Goal: Task Accomplishment & Management: Manage account settings

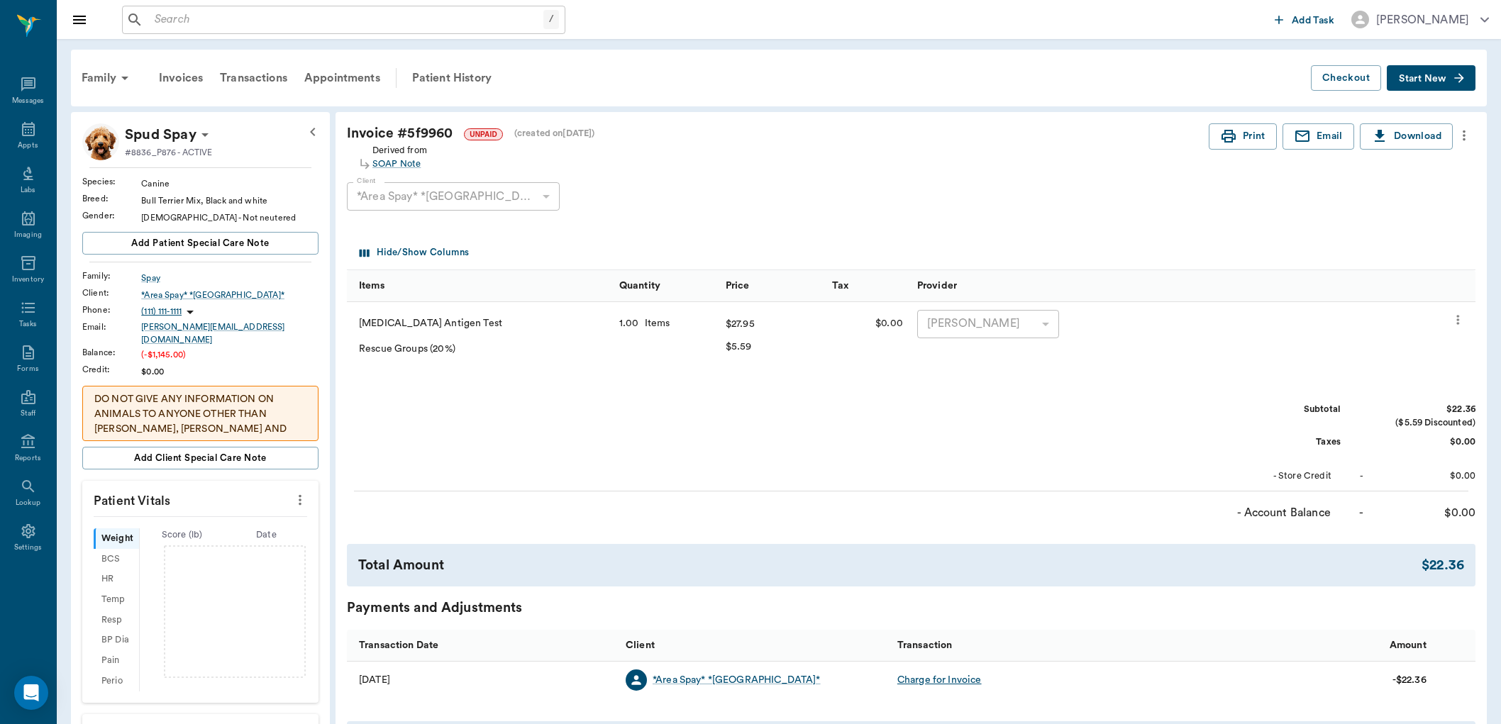
scroll to position [284, 0]
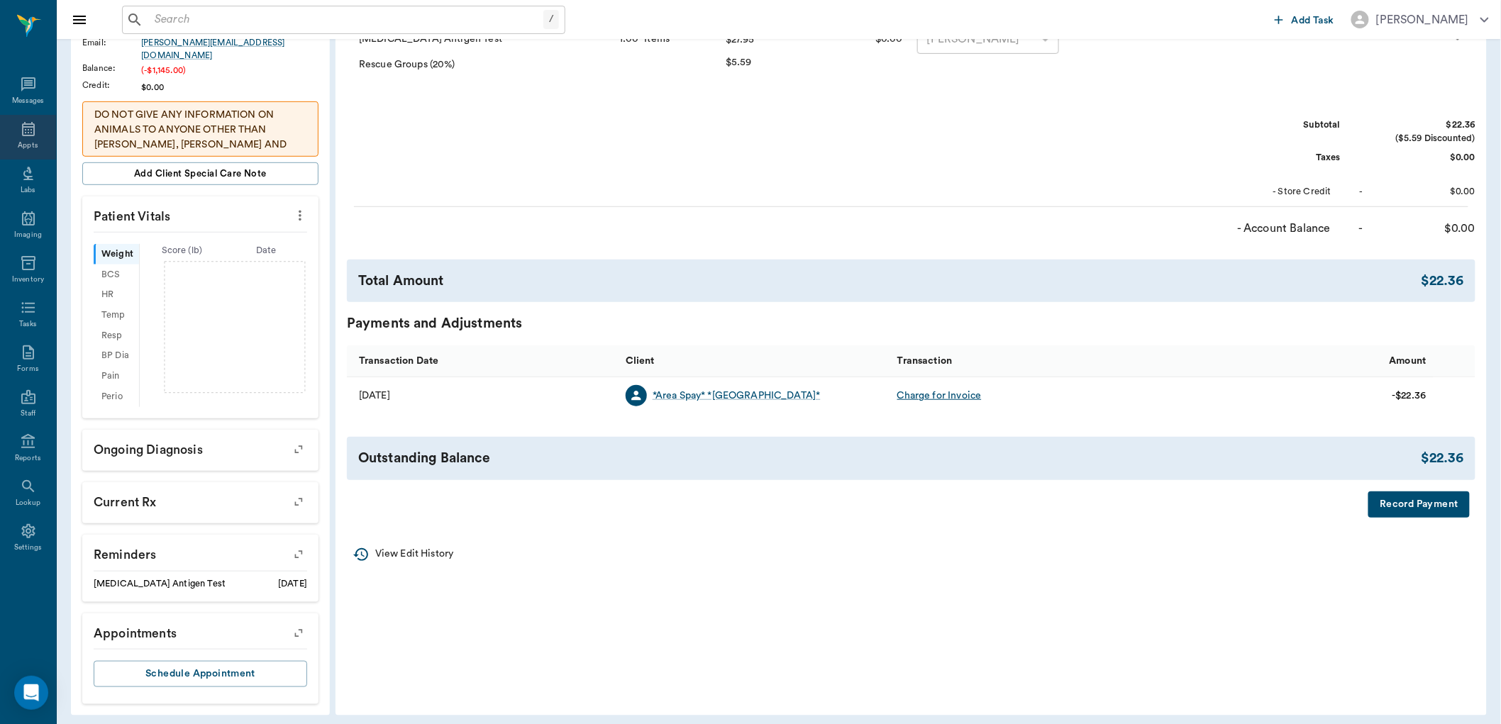
click at [35, 151] on div "Appts" at bounding box center [28, 137] width 56 height 45
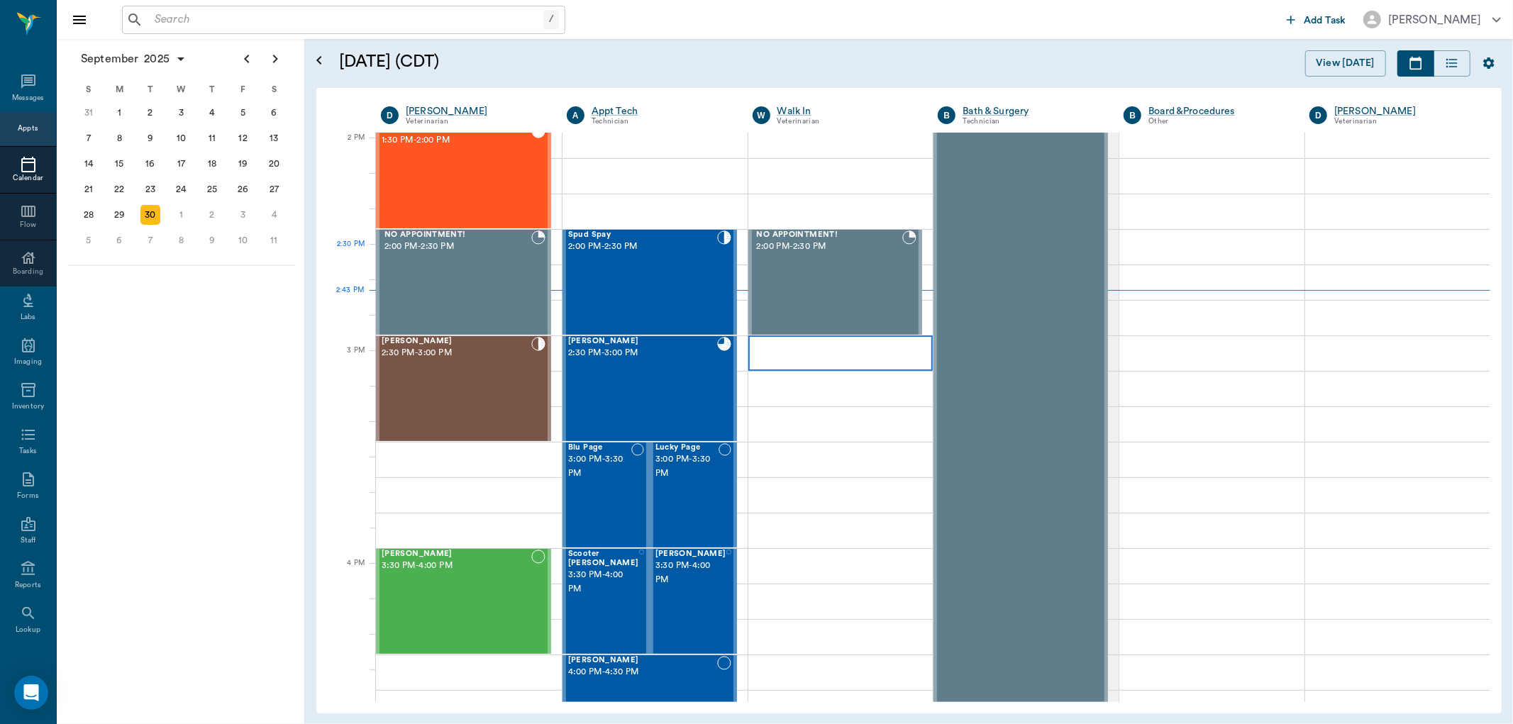
scroll to position [1043, 0]
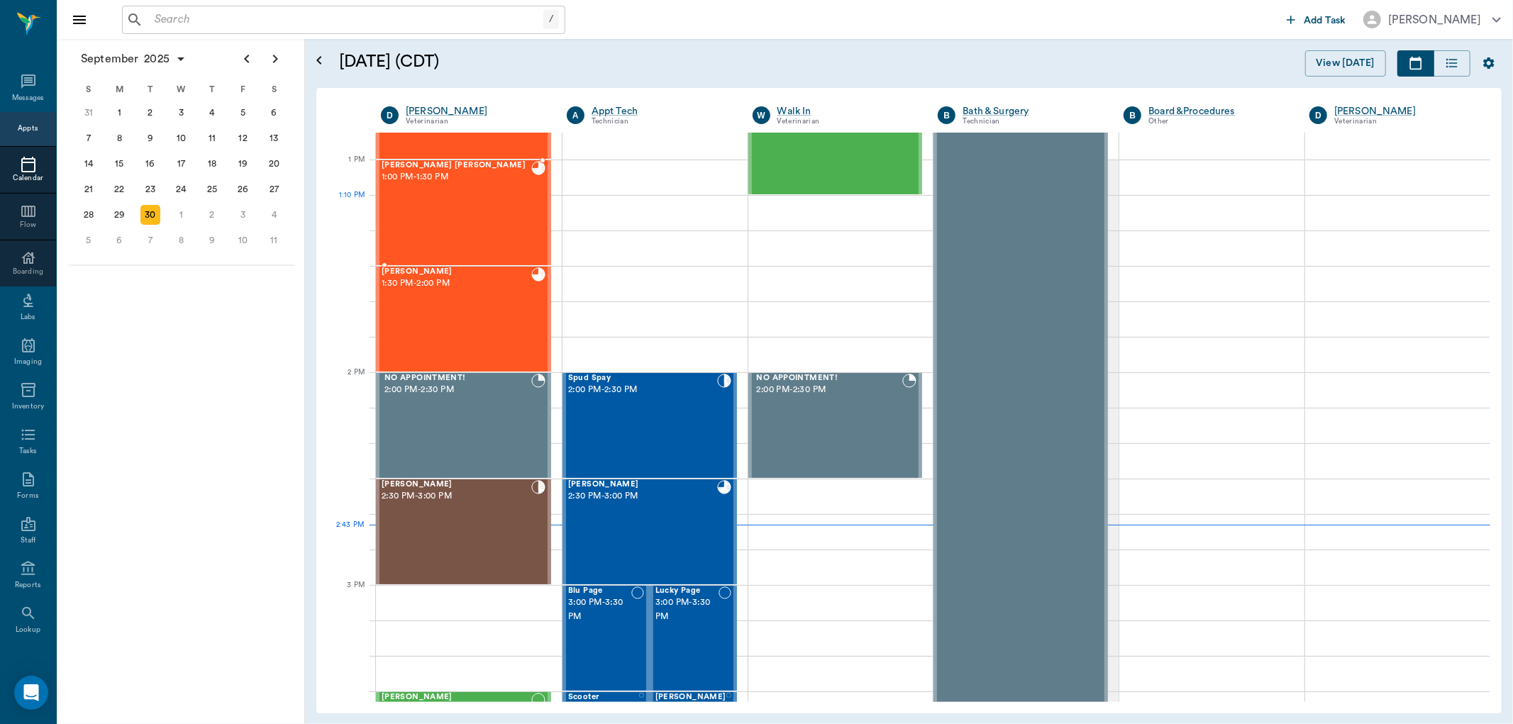
click at [521, 228] on div "Beckham Welch 1:00 PM - 1:30 PM" at bounding box center [457, 213] width 150 height 104
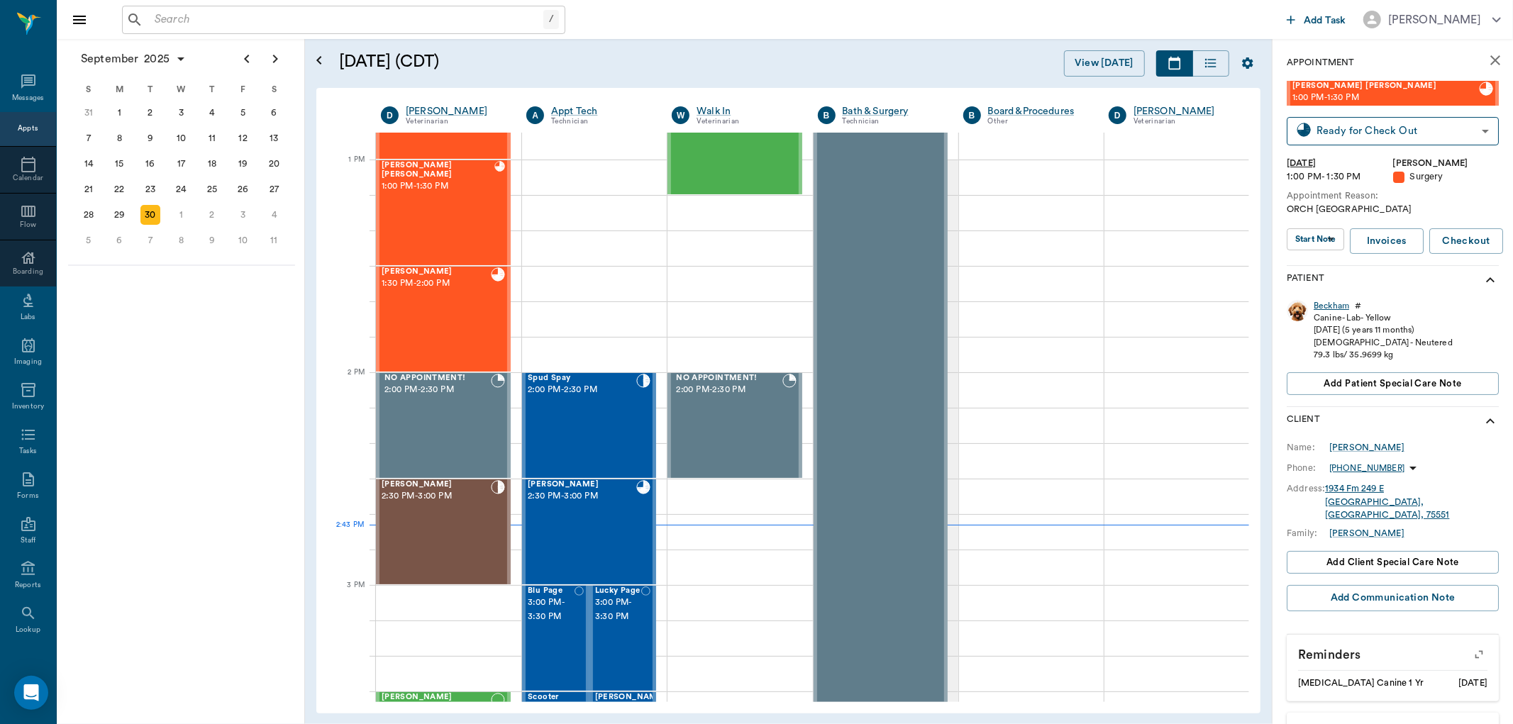
click at [1338, 305] on div "Beckham" at bounding box center [1330, 306] width 35 height 12
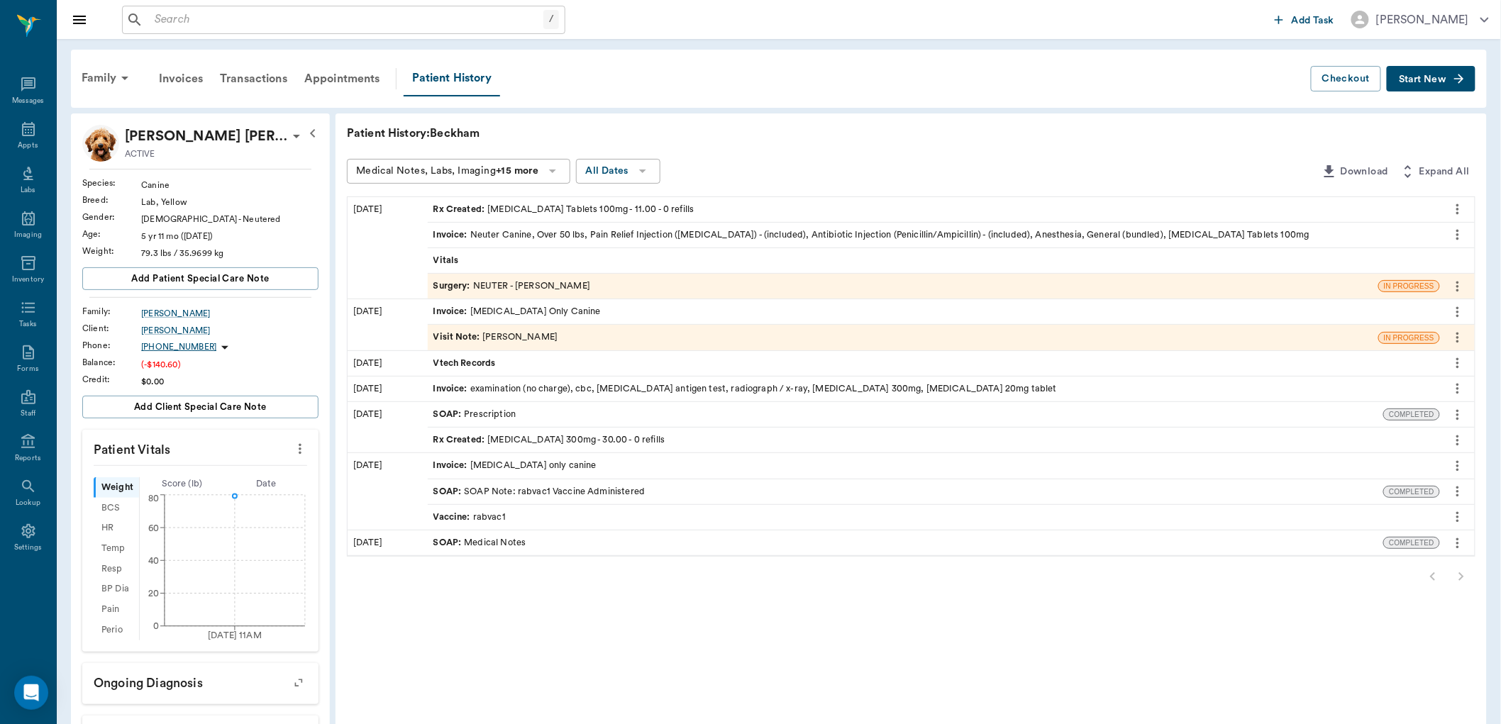
click at [487, 208] on div "Rx Created : Carprofen Tablets 100mg - 11.00 - 0 refills" at bounding box center [563, 209] width 261 height 13
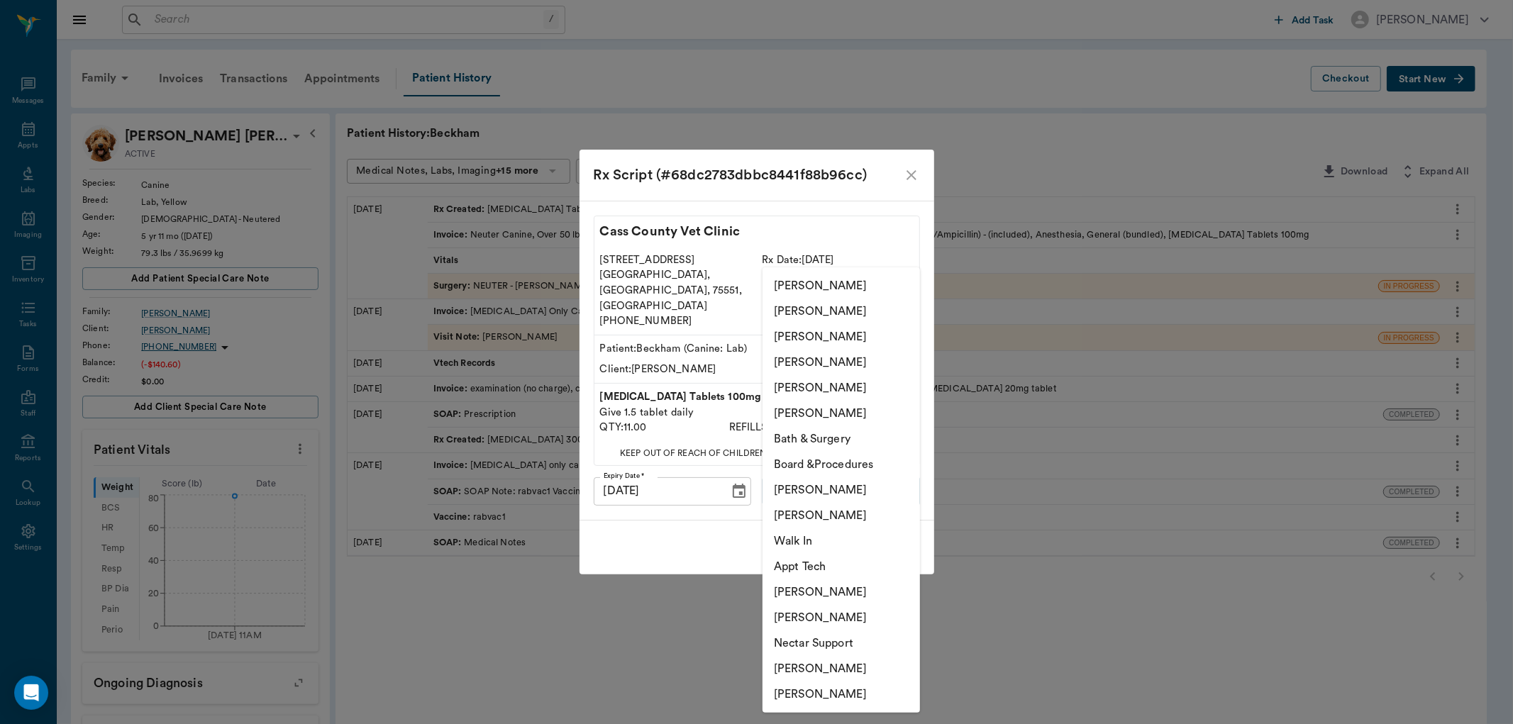
click at [813, 472] on body "/ ​ Add Task Dr. Bert Ellsworth Nectar Messages Appts Labs Imaging Inventory Ta…" at bounding box center [756, 495] width 1513 height 991
click at [794, 337] on li "[PERSON_NAME]" at bounding box center [840, 337] width 157 height 26
type input "63ec2e7e52e12b0ba117b124"
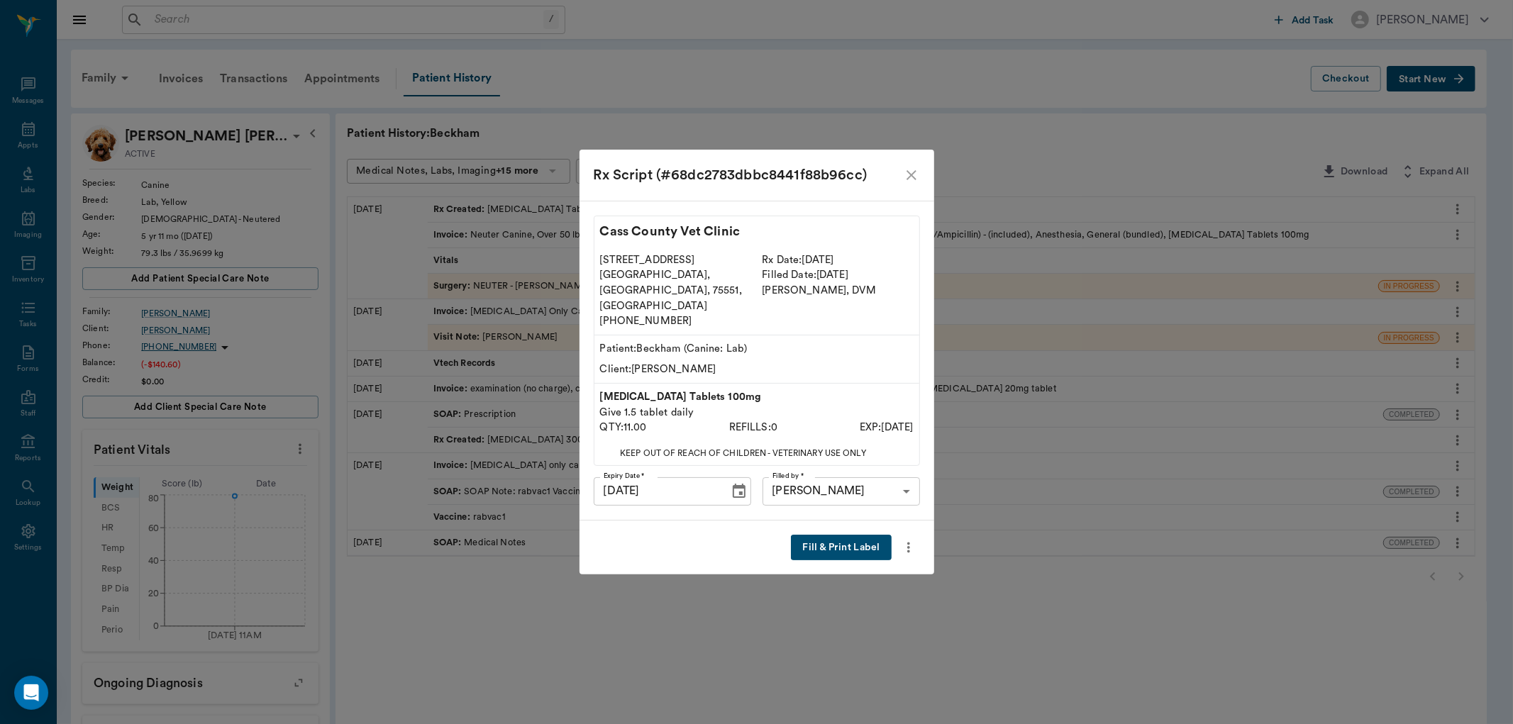
click at [916, 184] on icon "close" at bounding box center [911, 175] width 17 height 17
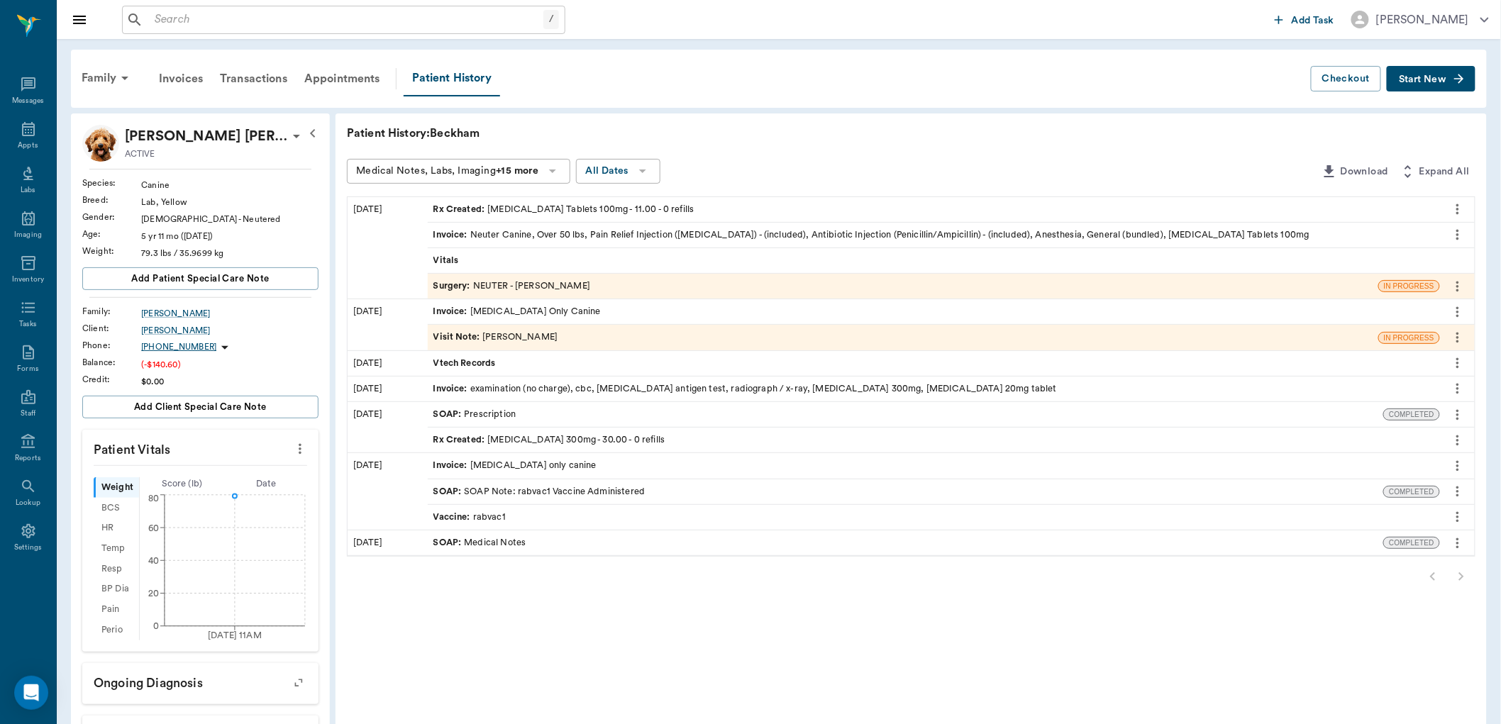
click at [467, 284] on span "Surgery :" at bounding box center [453, 285] width 40 height 13
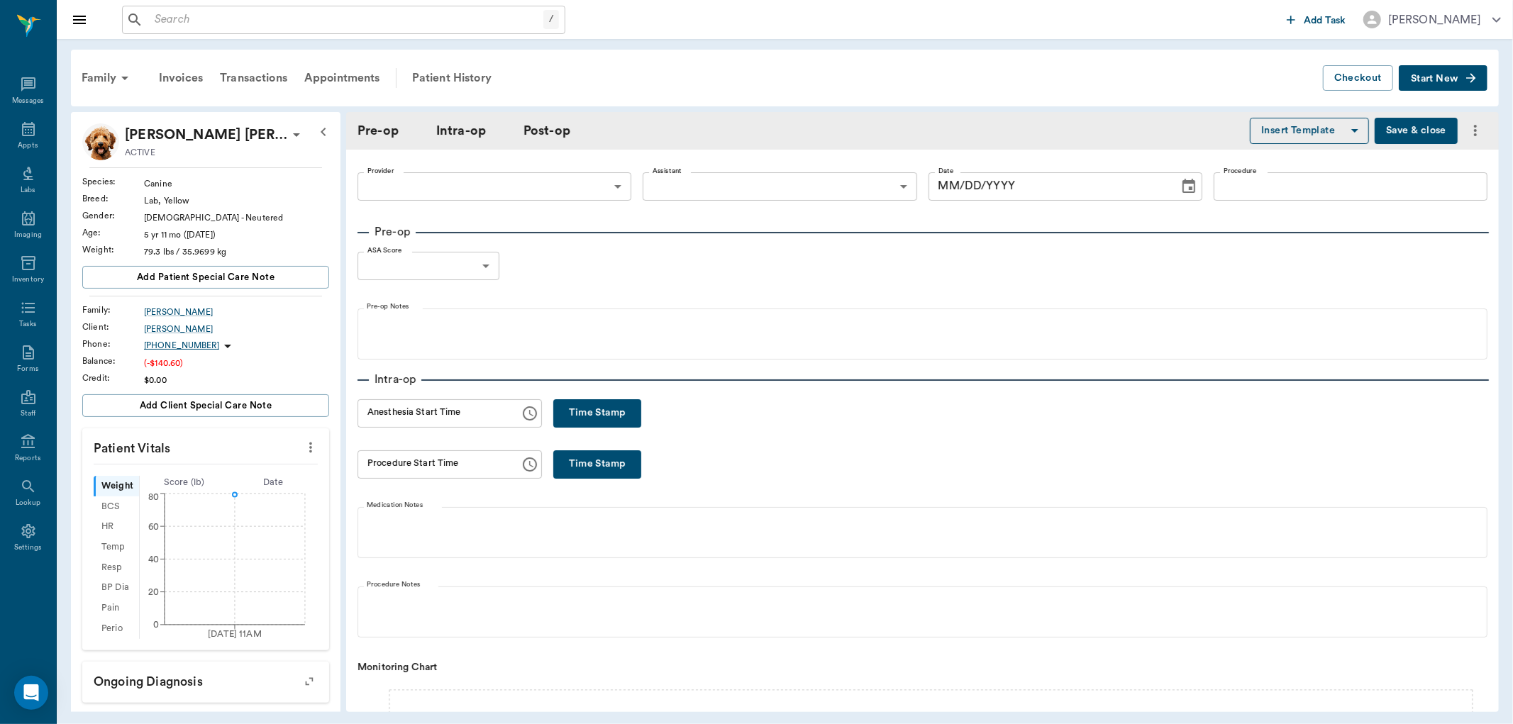
type input "63ec2f075fda476ae8351a4d"
type input "63ec2e7e52e12b0ba117b124"
type input "NEUTER"
type input "1"
radio input "true"
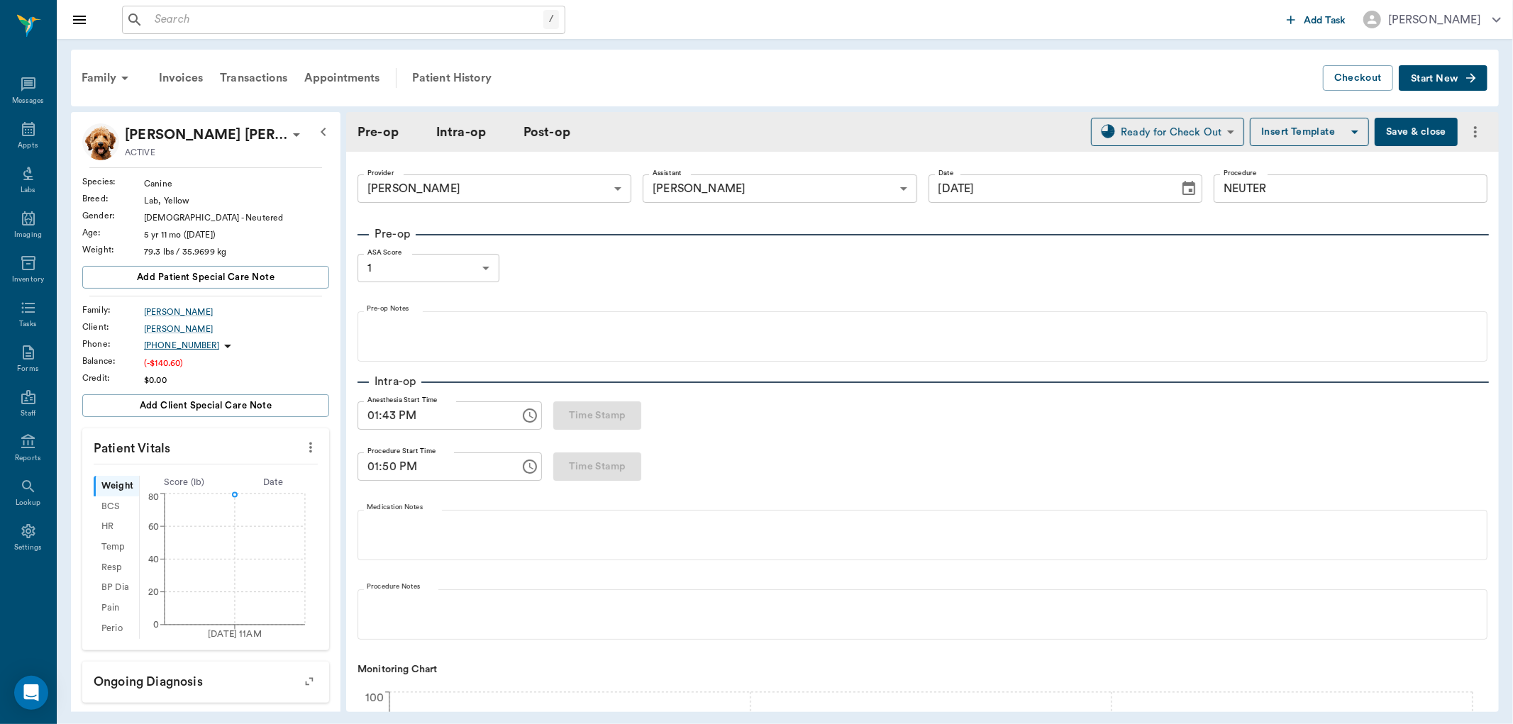
type input "[DATE]"
type input "01:43 PM"
type input "01:50 PM"
type input "02:18 PM"
type input "02:20 PM"
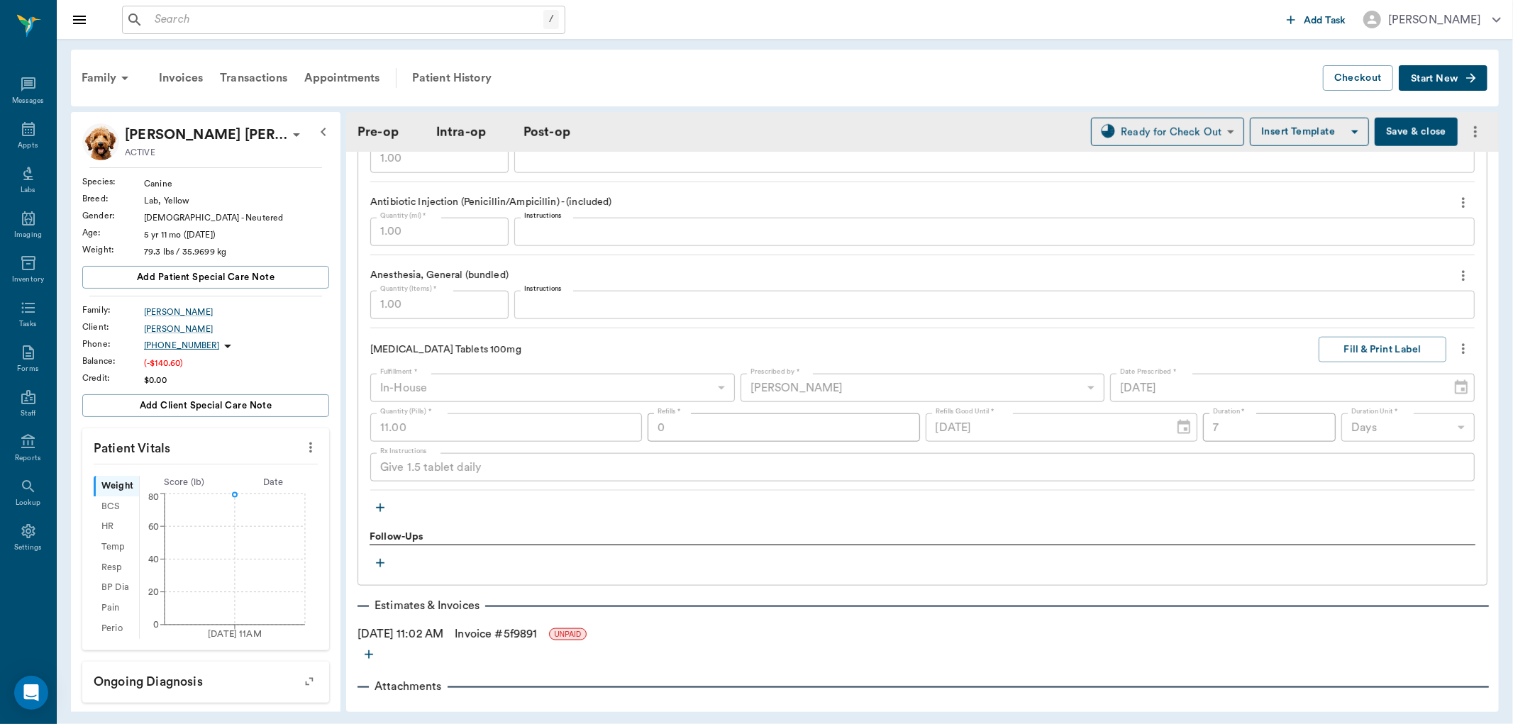
scroll to position [1494, 0]
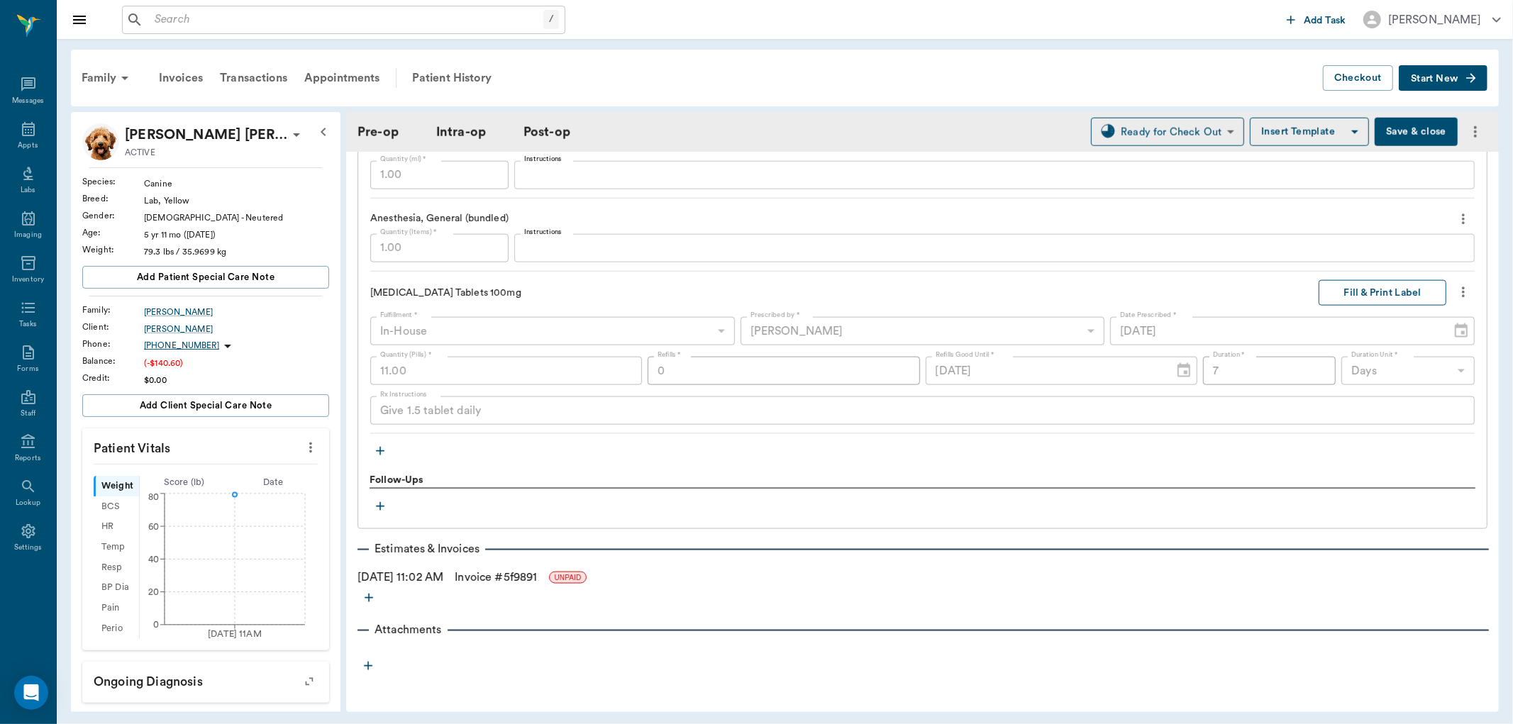
click at [1327, 288] on button "Fill & Print Label" at bounding box center [1382, 293] width 128 height 26
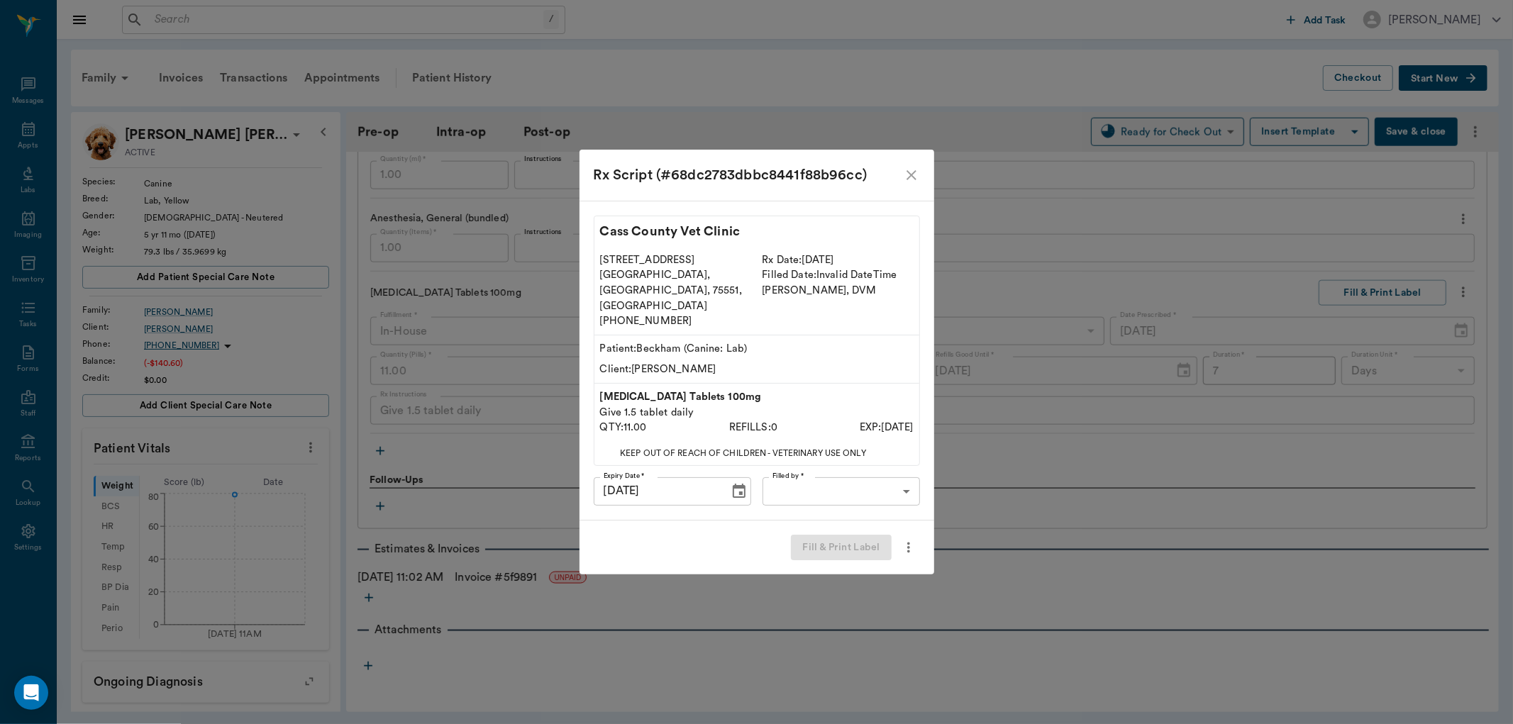
click at [872, 478] on body "/ ​ Add Task Dr. Bert Ellsworth Nectar Messages Appts Labs Imaging Inventory Ta…" at bounding box center [756, 362] width 1513 height 724
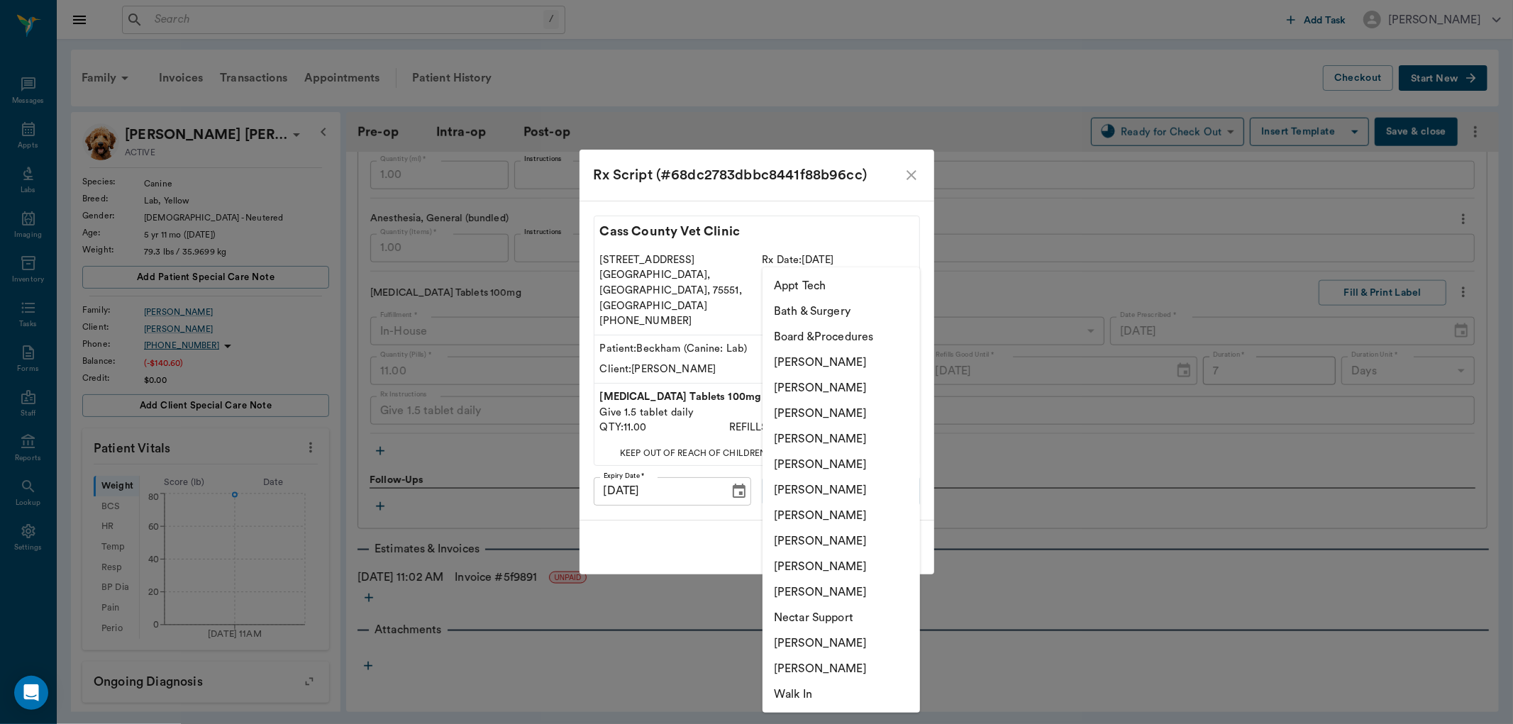
click at [846, 540] on li "[PERSON_NAME]" at bounding box center [840, 541] width 157 height 26
type input "63ec2e7e52e12b0ba117b124"
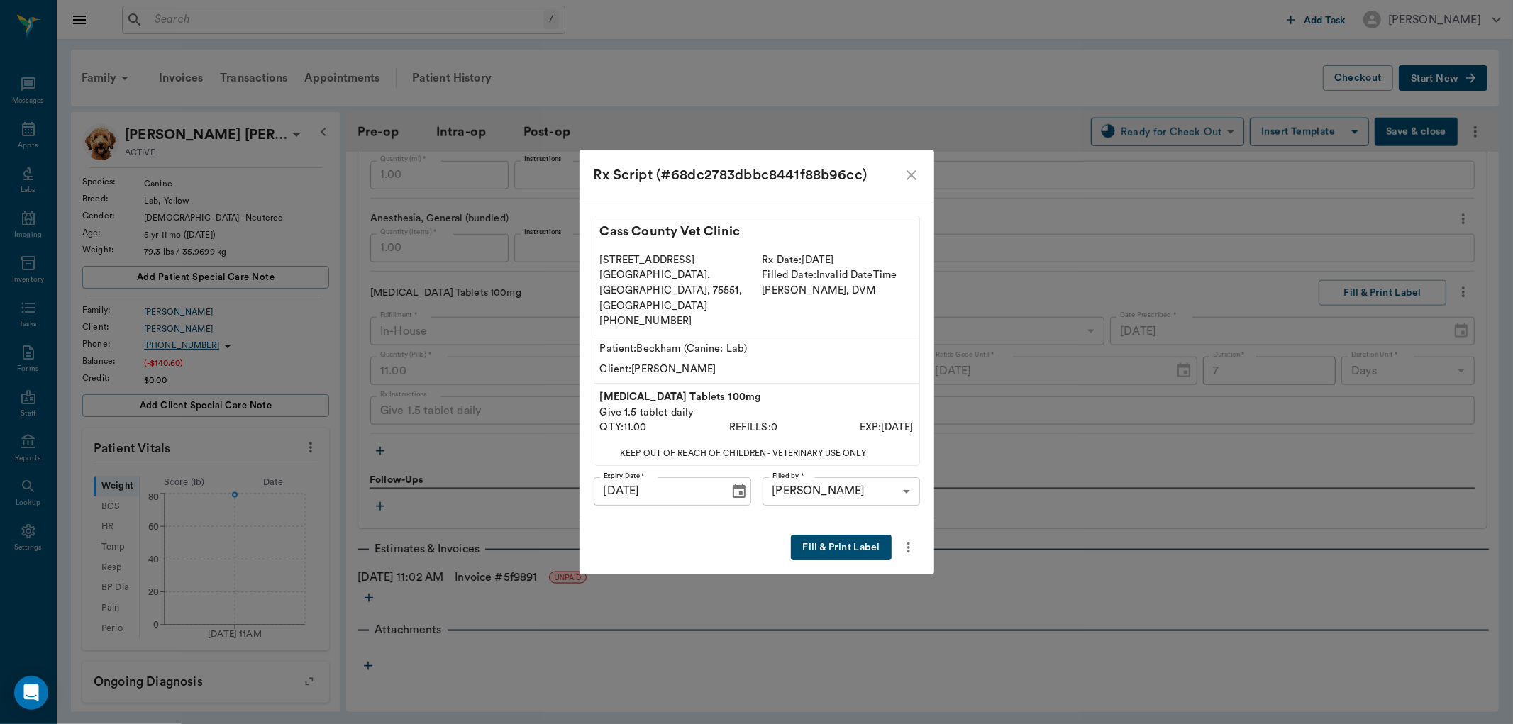
click at [872, 535] on button "Fill & Print Label" at bounding box center [841, 548] width 100 height 26
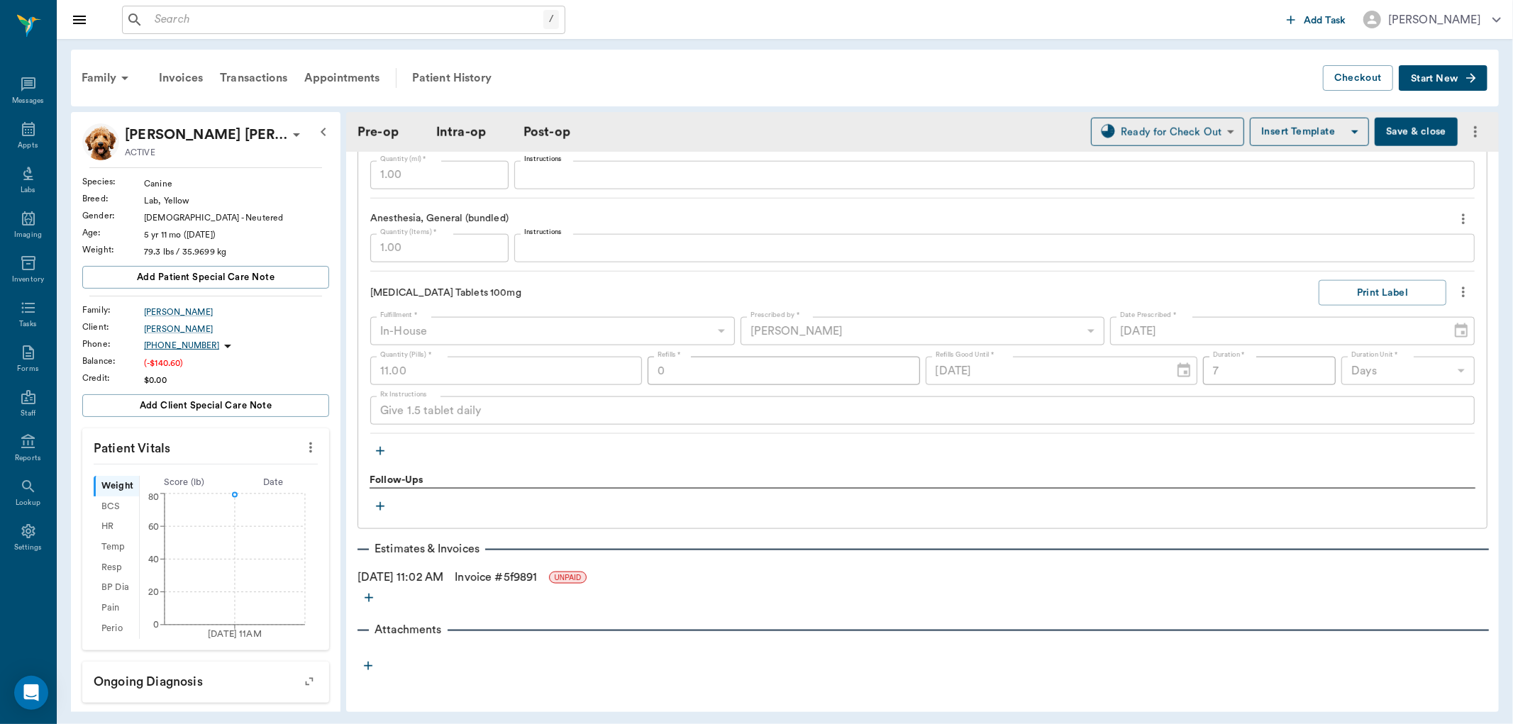
click at [1318, 280] on button "Print Label" at bounding box center [1382, 293] width 128 height 26
click at [32, 135] on icon at bounding box center [28, 129] width 17 height 17
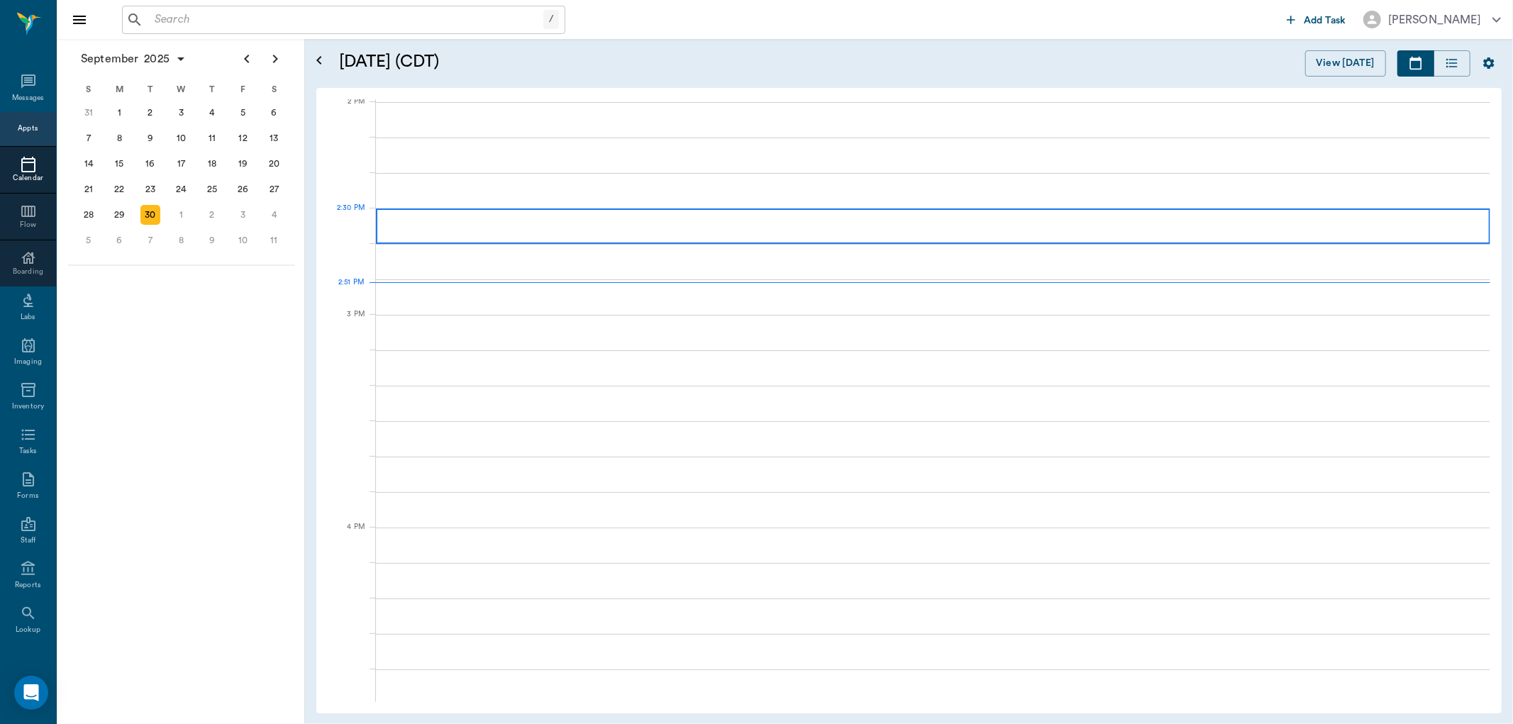
scroll to position [1279, 0]
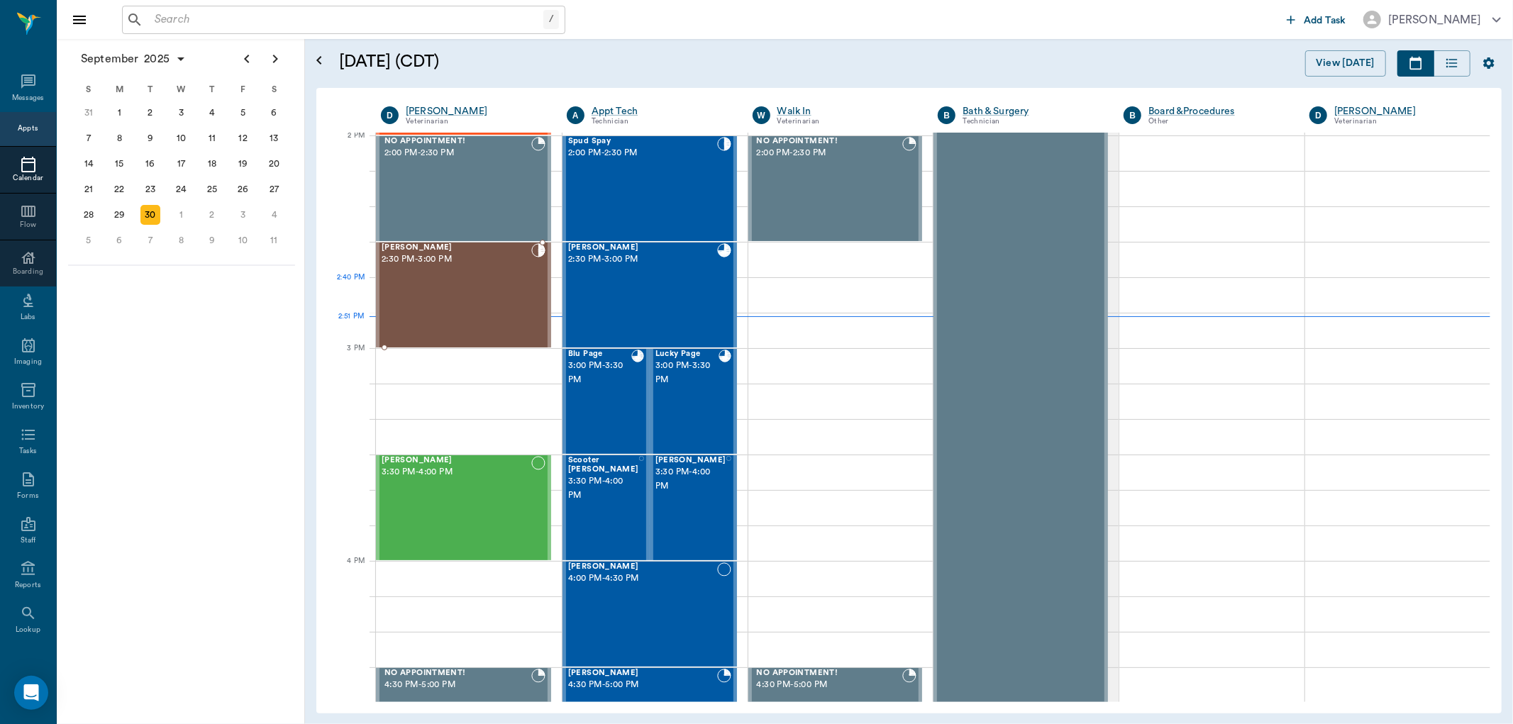
click at [455, 300] on div "Paisley Moore 2:30 PM - 3:00 PM" at bounding box center [457, 295] width 150 height 104
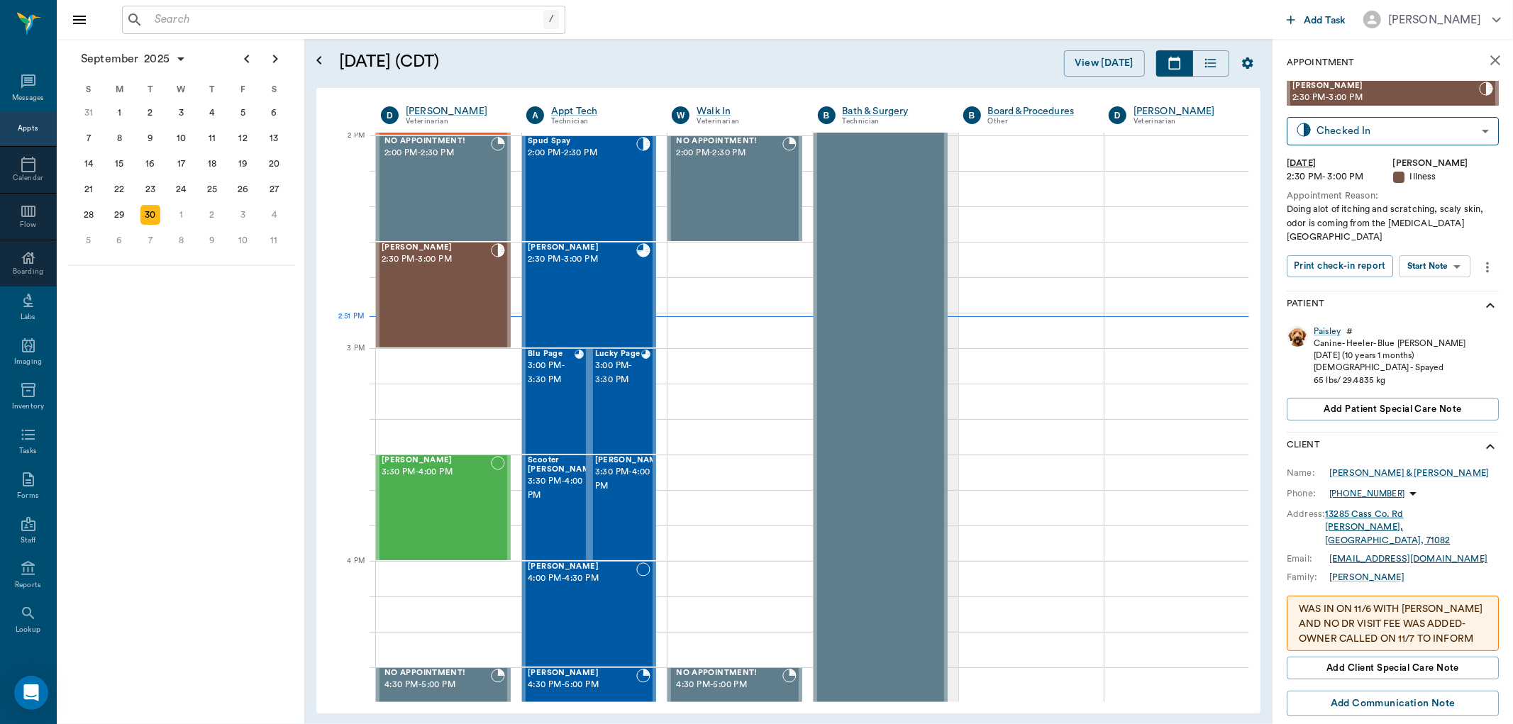
click at [1462, 253] on body "/ ​ Add Task Dr. Bert Ellsworth Nectar Messages Appts Calendar Flow Boarding La…" at bounding box center [756, 362] width 1513 height 724
click at [1449, 281] on li "View SOAP" at bounding box center [1435, 280] width 99 height 23
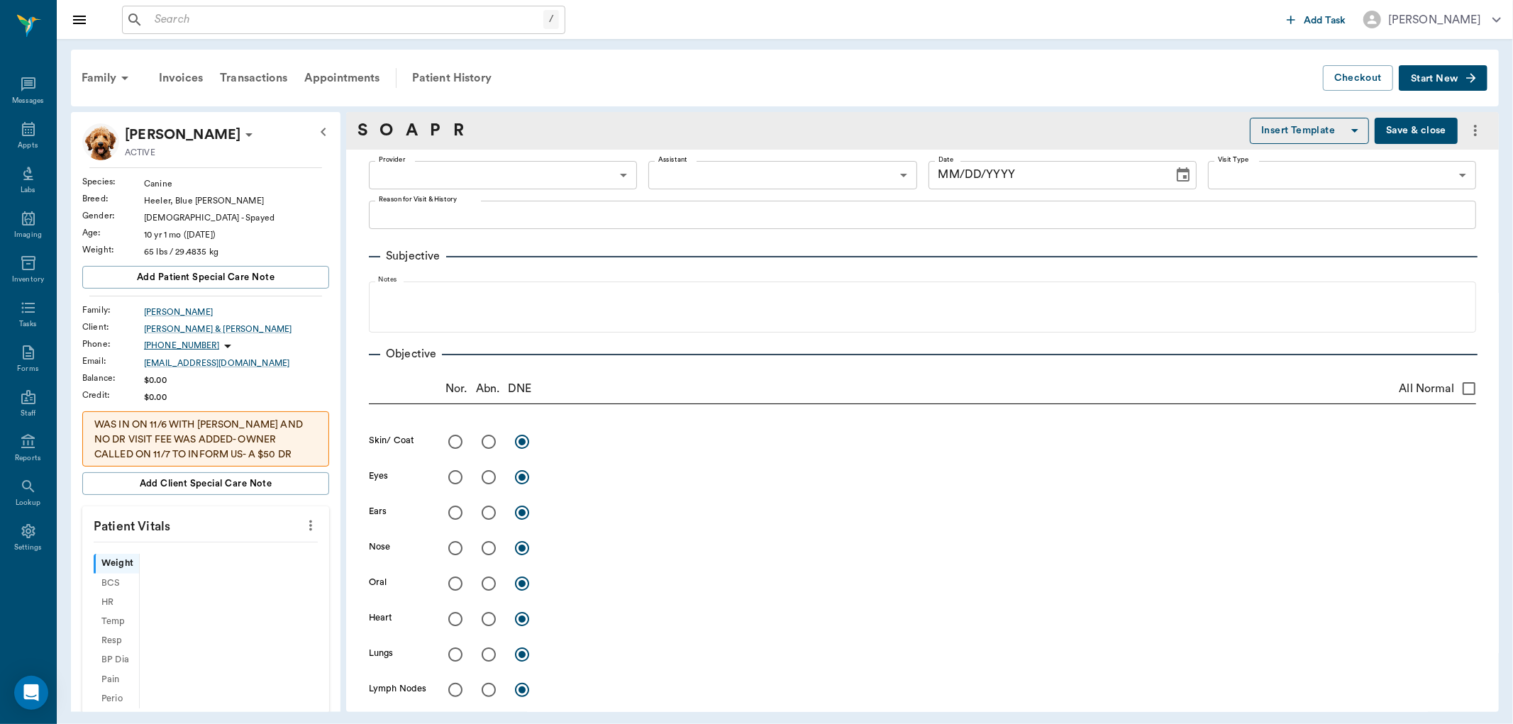
type input "63ec2f075fda476ae8351a4d"
type input "642ef10e332a41444de2bad1"
type input "65d2be4f46e3a538d89b8c15"
type textarea "Doing alot of itching and scratching, scaly skin, odor is coming from the dry s…"
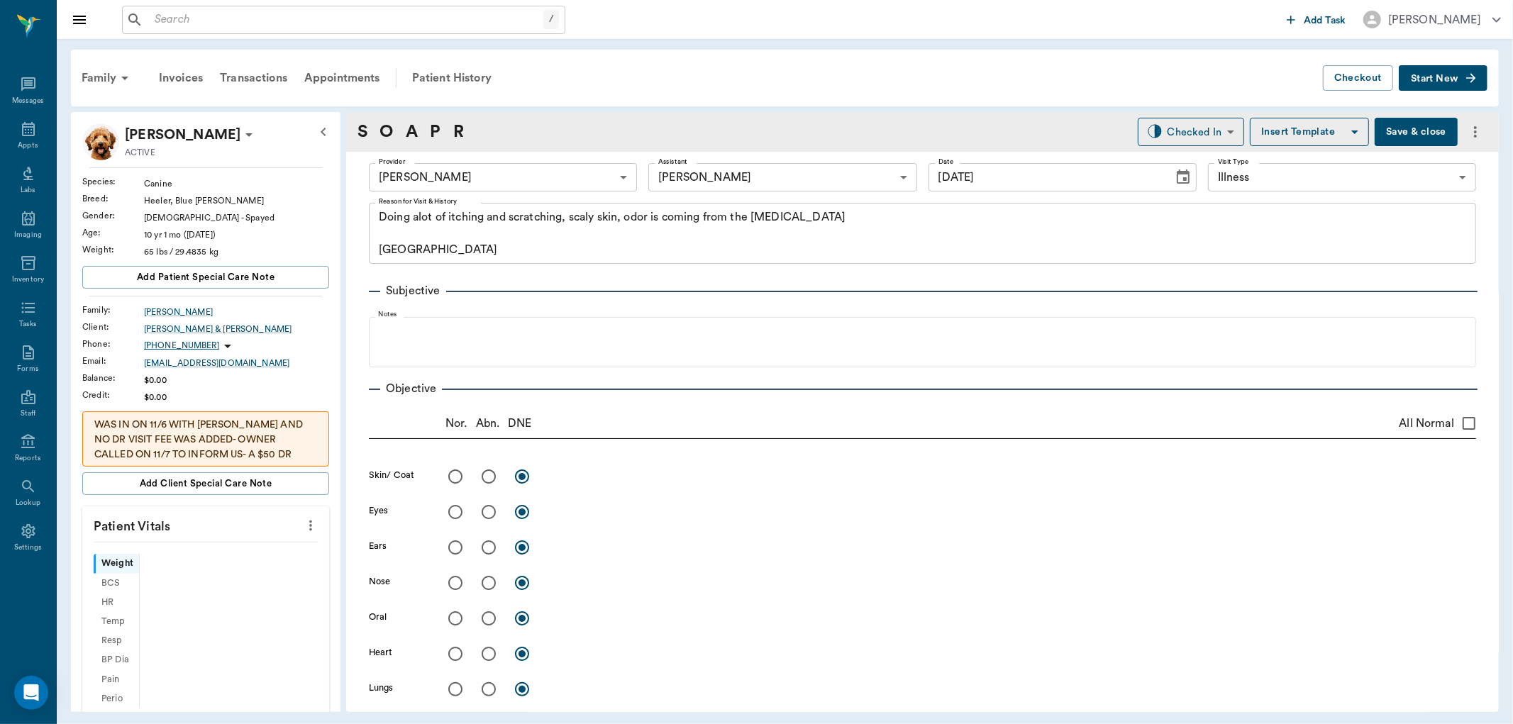
type input "[DATE]"
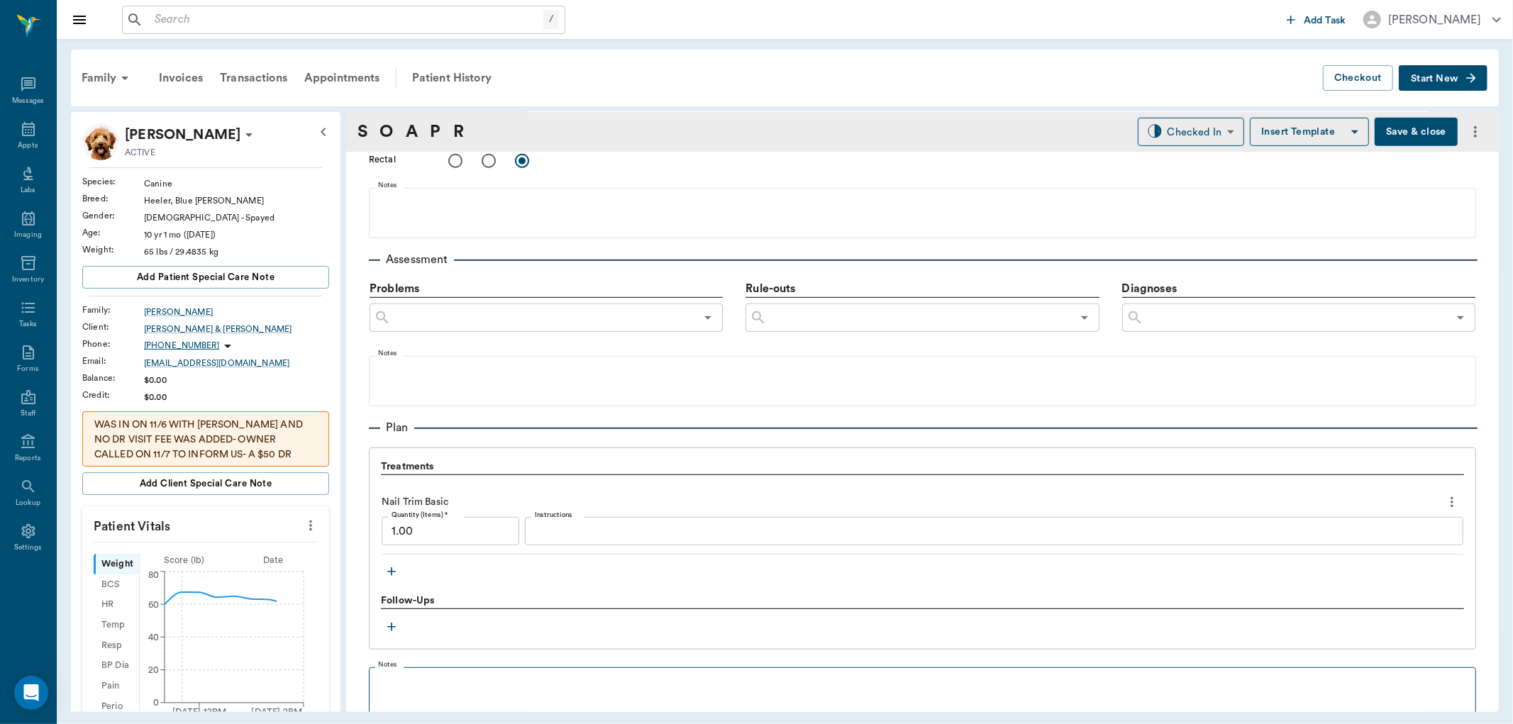
scroll to position [896, 0]
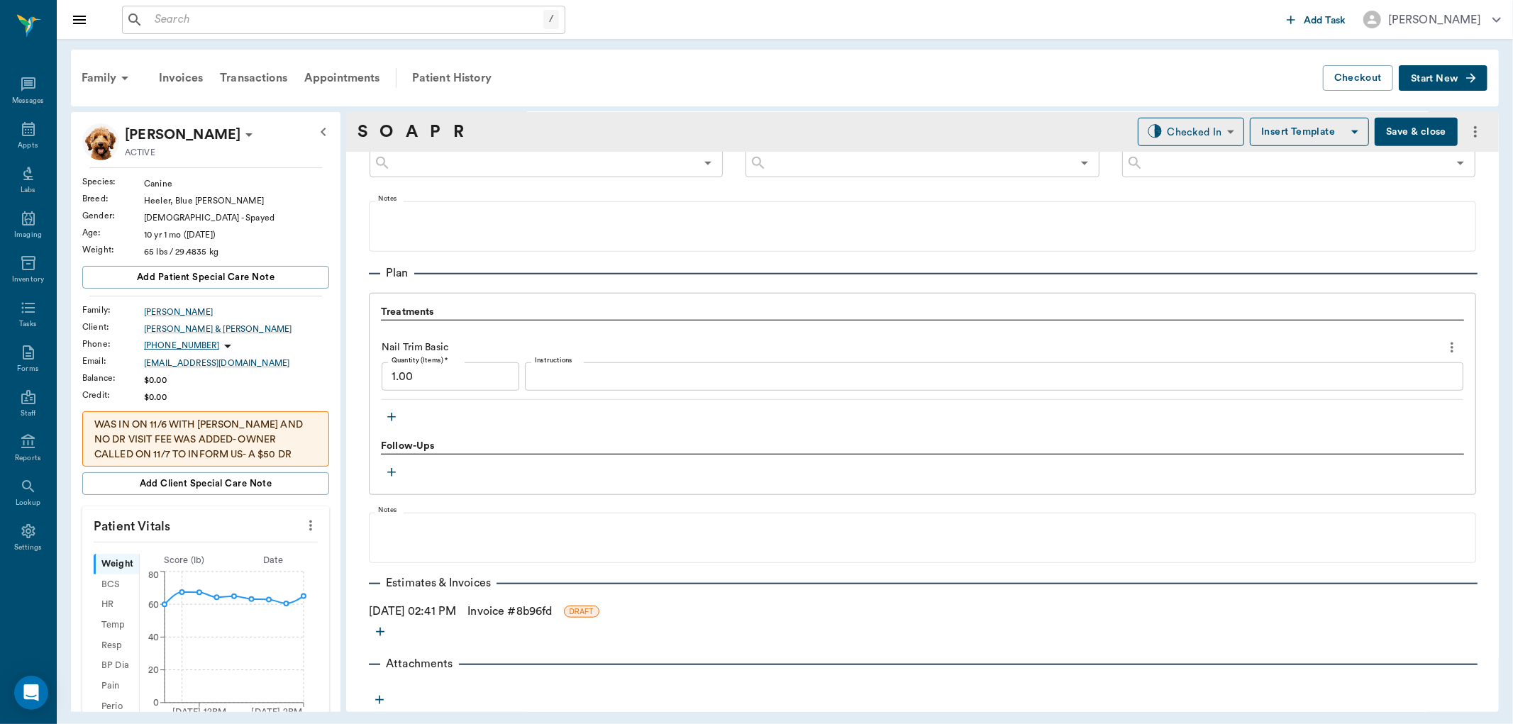
click at [395, 413] on icon "button" at bounding box center [391, 417] width 14 height 14
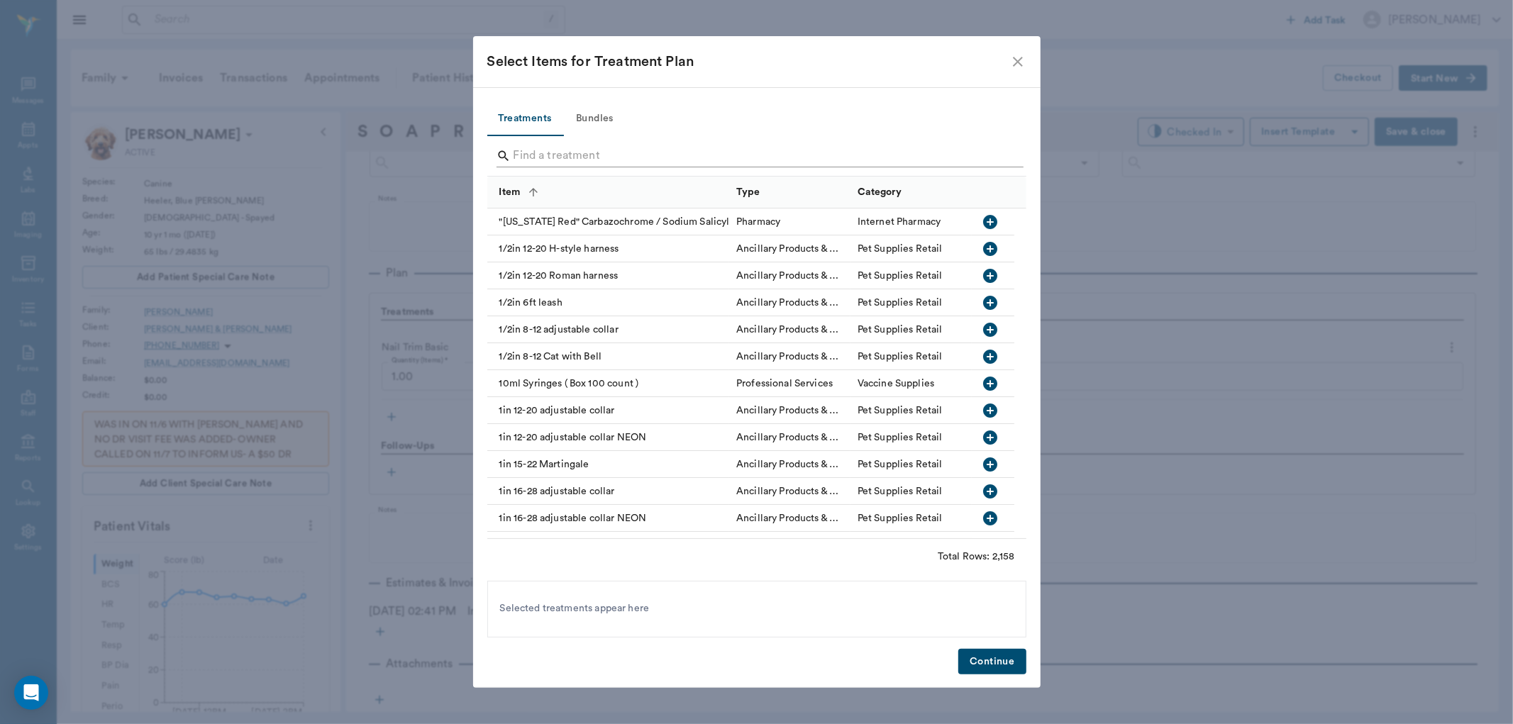
click at [667, 156] on input "Search" at bounding box center [757, 156] width 489 height 23
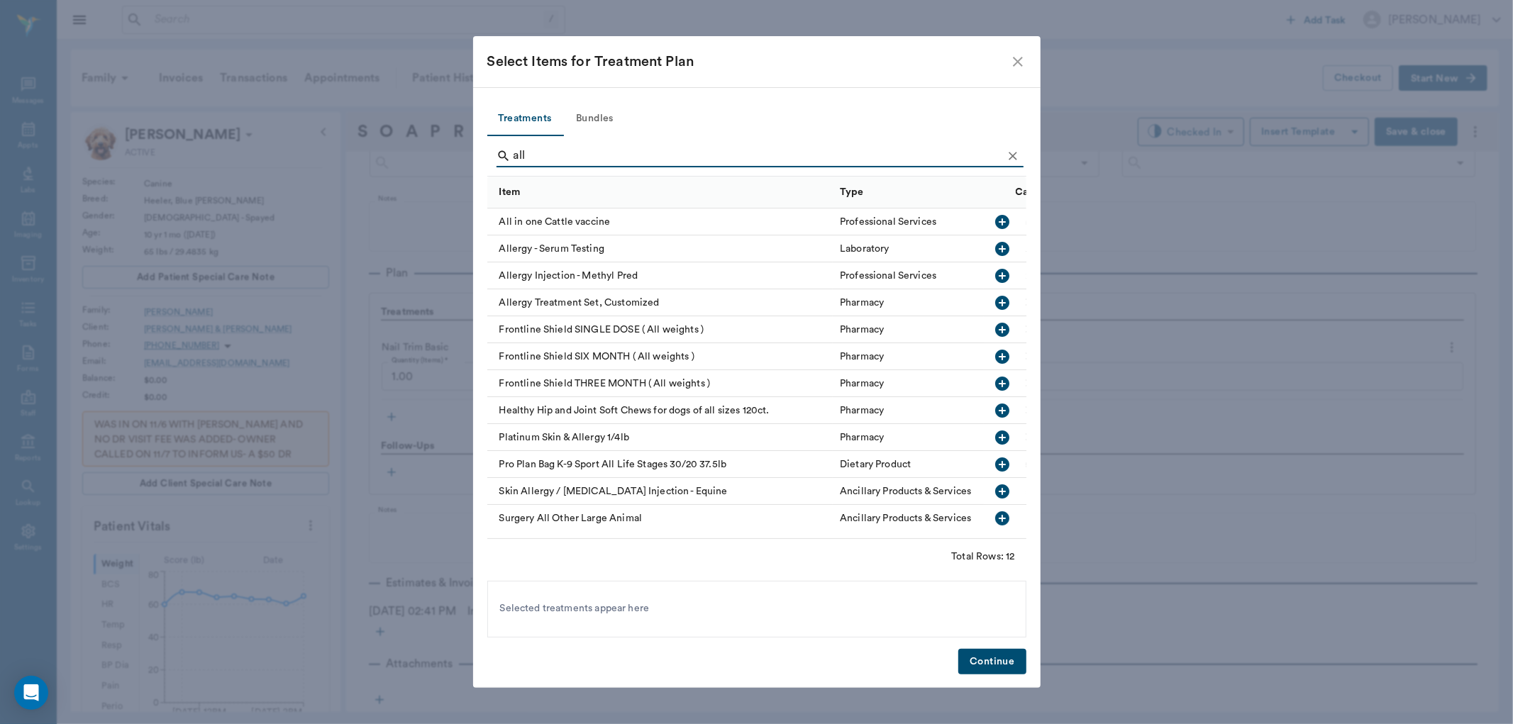
click at [994, 274] on icon "button" at bounding box center [1002, 275] width 17 height 17
click at [808, 145] on input "all" at bounding box center [757, 156] width 489 height 23
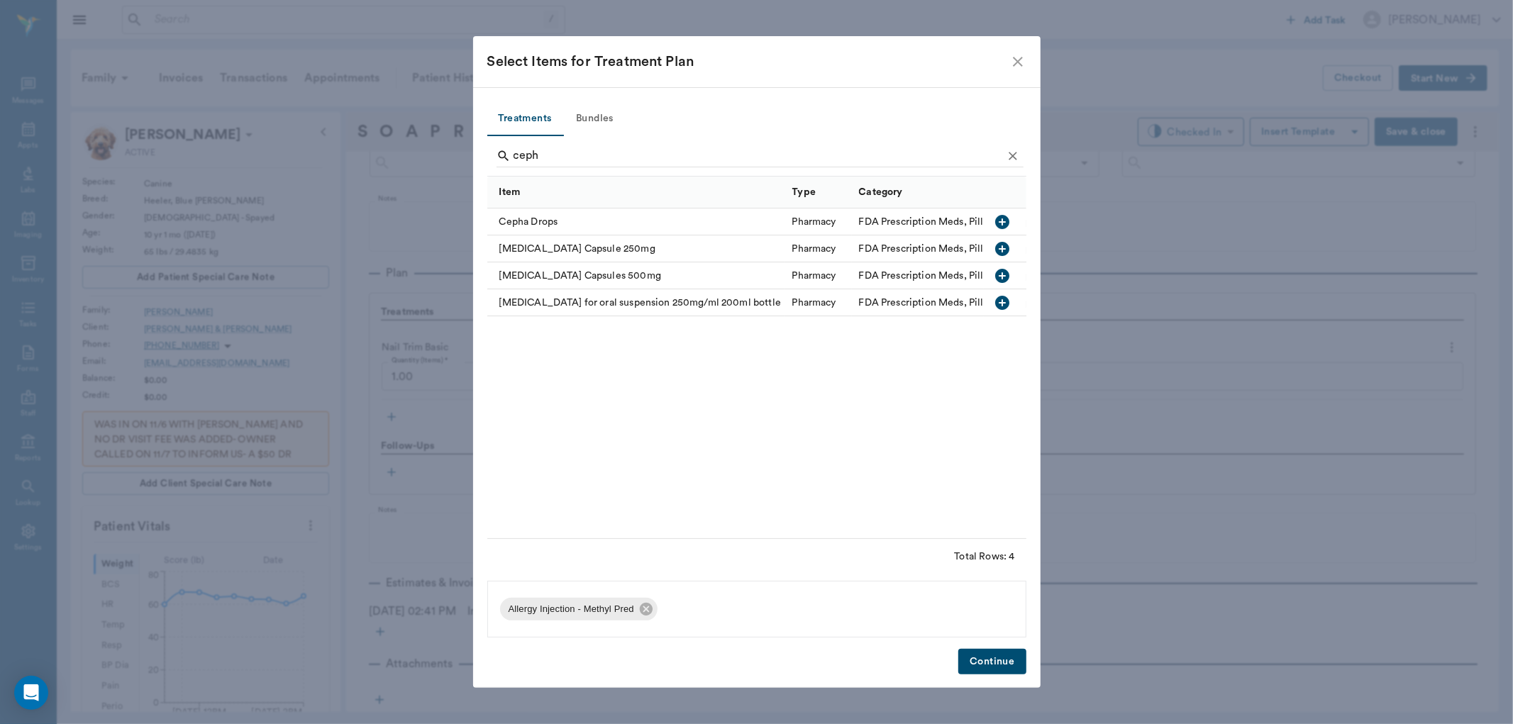
click at [1003, 273] on icon "button" at bounding box center [1002, 276] width 14 height 14
click at [613, 157] on input "ceph" at bounding box center [757, 156] width 489 height 23
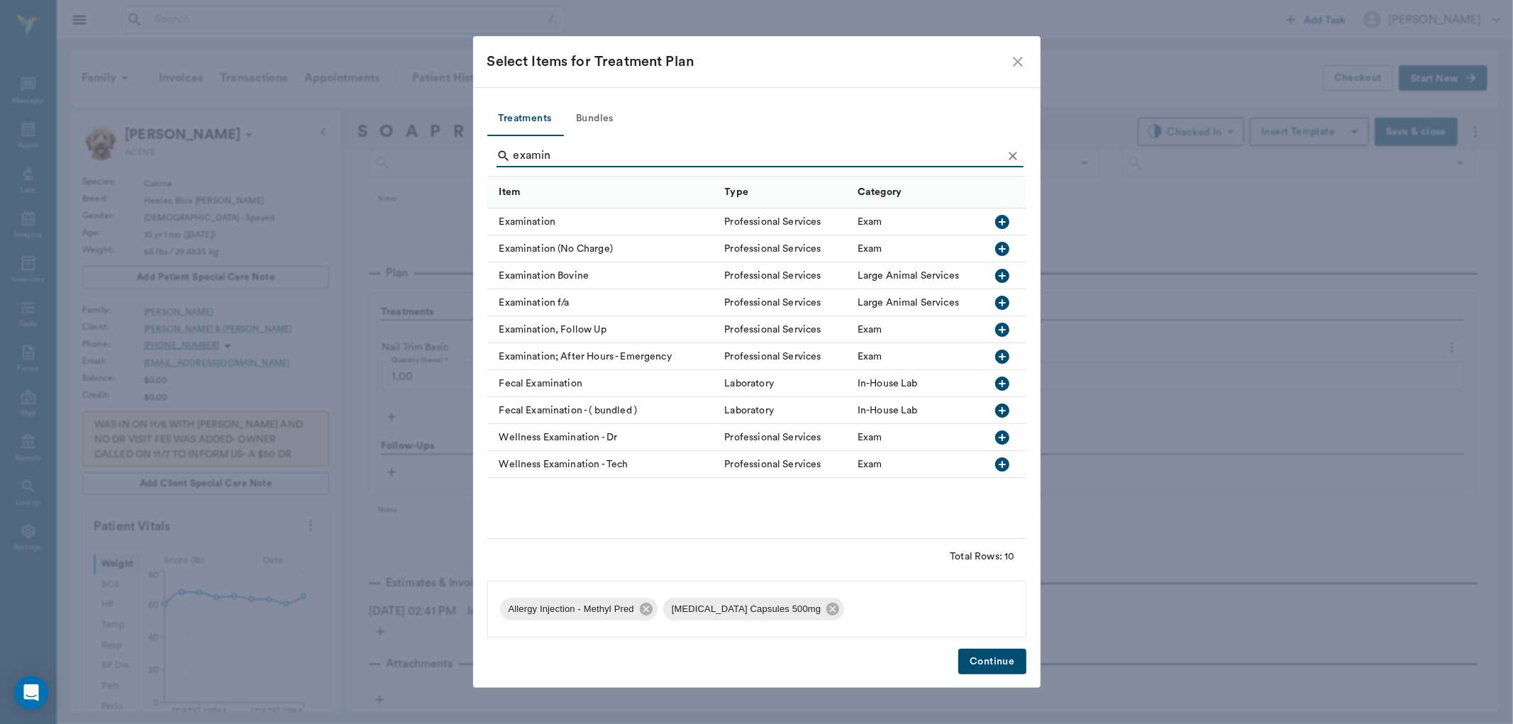
type input "examin"
click at [1003, 224] on icon "button" at bounding box center [1002, 222] width 14 height 14
click at [1007, 669] on button "Continue" at bounding box center [991, 662] width 67 height 26
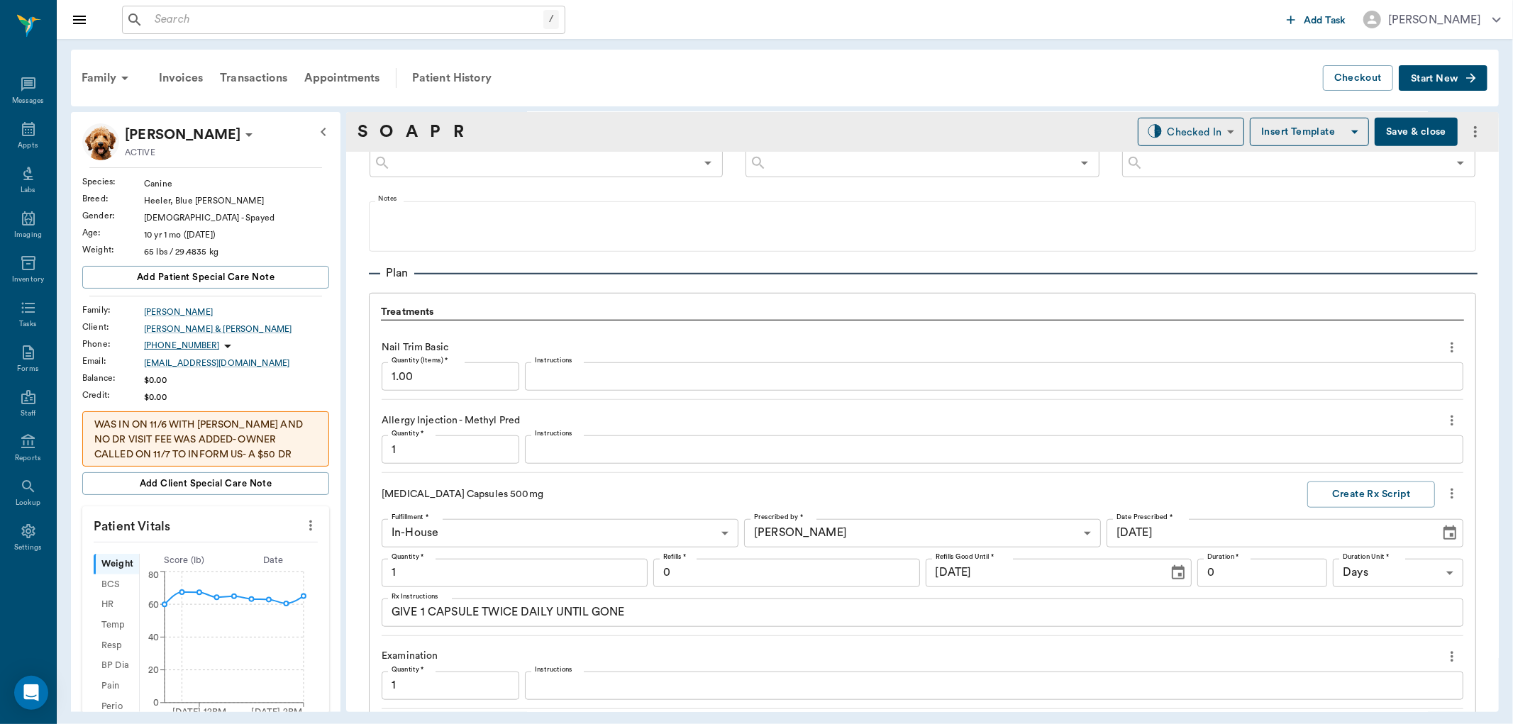
scroll to position [1204, 0]
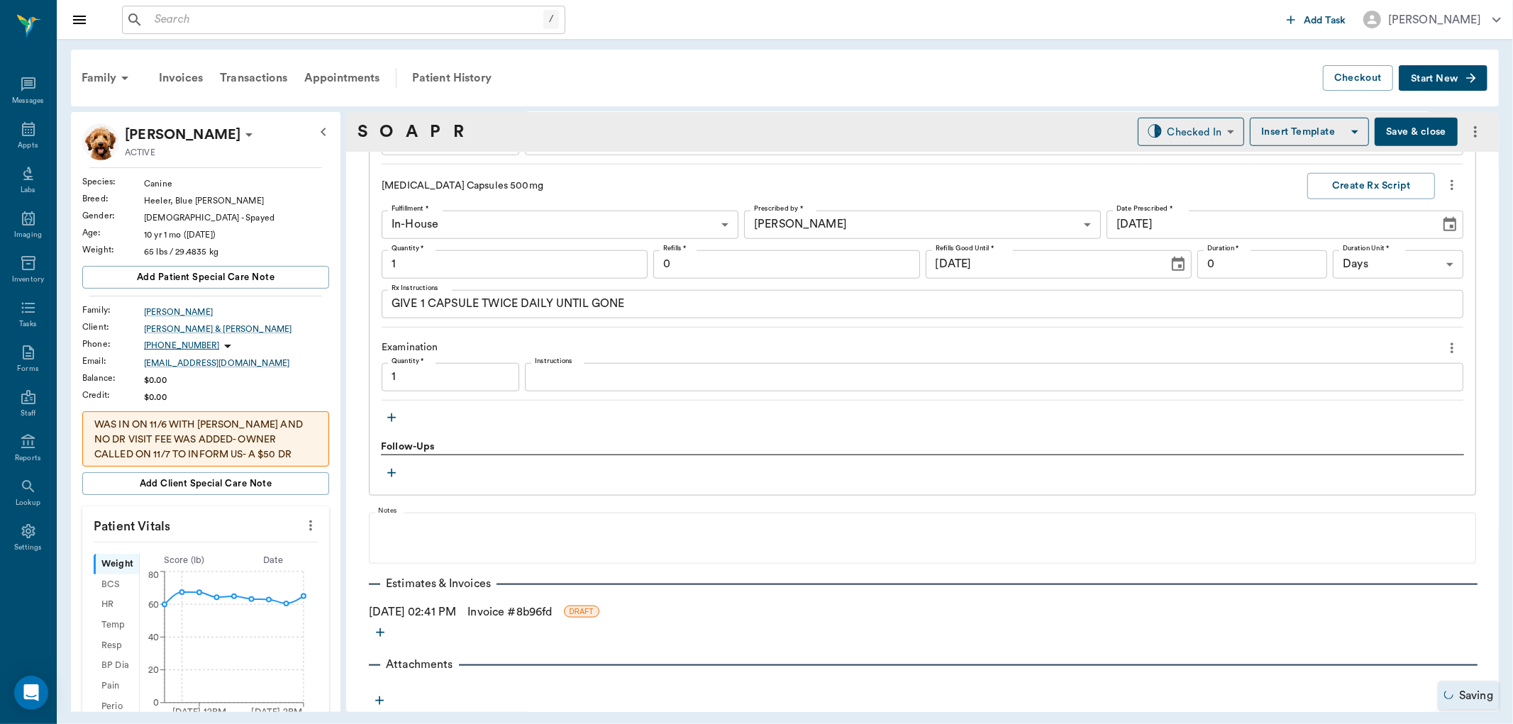
type input "1.00"
click at [522, 266] on input "1.00" at bounding box center [515, 264] width 266 height 28
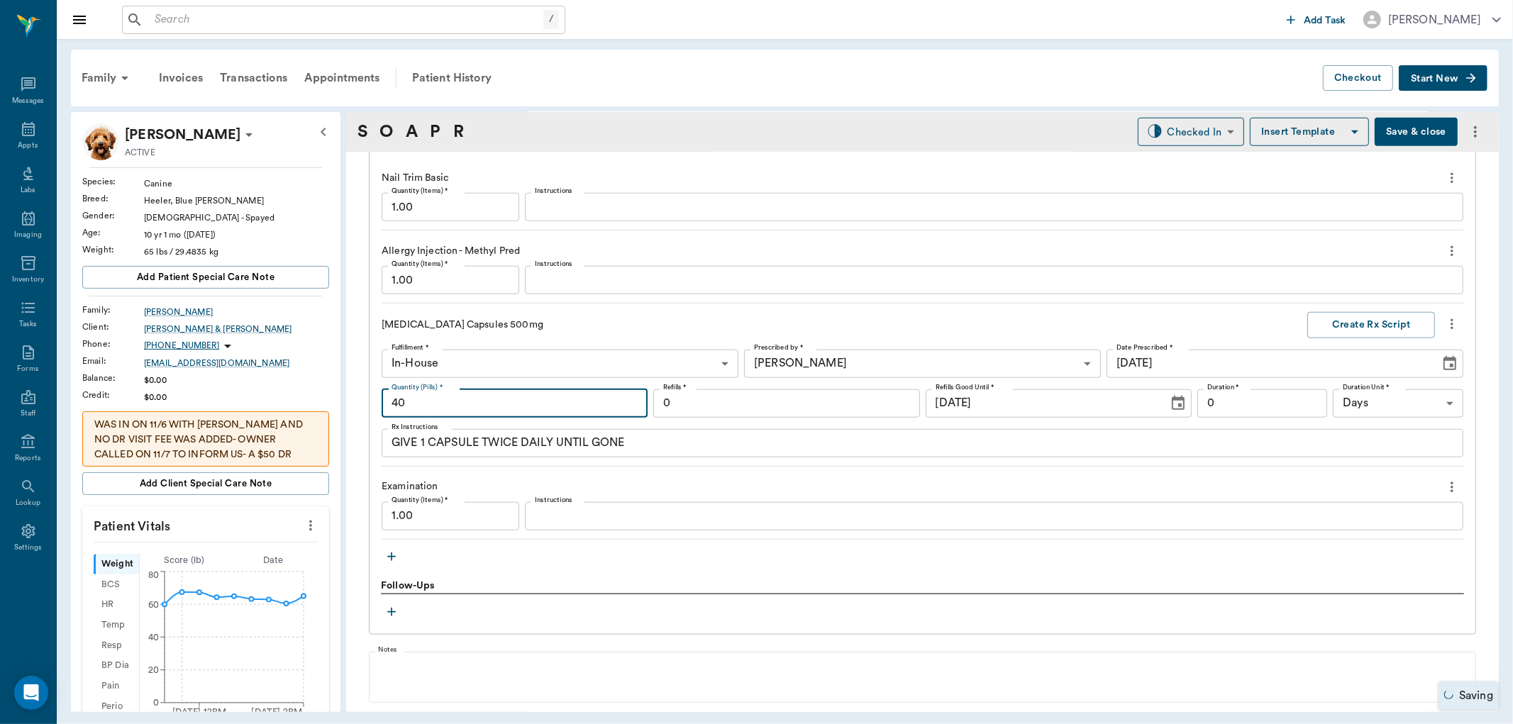
scroll to position [1047, 0]
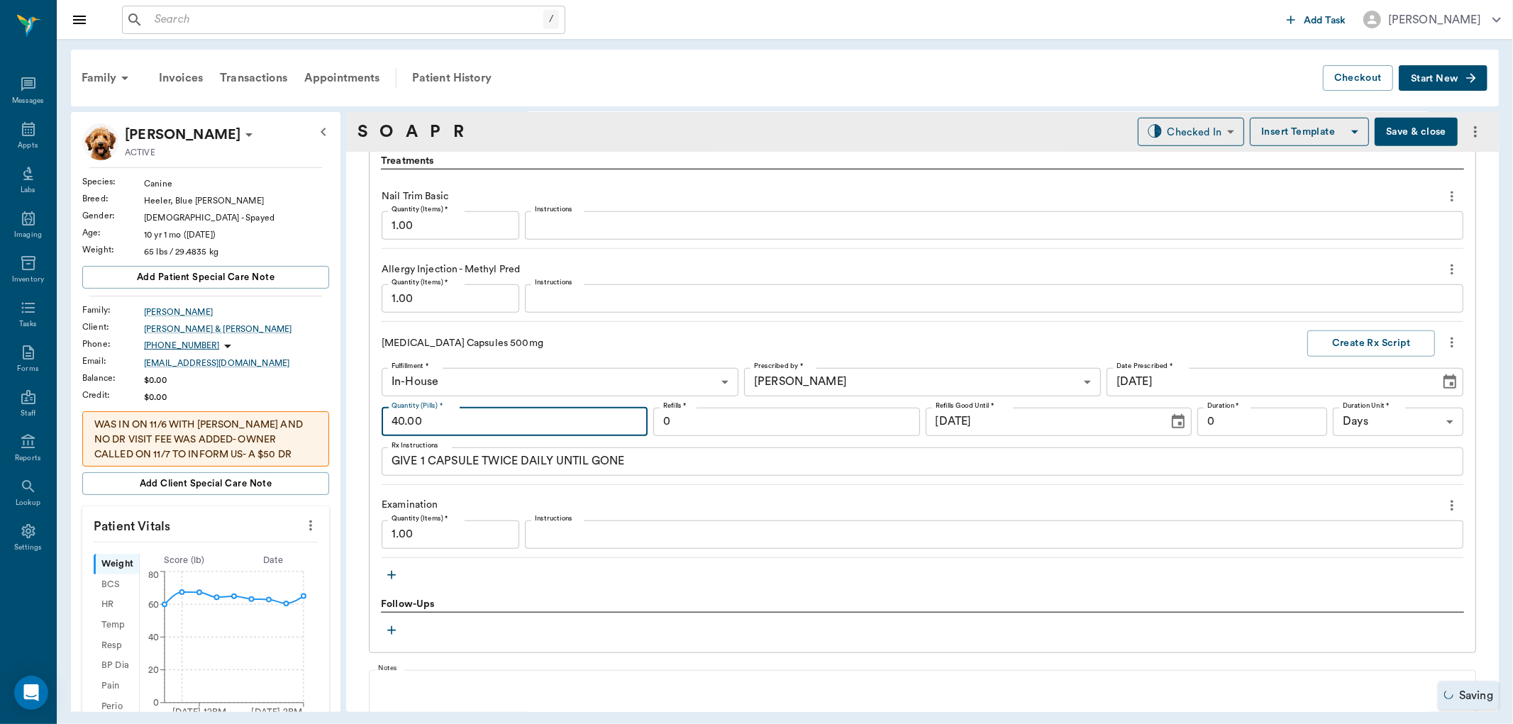
type input "40.00"
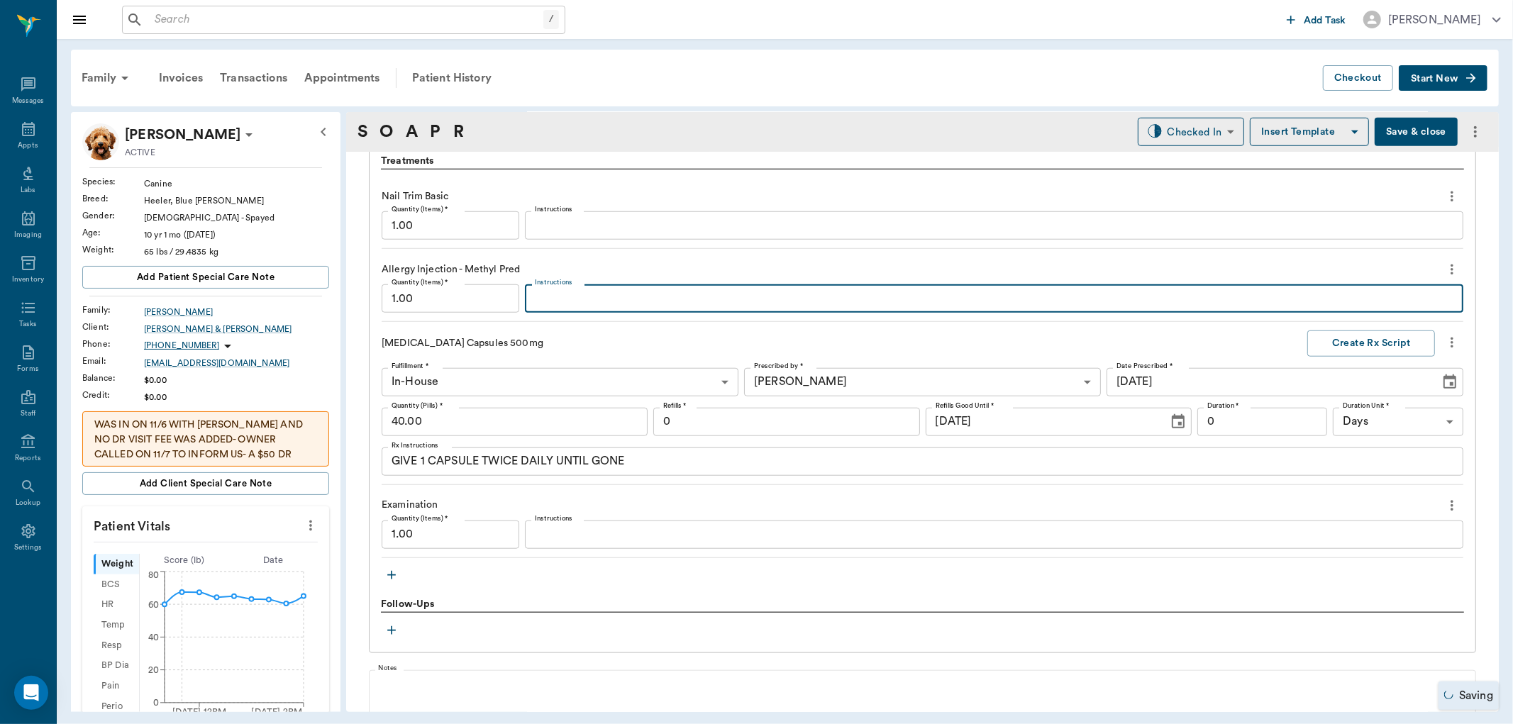
click at [550, 292] on textarea "Instructions" at bounding box center [994, 299] width 918 height 16
type textarea "mp65/dex sp1.7"
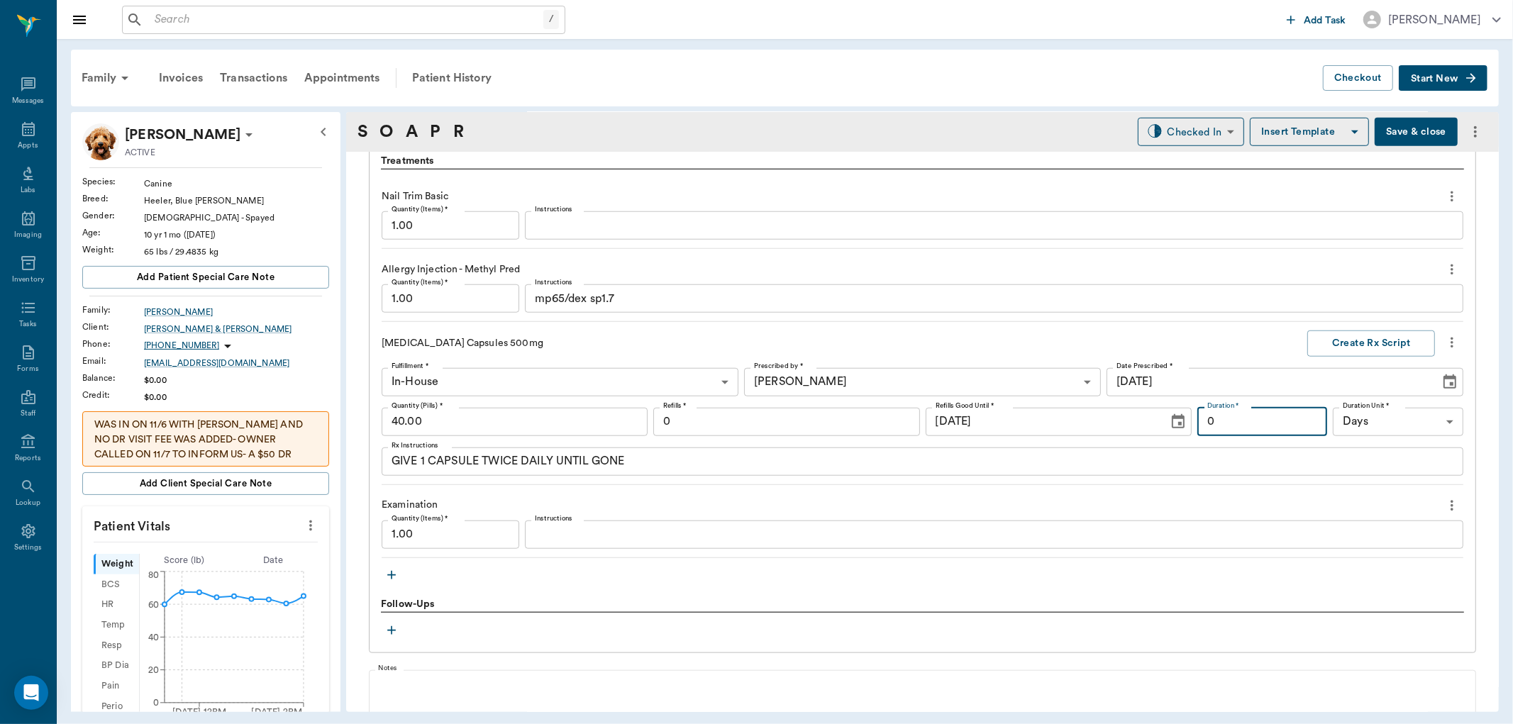
click at [1253, 418] on input "0" at bounding box center [1262, 422] width 130 height 28
type input "20"
click at [1346, 340] on button "Create Rx Script" at bounding box center [1371, 343] width 128 height 26
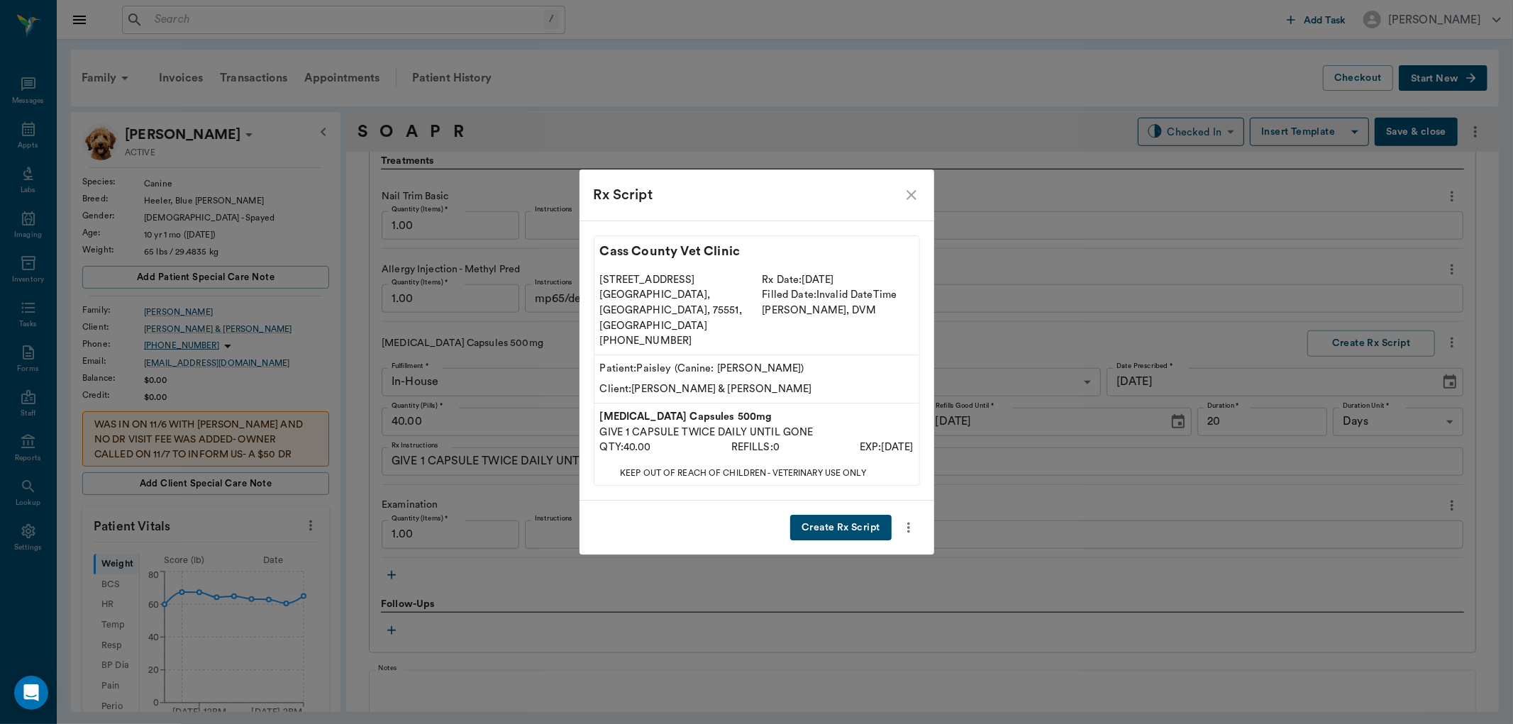
click at [846, 521] on button "Create Rx Script" at bounding box center [840, 528] width 101 height 26
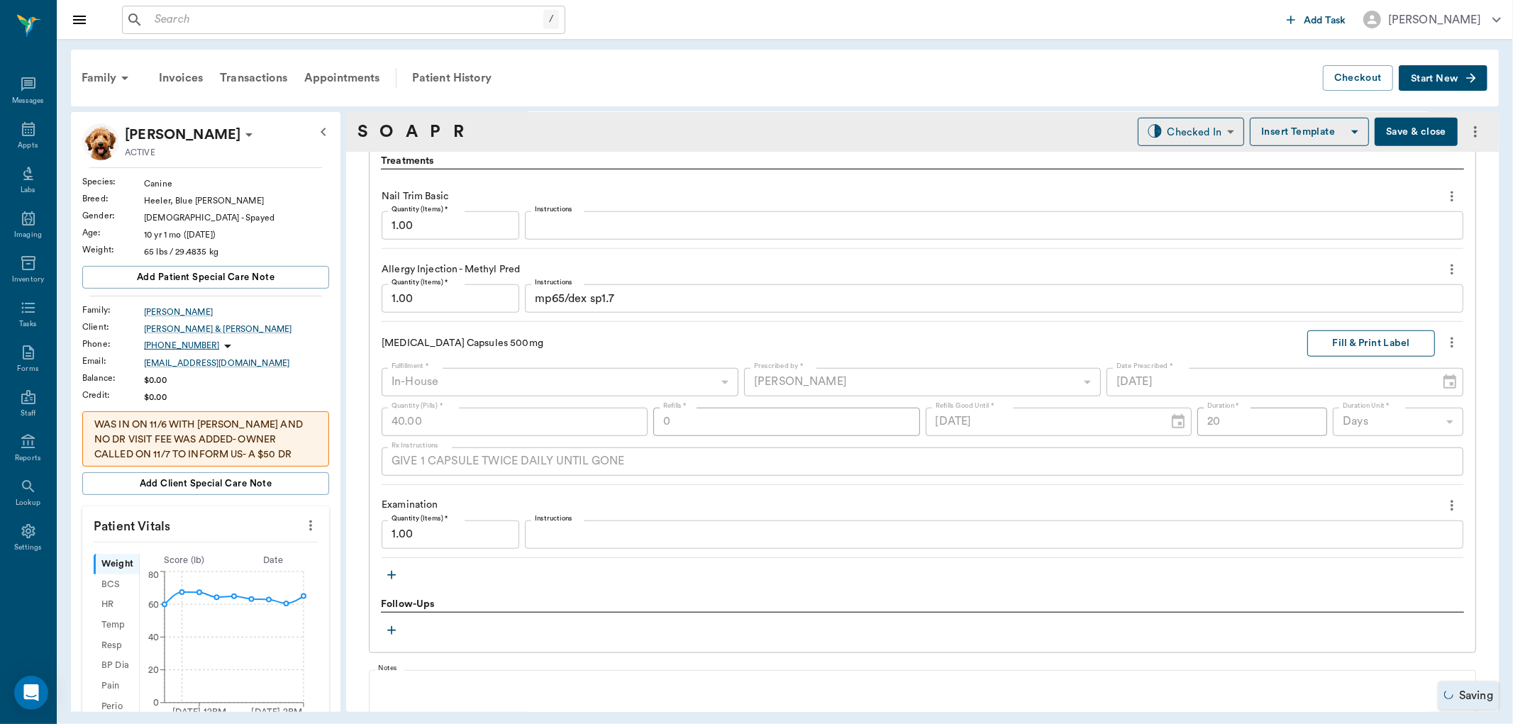
click at [1334, 350] on button "Fill & Print Label" at bounding box center [1371, 343] width 128 height 26
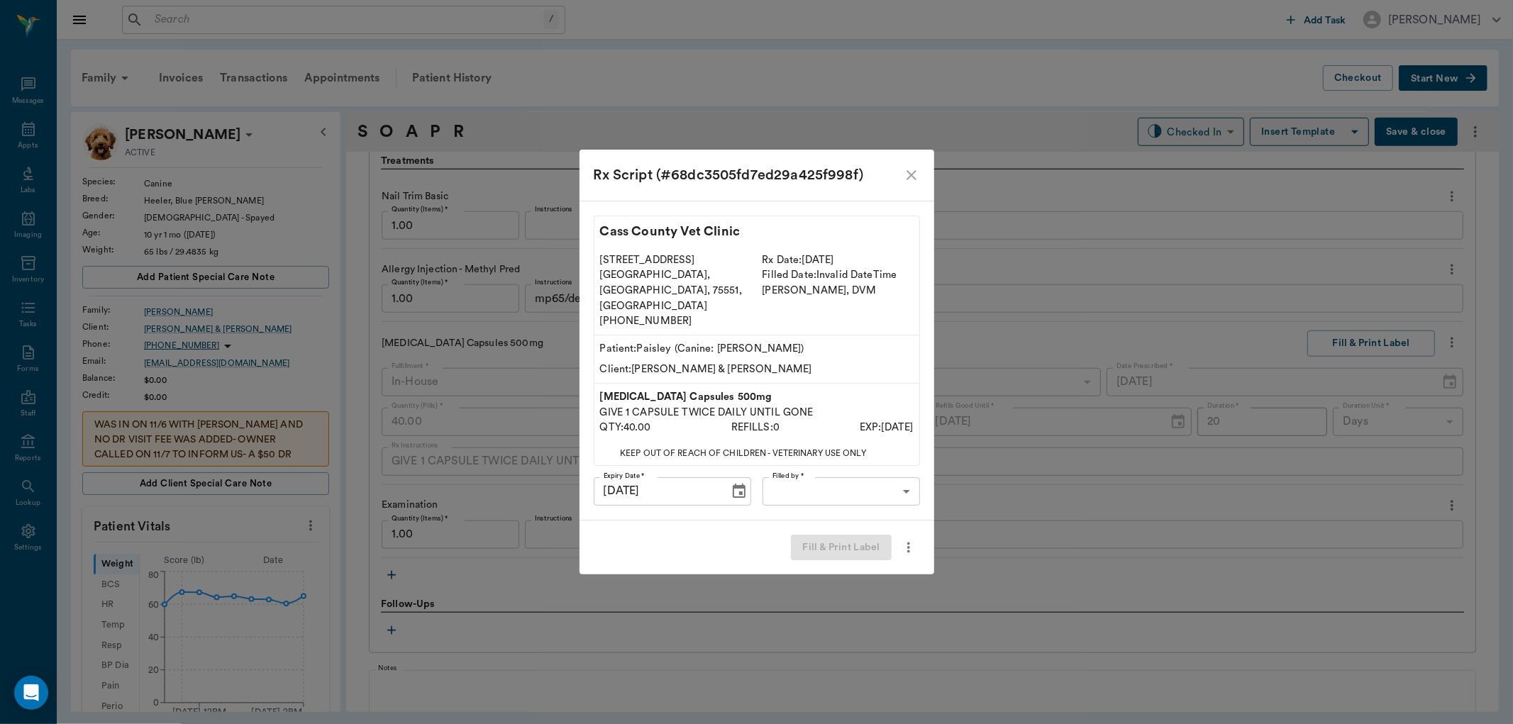
click at [840, 484] on body "/ ​ Add Task Dr. Bert Ellsworth Nectar Messages Appts Labs Imaging Inventory Ta…" at bounding box center [756, 362] width 1513 height 724
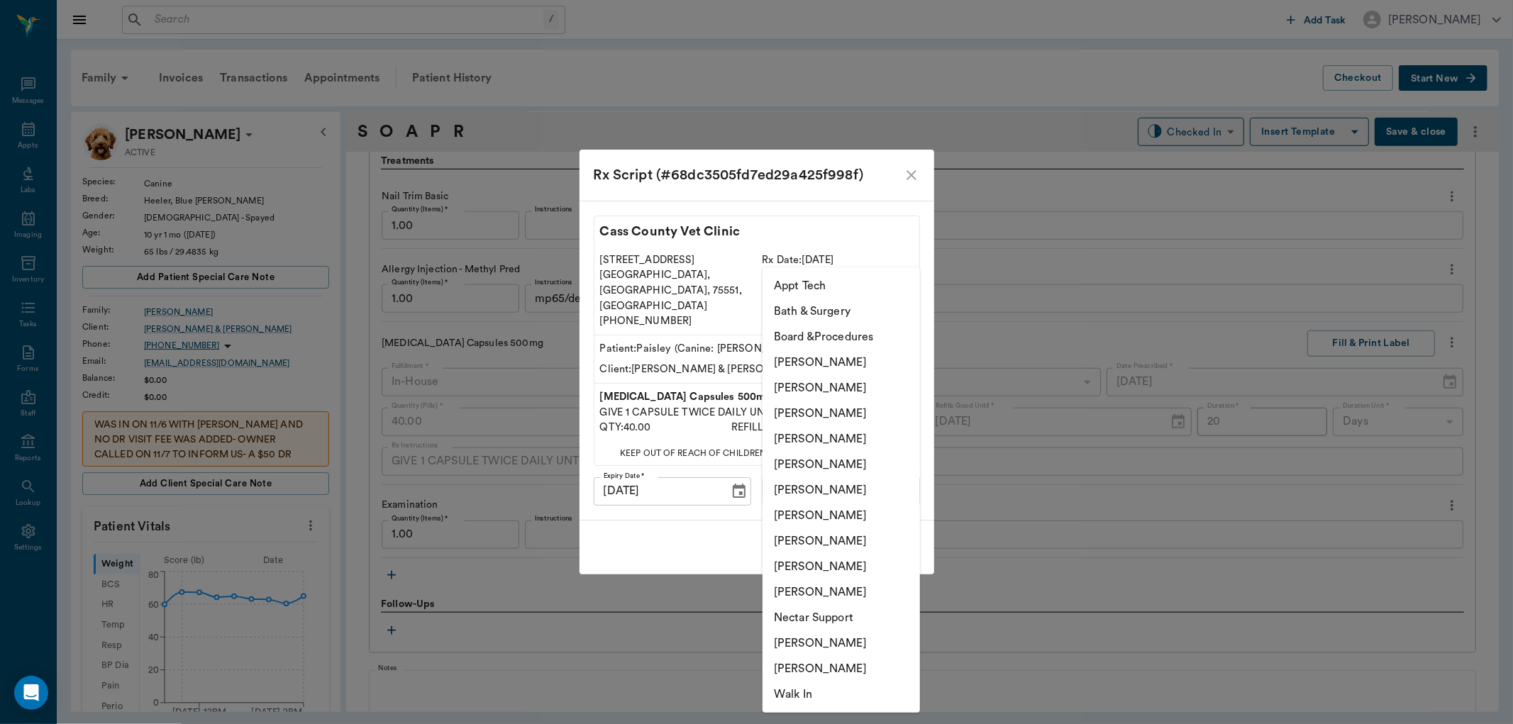
click at [850, 413] on li "[PERSON_NAME]" at bounding box center [840, 414] width 157 height 26
type input "642ef10e332a41444de2bad1"
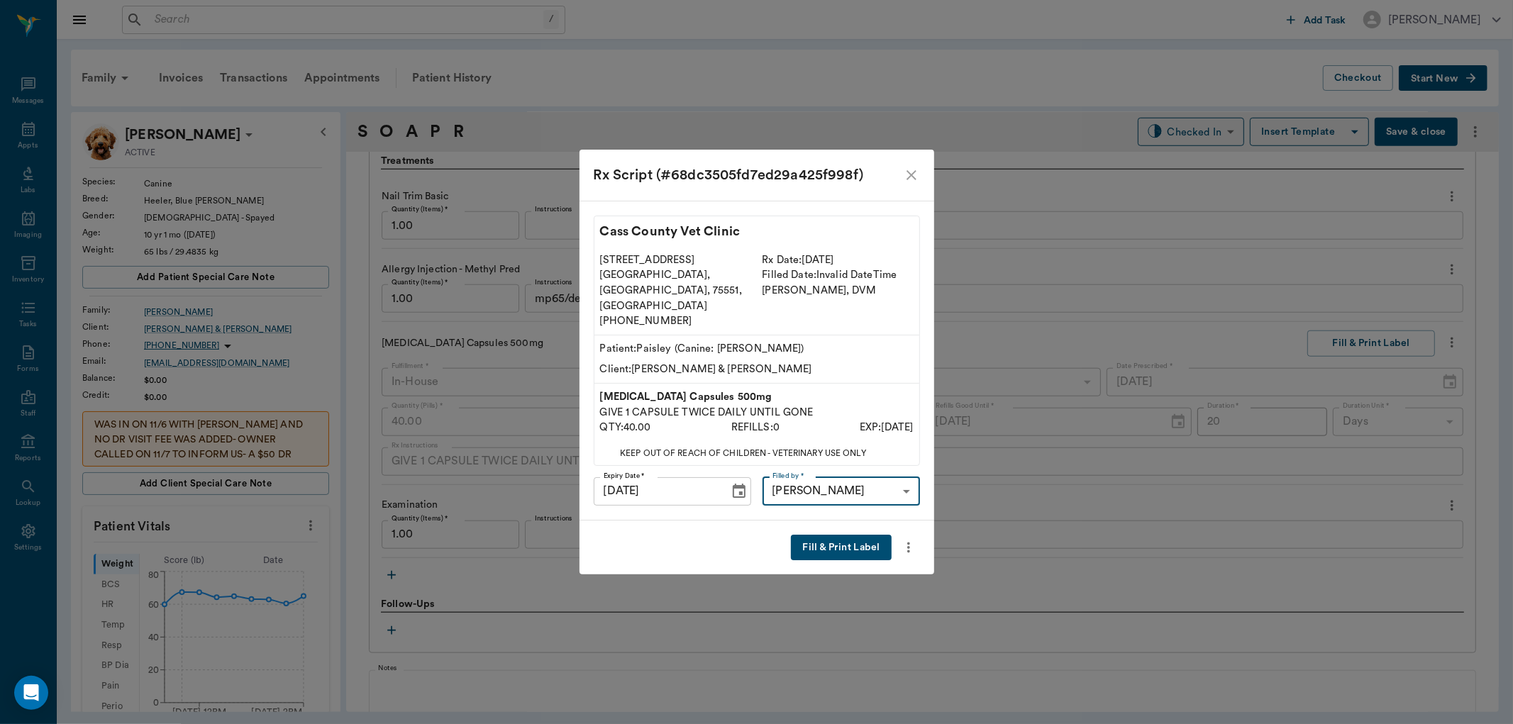
click at [837, 535] on button "Fill & Print Label" at bounding box center [841, 548] width 100 height 26
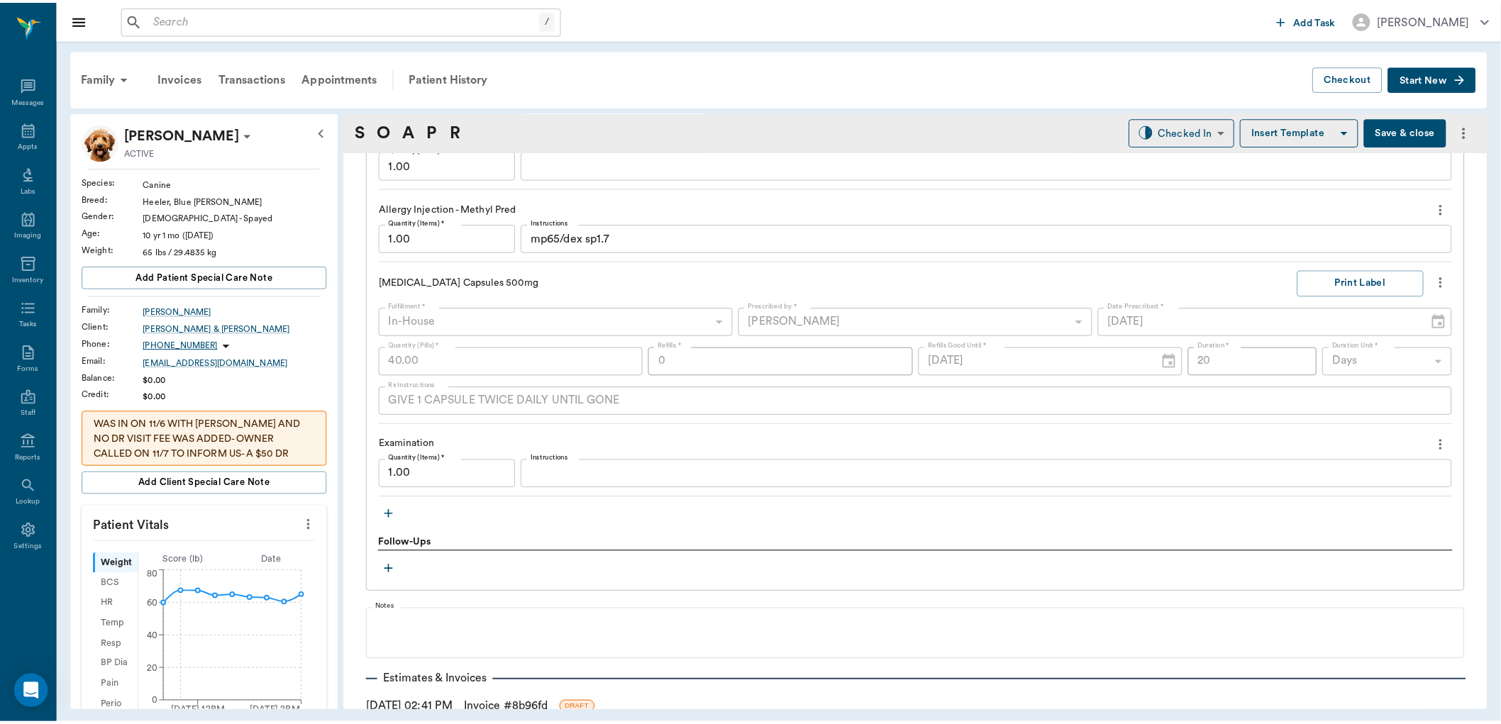
scroll to position [1204, 0]
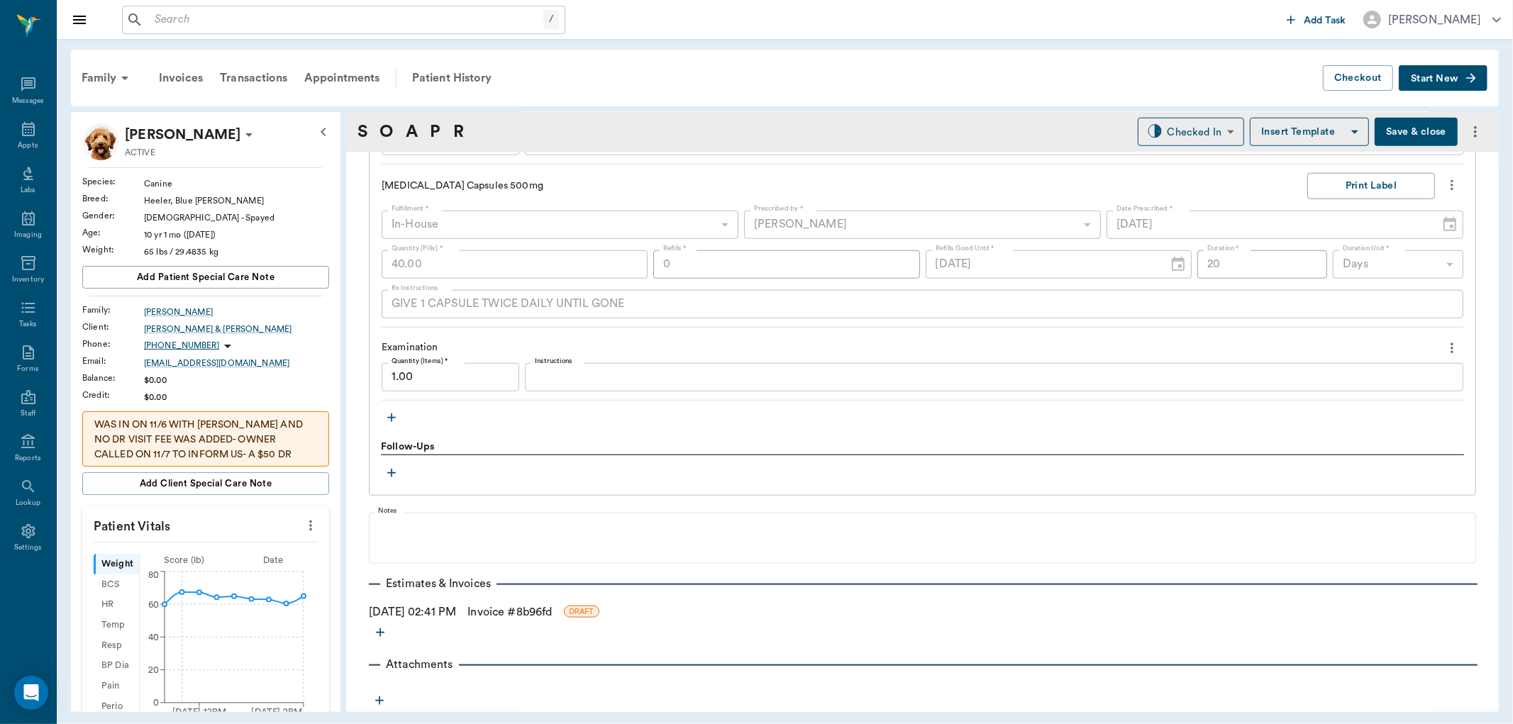
click at [509, 610] on link "Invoice # 8b96fd" at bounding box center [509, 612] width 84 height 17
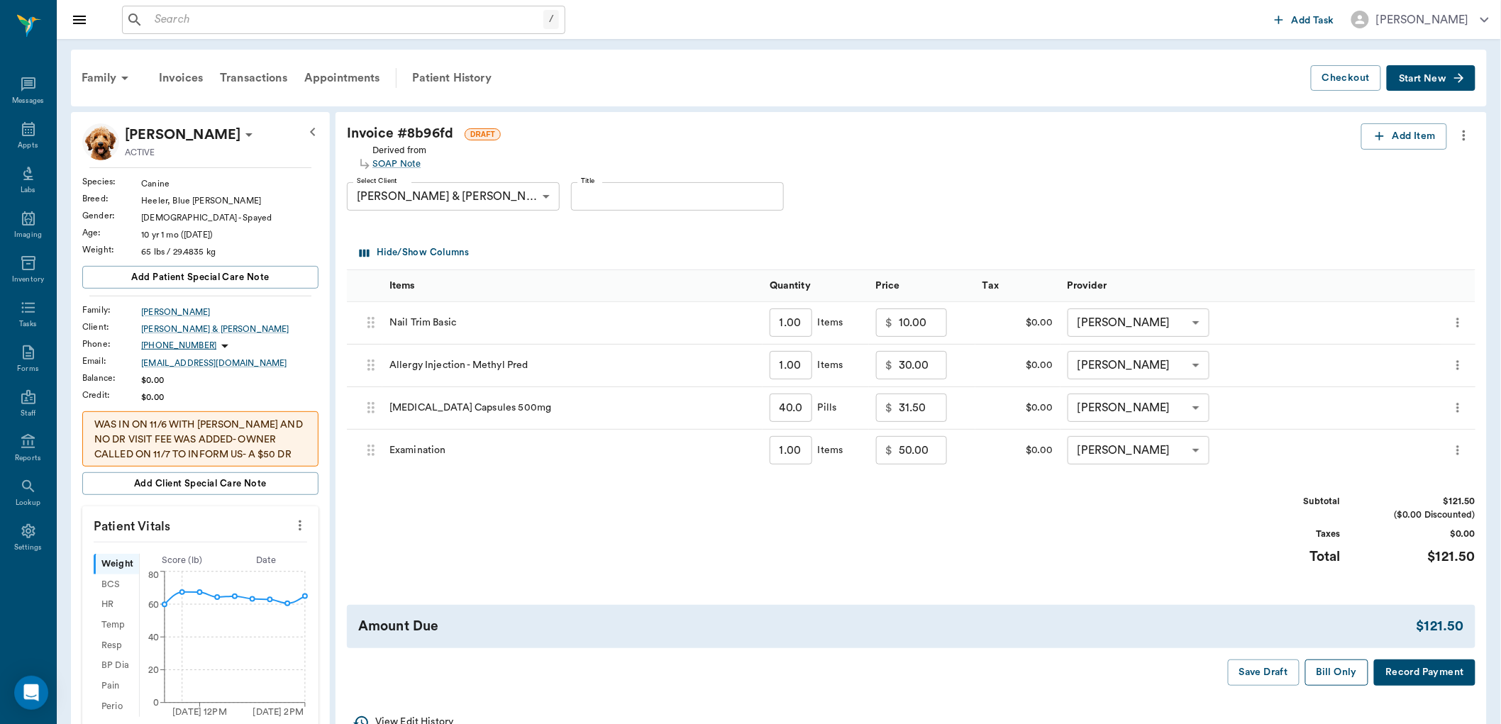
click at [1342, 670] on button "Bill Only" at bounding box center [1337, 673] width 64 height 26
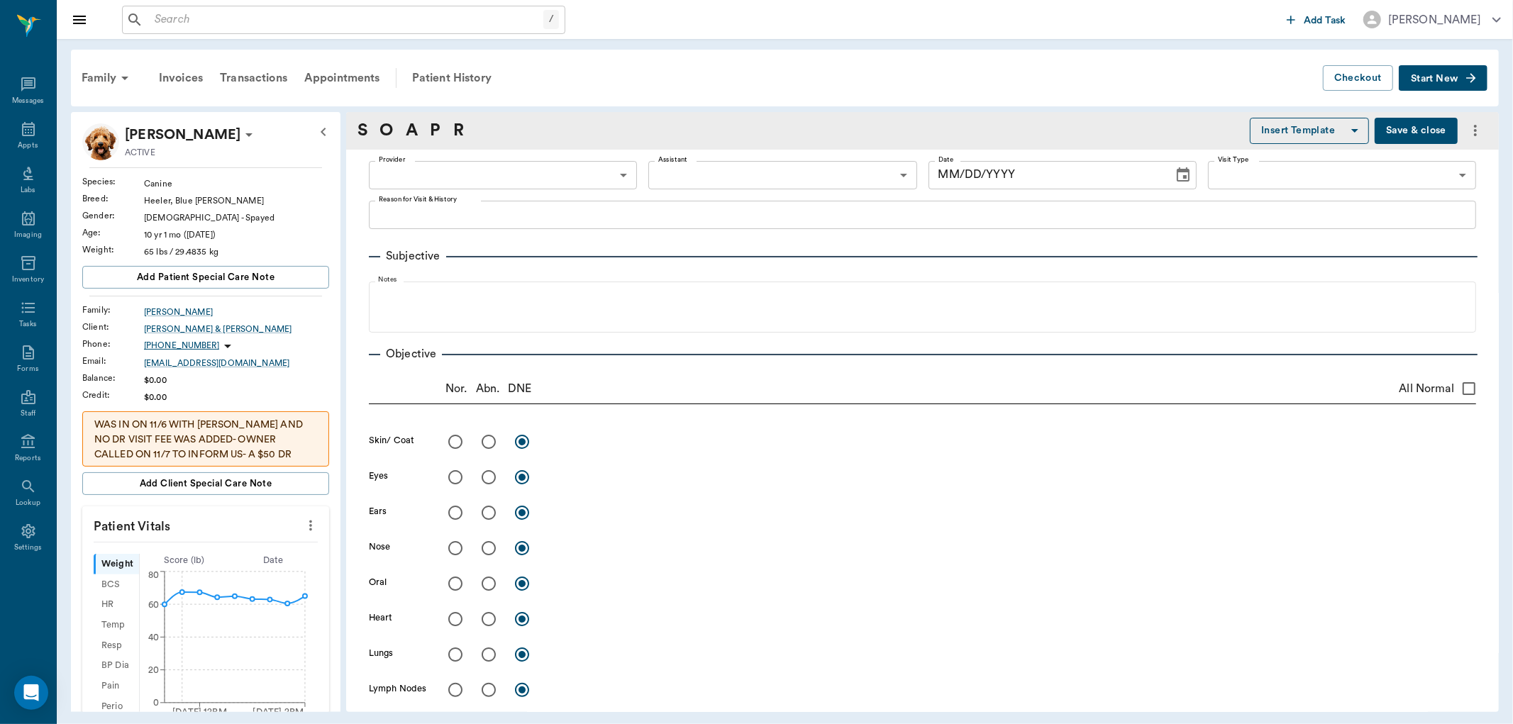
type input "63ec2f075fda476ae8351a4d"
type input "642ef10e332a41444de2bad1"
type input "65d2be4f46e3a538d89b8c15"
type textarea "Doing alot of itching and scratching, scaly skin, odor is coming from the dry s…"
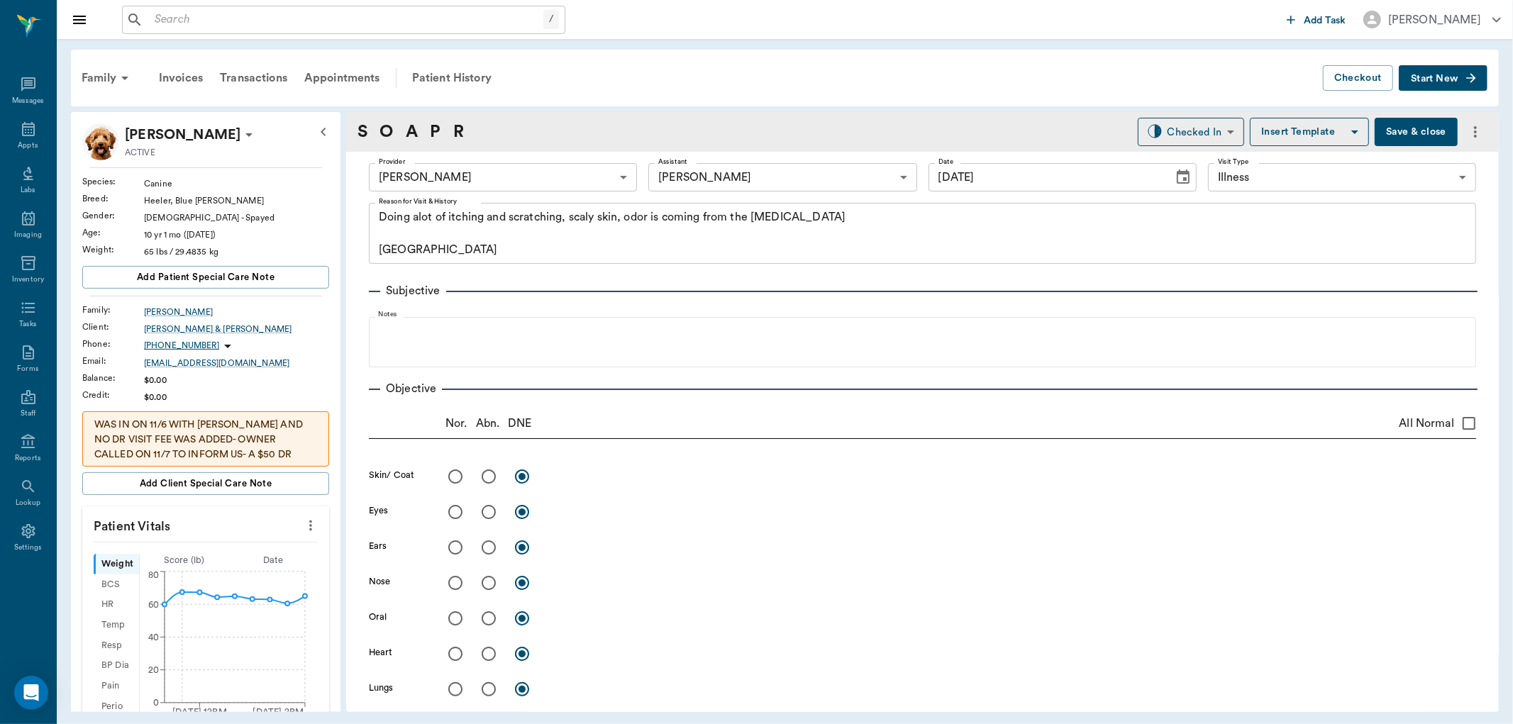
type input "[DATE]"
click at [1182, 133] on body "/ ​ Add Task Dr. Bert Ellsworth Nectar Messages Appts Labs Imaging Inventory Ta…" at bounding box center [756, 362] width 1513 height 724
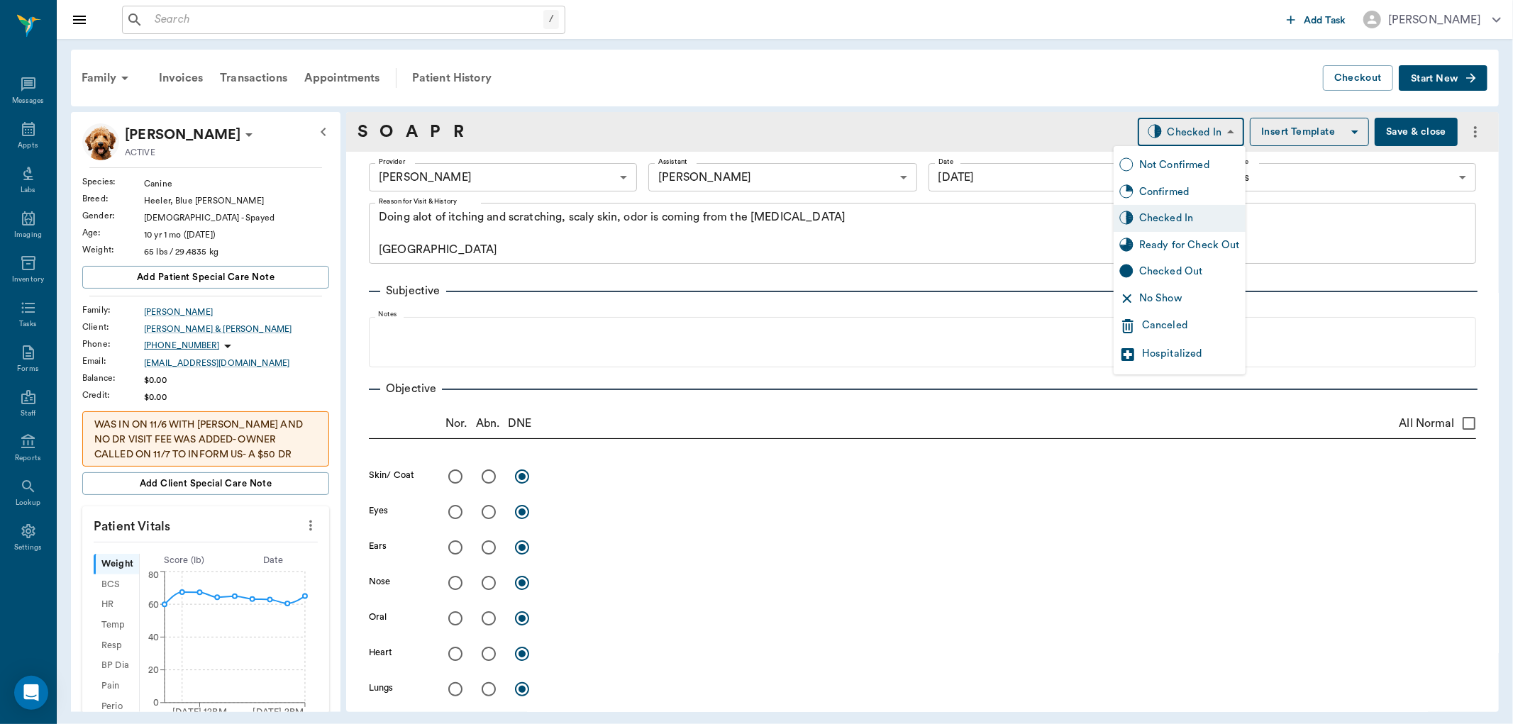
click at [1195, 241] on div "Ready for Check Out" at bounding box center [1189, 246] width 101 height 16
type input "READY_TO_CHECKOUT"
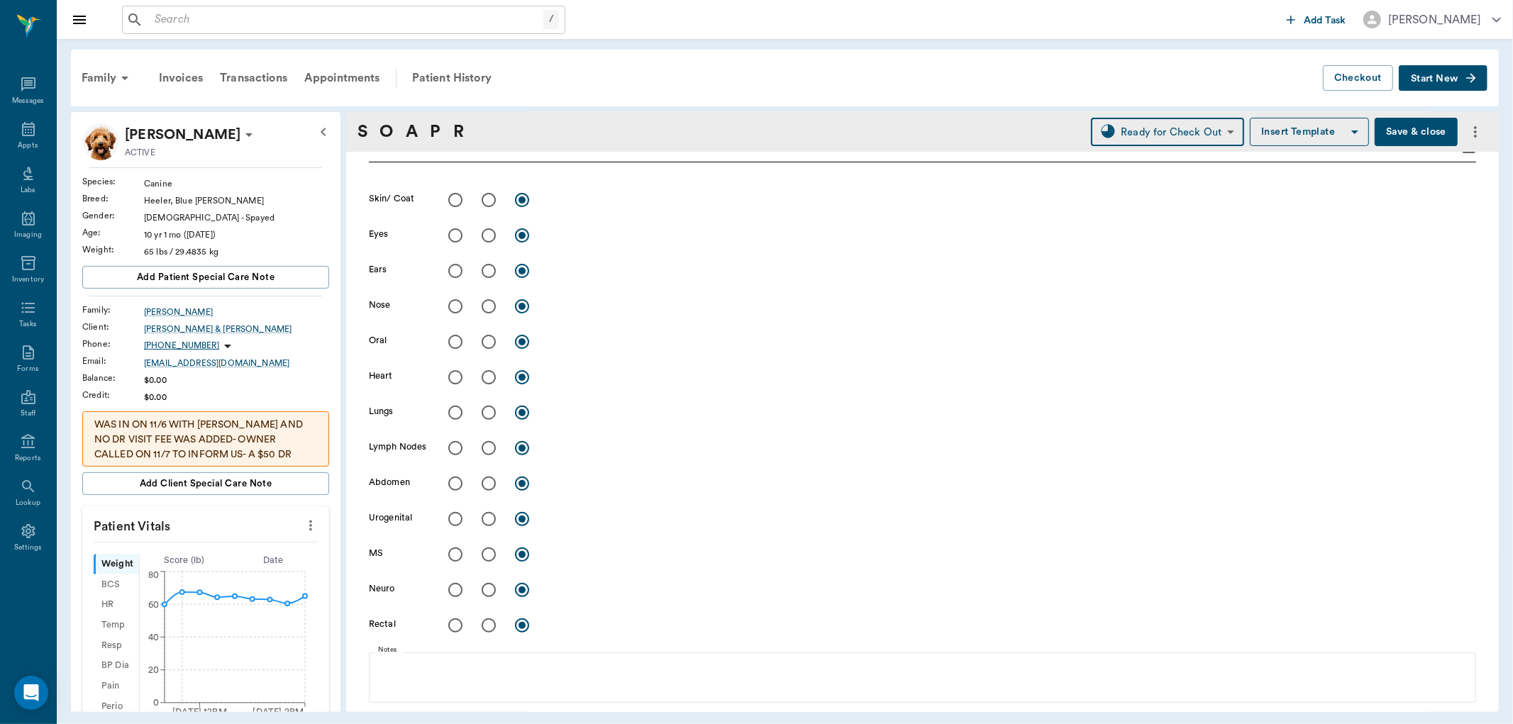
scroll to position [236, 0]
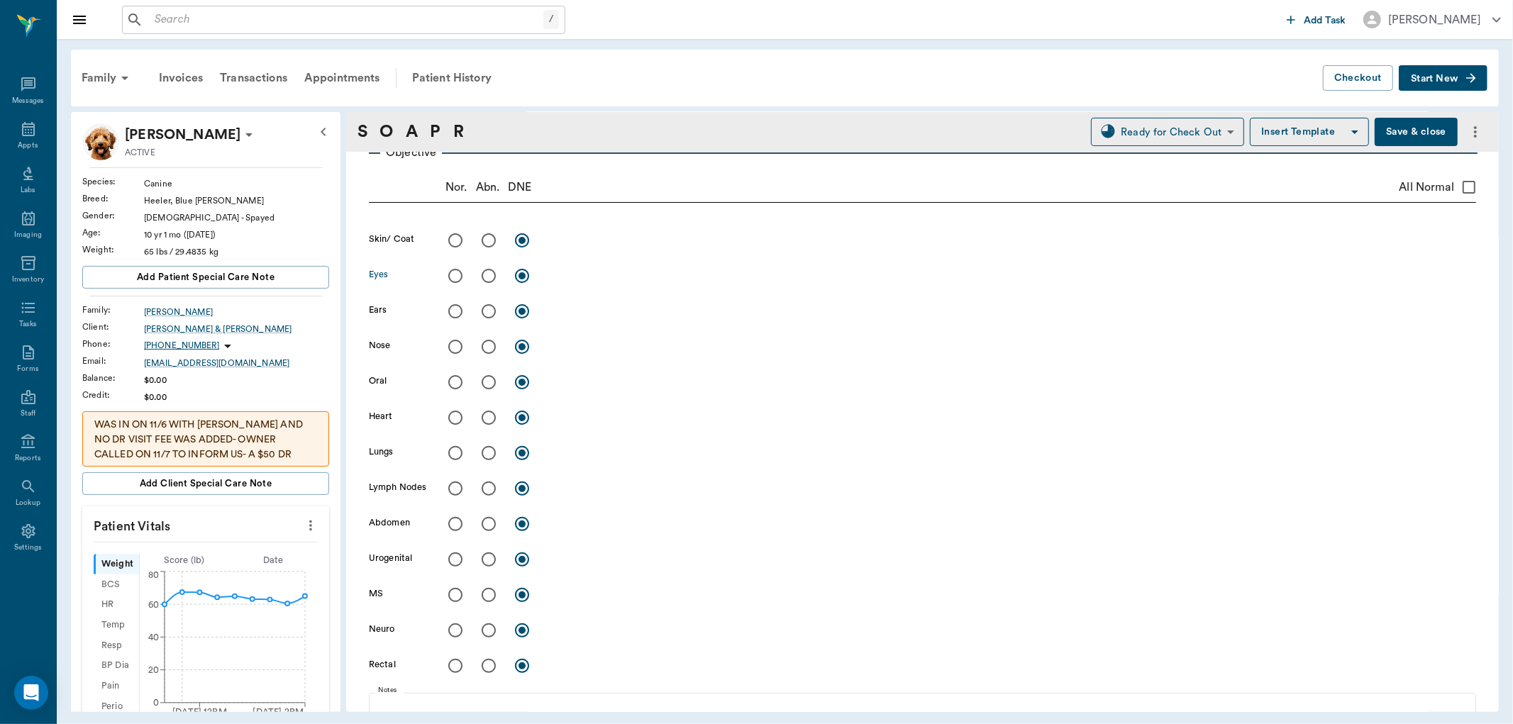
click at [484, 277] on input "radio" at bounding box center [489, 276] width 30 height 30
radio input "true"
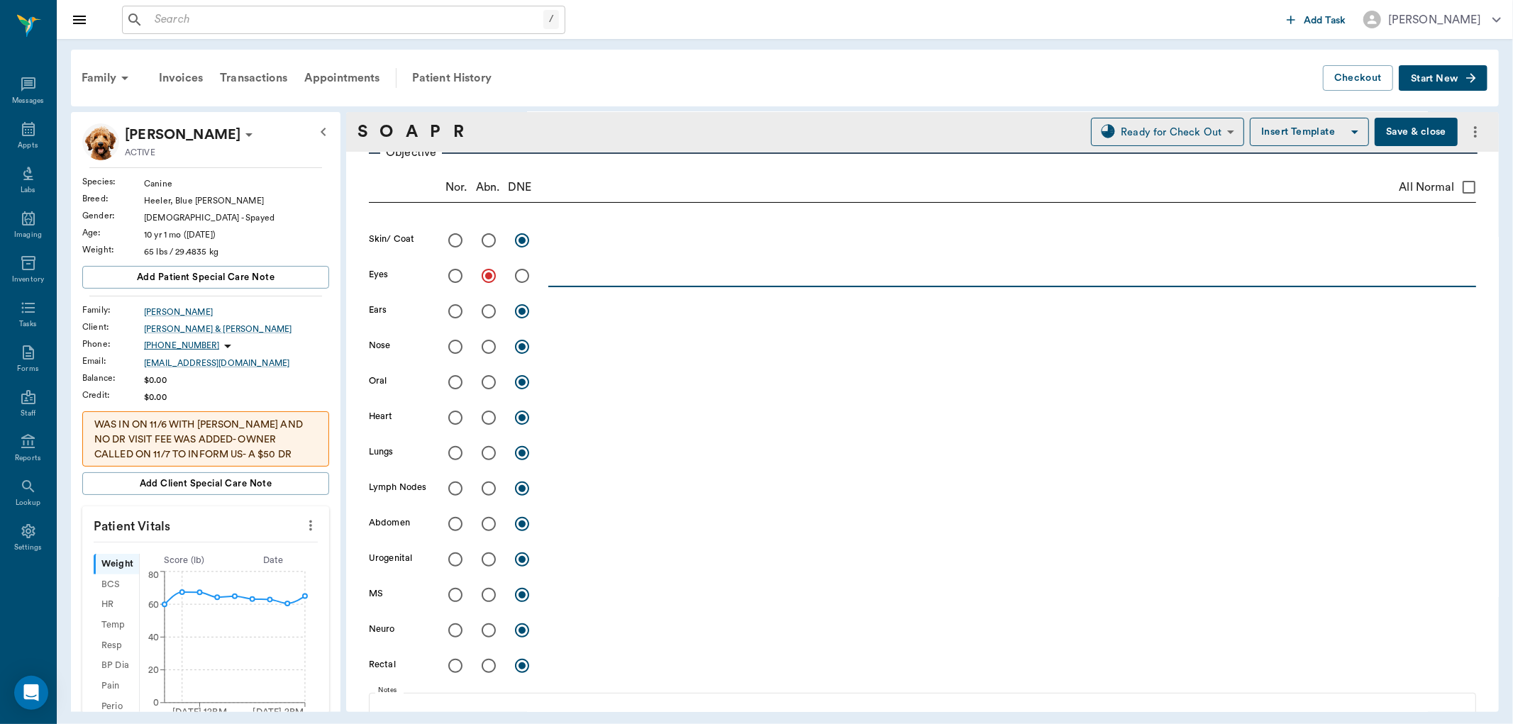
click at [556, 274] on textarea at bounding box center [1012, 275] width 928 height 16
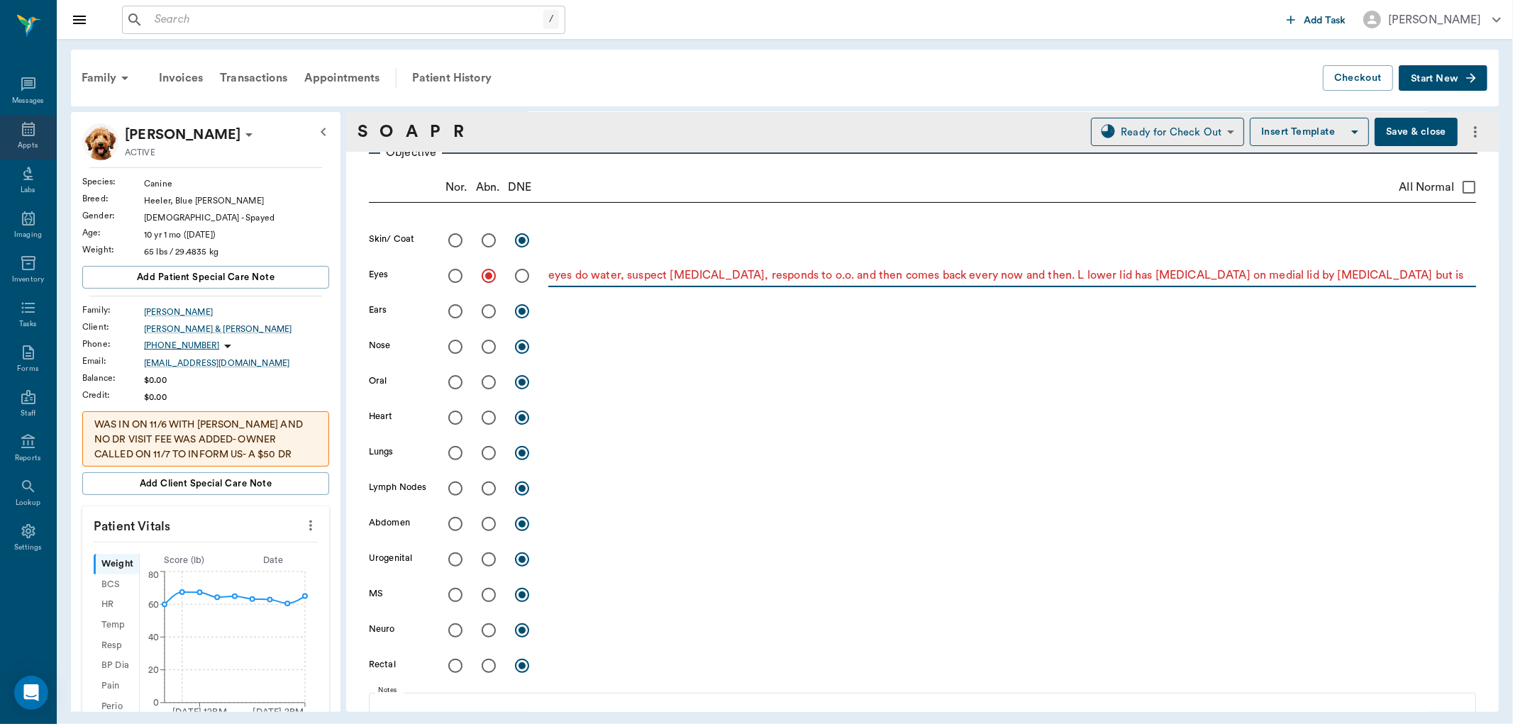
type textarea "eyes do water, suspect allergies, responds to o.o. and then comes back every no…"
click at [23, 132] on icon at bounding box center [28, 129] width 13 height 14
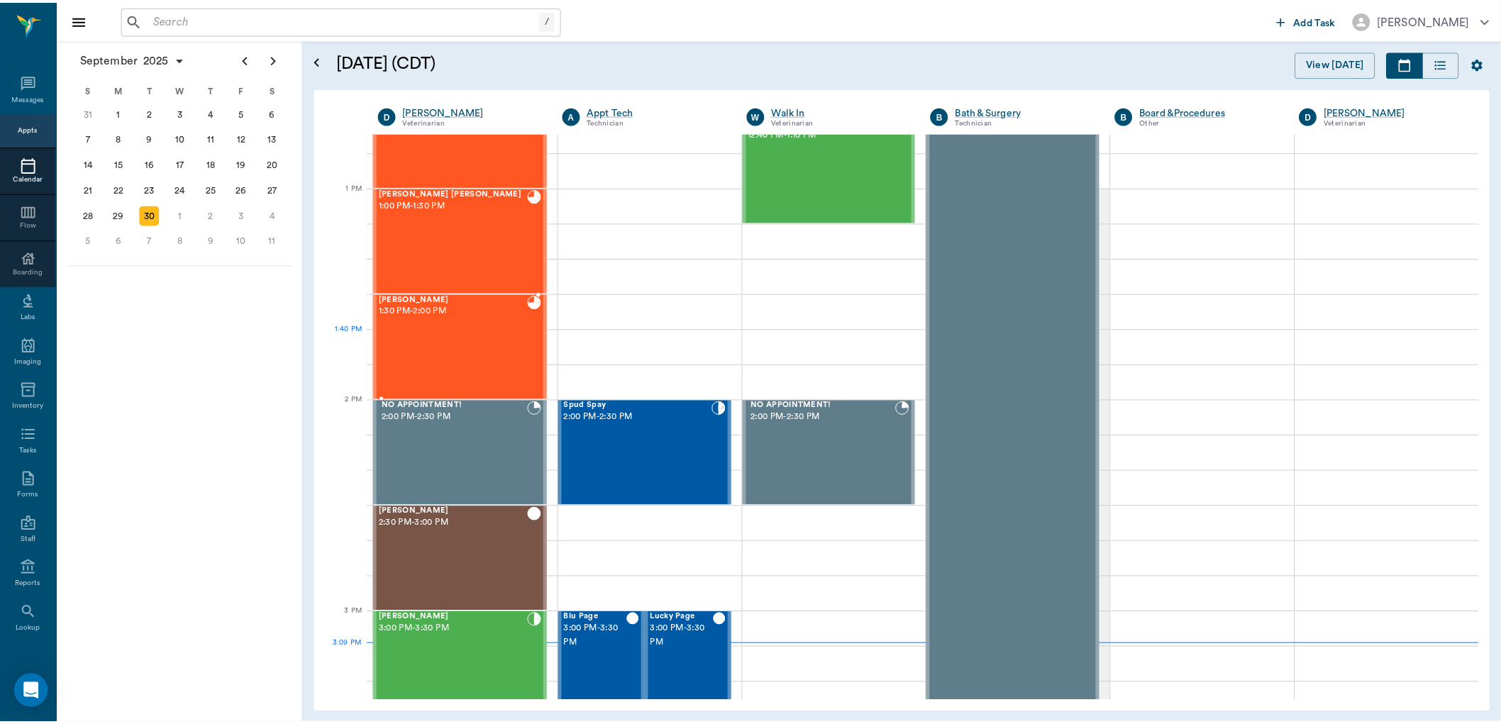
scroll to position [1018, 0]
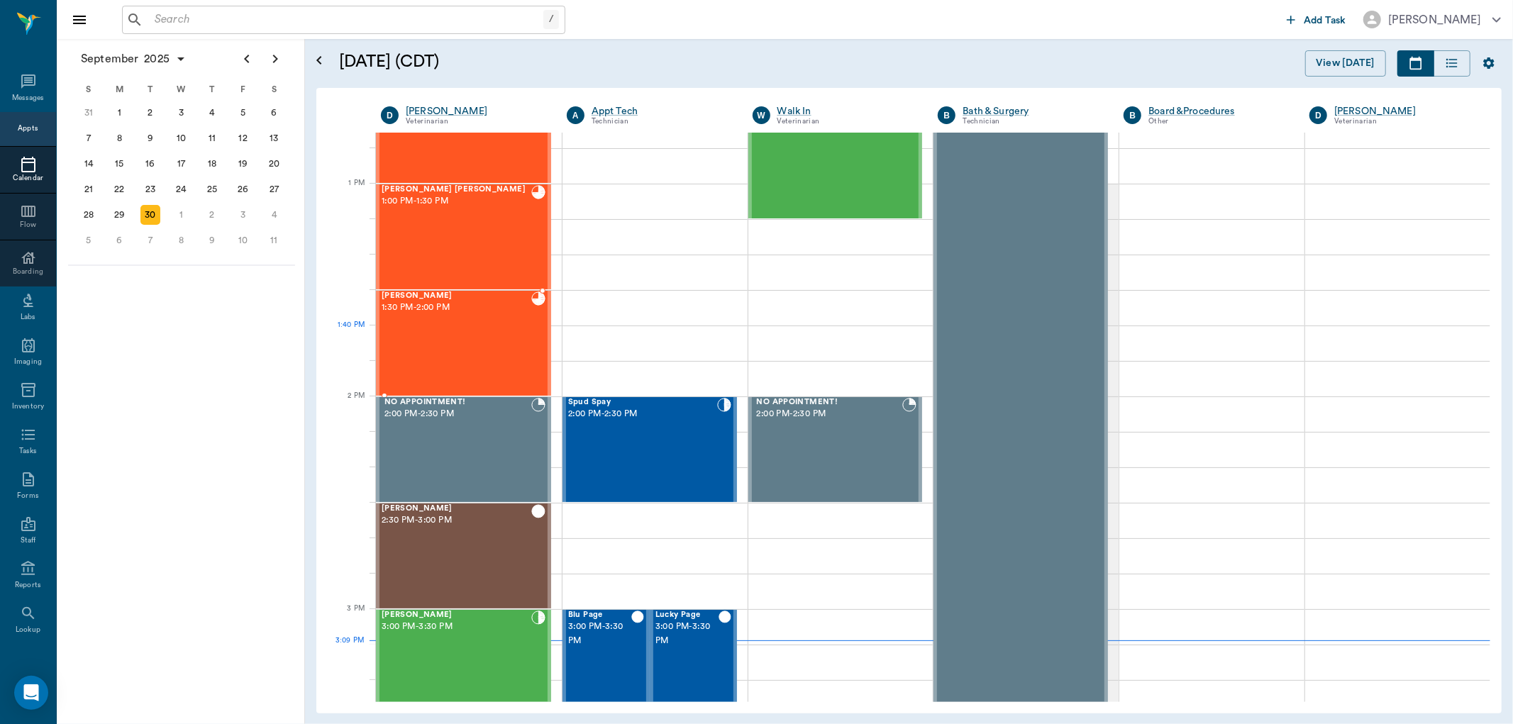
click at [504, 358] on div "Jax Haddox 1:30 PM - 2:00 PM" at bounding box center [457, 343] width 150 height 104
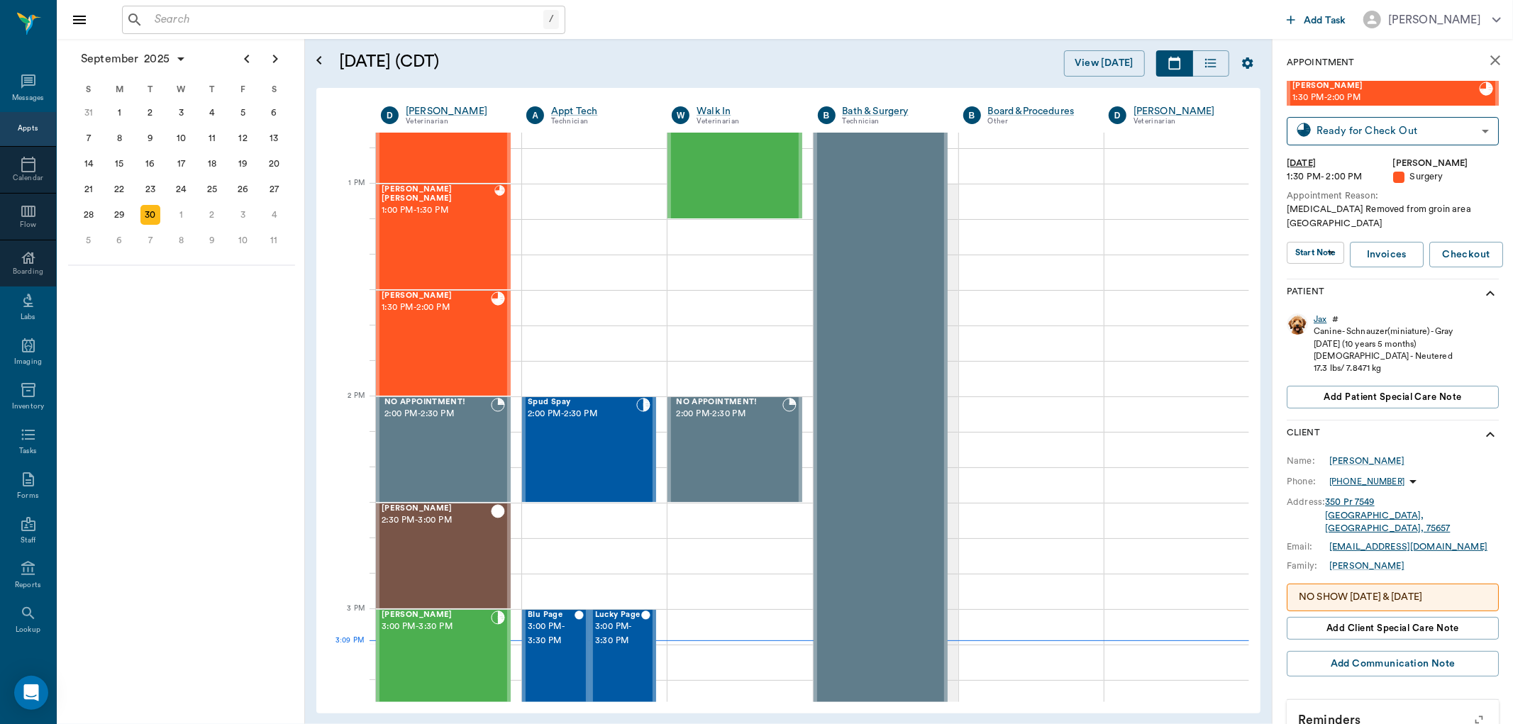
click at [1321, 313] on div "Jax" at bounding box center [1319, 319] width 13 height 12
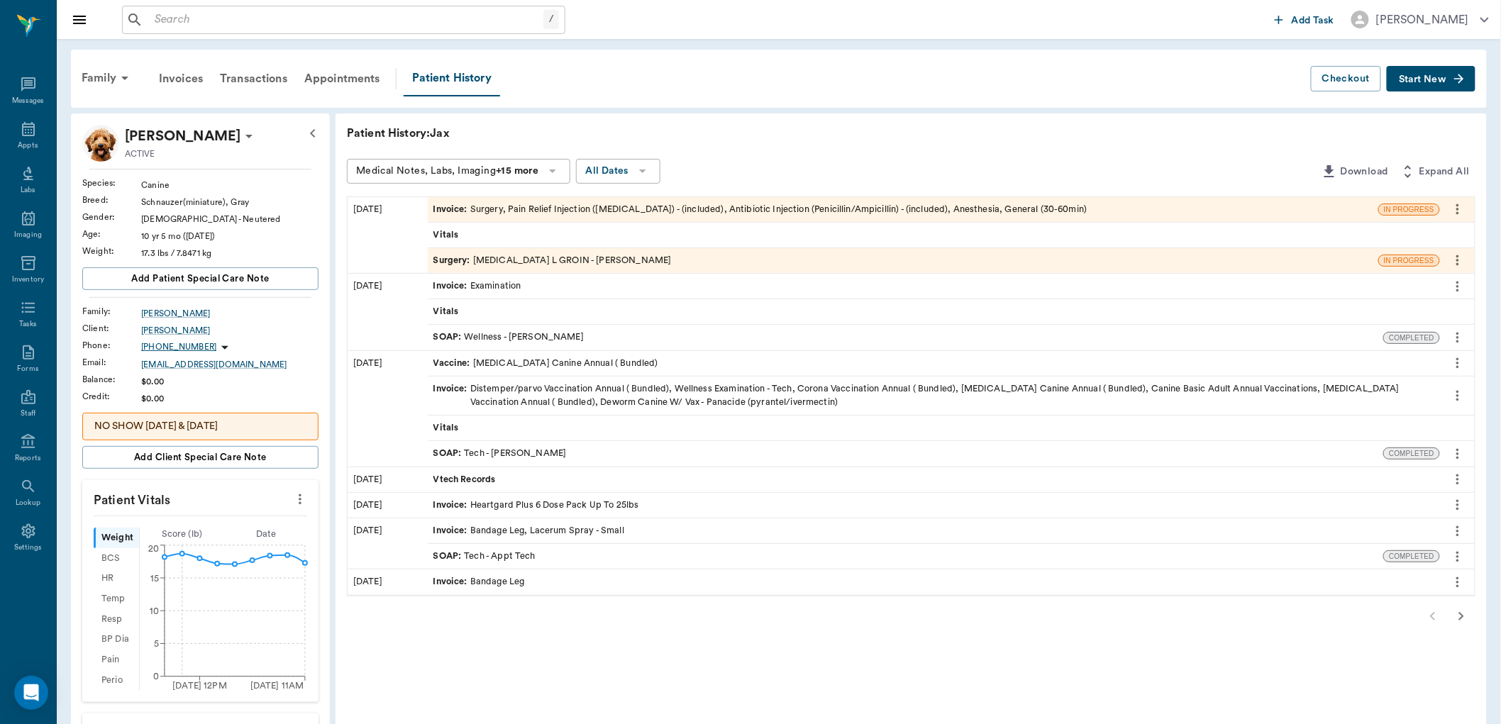
click at [767, 207] on div "Invoice : Surgery, Pain Relief Injection (meloxicam) - (included), Antibiotic I…" at bounding box center [760, 209] width 654 height 13
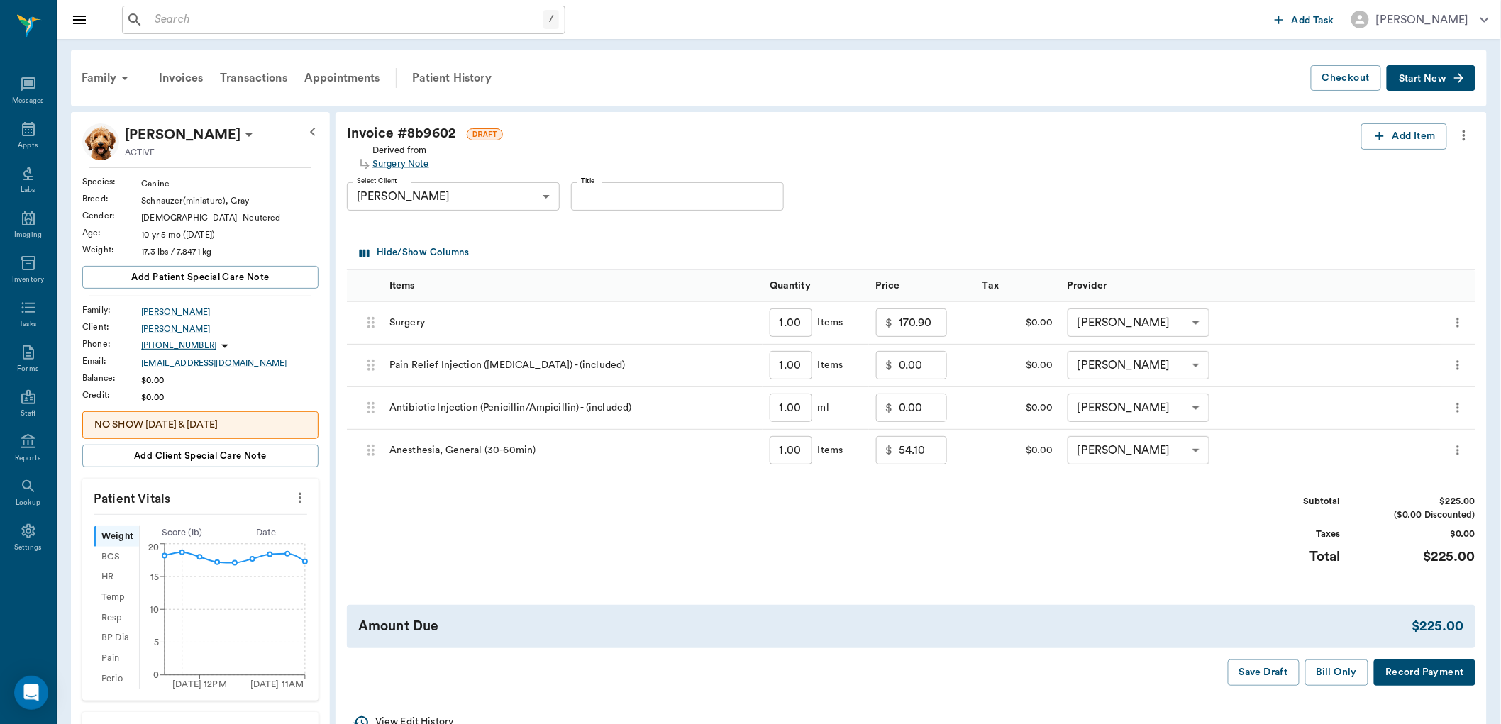
scroll to position [79, 0]
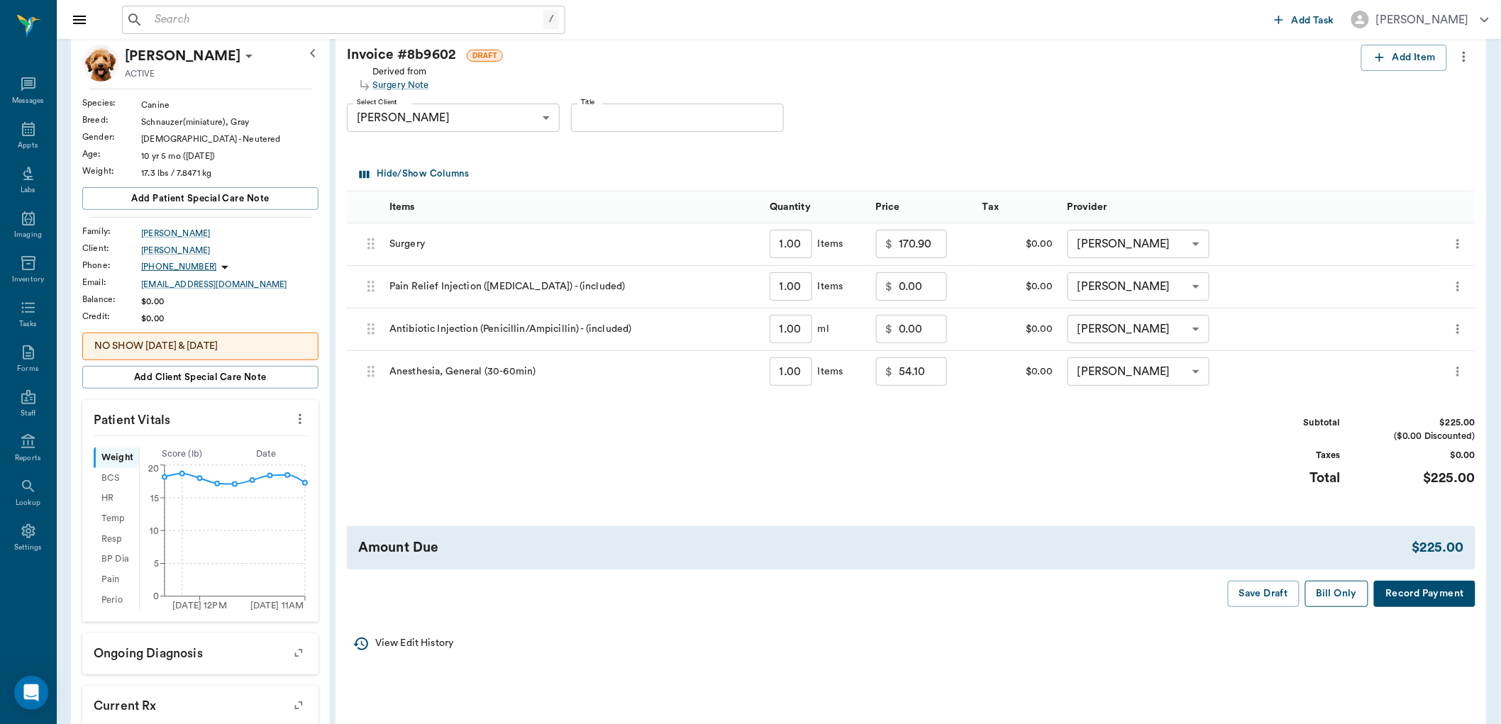
click at [1342, 591] on button "Bill Only" at bounding box center [1337, 594] width 64 height 26
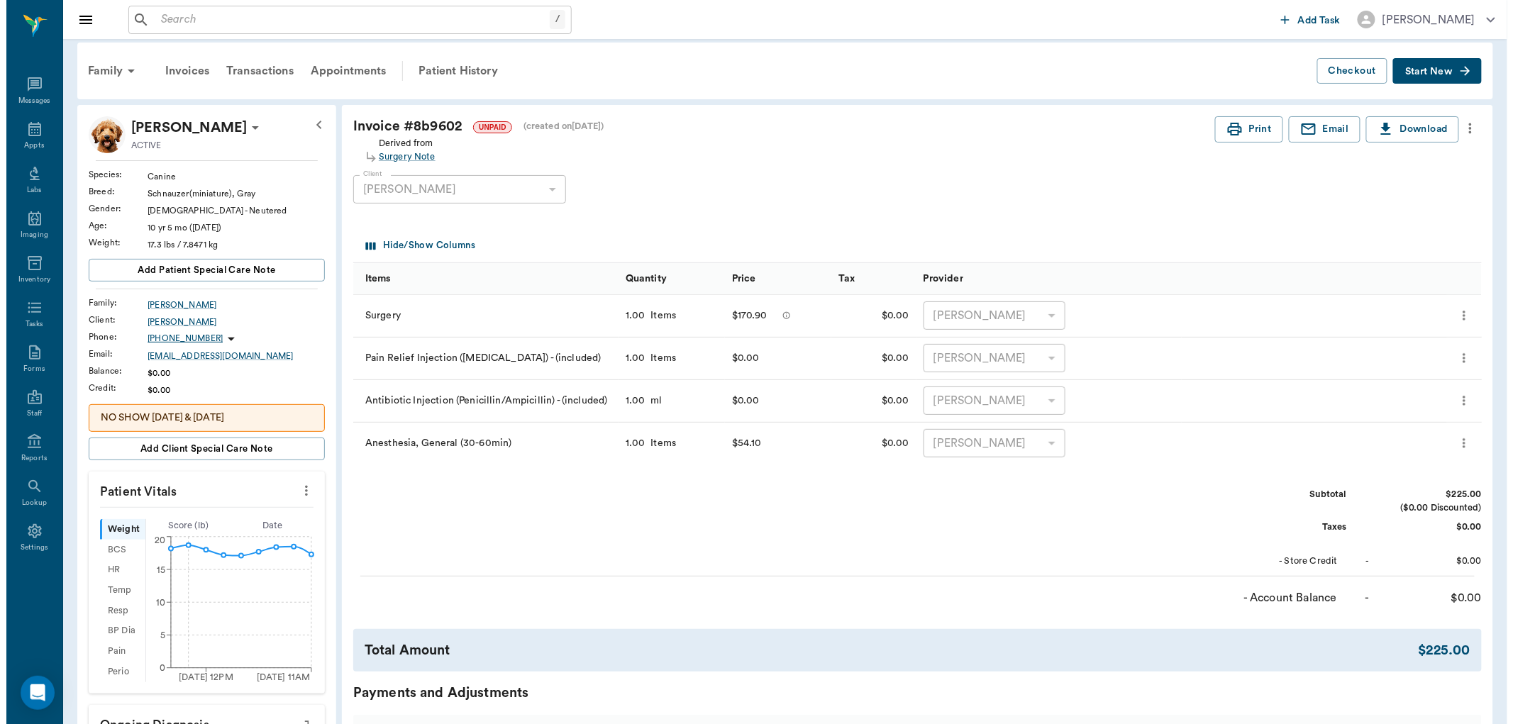
scroll to position [0, 0]
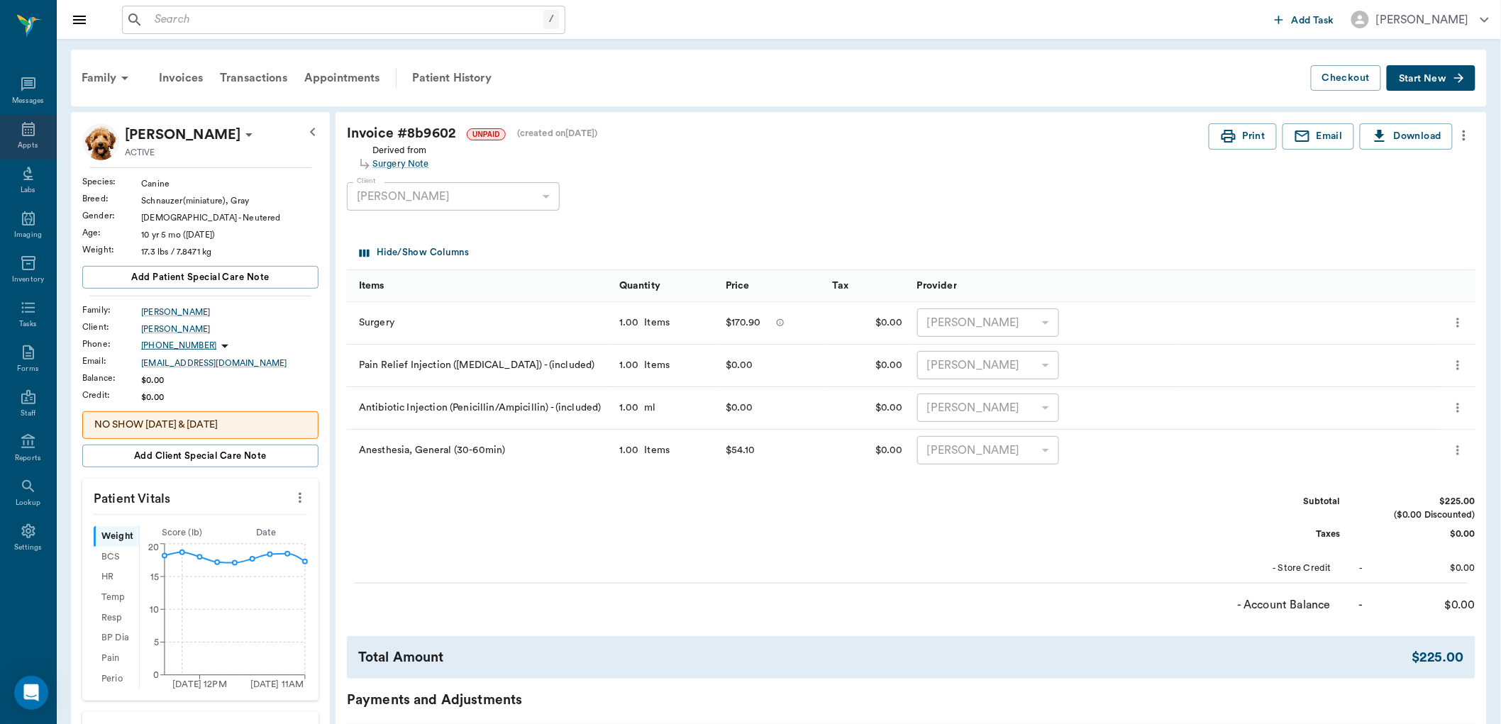
click at [17, 130] on div "Appts" at bounding box center [28, 137] width 56 height 45
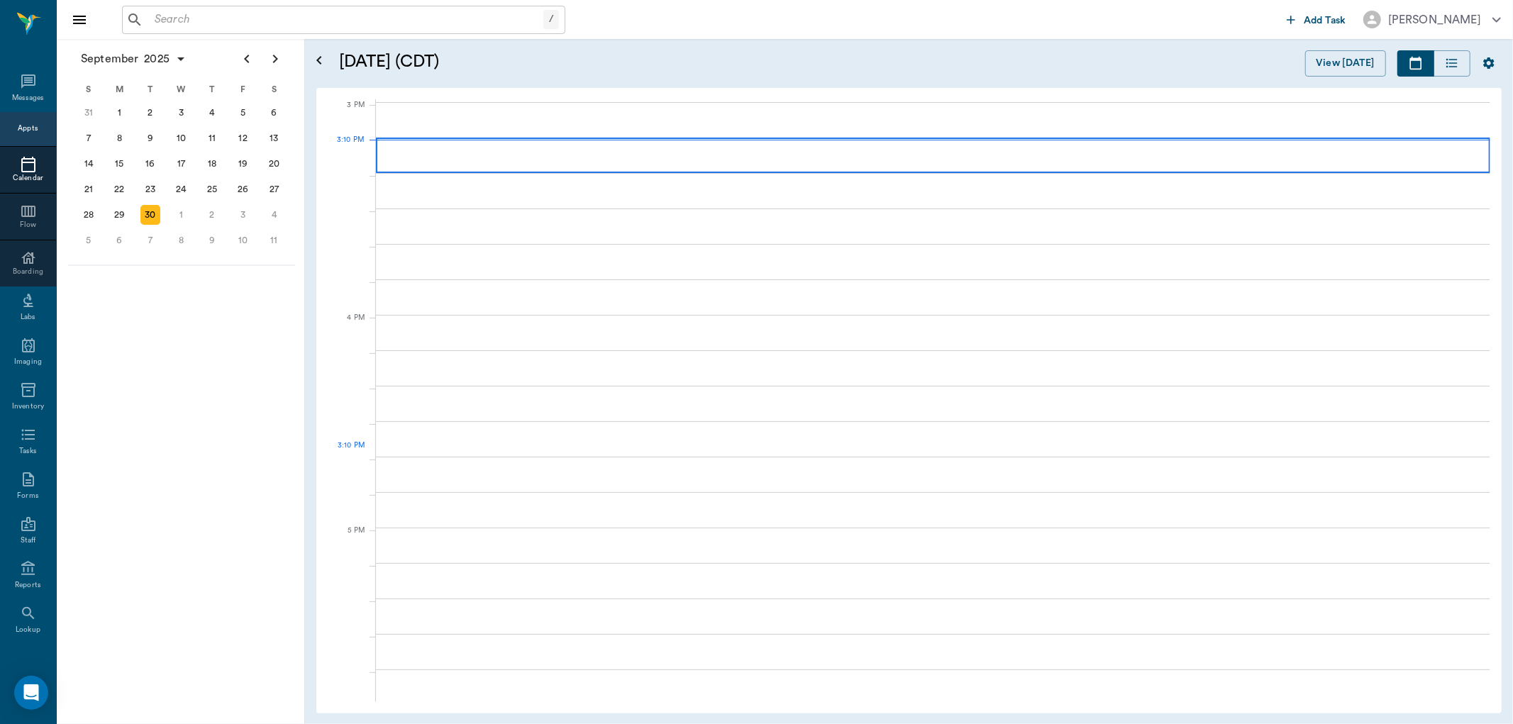
scroll to position [1489, 0]
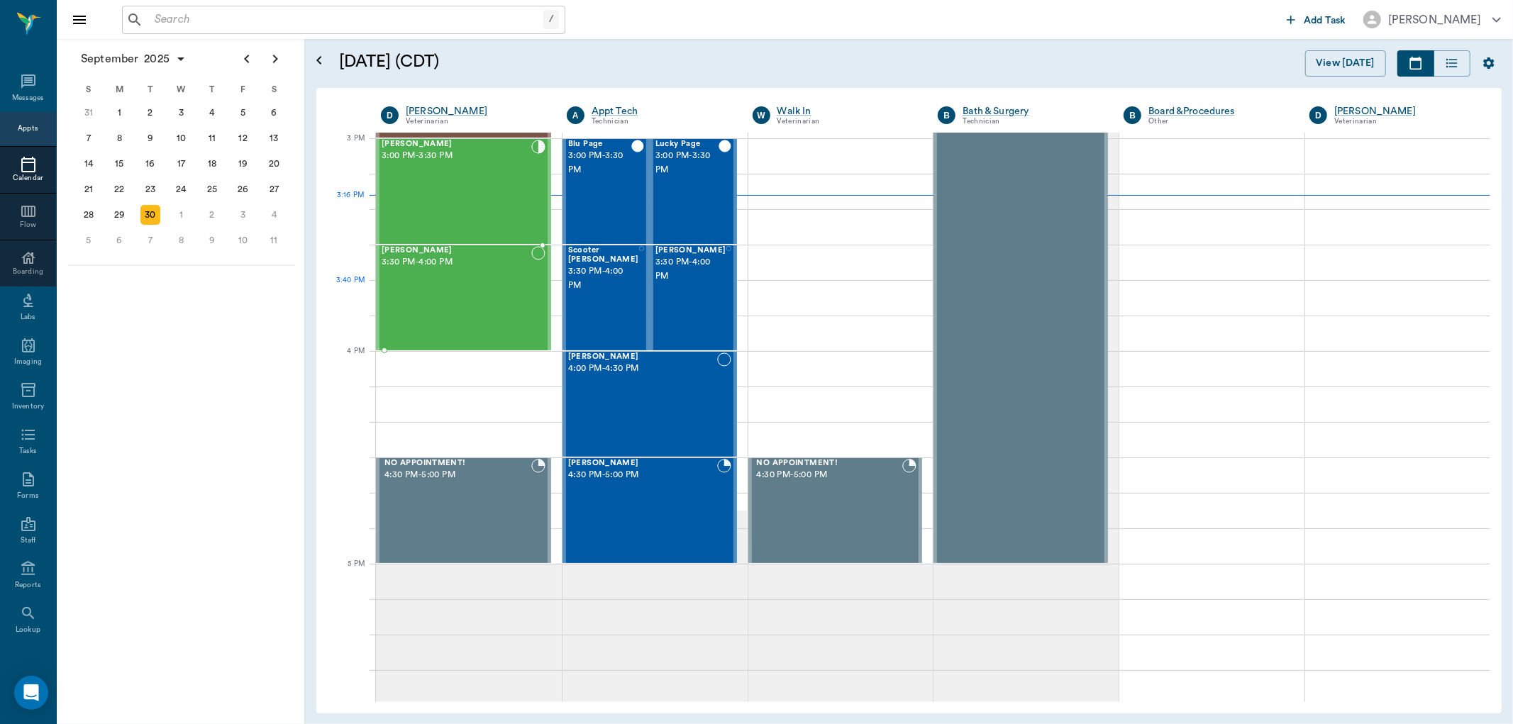
click at [506, 282] on div "[PERSON_NAME] 3:30 PM - 4:00 PM" at bounding box center [457, 298] width 150 height 104
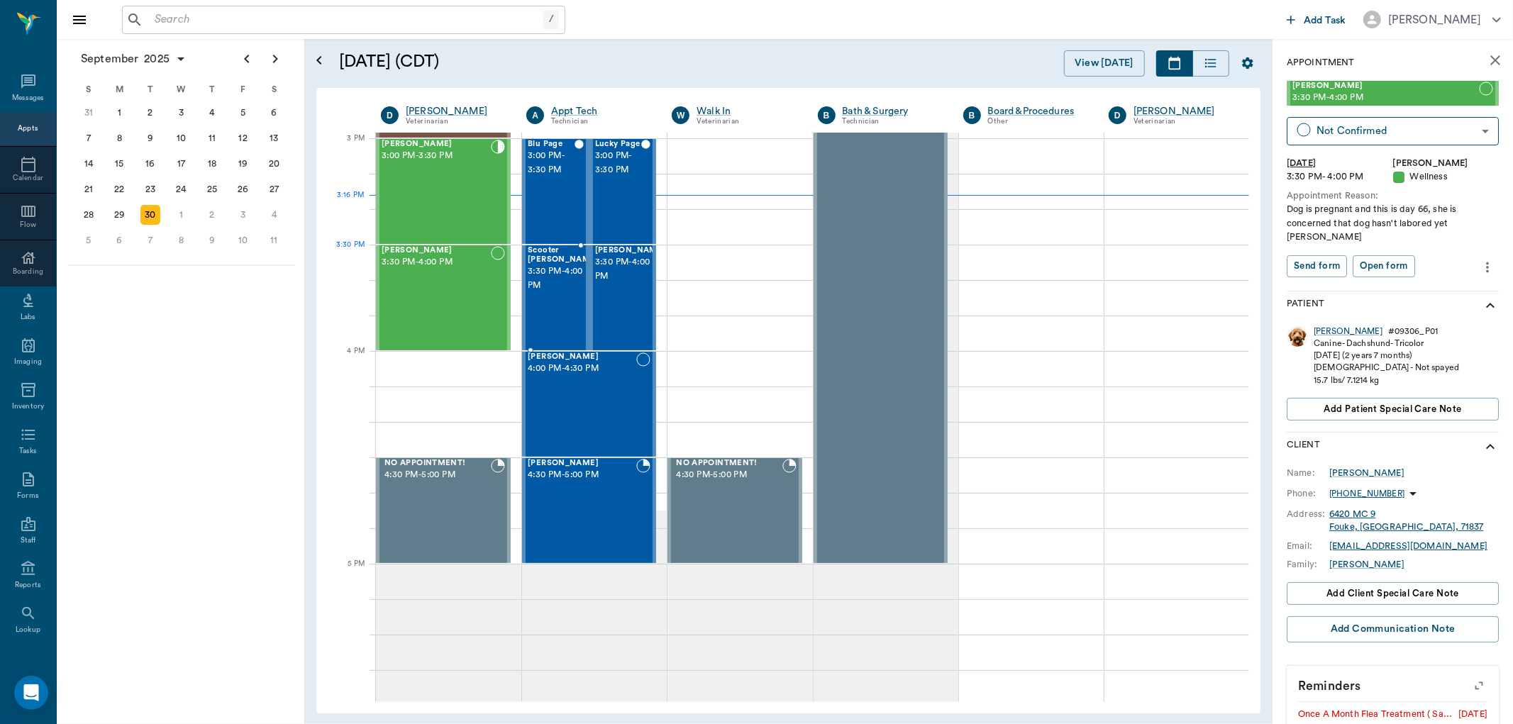
click at [542, 273] on span "3:30 PM - 4:00 PM" at bounding box center [563, 279] width 71 height 28
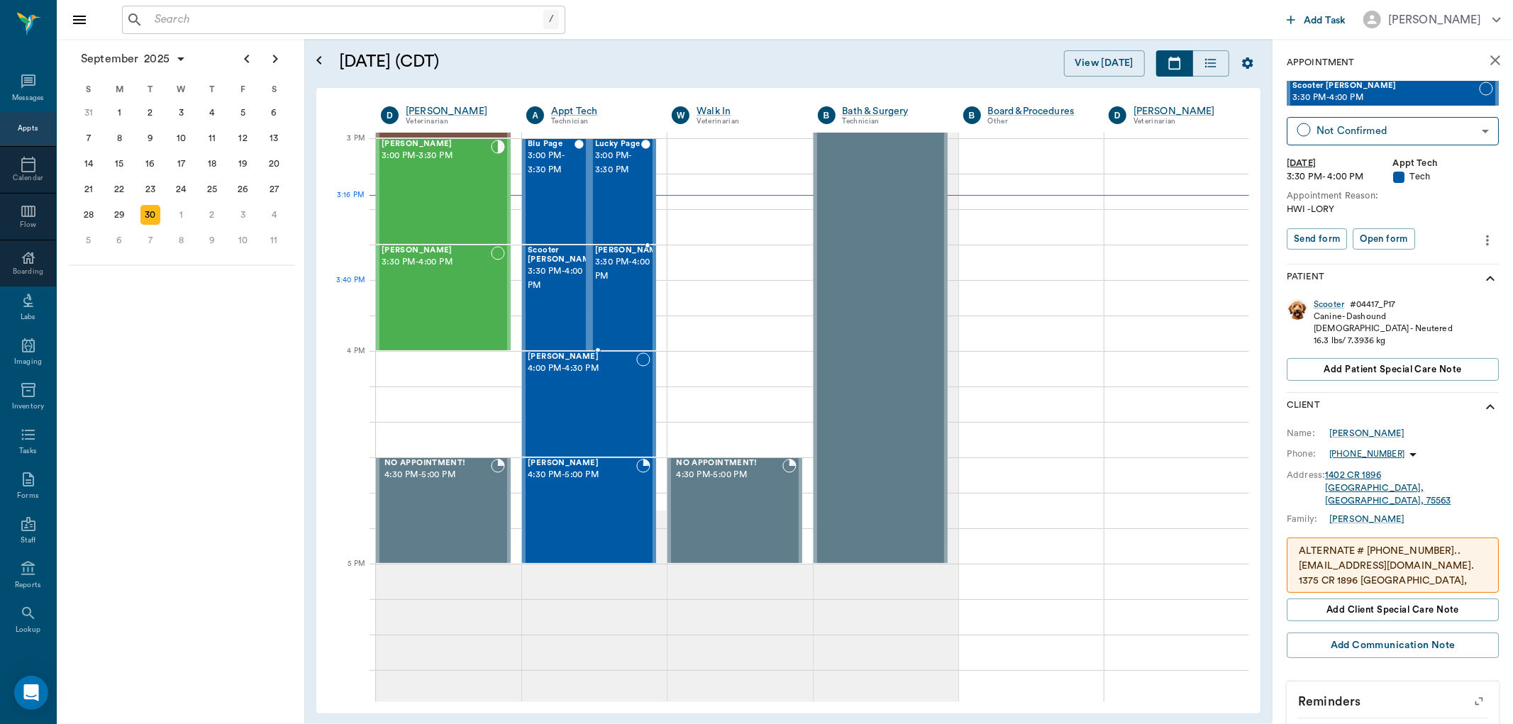
click at [614, 298] on div "[PERSON_NAME] 3:30 PM - 4:00 PM" at bounding box center [630, 298] width 71 height 104
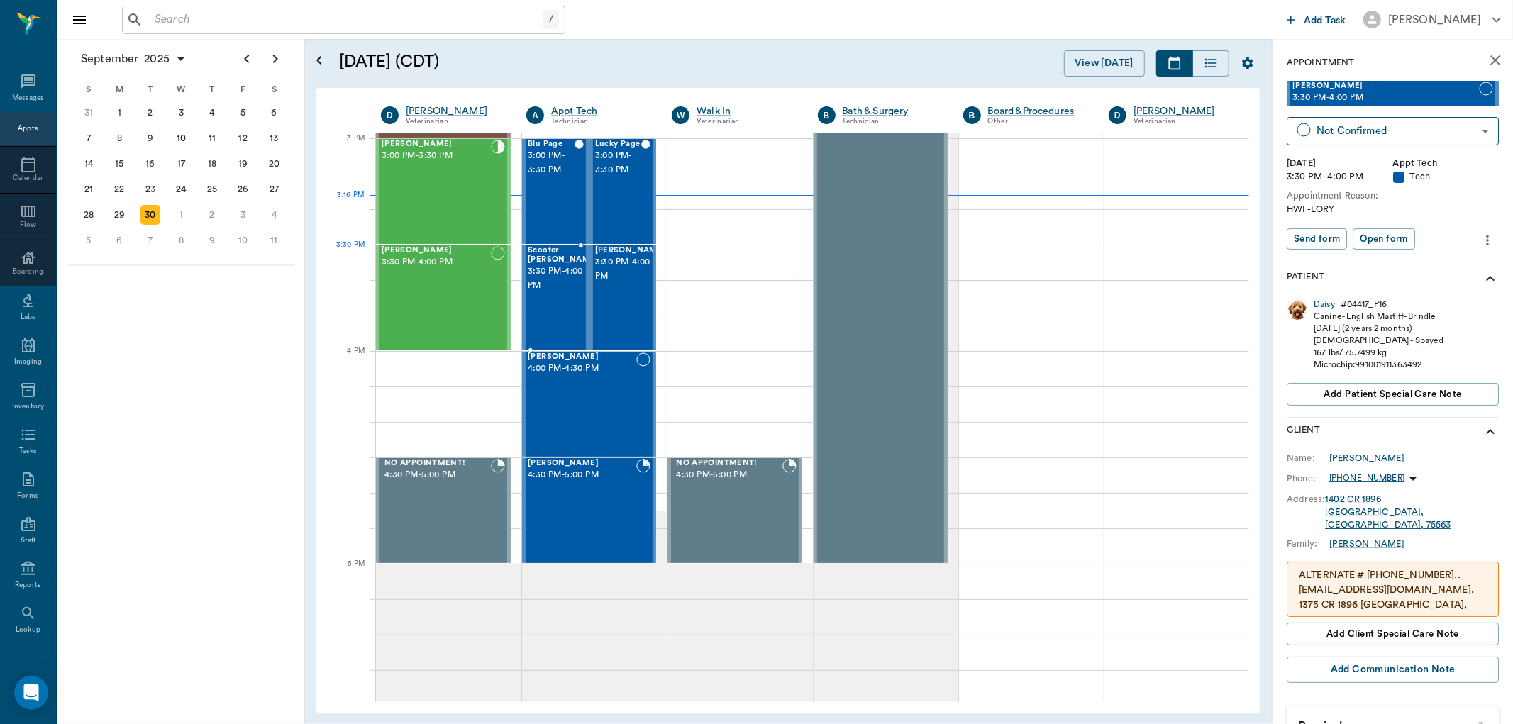
click at [569, 269] on span "3:30 PM - 4:00 PM" at bounding box center [563, 279] width 71 height 28
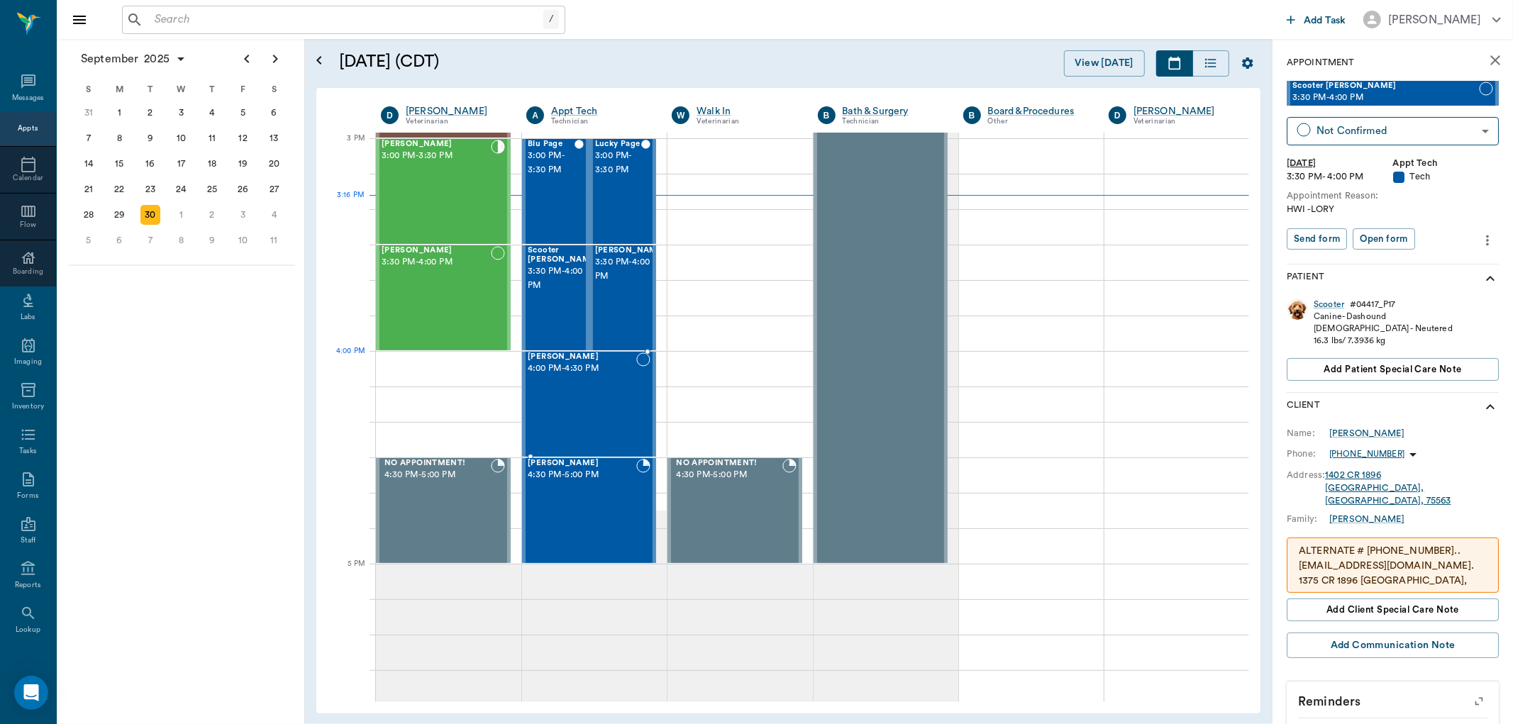
click at [577, 373] on span "4:00 PM - 4:30 PM" at bounding box center [582, 369] width 109 height 14
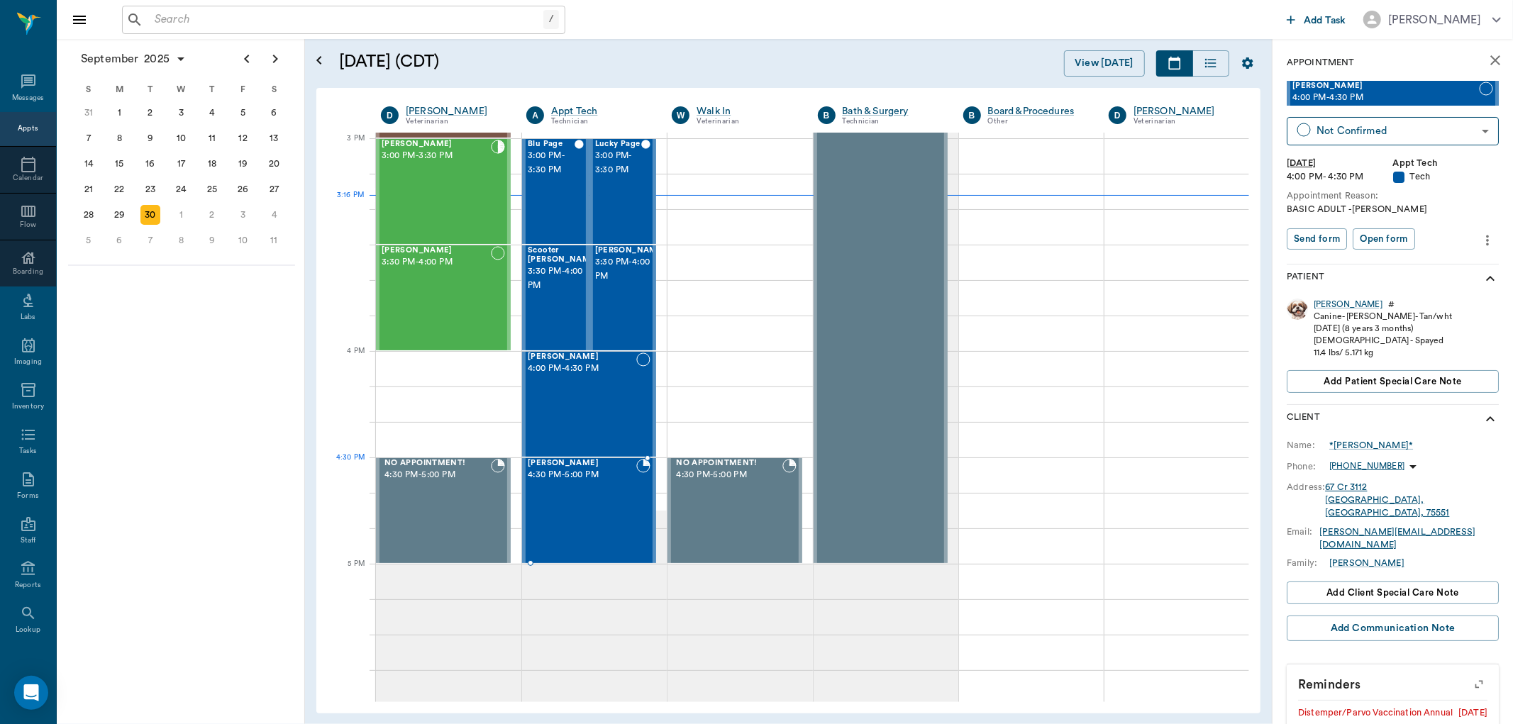
click at [587, 492] on div "[PERSON_NAME] 4:30 PM - 5:00 PM" at bounding box center [582, 511] width 109 height 104
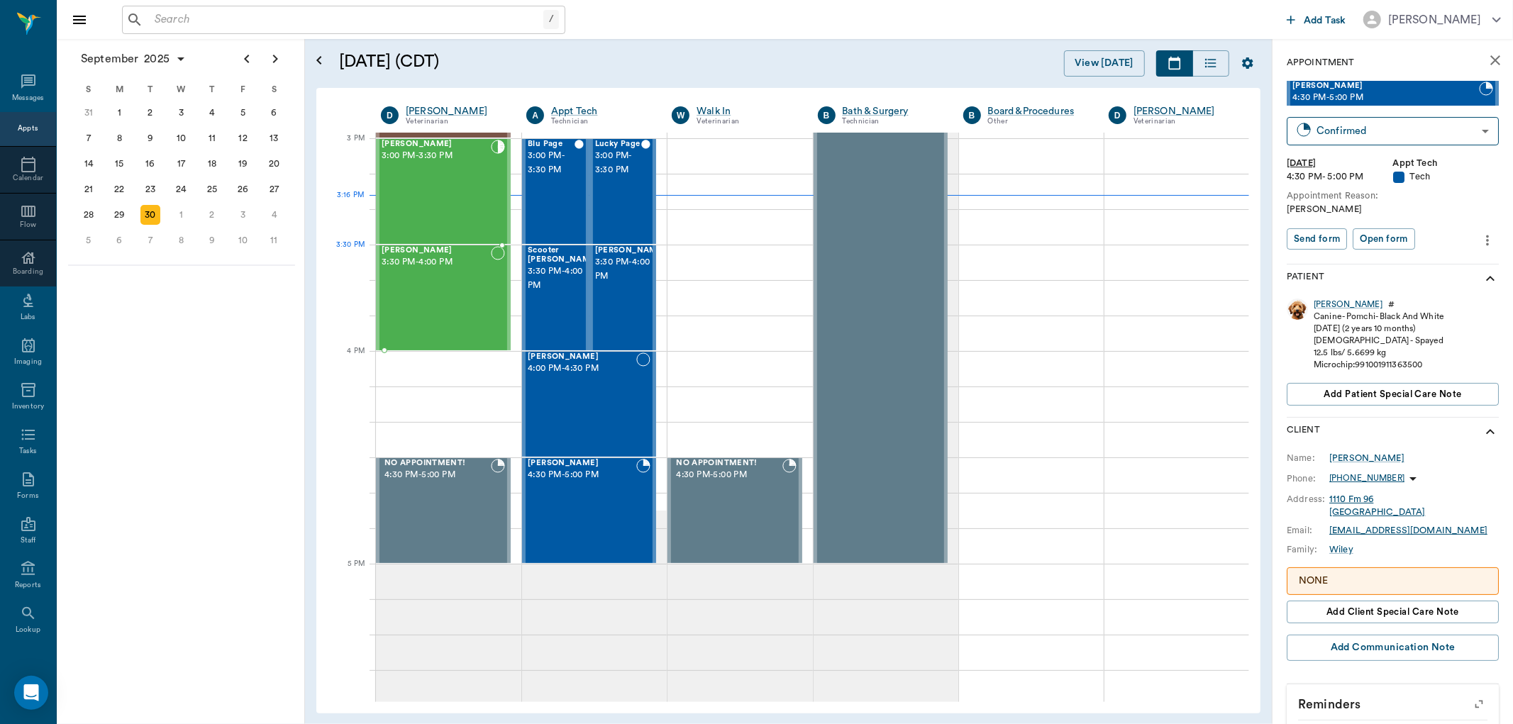
click at [440, 261] on span "3:30 PM - 4:00 PM" at bounding box center [436, 262] width 109 height 14
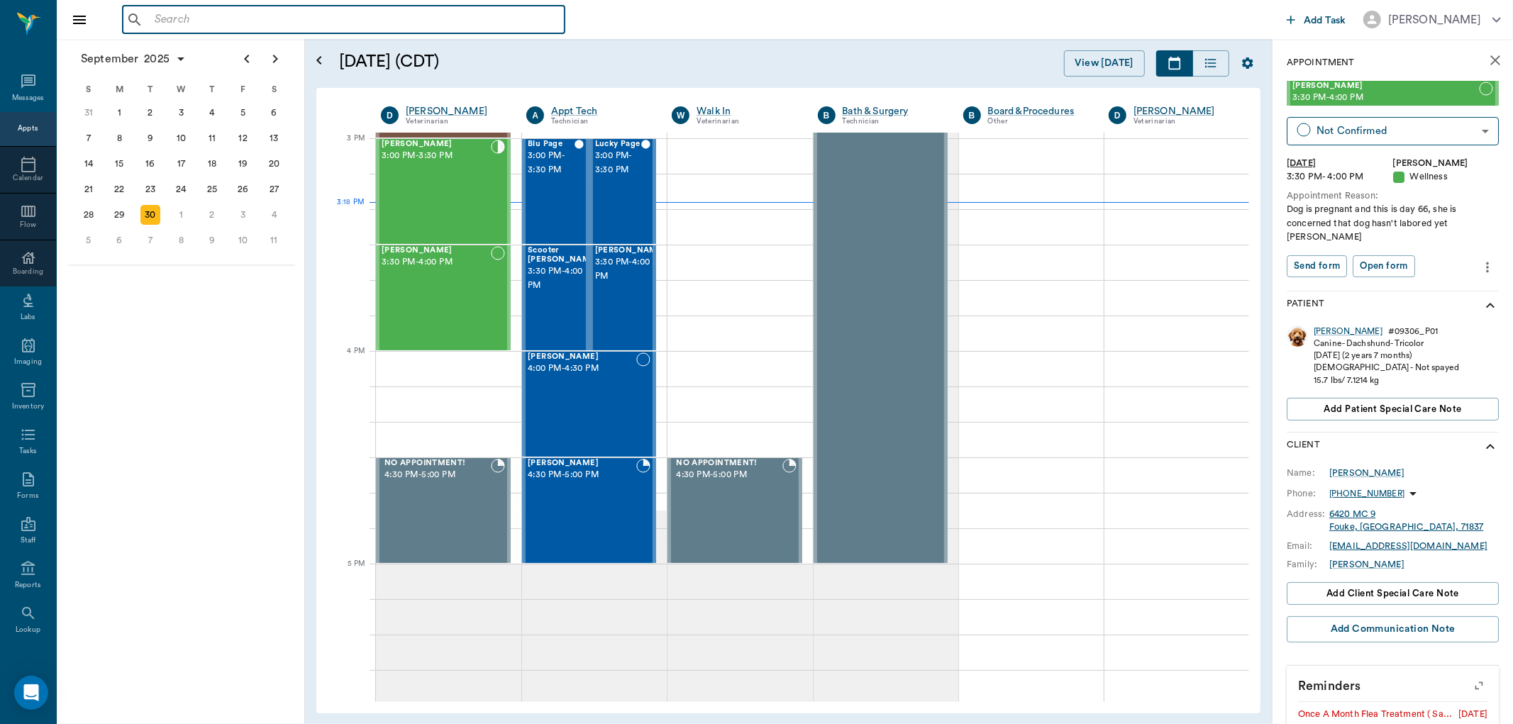
click at [157, 17] on input "text" at bounding box center [354, 20] width 410 height 20
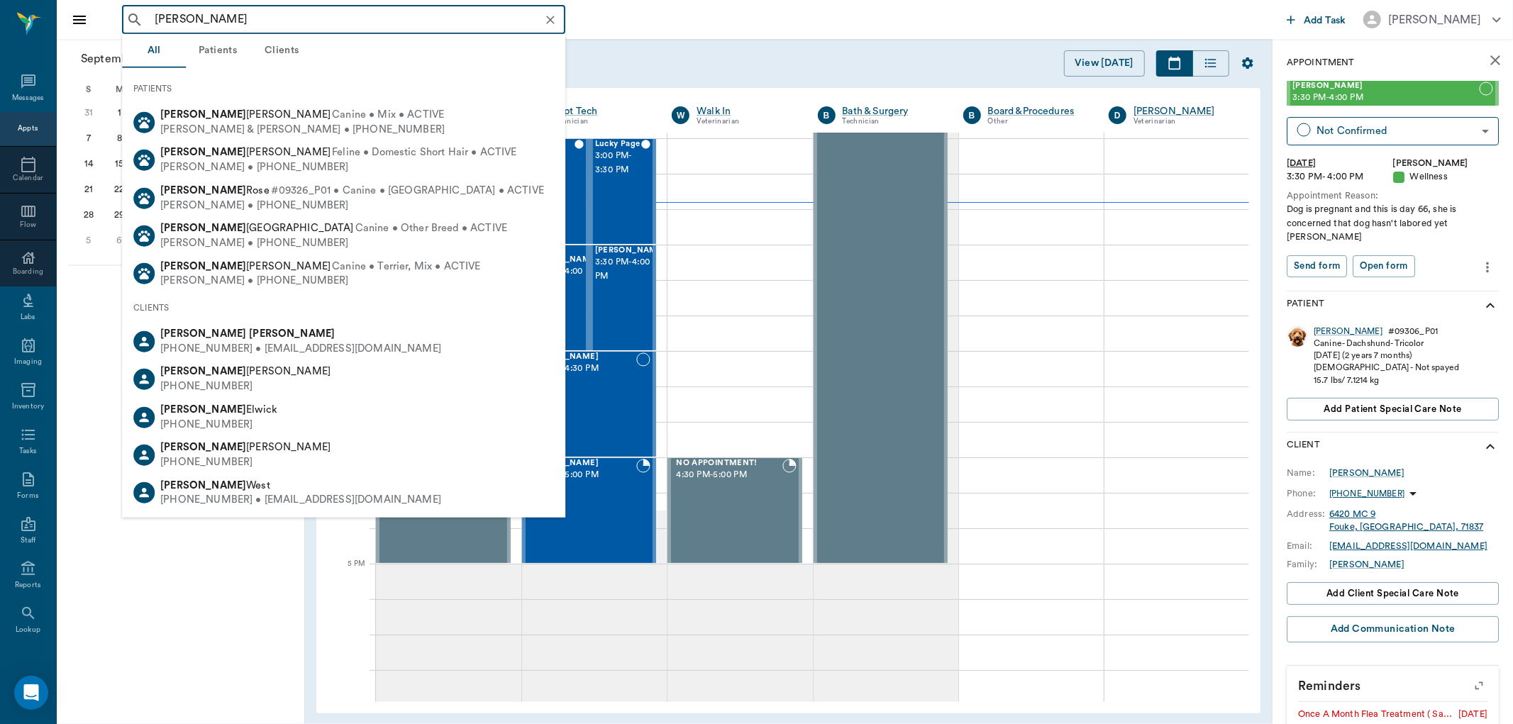
click at [234, 336] on div "Bob Burrows" at bounding box center [300, 334] width 281 height 15
type input "bob burrows"
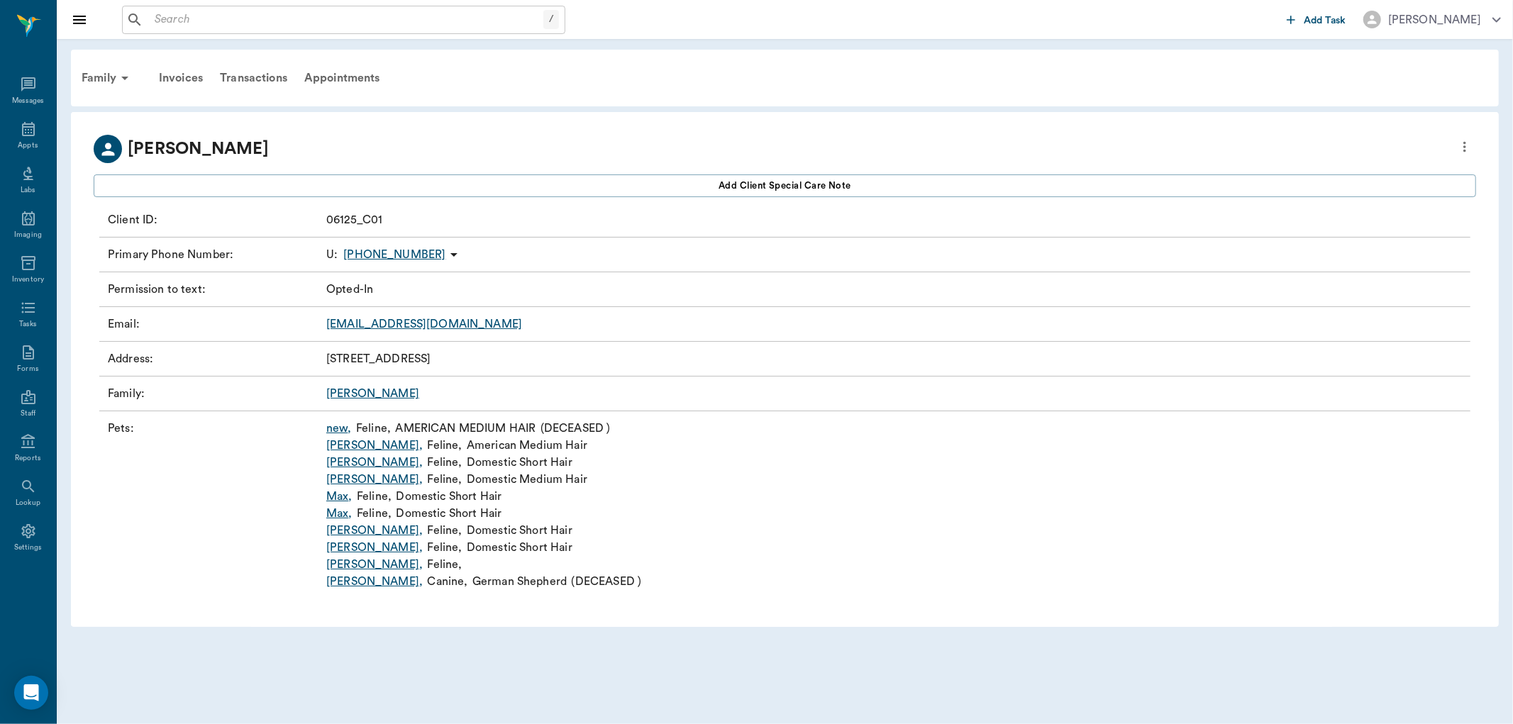
click at [343, 465] on link "Annie ," at bounding box center [374, 462] width 96 height 17
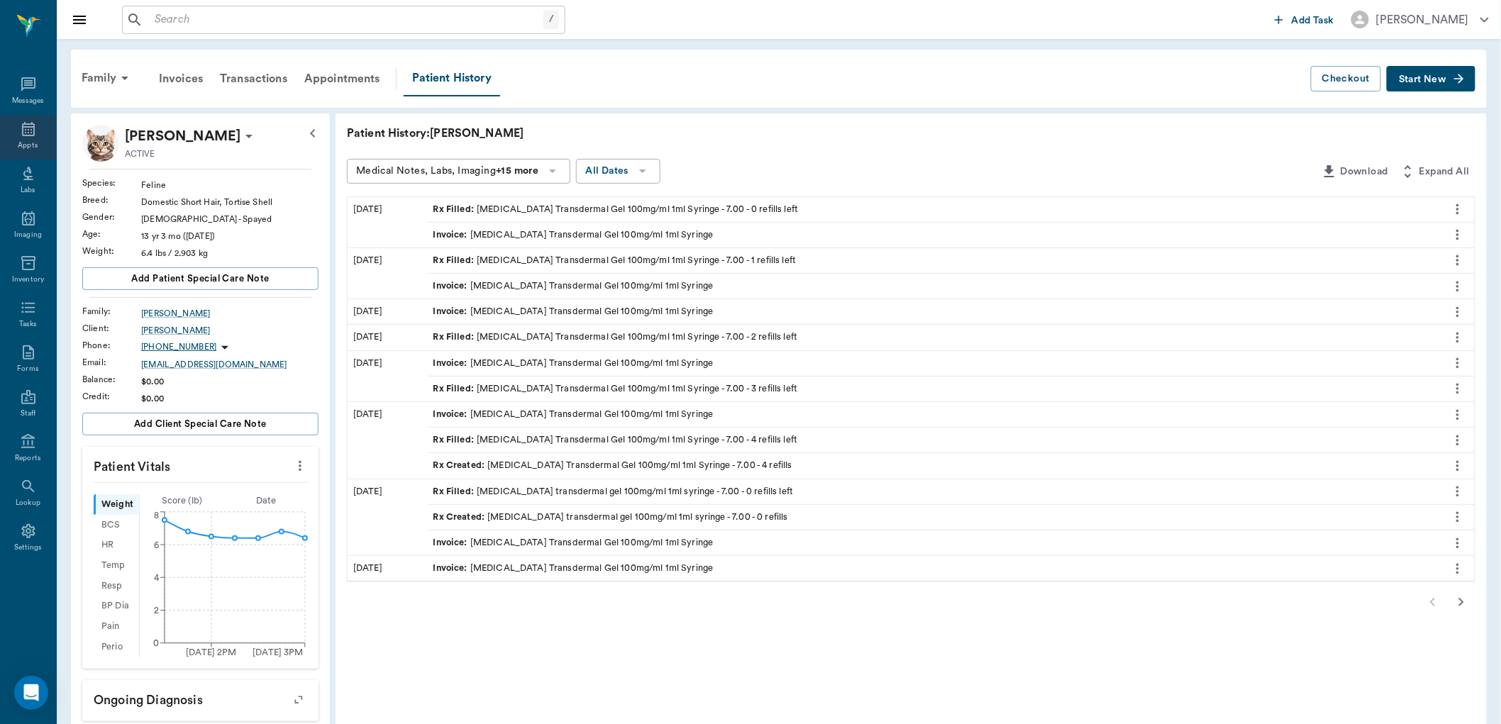
click at [35, 140] on div "Appts" at bounding box center [28, 145] width 20 height 11
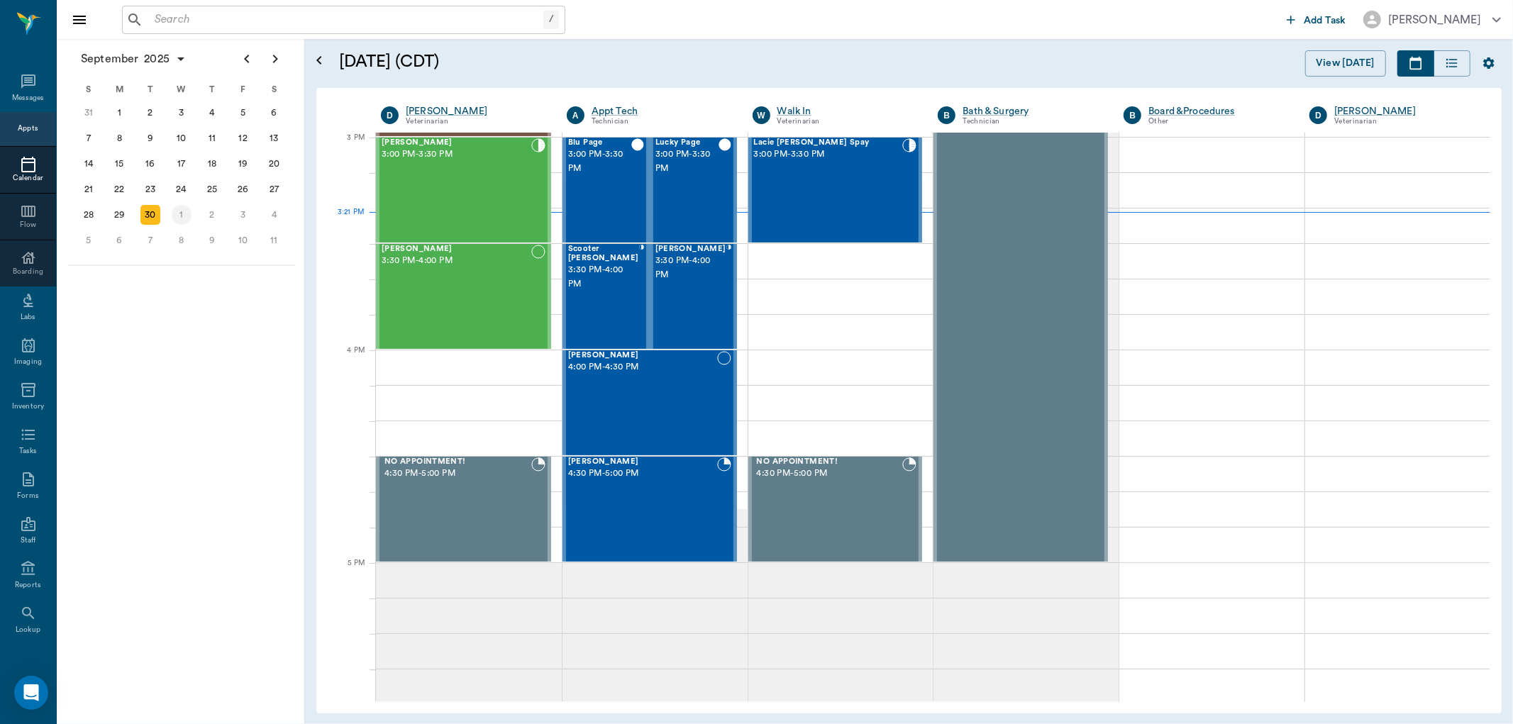
scroll to position [1489, 0]
click at [180, 210] on div "1" at bounding box center [182, 215] width 20 height 20
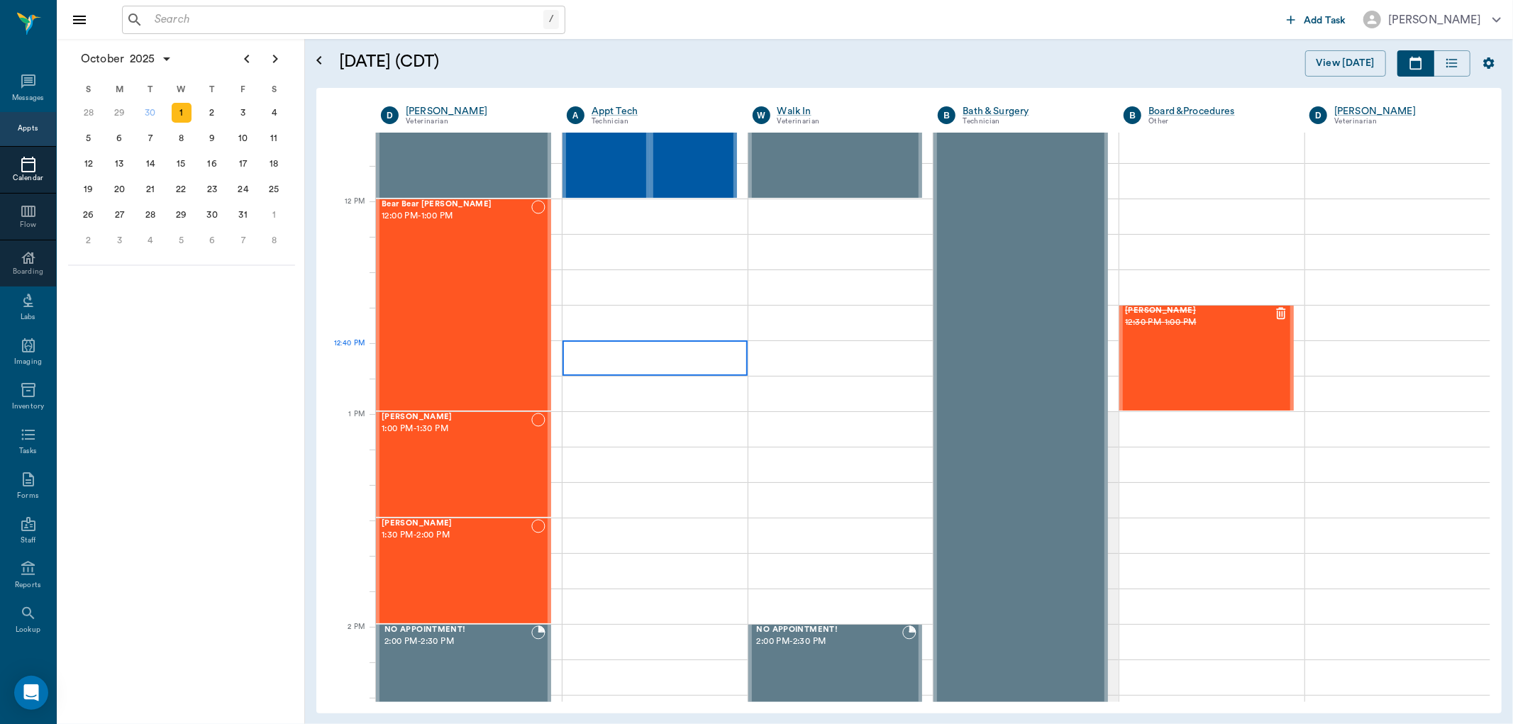
scroll to position [788, 0]
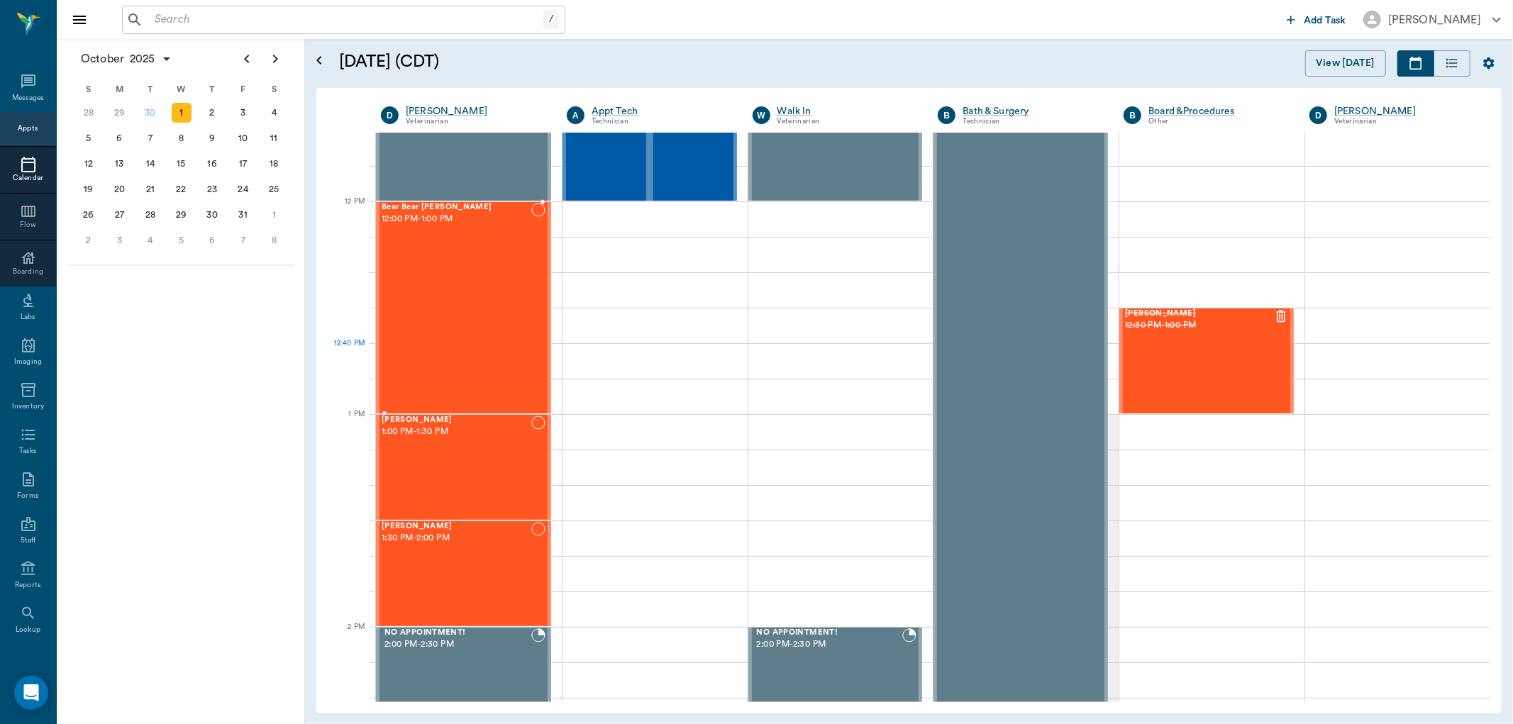
click at [466, 348] on div "Bear Bear Chriestenson 12:00 PM - 1:00 PM" at bounding box center [457, 308] width 150 height 210
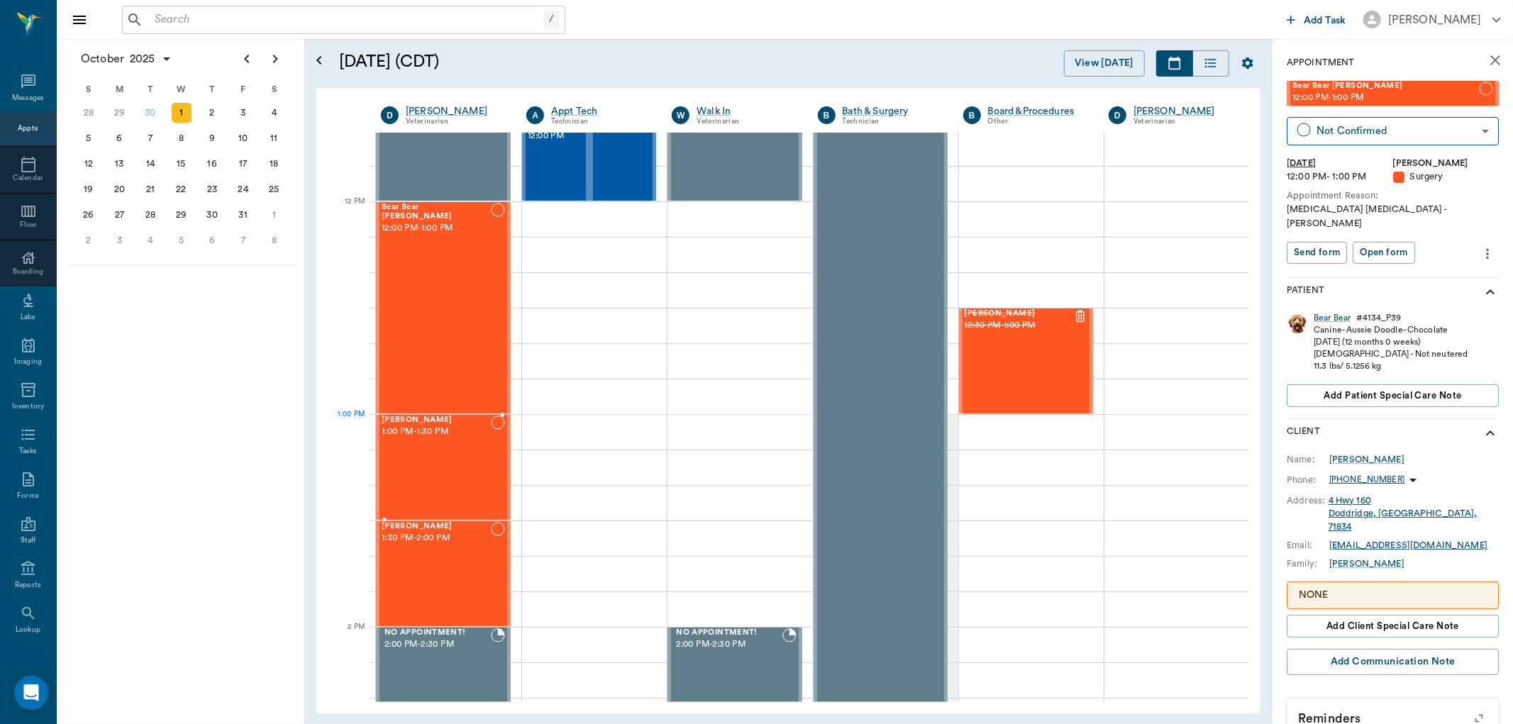
click at [458, 445] on div "Tallie Powell 1:00 PM - 1:30 PM" at bounding box center [436, 468] width 109 height 104
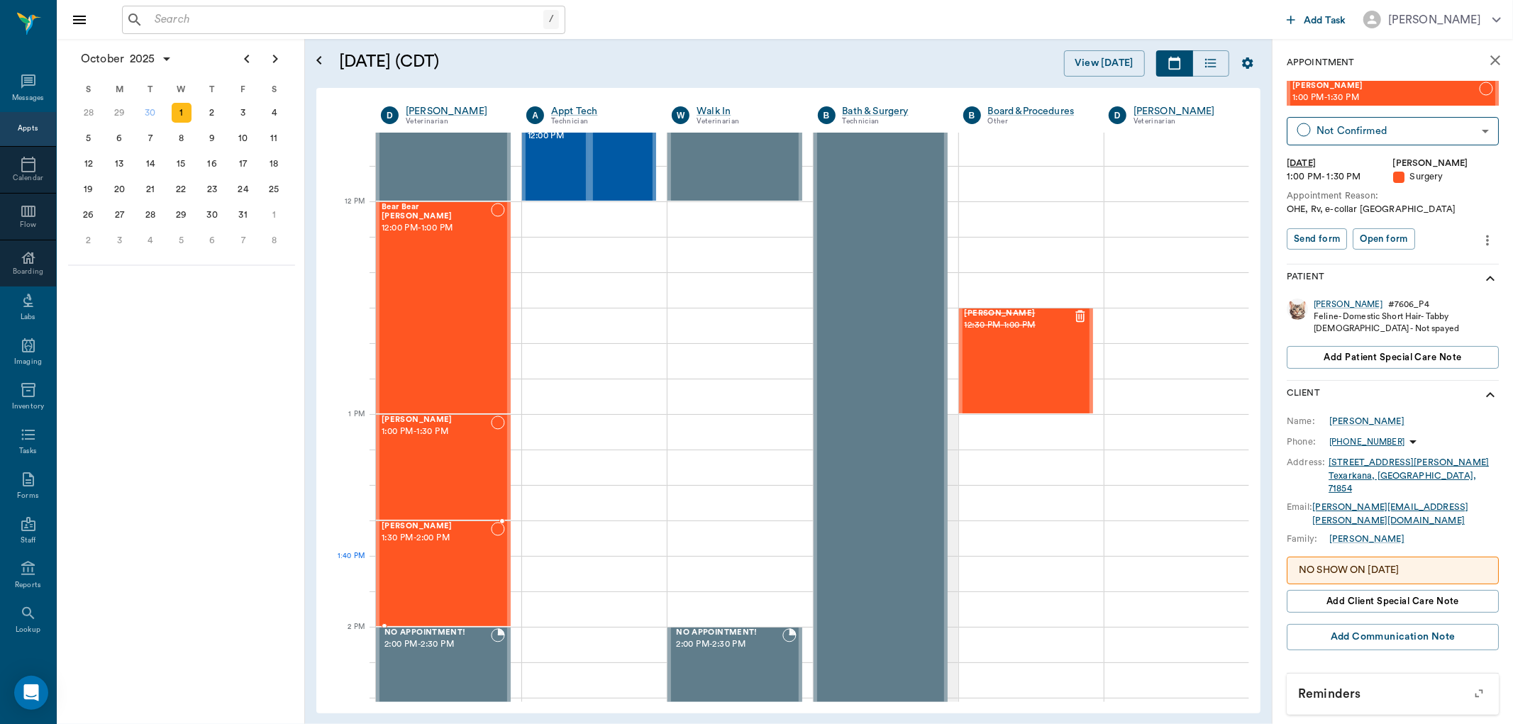
click at [480, 591] on div "Jabo Powell 1:30 PM - 2:00 PM" at bounding box center [436, 574] width 109 height 104
click at [214, 111] on div "2" at bounding box center [212, 113] width 20 height 20
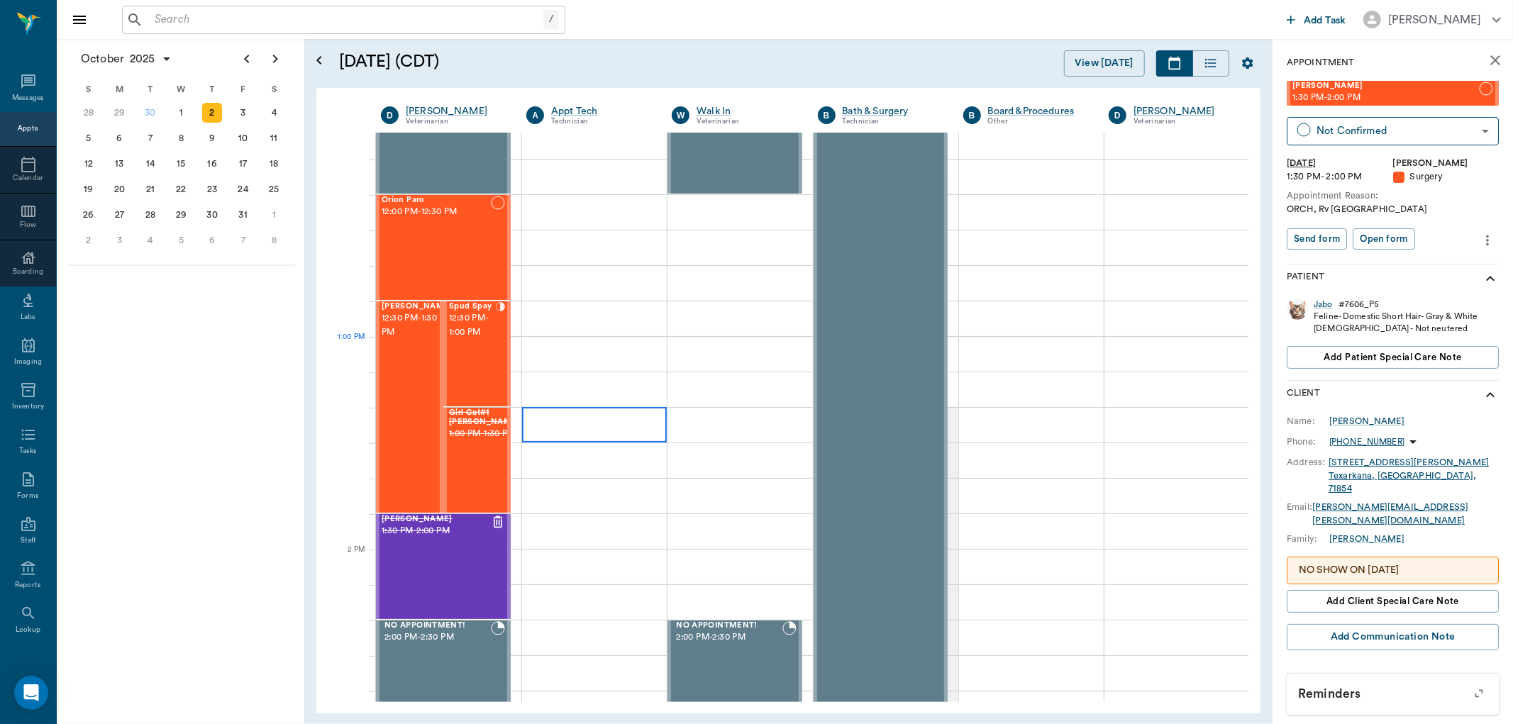
scroll to position [867, 0]
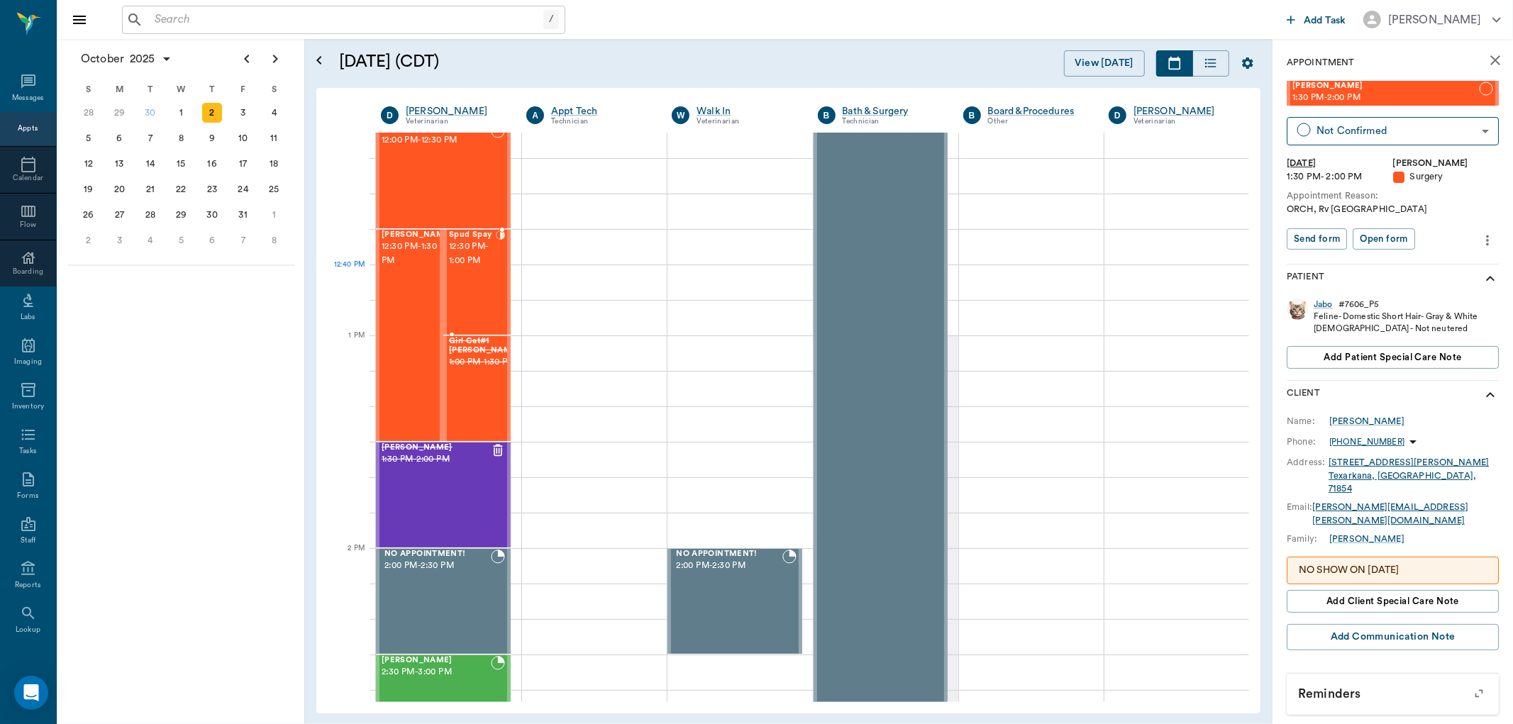
click at [483, 285] on div "Spud Spay 12:30 PM - 1:00 PM" at bounding box center [472, 282] width 47 height 104
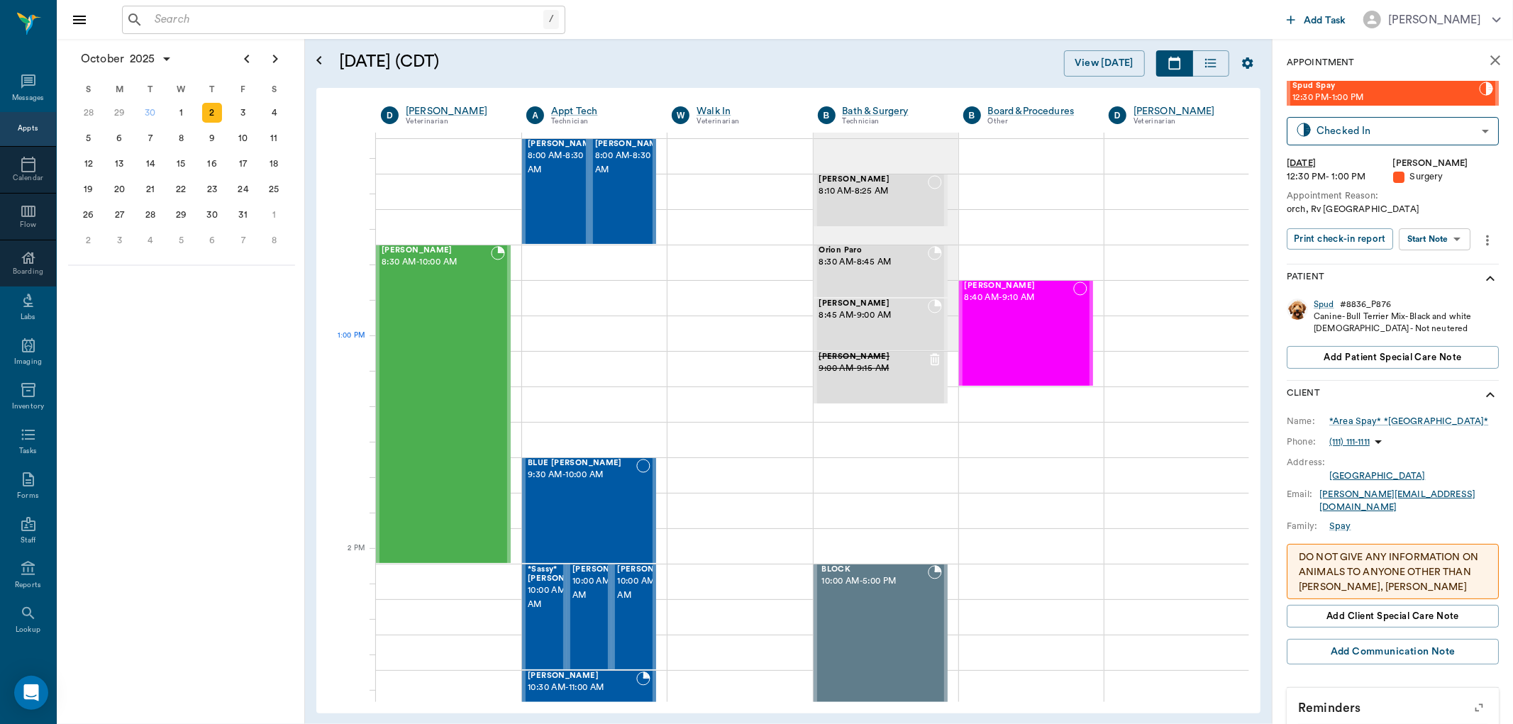
scroll to position [867, 0]
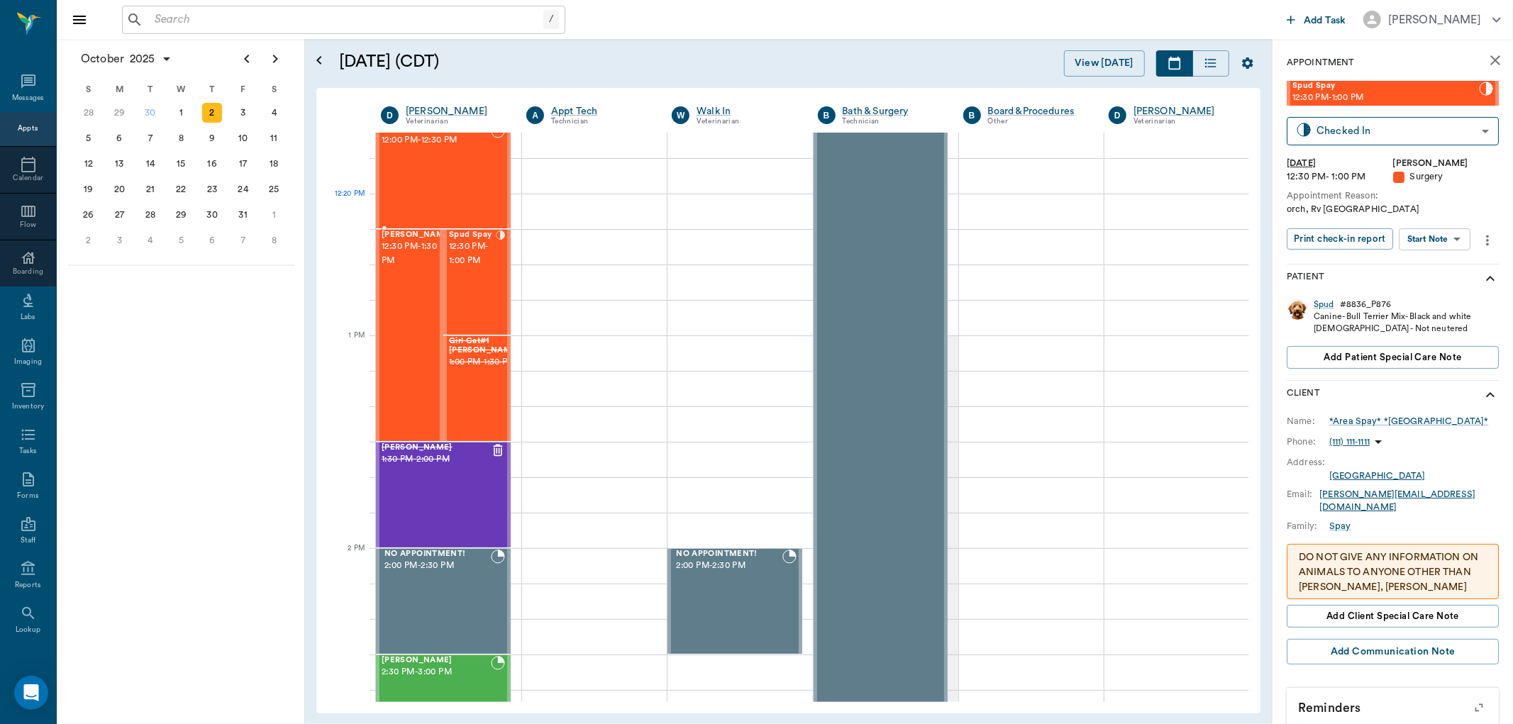
click at [421, 202] on div "Orion Paro 12:00 PM - 12:30 PM" at bounding box center [436, 176] width 109 height 104
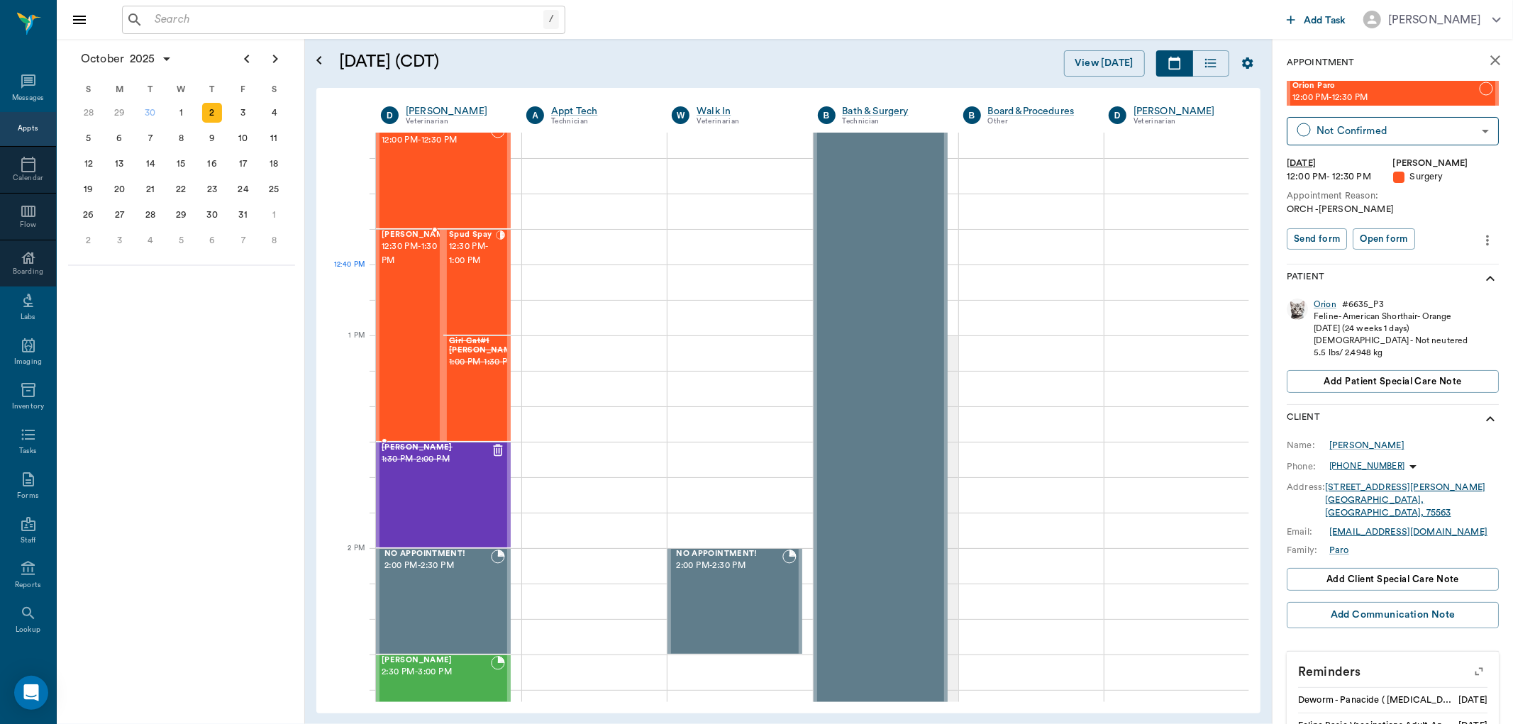
click at [409, 296] on div "[PERSON_NAME] 12:30 PM - 1:30 PM" at bounding box center [417, 335] width 71 height 210
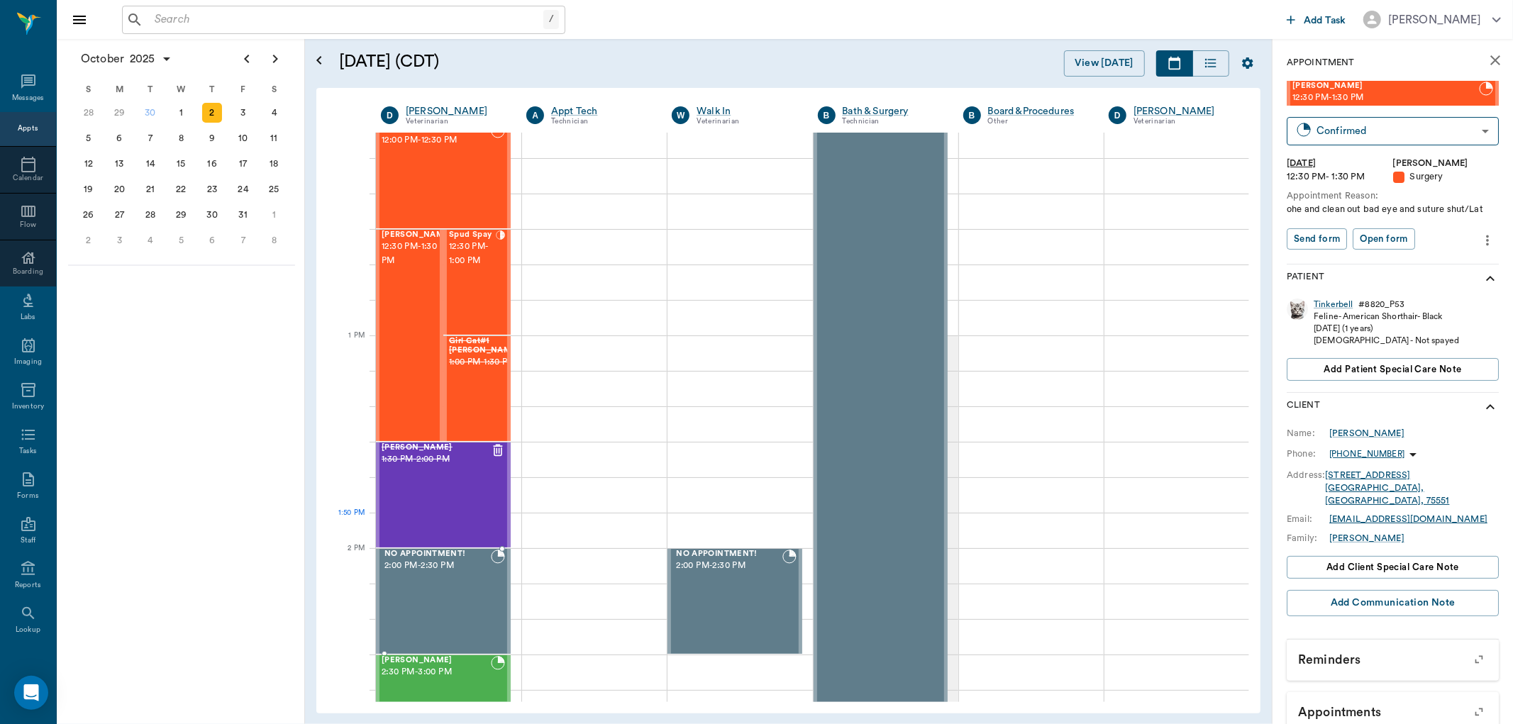
click at [445, 548] on div at bounding box center [443, 549] width 135 height 3
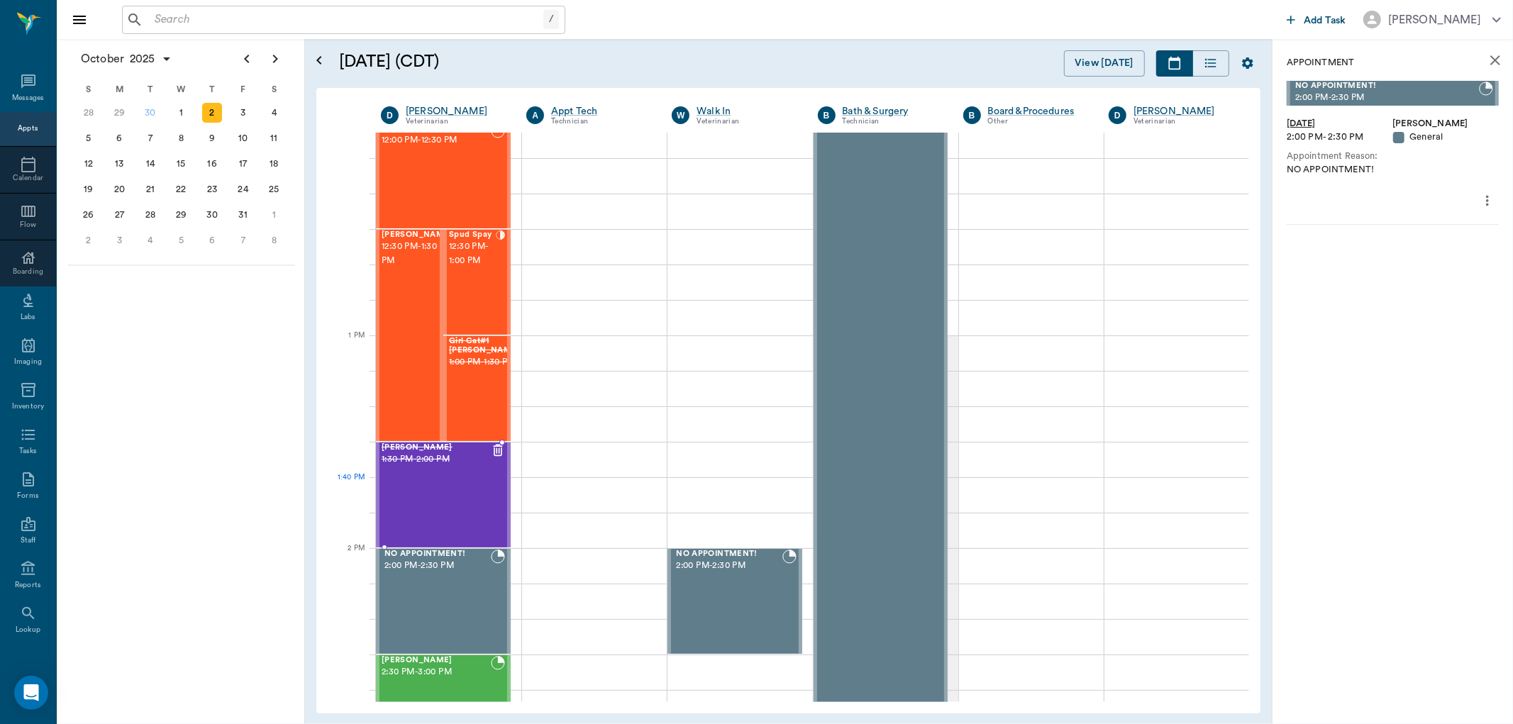
click at [457, 511] on div "[PERSON_NAME] 1:30 PM - 2:00 PM" at bounding box center [436, 495] width 109 height 104
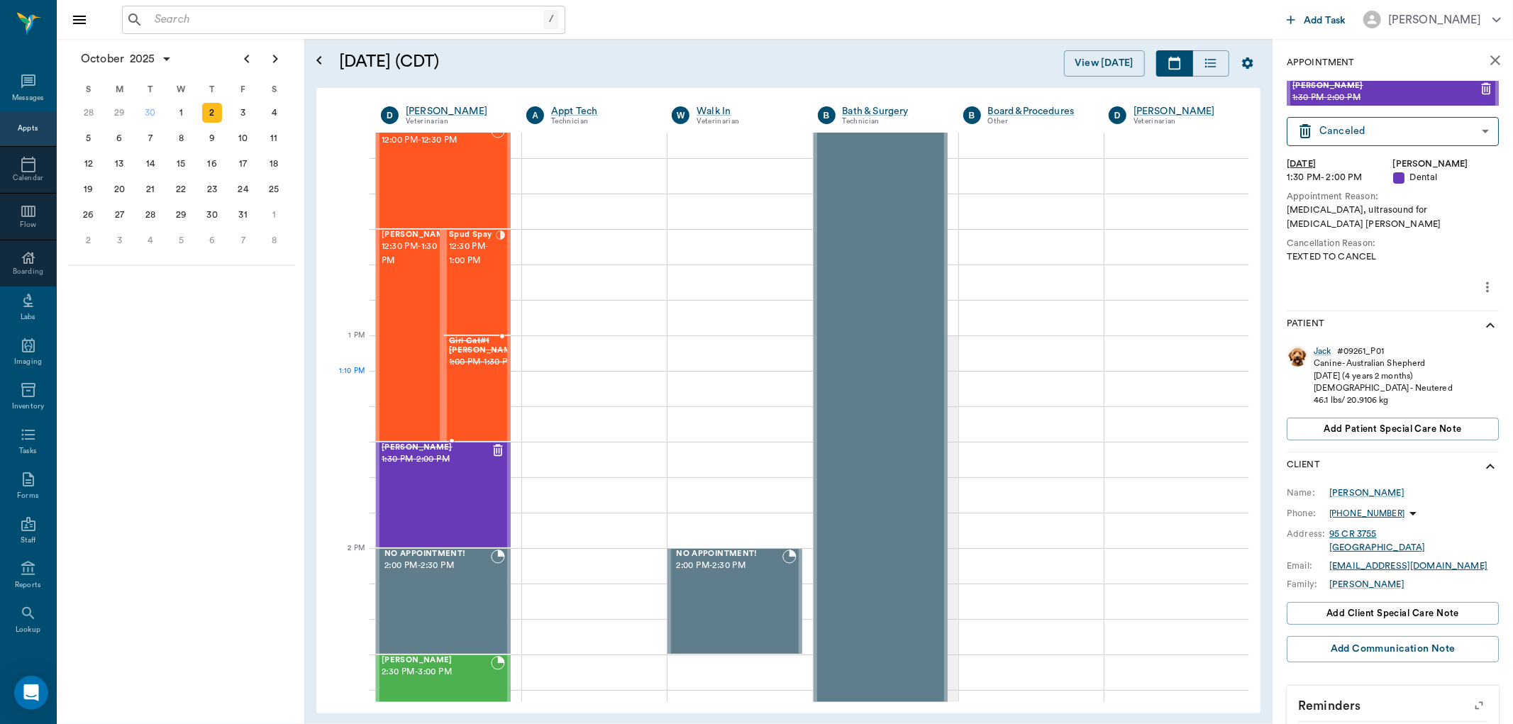
click at [483, 395] on div "Girl Cat#1 [PERSON_NAME] 1:00 PM - 1:30 PM" at bounding box center [484, 389] width 71 height 104
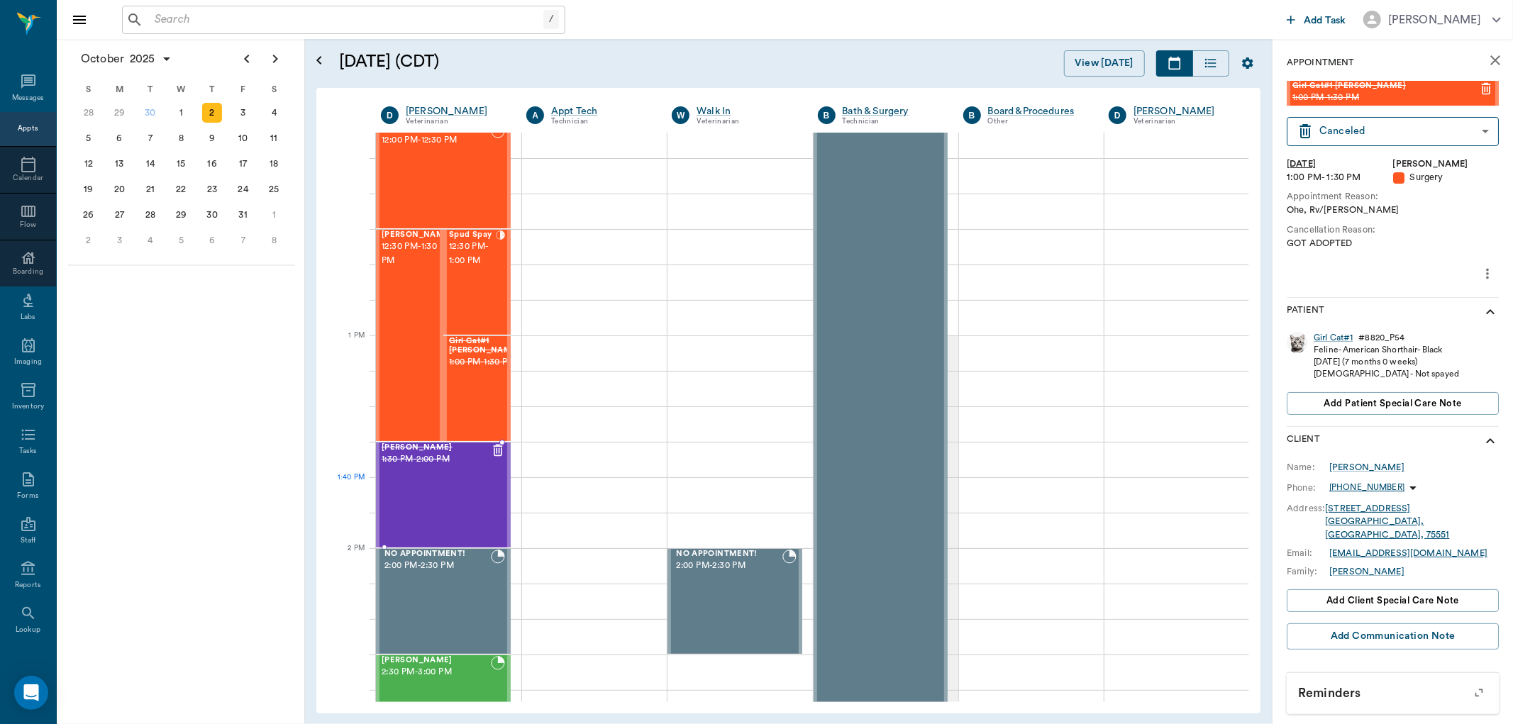
click at [461, 491] on div "[PERSON_NAME] 1:30 PM - 2:00 PM" at bounding box center [436, 495] width 109 height 104
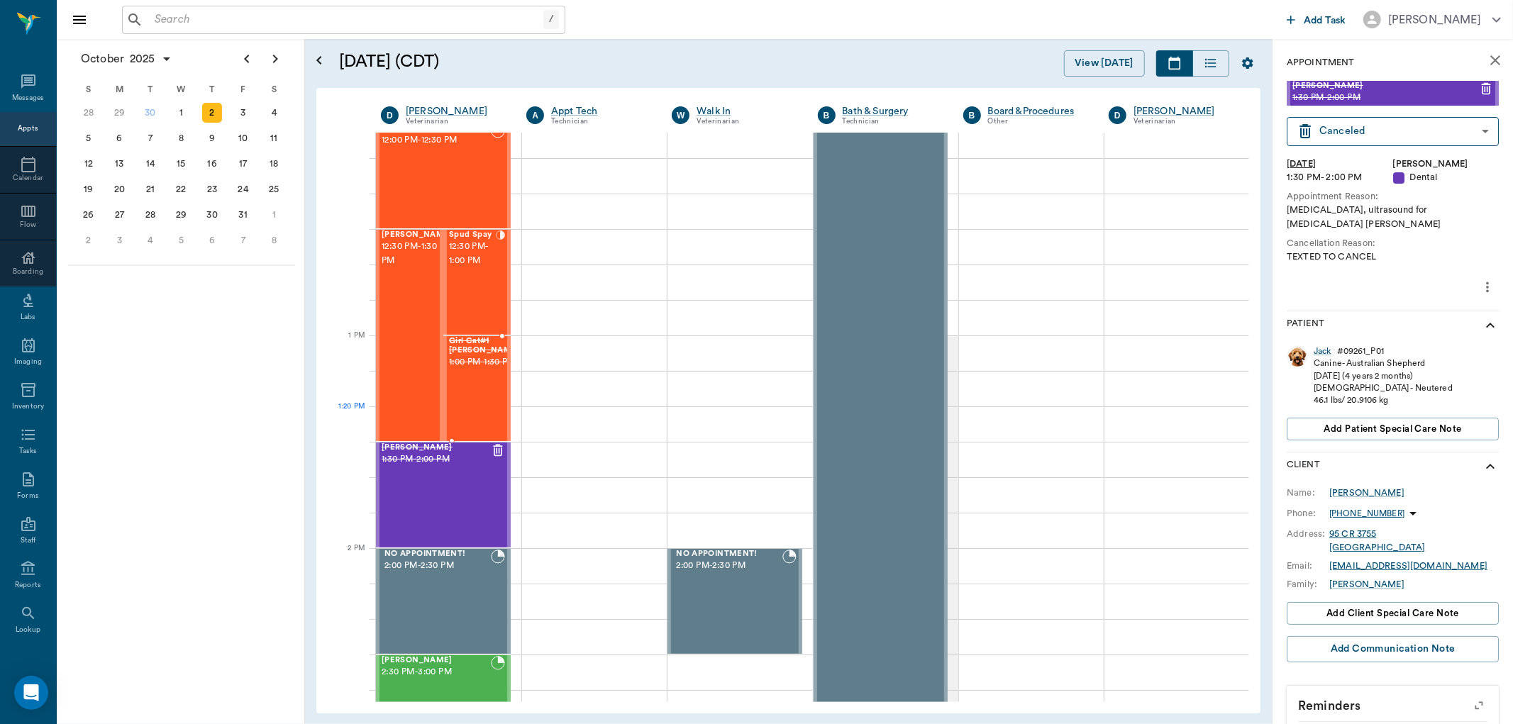
click at [479, 411] on div "Girl Cat#1 [PERSON_NAME] 1:00 PM - 1:30 PM" at bounding box center [484, 389] width 71 height 104
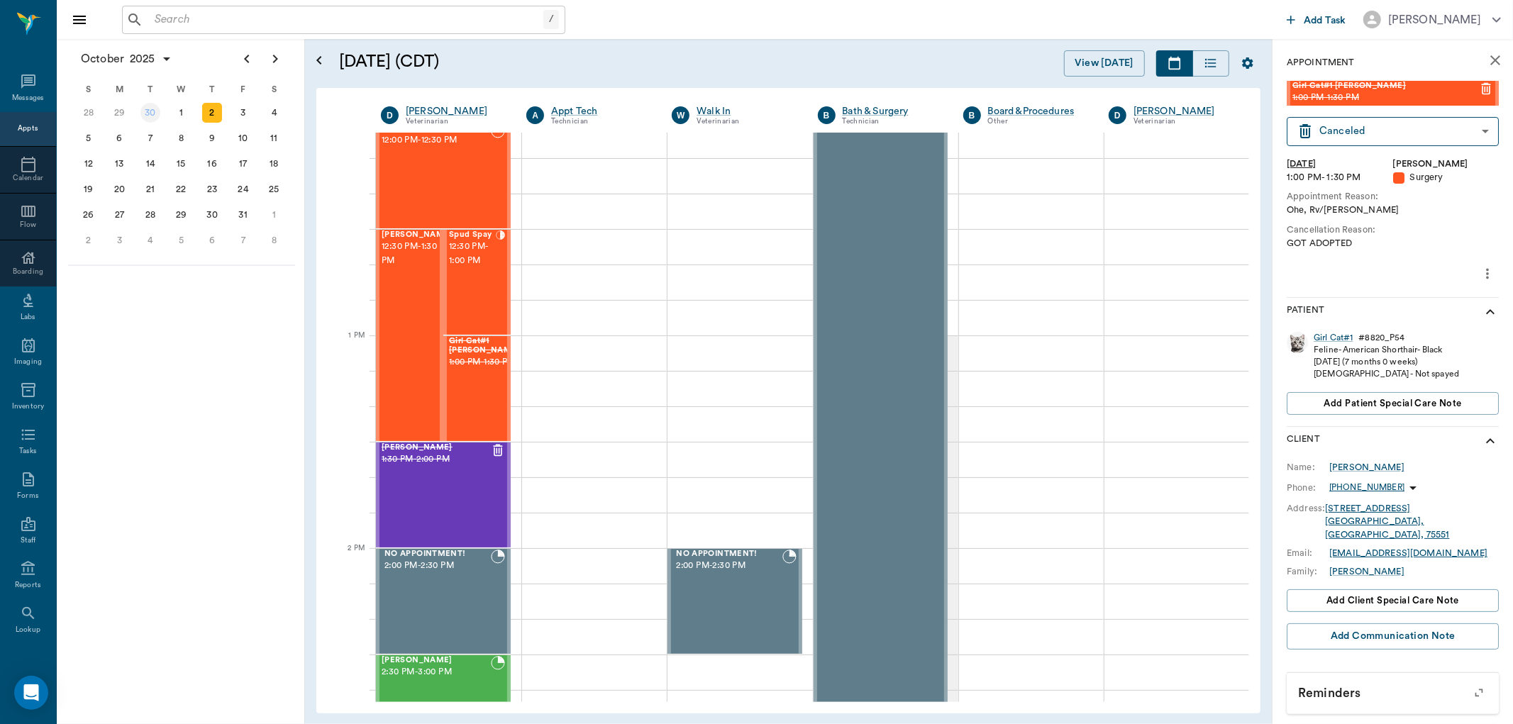
click at [159, 112] on div "30" at bounding box center [150, 113] width 20 height 20
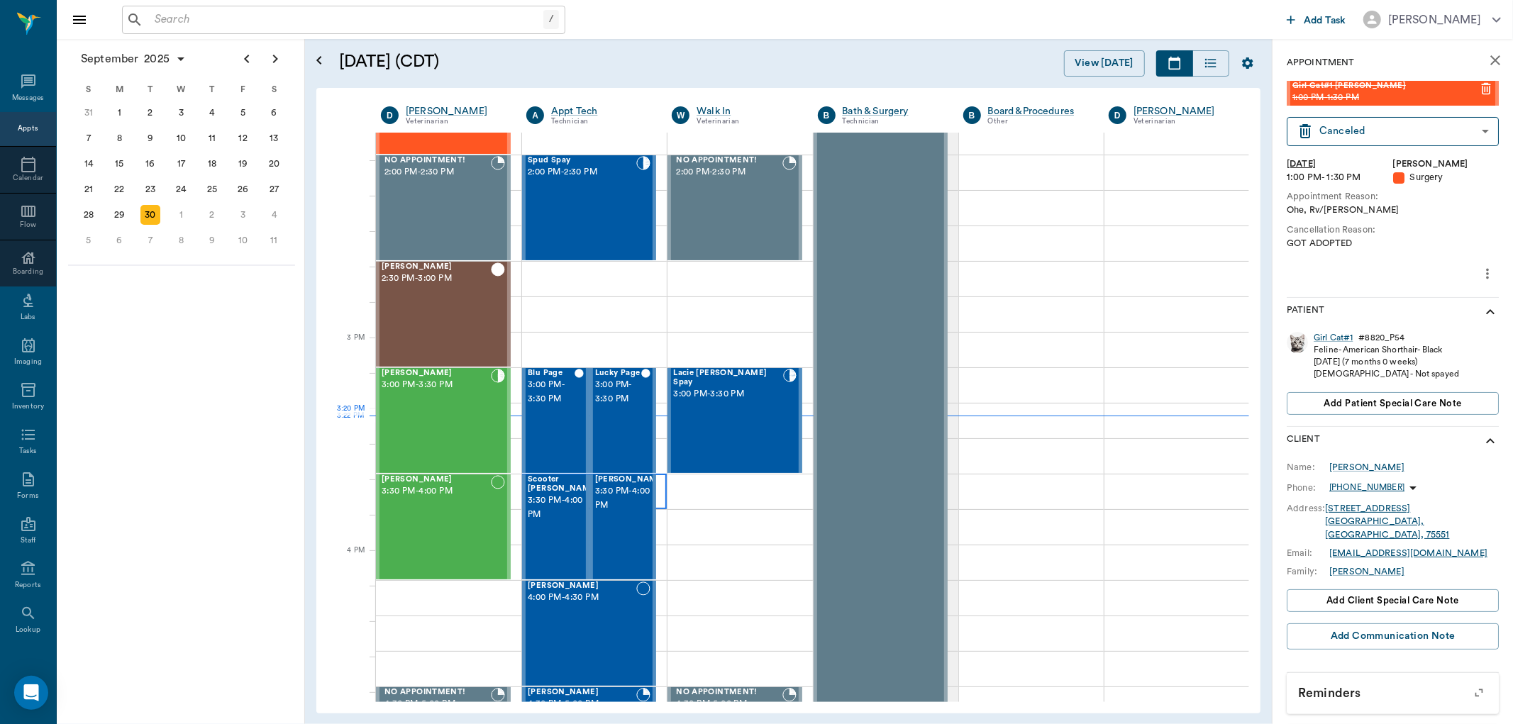
scroll to position [1339, 0]
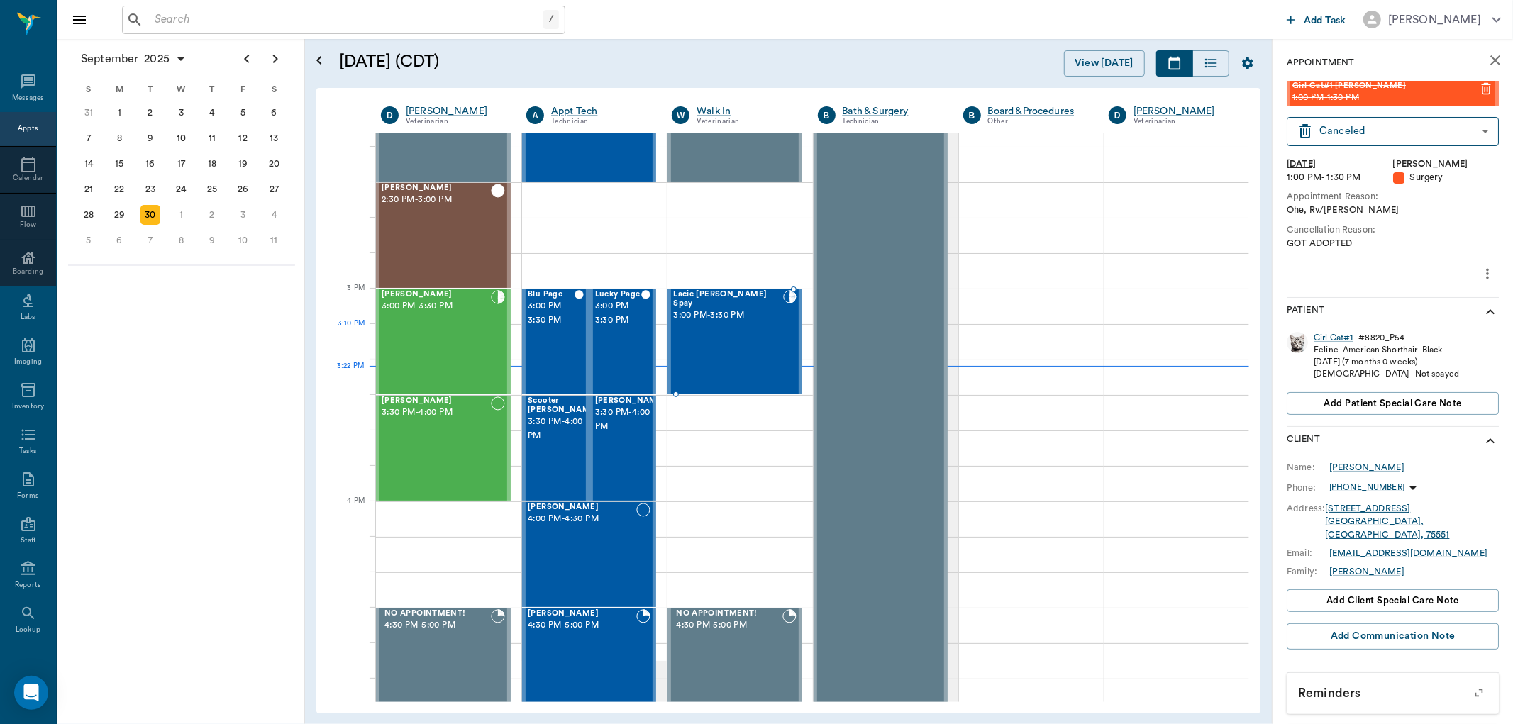
click at [724, 327] on div "Lacie [PERSON_NAME] Spay 3:00 PM - 3:30 PM" at bounding box center [727, 342] width 109 height 104
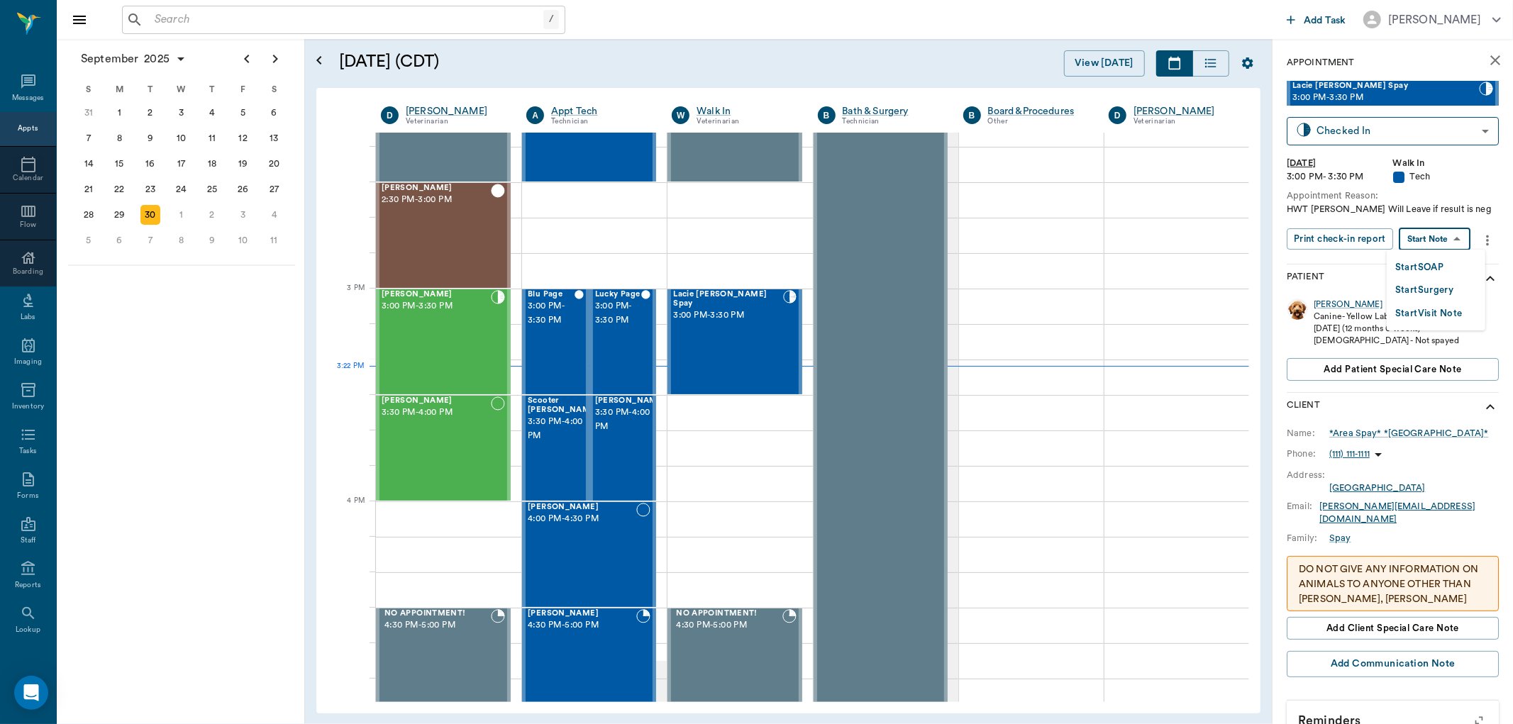
click at [1454, 235] on body "/ ​ Add Task [PERSON_NAME] Nectar Messages Appts Calendar Flow Boarding Labs Im…" at bounding box center [756, 362] width 1513 height 724
click at [1443, 266] on button "Start SOAP" at bounding box center [1419, 268] width 48 height 16
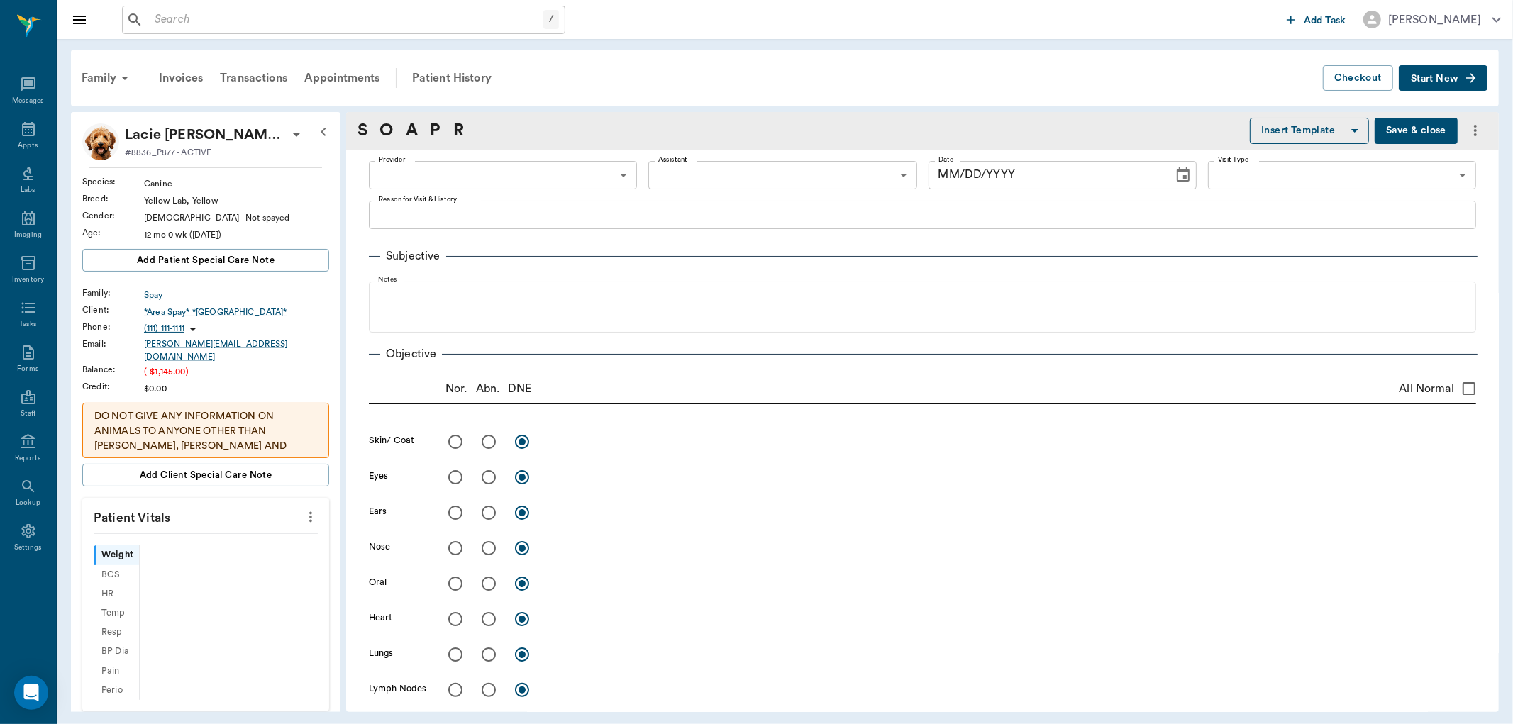
click at [565, 170] on body "/ ​ Add Task [PERSON_NAME] Nectar Messages Appts Labs Imaging Inventory Tasks F…" at bounding box center [756, 362] width 1513 height 724
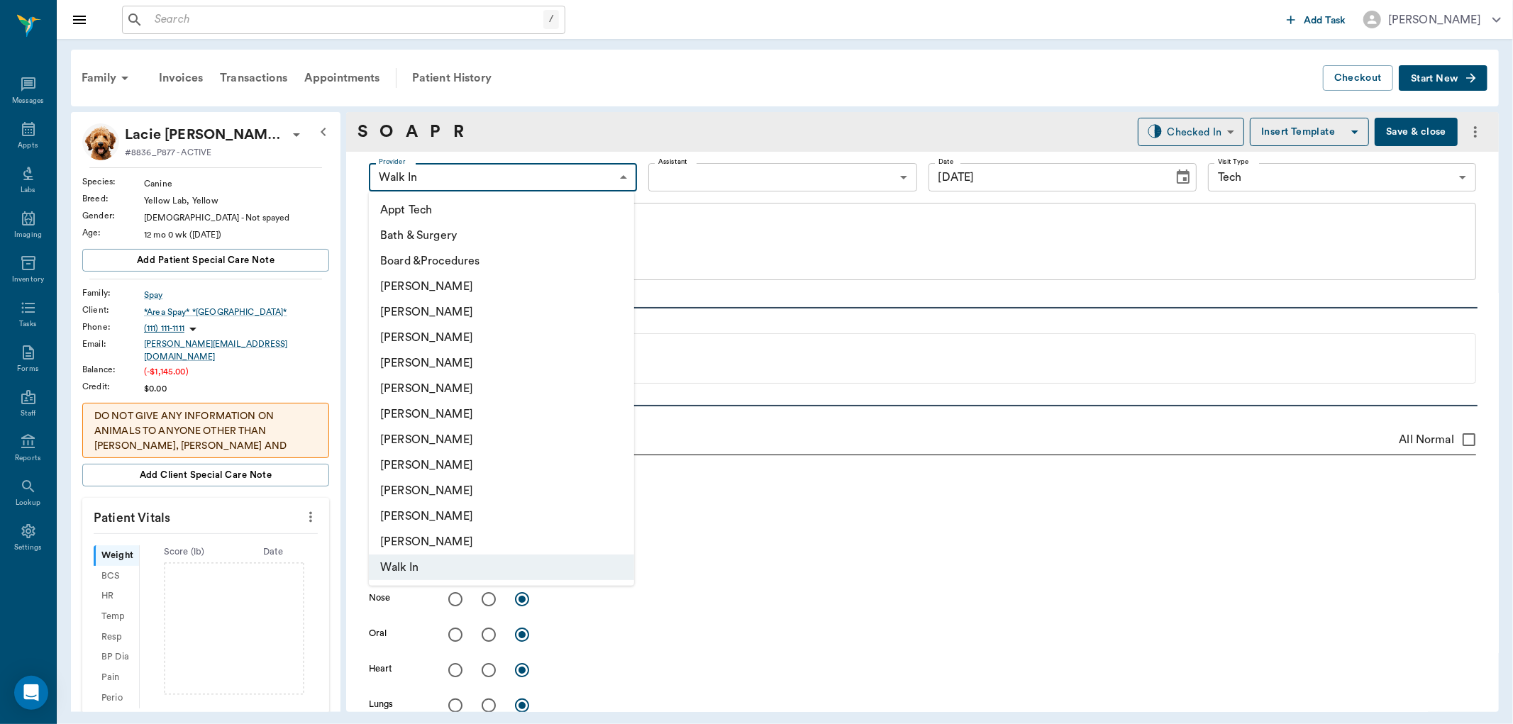
type input "63ee68728bdb516679580557"
type input "[DATE]"
type input "65d2be4f46e3a538d89b8c1a"
type textarea "HWT [PERSON_NAME] Will Leave if result is neg"
click at [473, 345] on li "[PERSON_NAME]" at bounding box center [501, 338] width 265 height 26
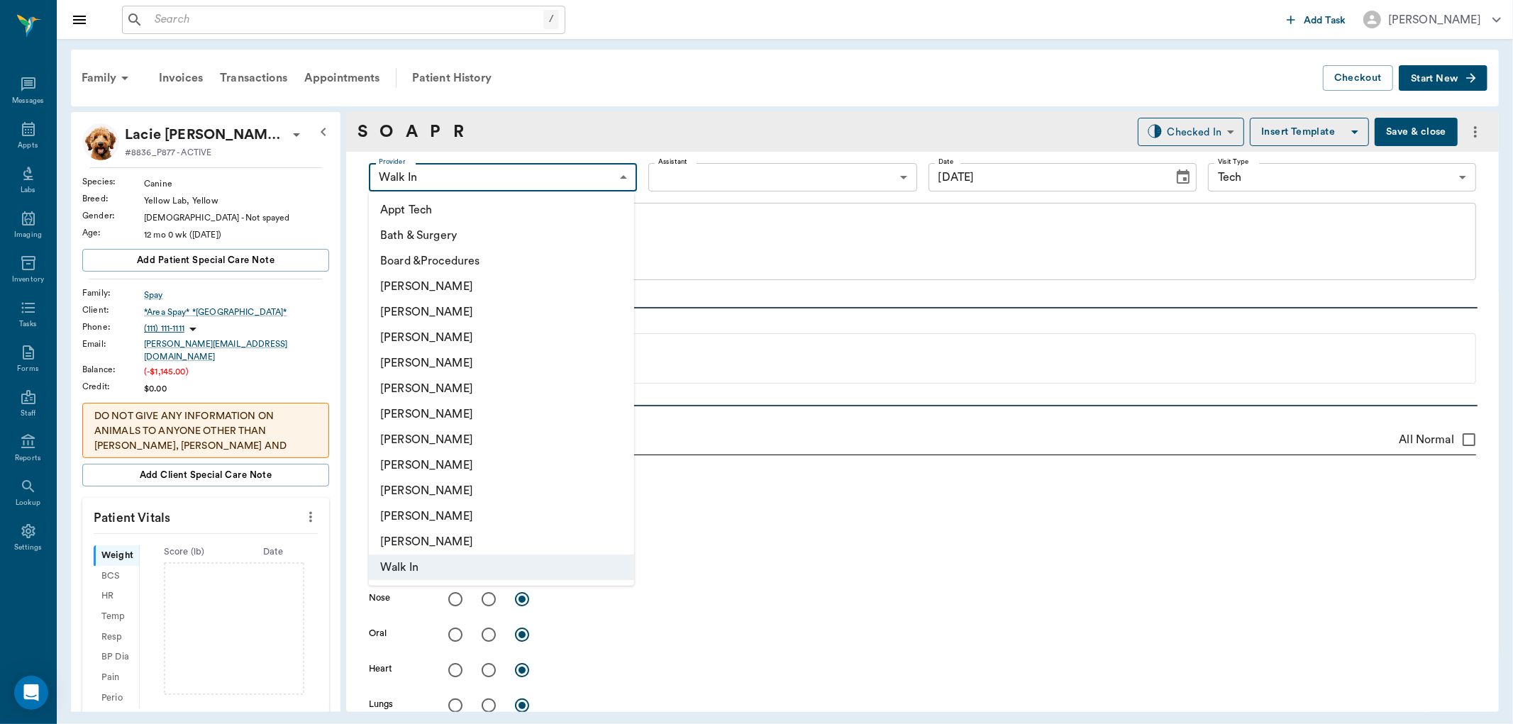
type input "642ef10e332a41444de2bad1"
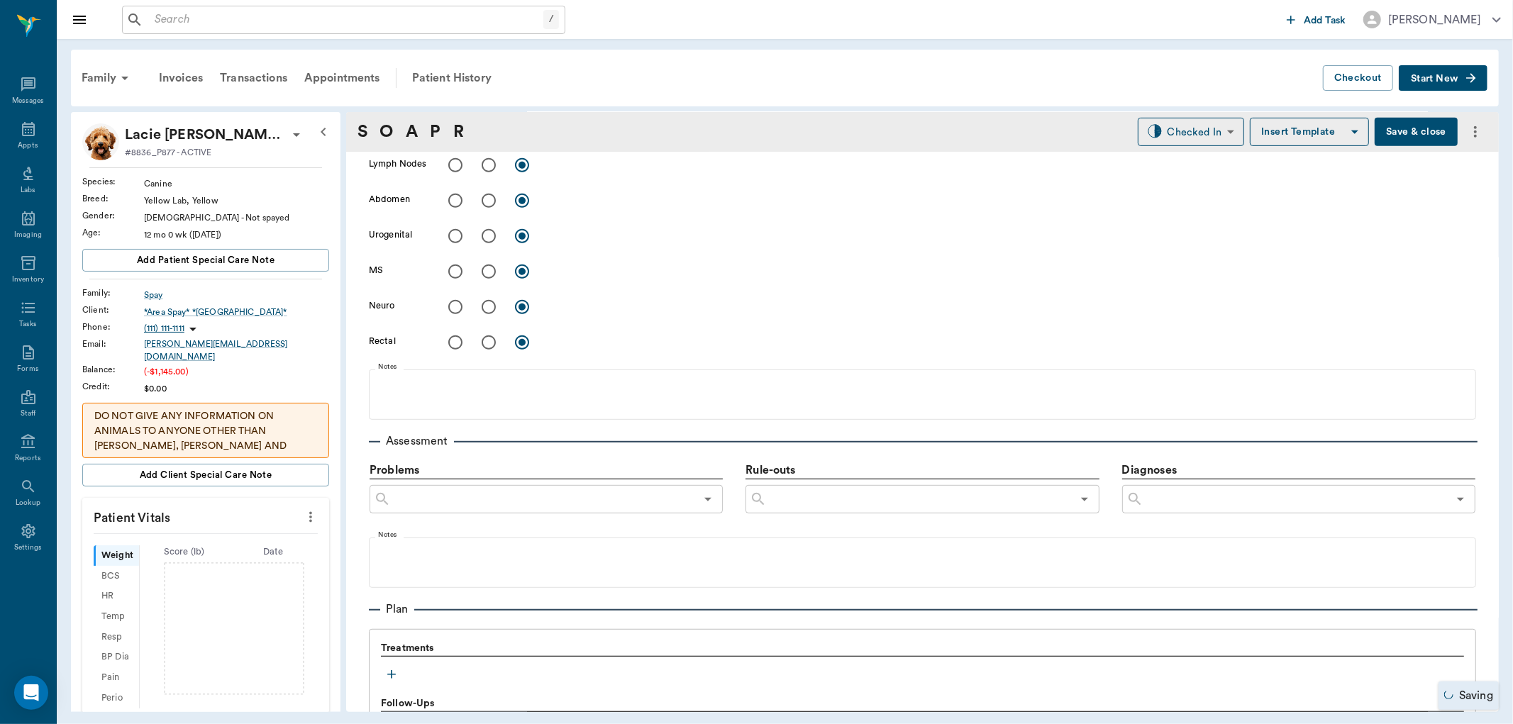
scroll to position [788, 0]
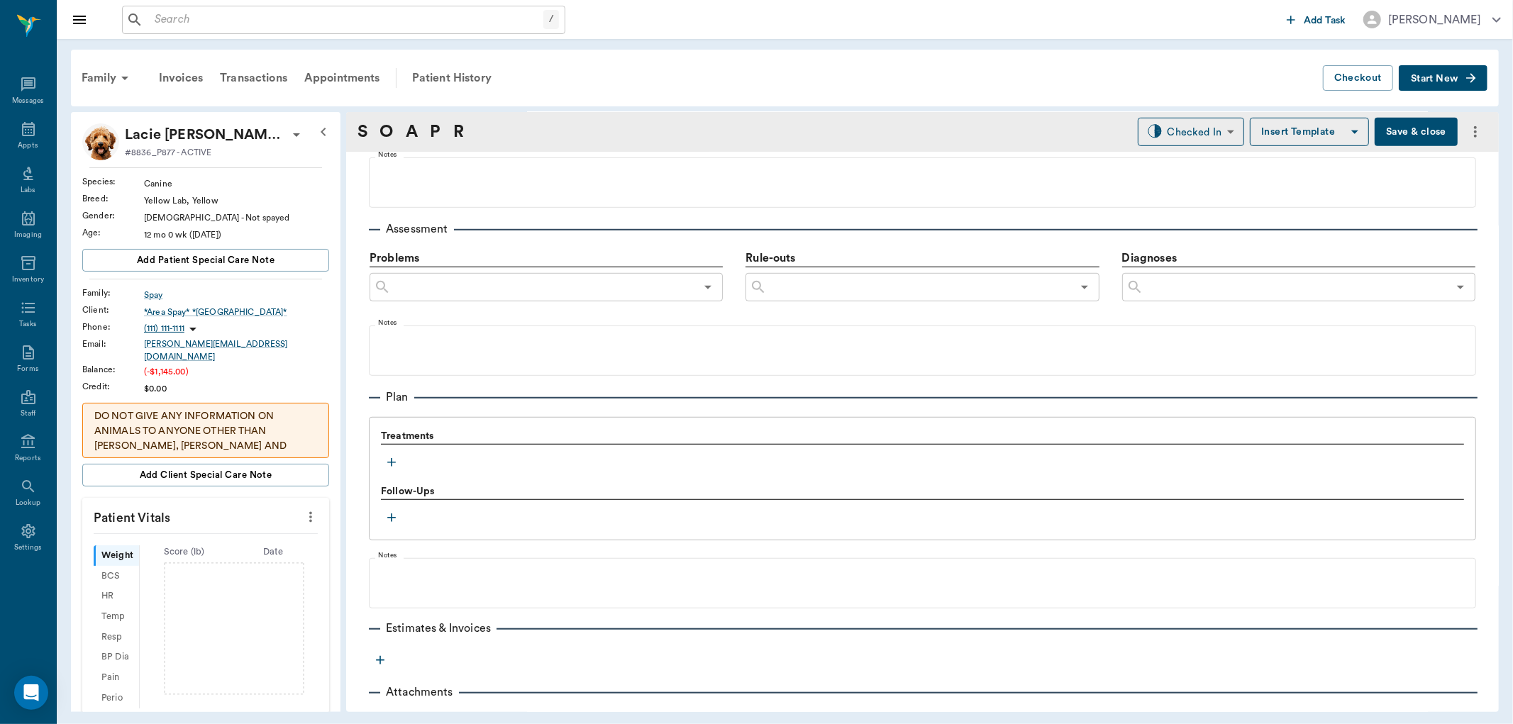
click at [385, 465] on icon "button" at bounding box center [391, 462] width 14 height 14
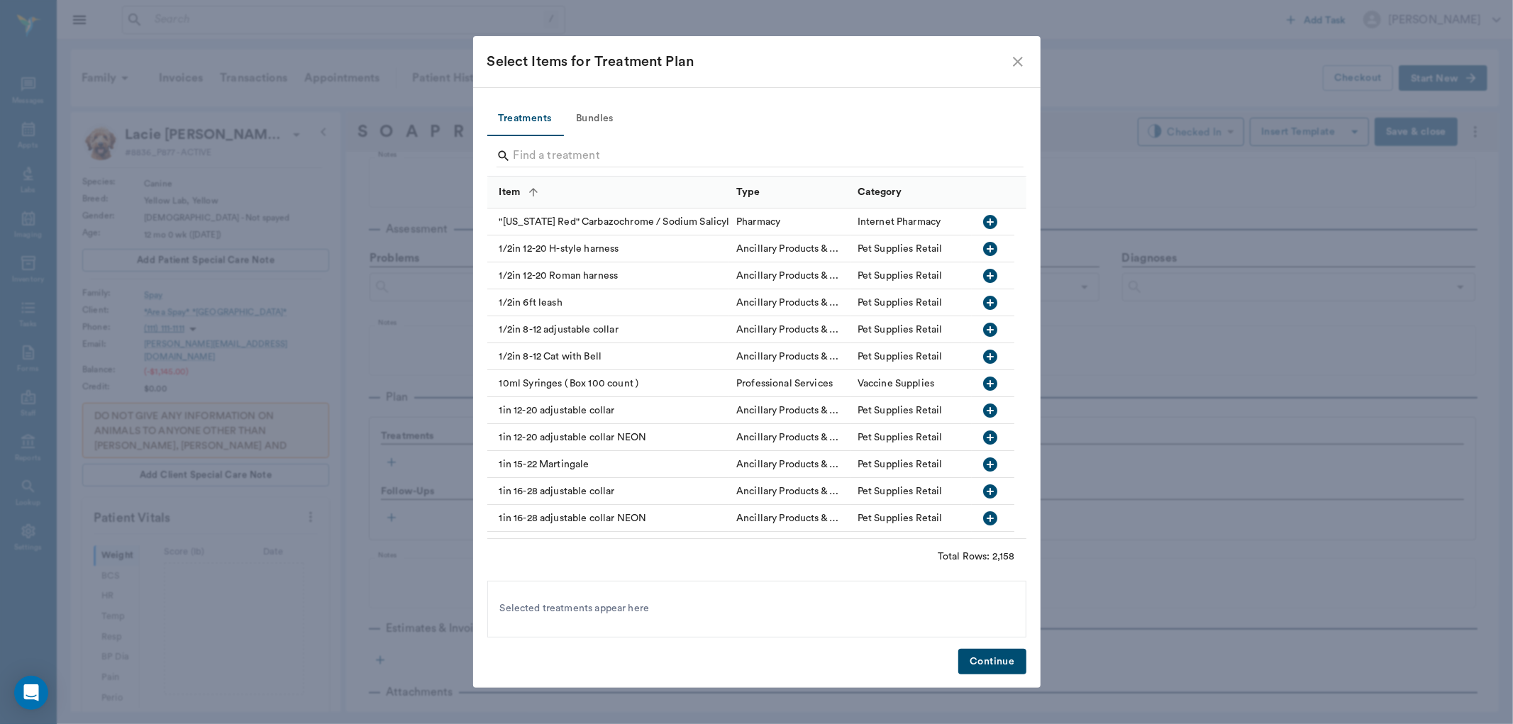
click at [610, 163] on input "Search" at bounding box center [757, 156] width 489 height 23
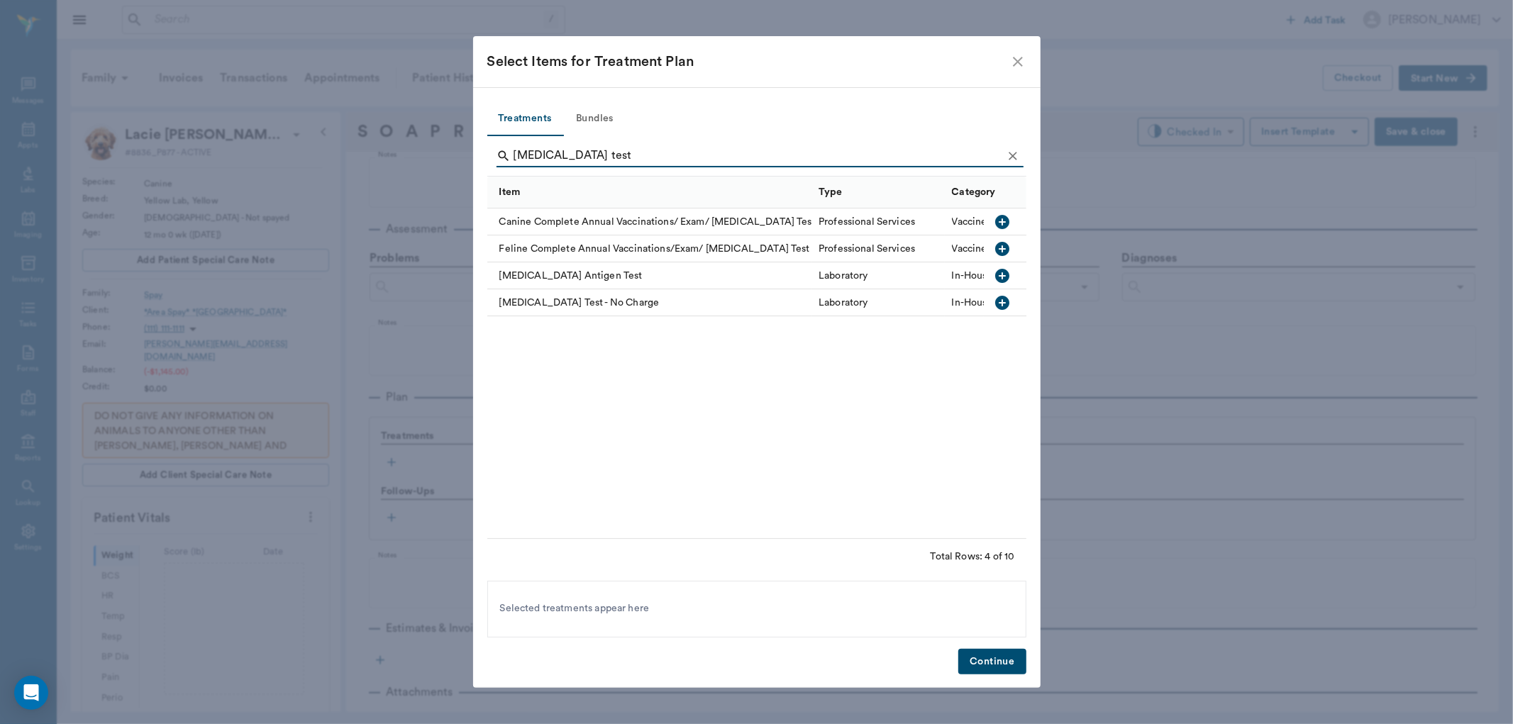
type input "[MEDICAL_DATA] test"
click at [1003, 278] on icon "button" at bounding box center [1002, 276] width 14 height 14
click at [1001, 651] on button "Continue" at bounding box center [991, 662] width 67 height 26
click at [996, 600] on div at bounding box center [922, 582] width 1093 height 35
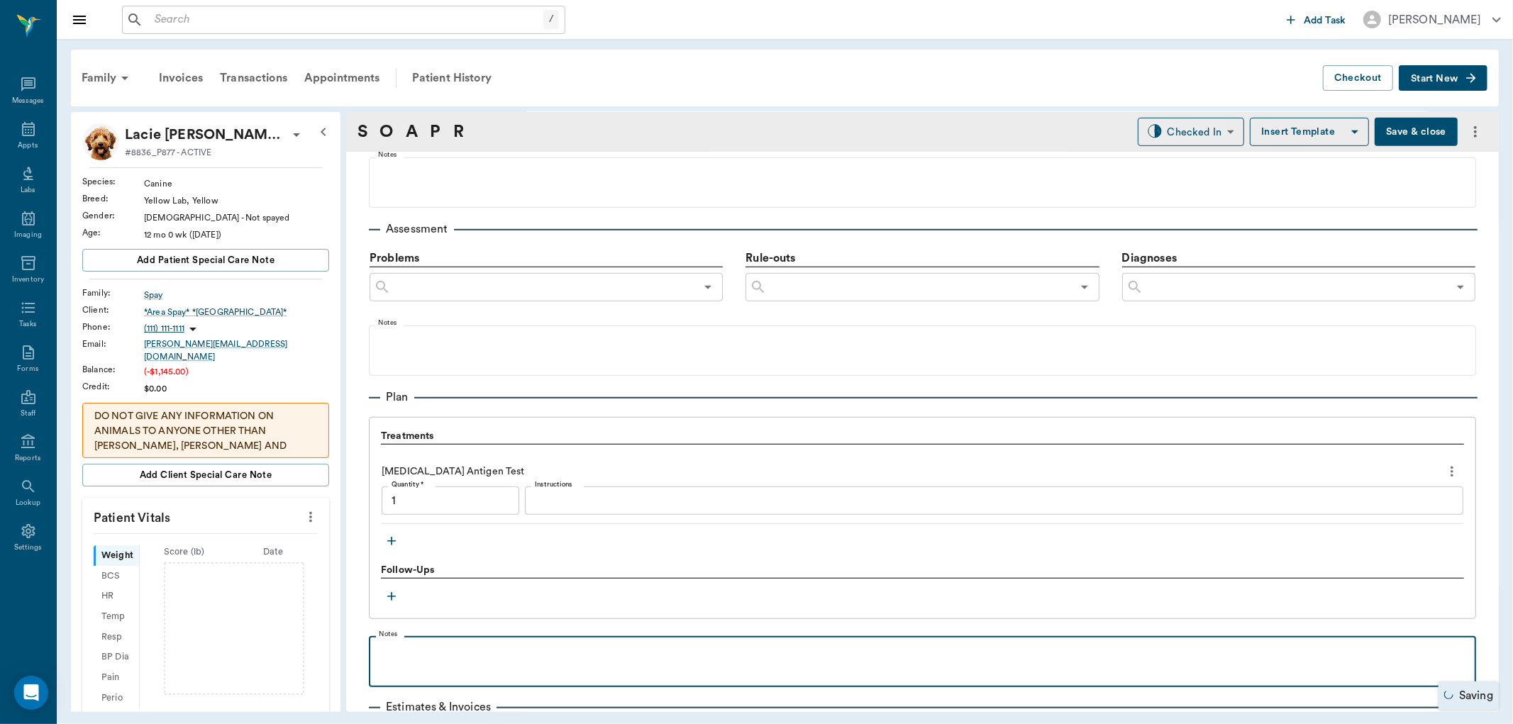
type input "1.00"
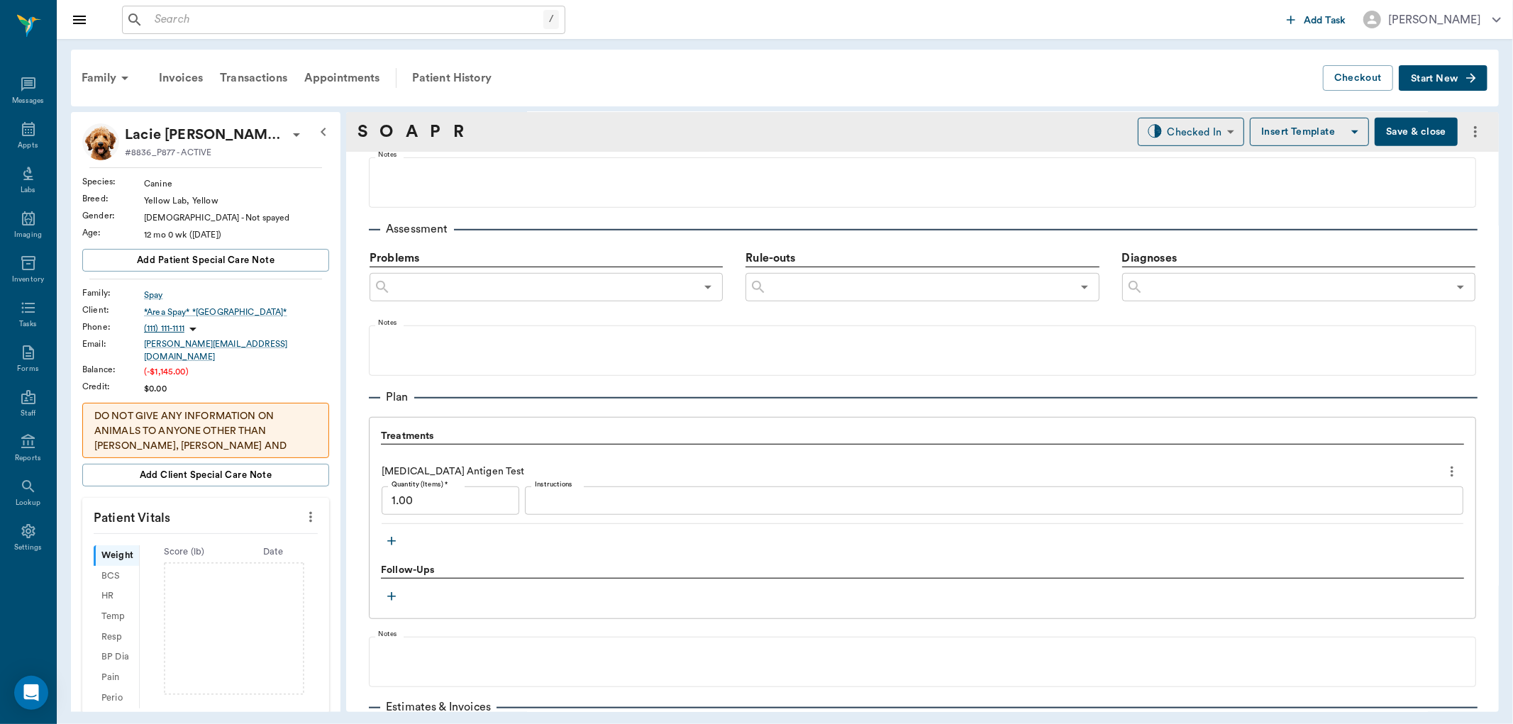
click at [596, 491] on div "x Instructions" at bounding box center [994, 501] width 938 height 28
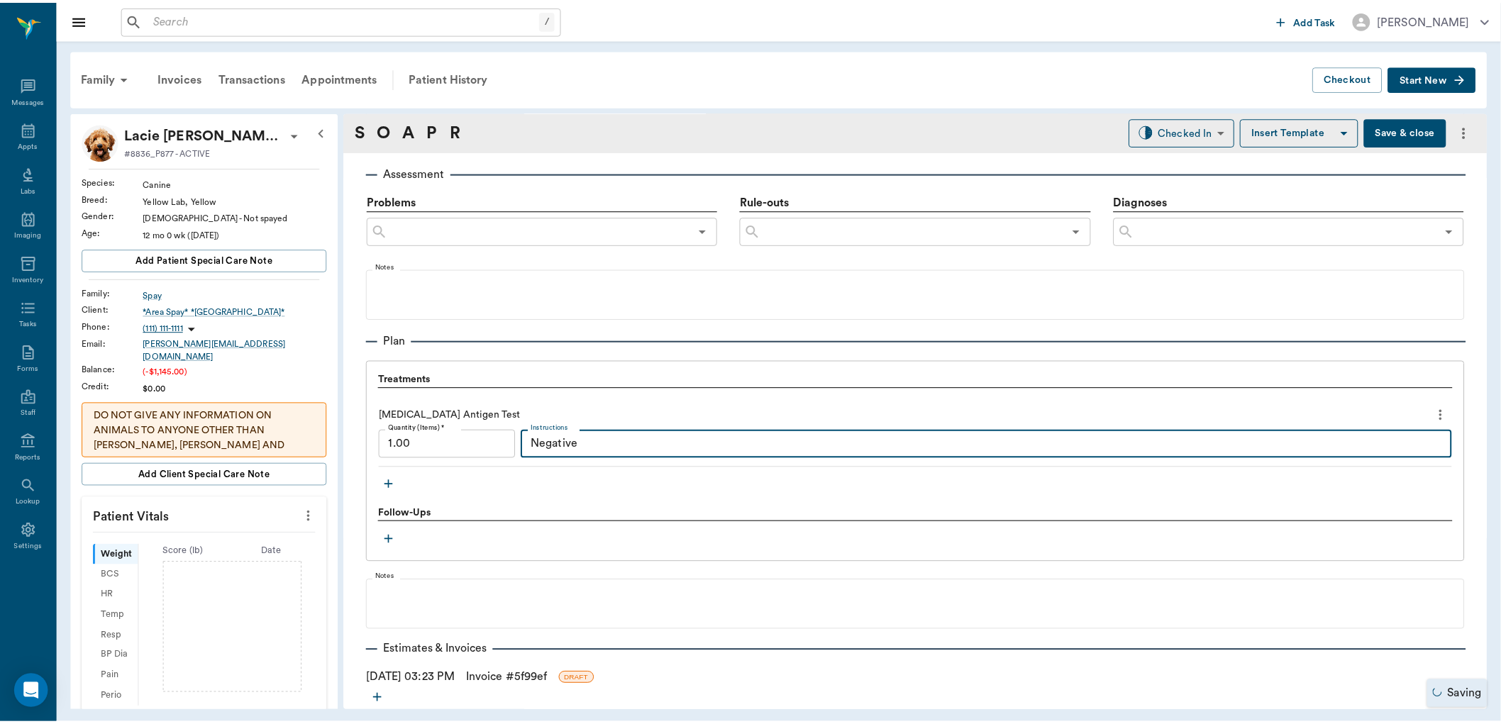
scroll to position [911, 0]
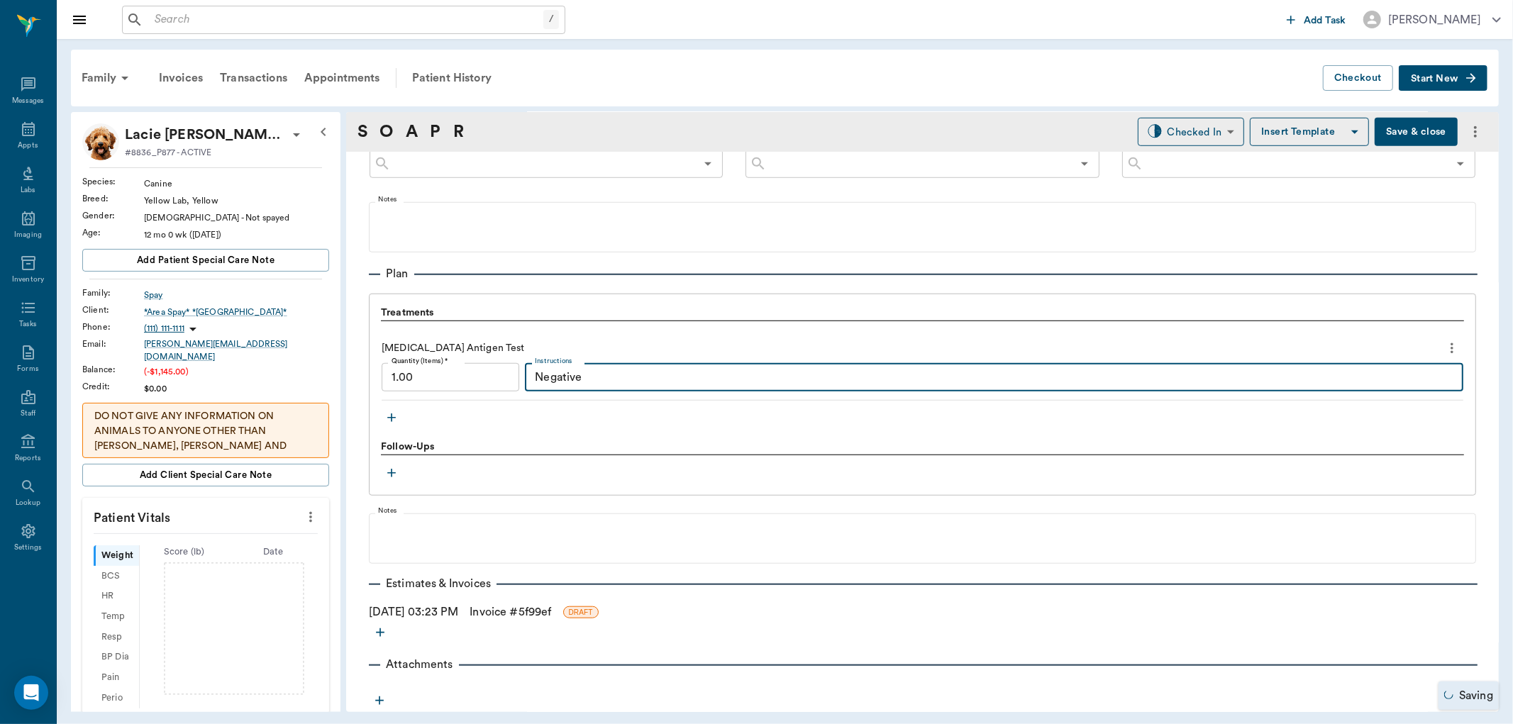
type textarea "Negative"
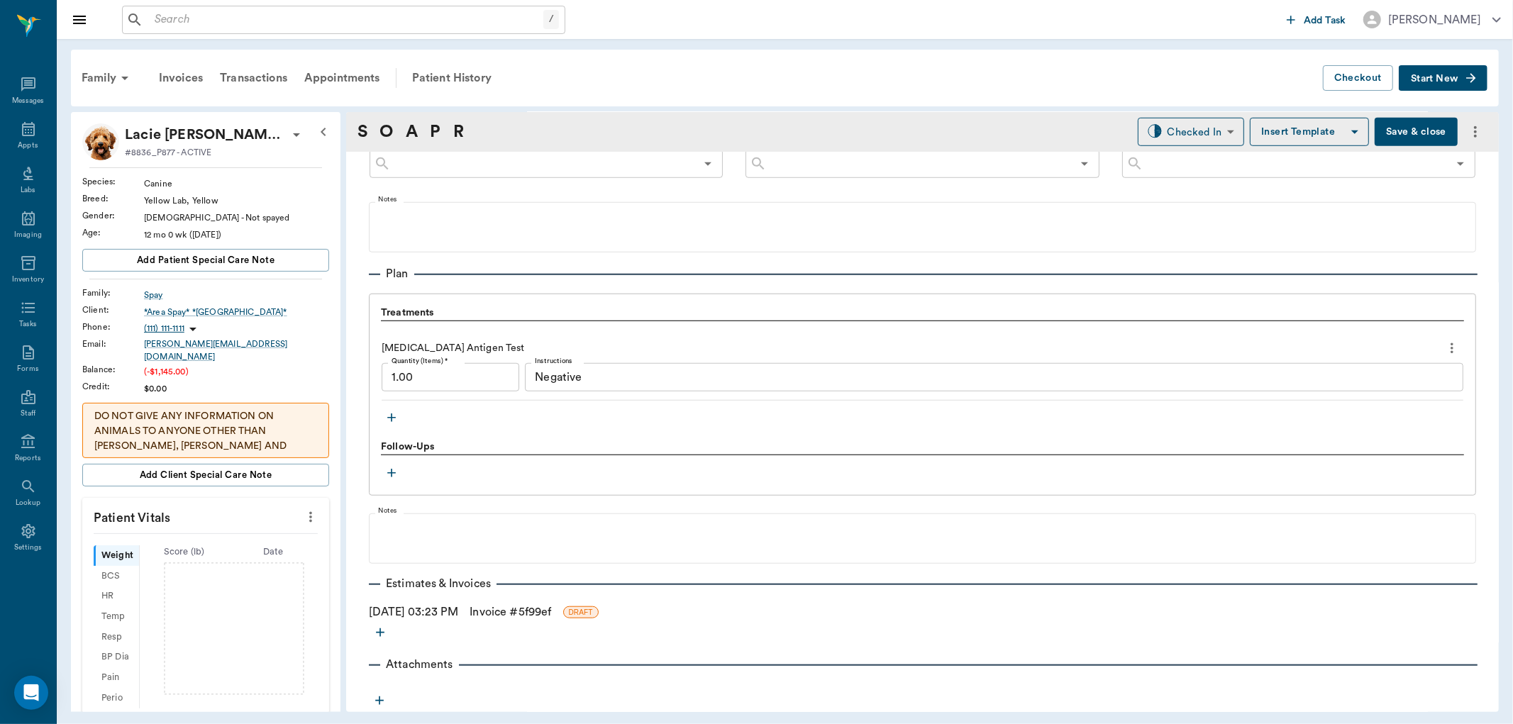
click at [548, 606] on link "Invoice # 5f99ef" at bounding box center [510, 612] width 82 height 17
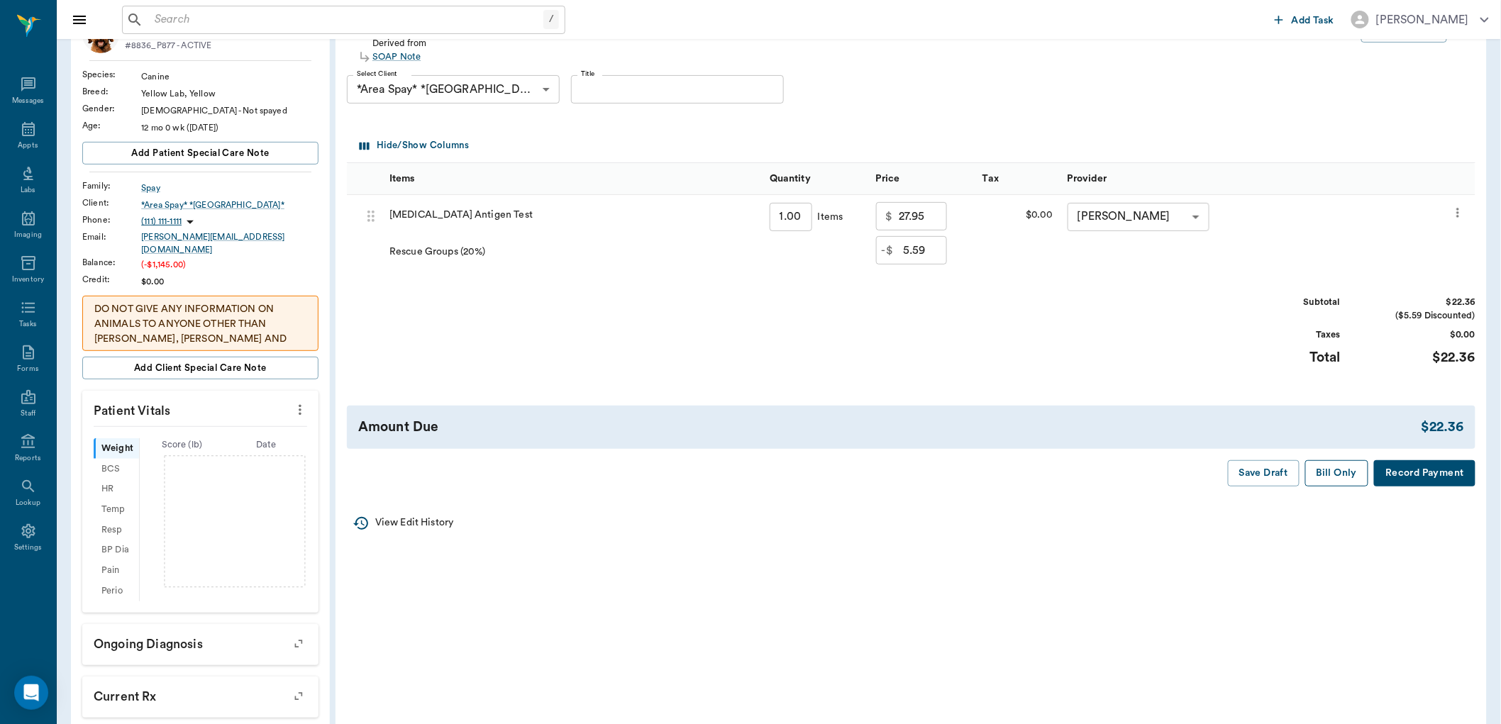
scroll to position [157, 0]
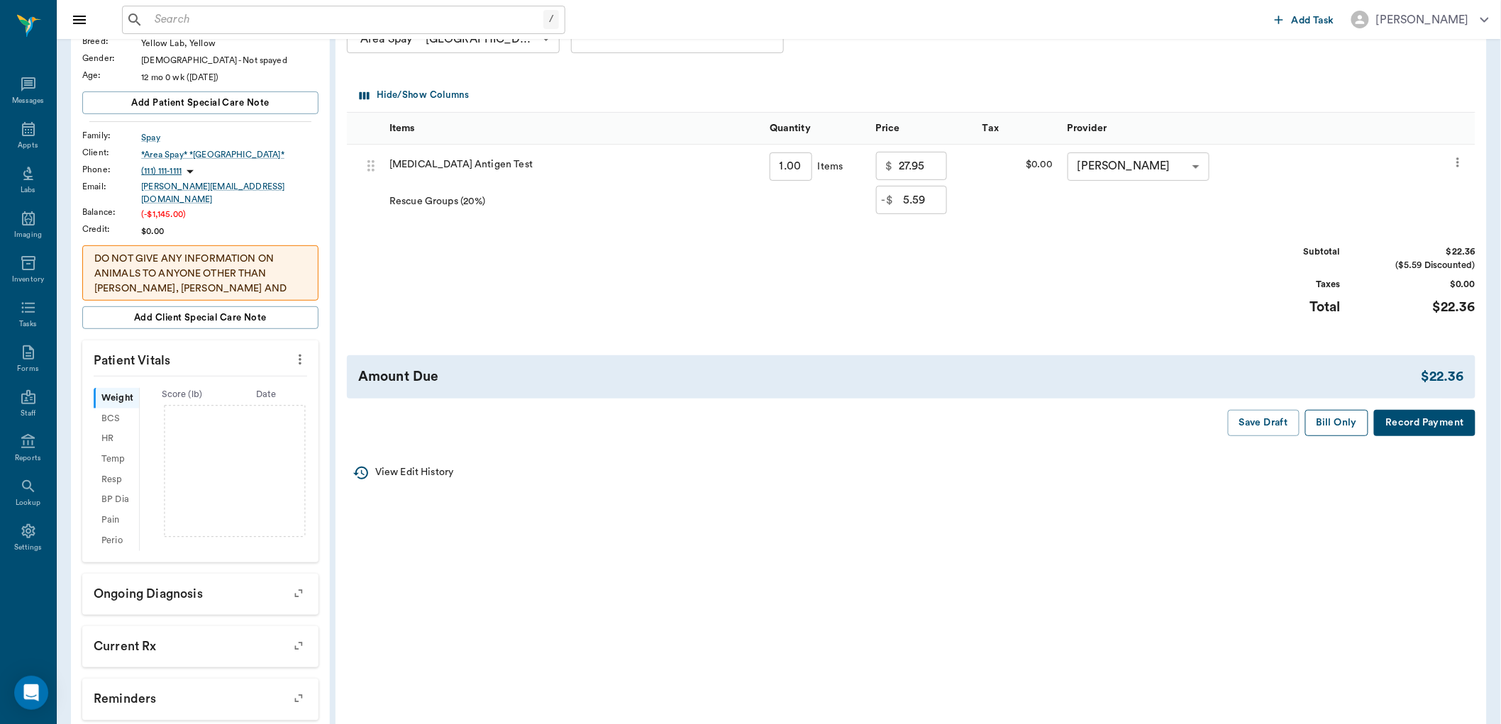
click at [1325, 420] on button "Bill Only" at bounding box center [1337, 423] width 64 height 26
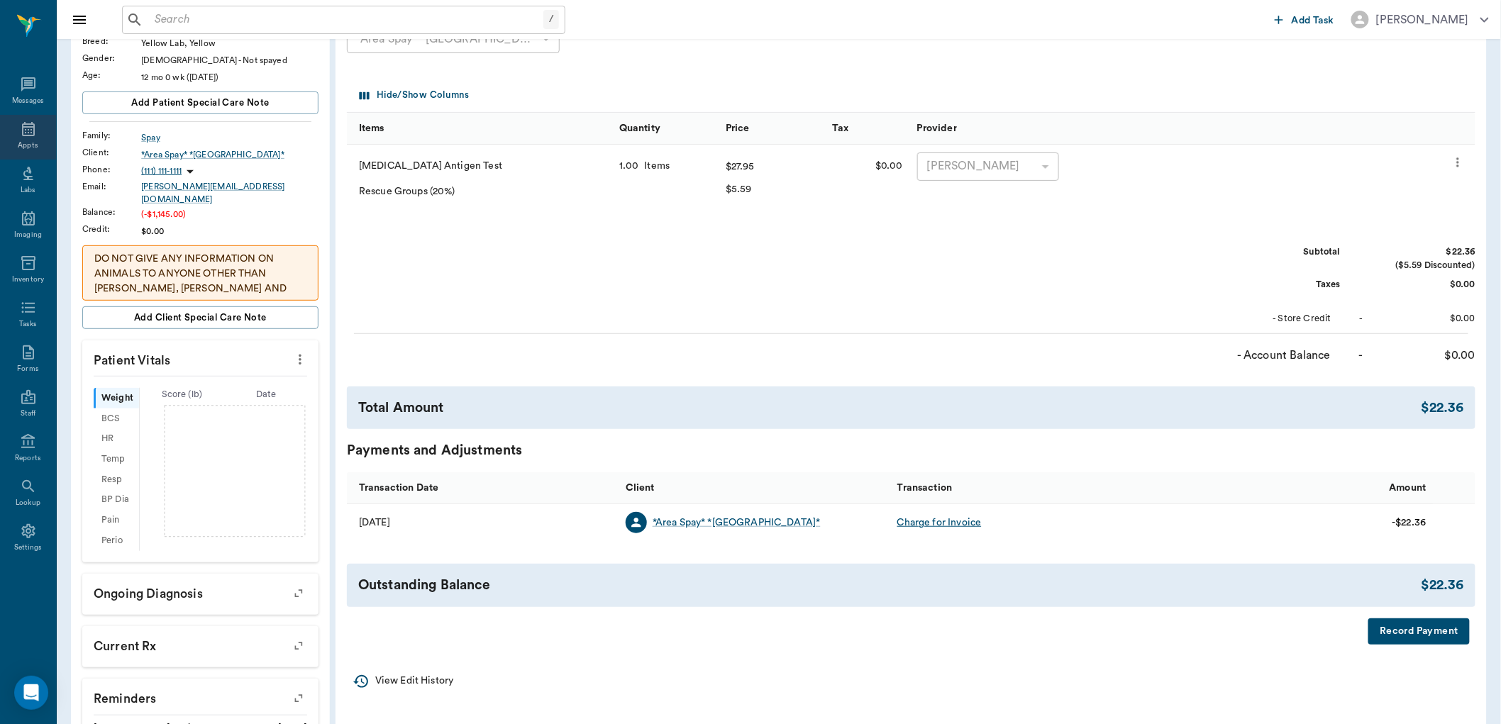
click at [39, 135] on div "Appts" at bounding box center [28, 137] width 56 height 45
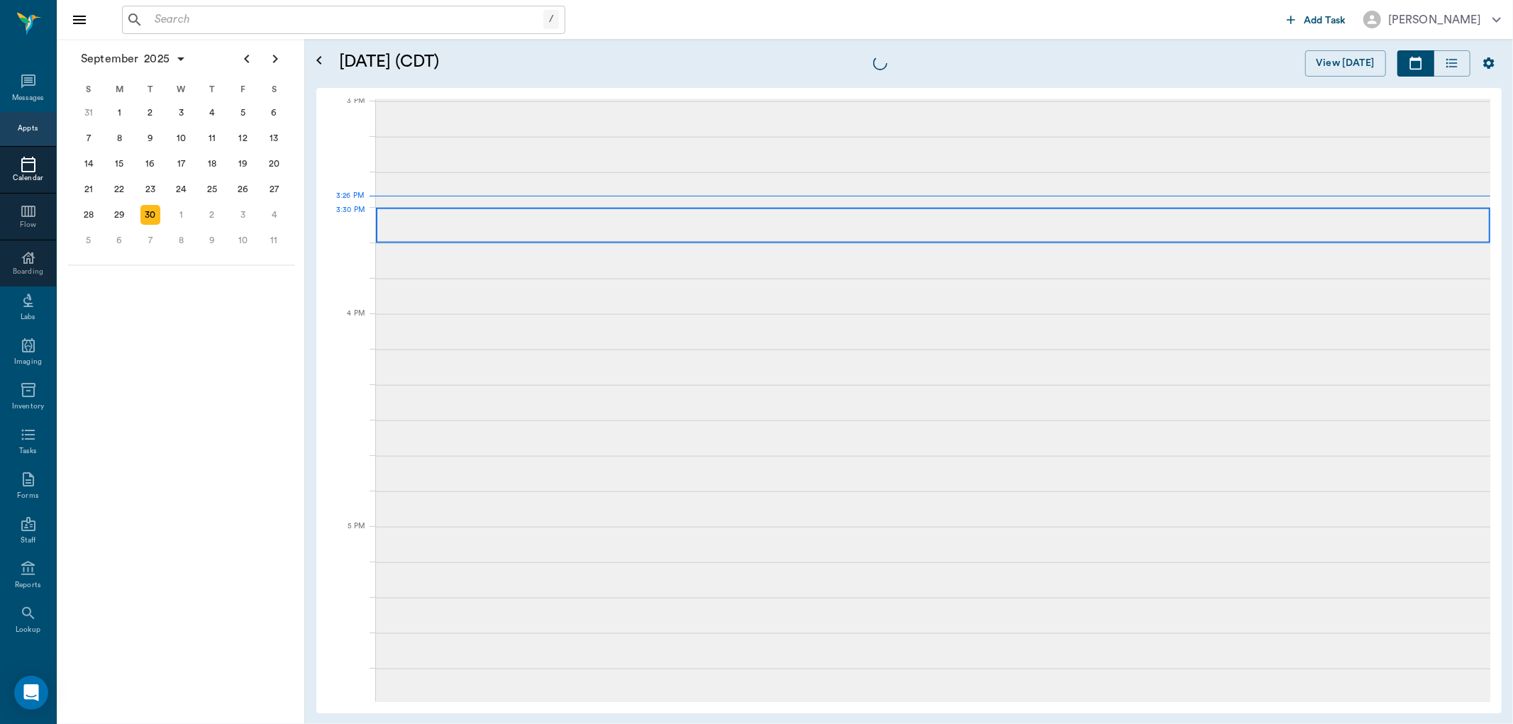
scroll to position [1491, 0]
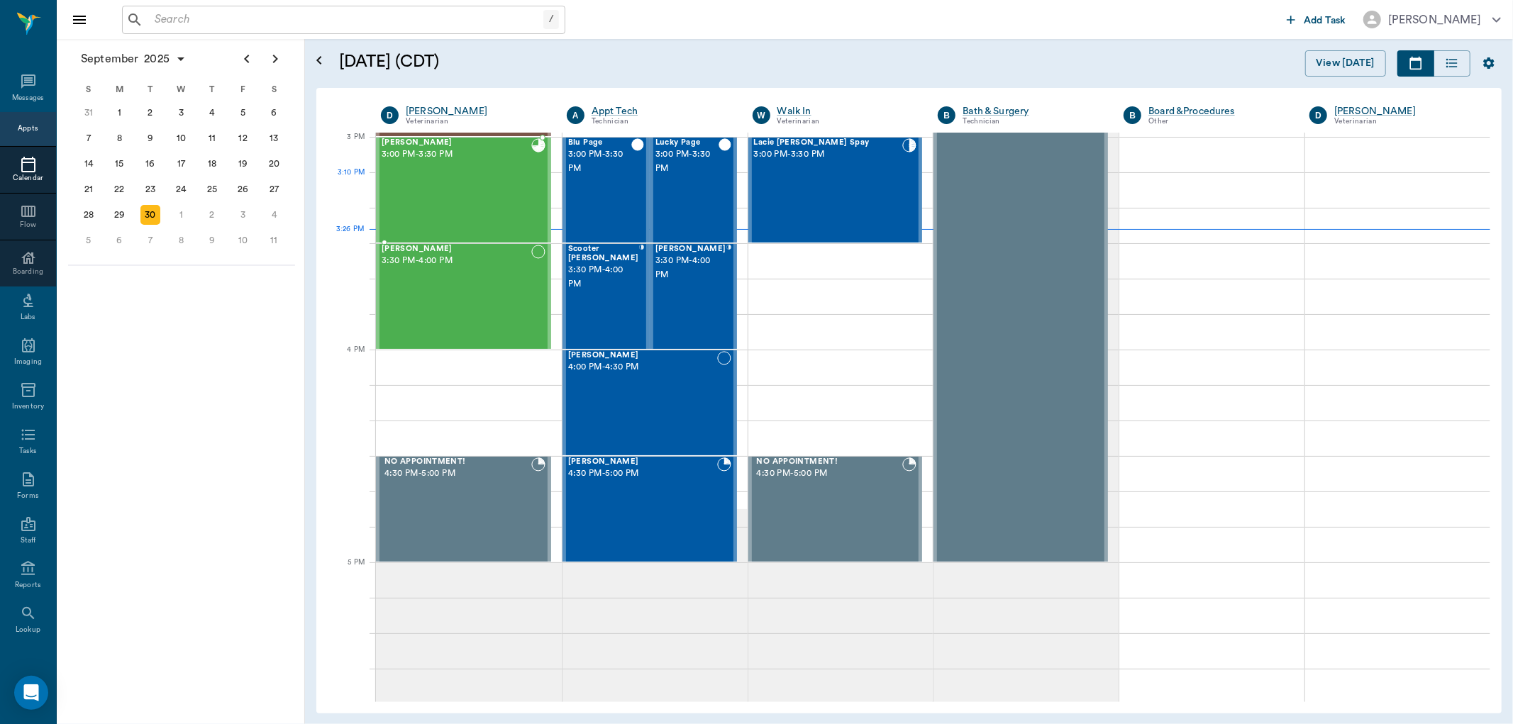
click at [498, 192] on div "[PERSON_NAME] 3:00 PM - 3:30 PM" at bounding box center [457, 190] width 150 height 104
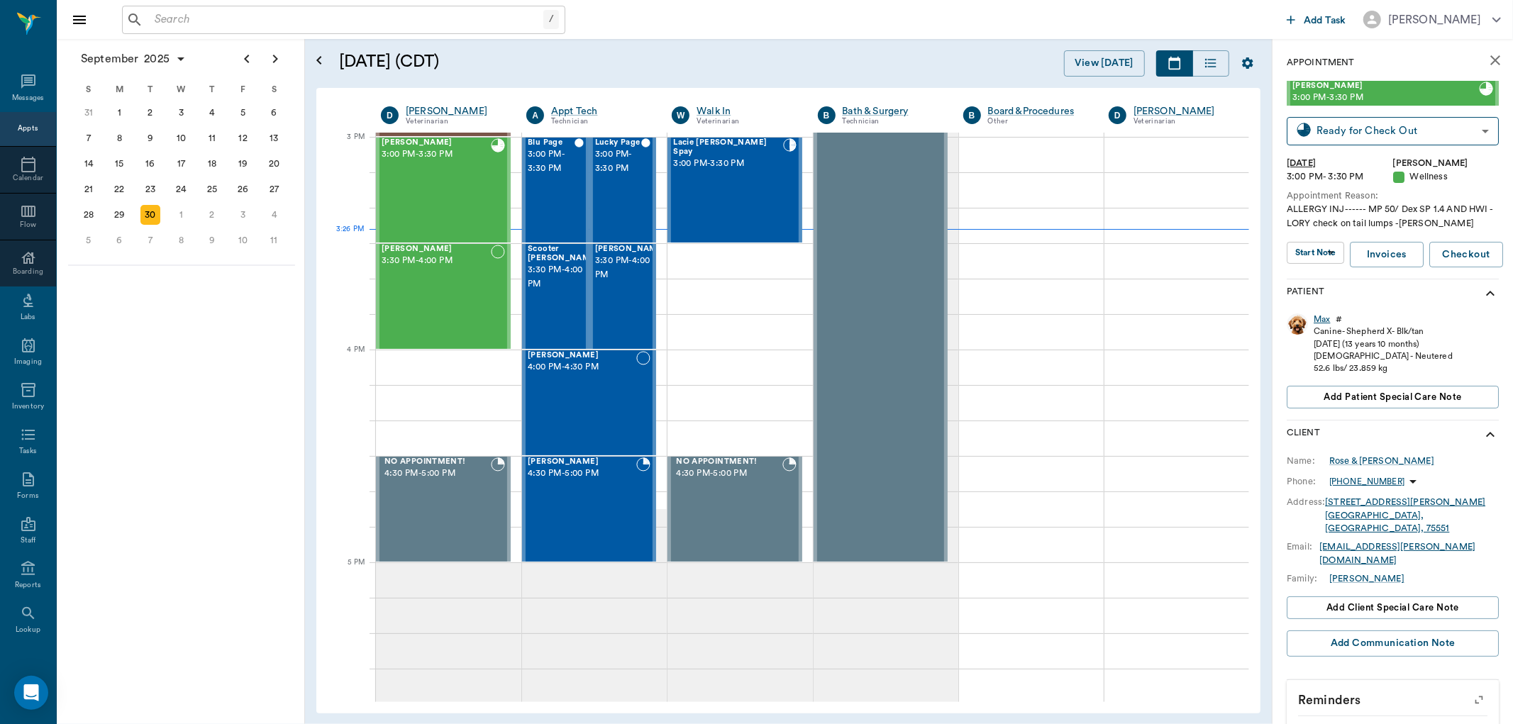
click at [1324, 321] on div "Max" at bounding box center [1321, 319] width 16 height 12
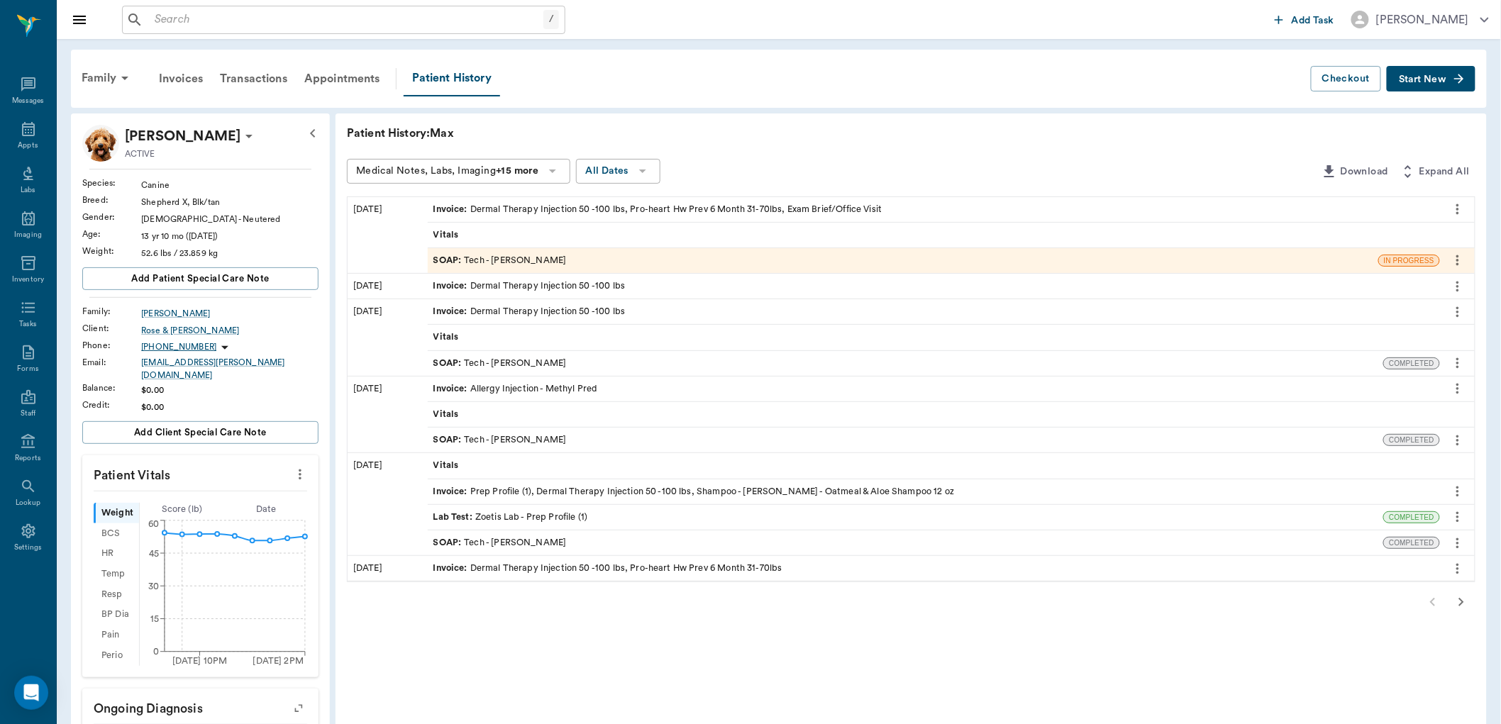
click at [784, 199] on div "Invoice : Dermal Therapy Injection 50 -100 lbs, Pro-heart Hw Prev 6 Month 31-70…" at bounding box center [934, 209] width 1012 height 25
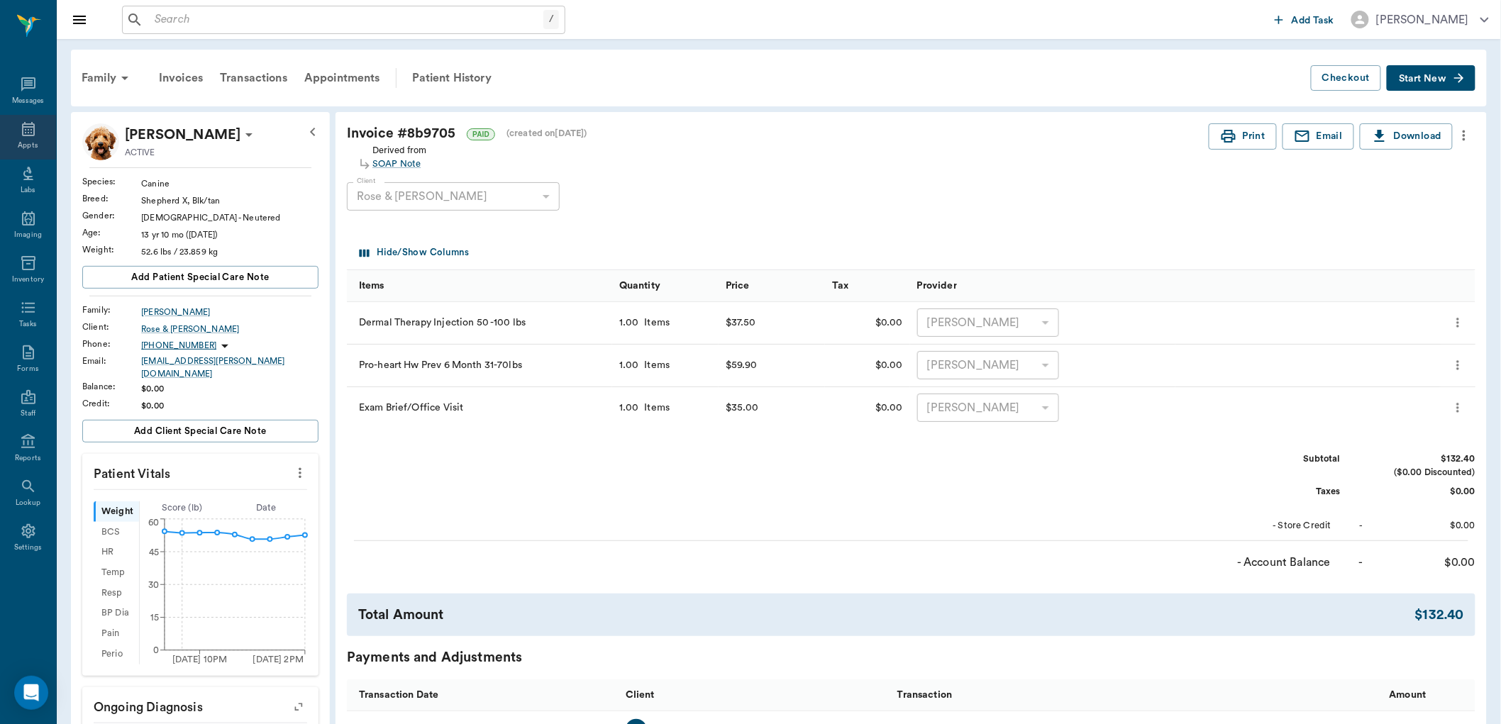
click at [29, 133] on icon at bounding box center [28, 129] width 17 height 17
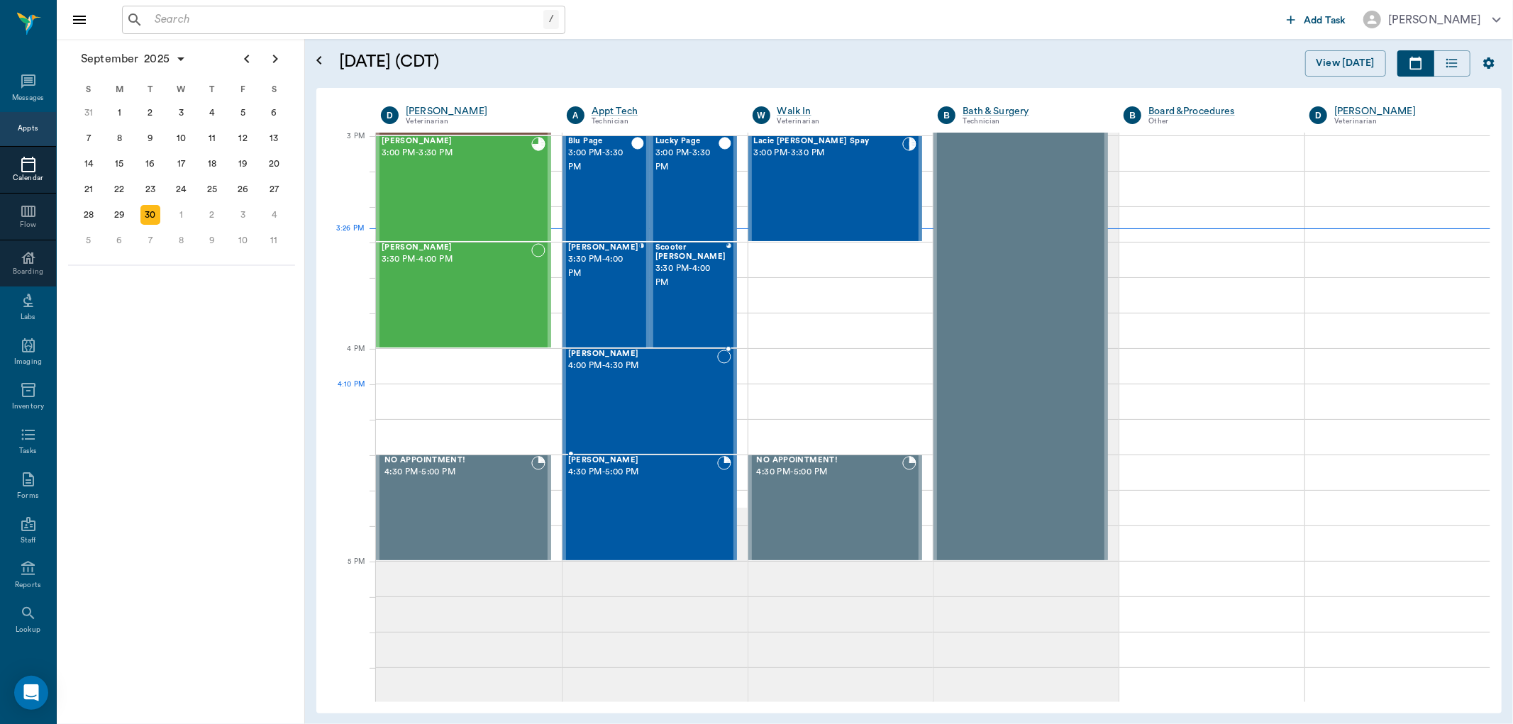
scroll to position [1335, 0]
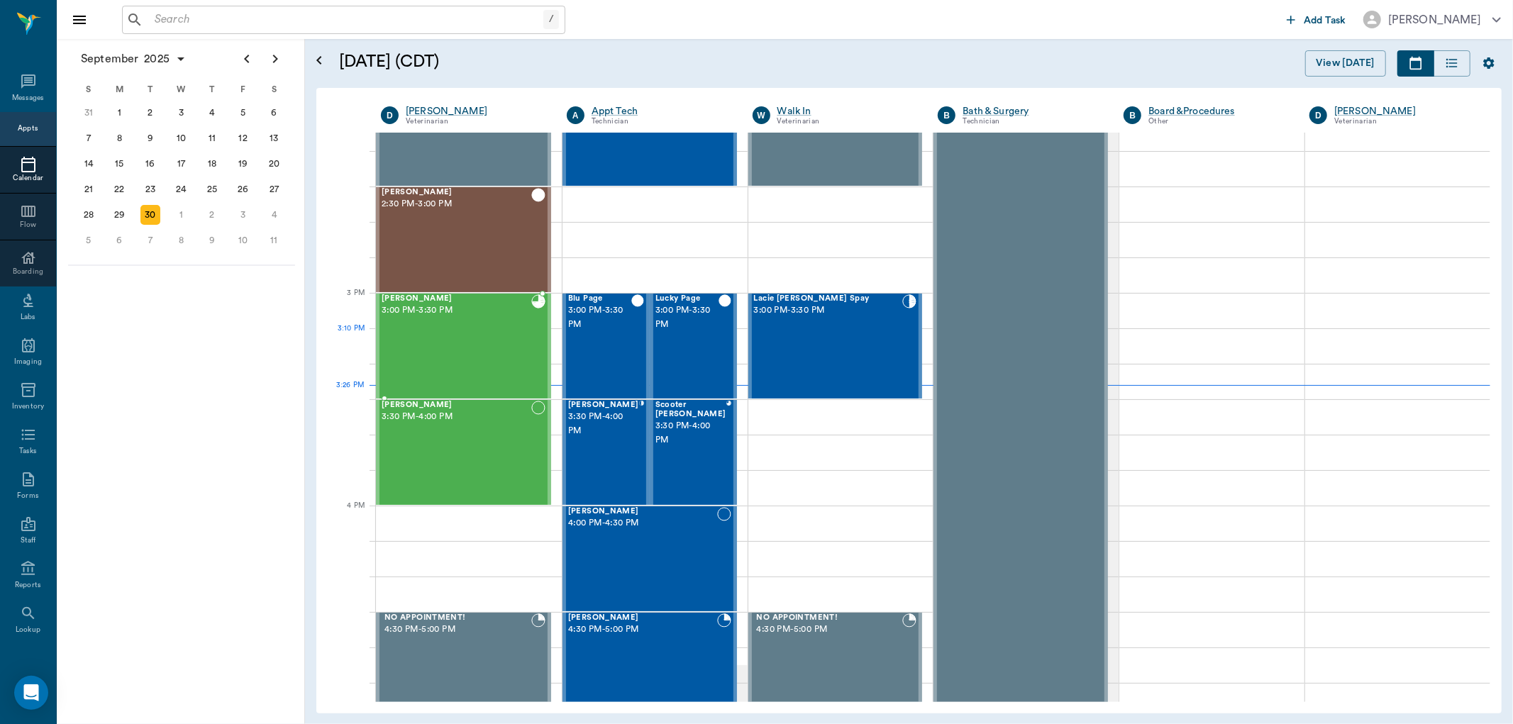
click at [499, 360] on div "[PERSON_NAME] 3:00 PM - 3:30 PM" at bounding box center [457, 346] width 150 height 104
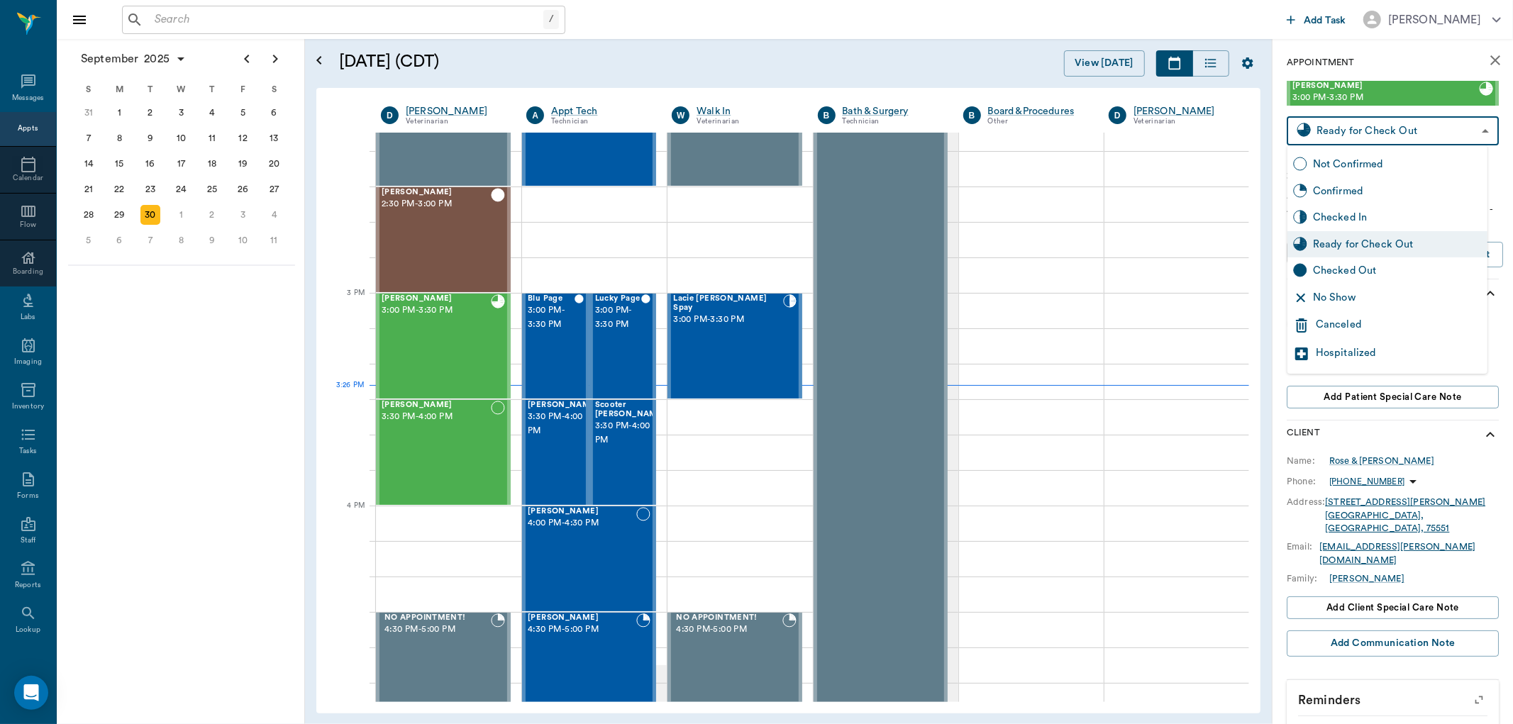
click at [1387, 132] on body "/ ​ Add Task [PERSON_NAME] Nectar Messages Appts Calendar Flow Boarding Labs Im…" at bounding box center [756, 362] width 1513 height 724
click at [1379, 267] on div "Checked Out" at bounding box center [1397, 271] width 169 height 16
type input "CHECKED_OUT"
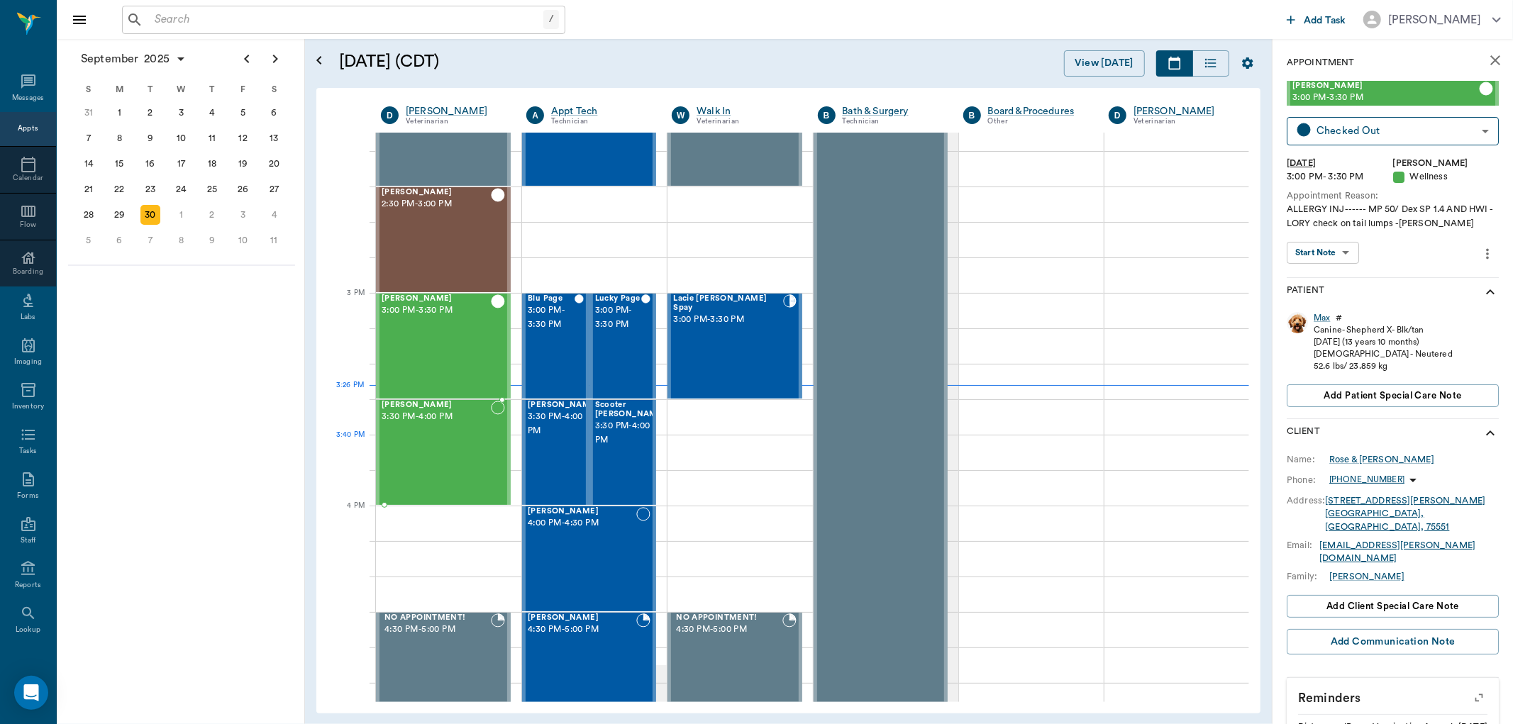
click at [448, 443] on div "[PERSON_NAME] 3:30 PM - 4:00 PM" at bounding box center [436, 453] width 109 height 104
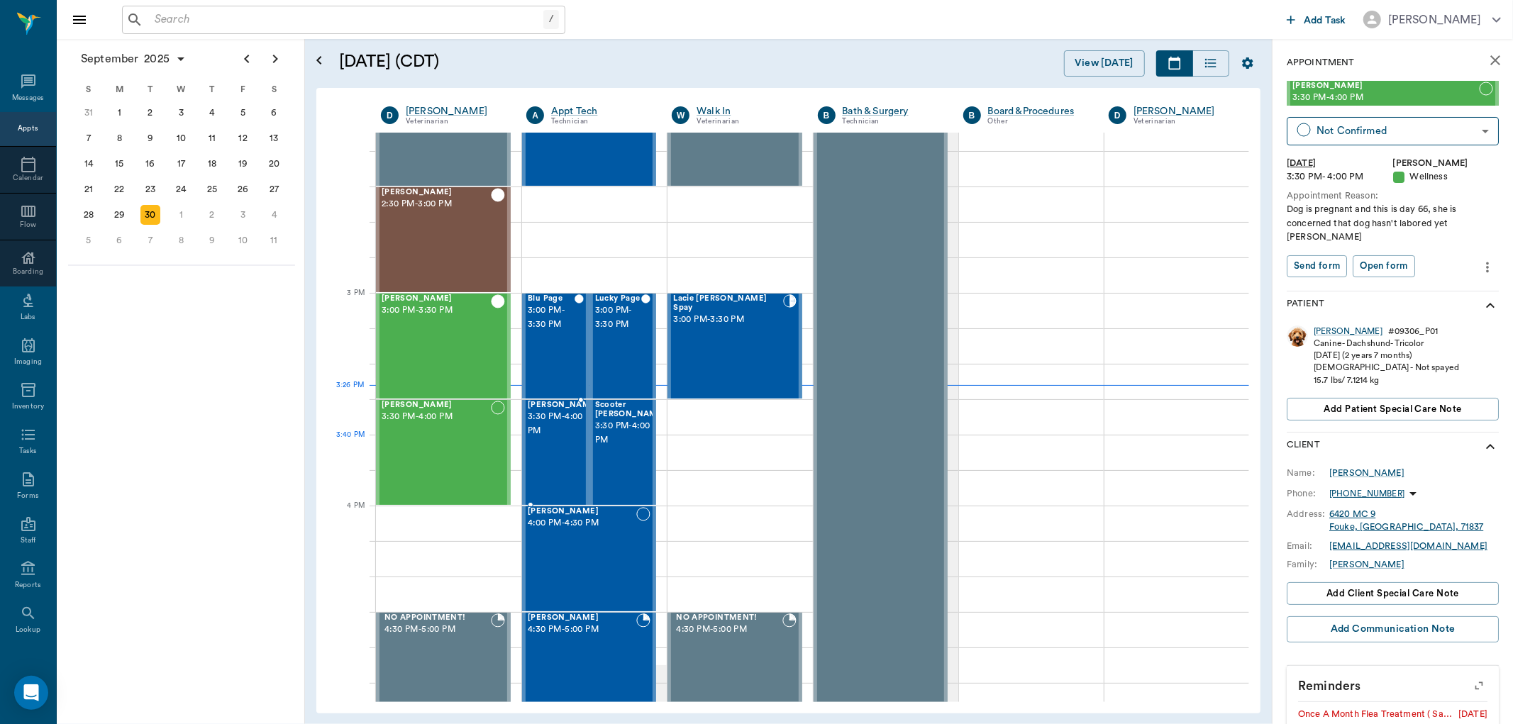
click at [599, 448] on div at bounding box center [599, 453] width 0 height 104
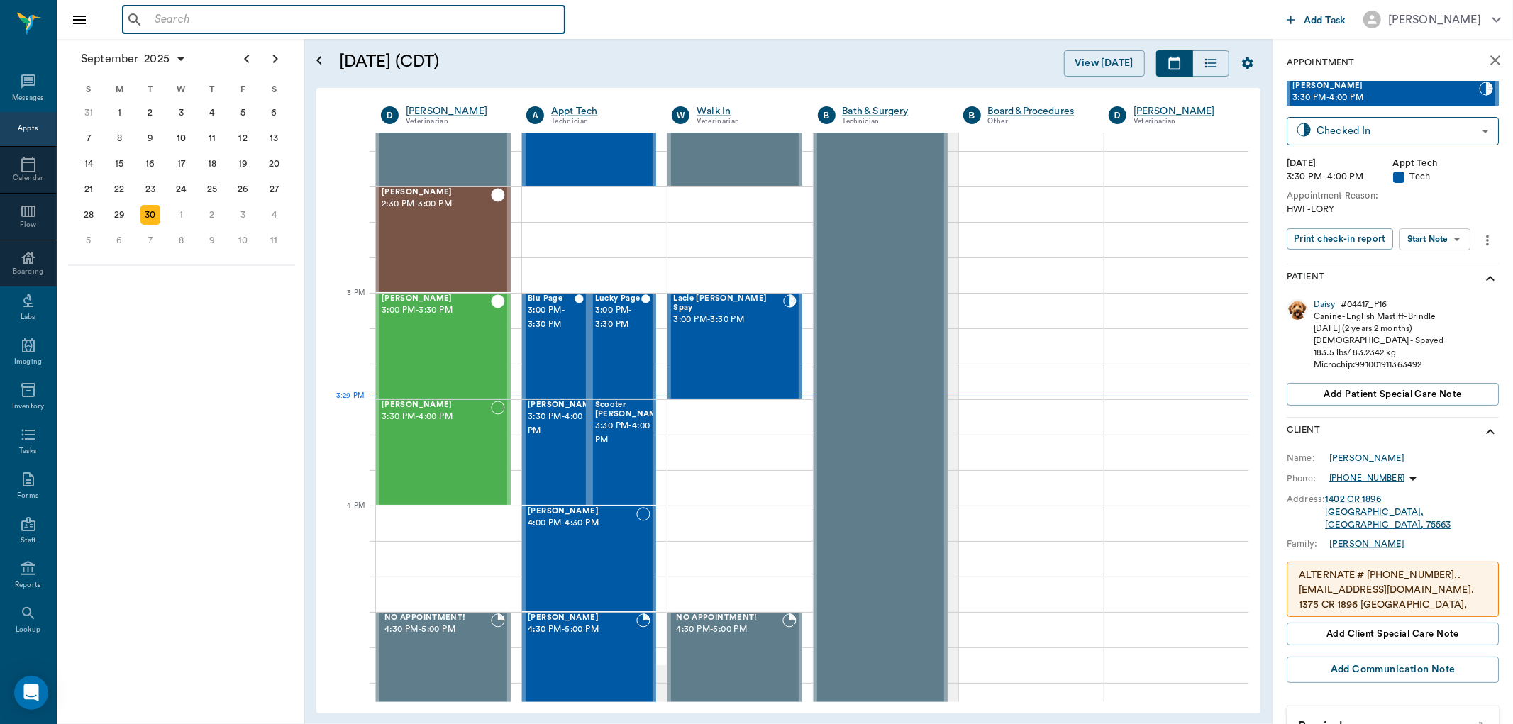
click at [174, 21] on input "text" at bounding box center [354, 20] width 410 height 20
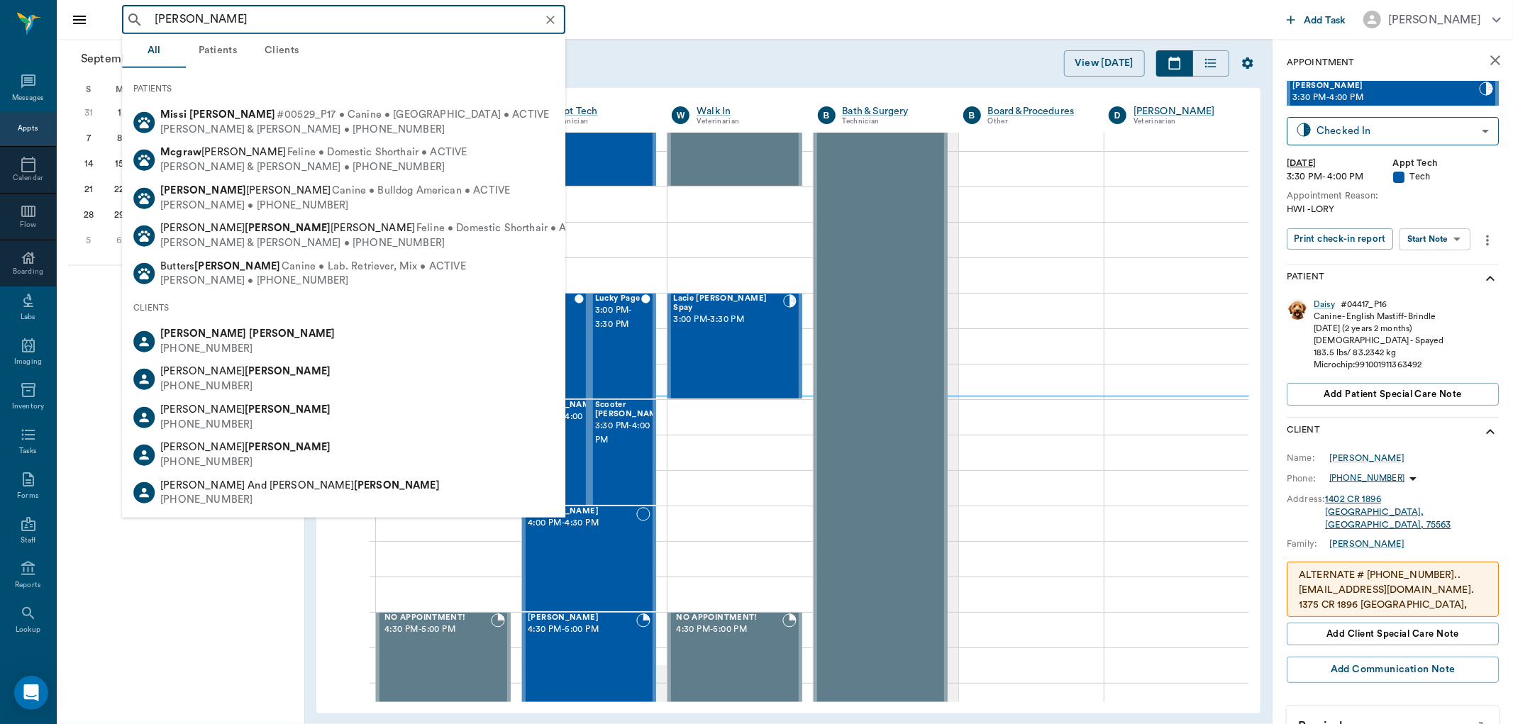
click at [266, 130] on div "[PERSON_NAME] & [PERSON_NAME] • [PHONE_NUMBER]" at bounding box center [354, 129] width 389 height 15
type input "[PERSON_NAME]"
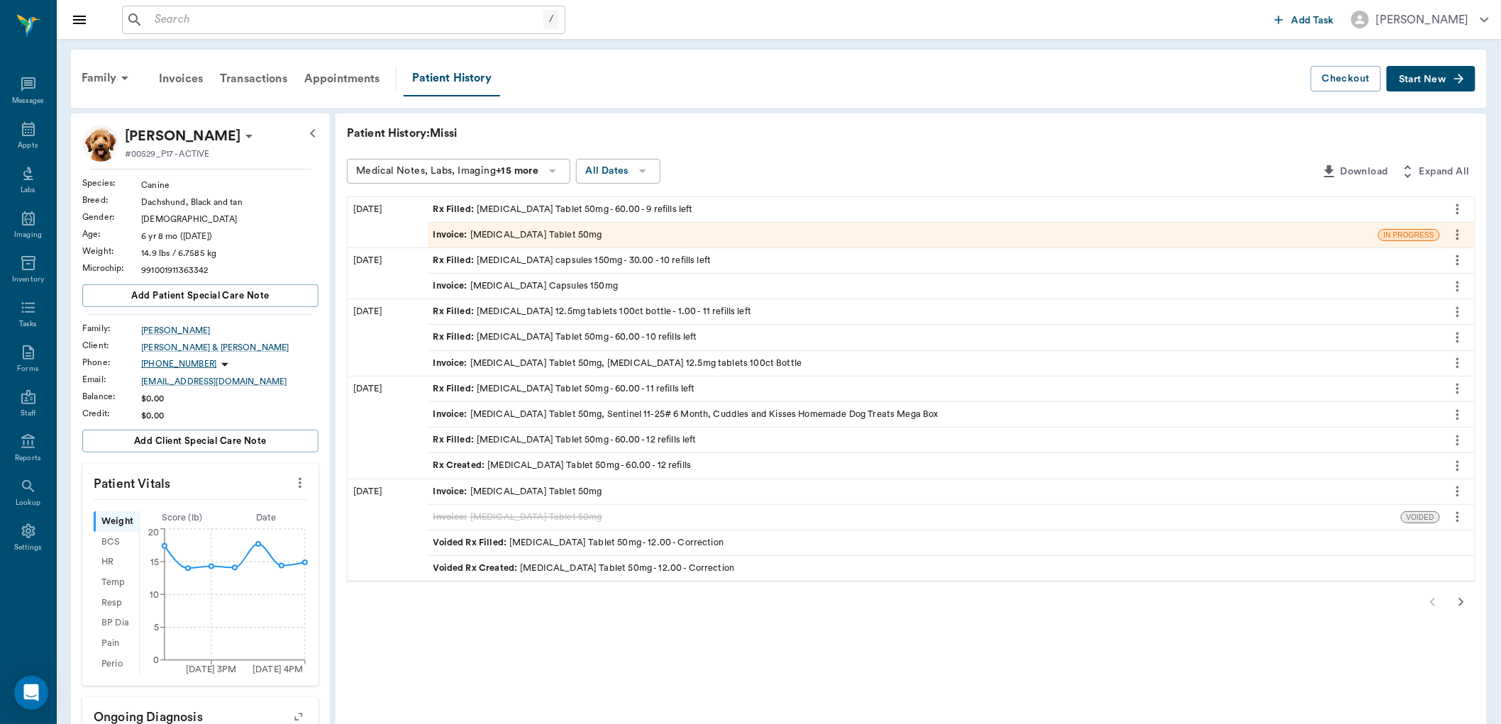
click at [1422, 79] on span "Start New" at bounding box center [1423, 79] width 48 height 0
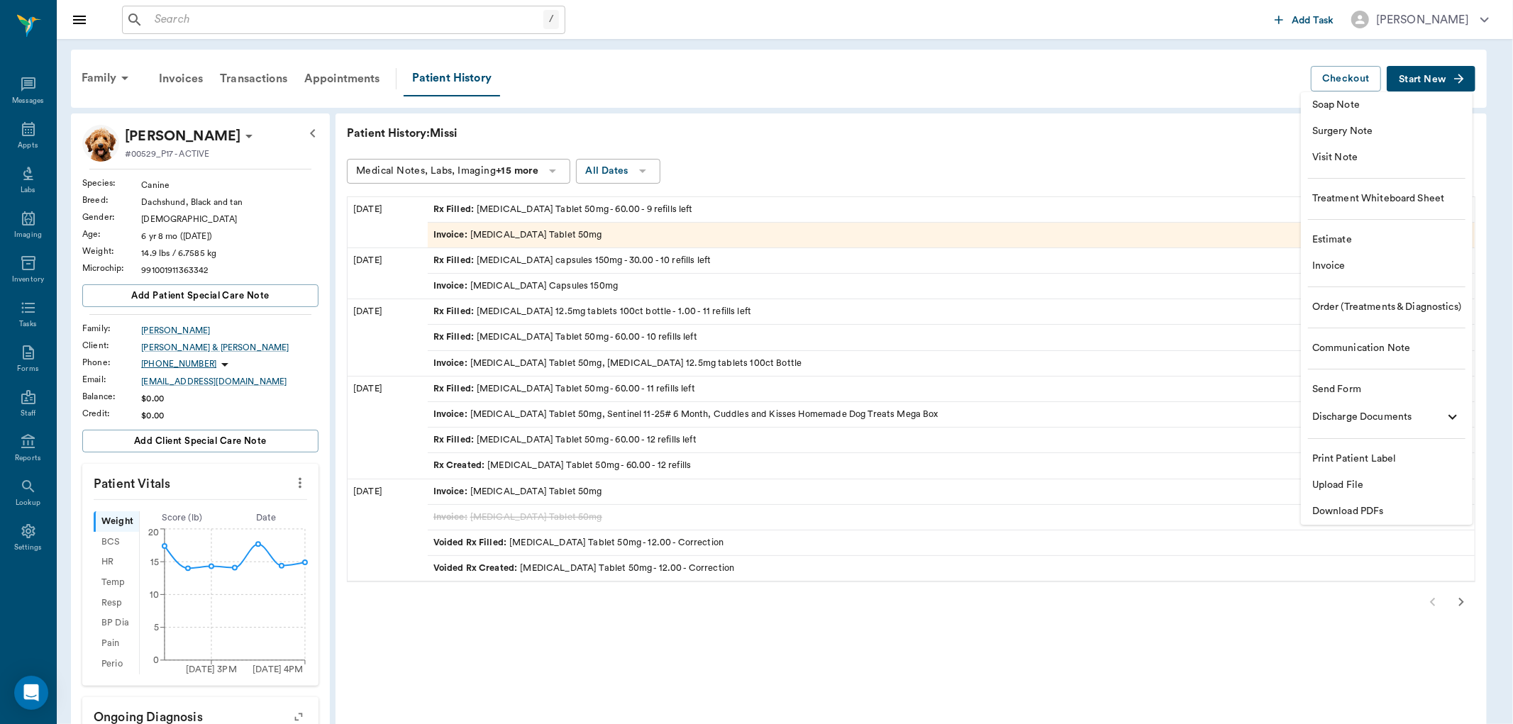
click at [1381, 308] on span "Order (Treatments & Diagnostics)" at bounding box center [1386, 307] width 149 height 15
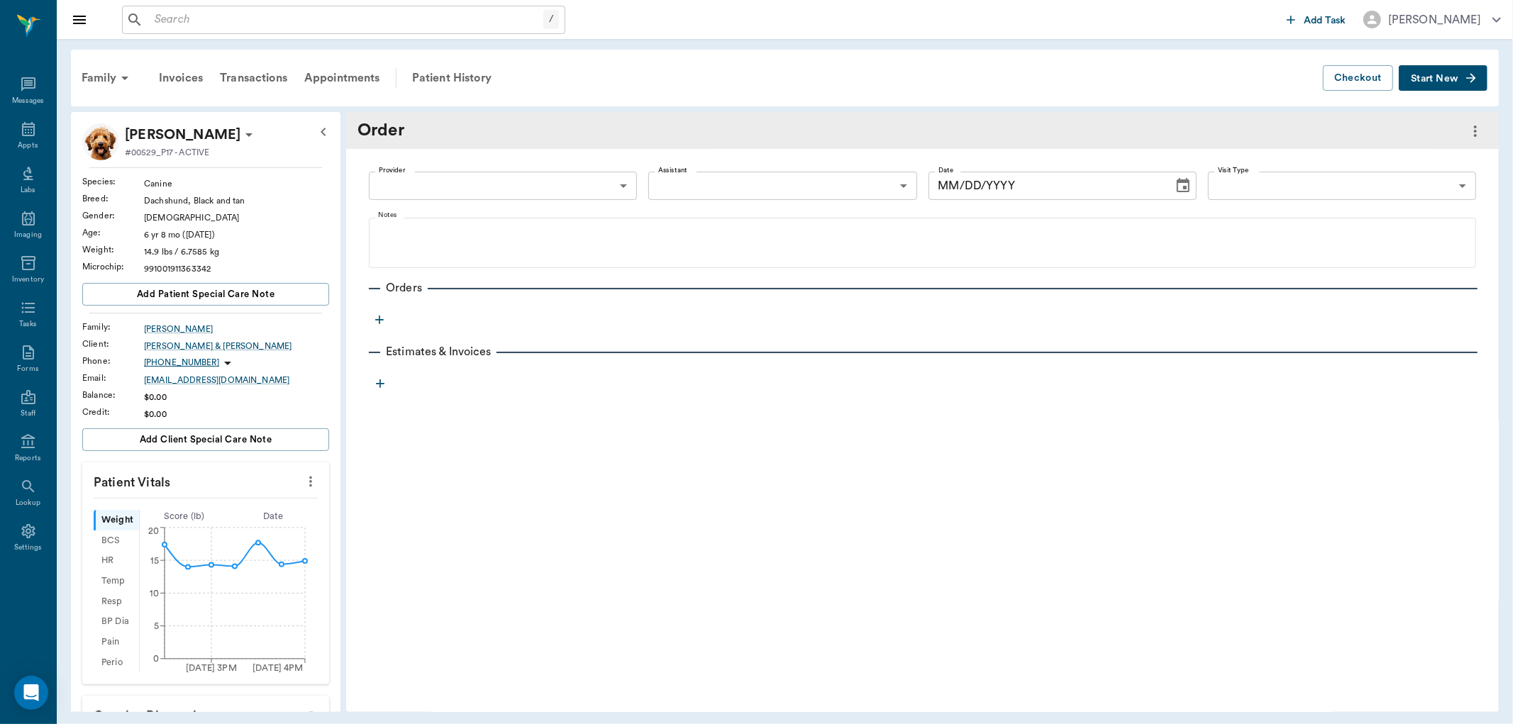
type input "[DATE]"
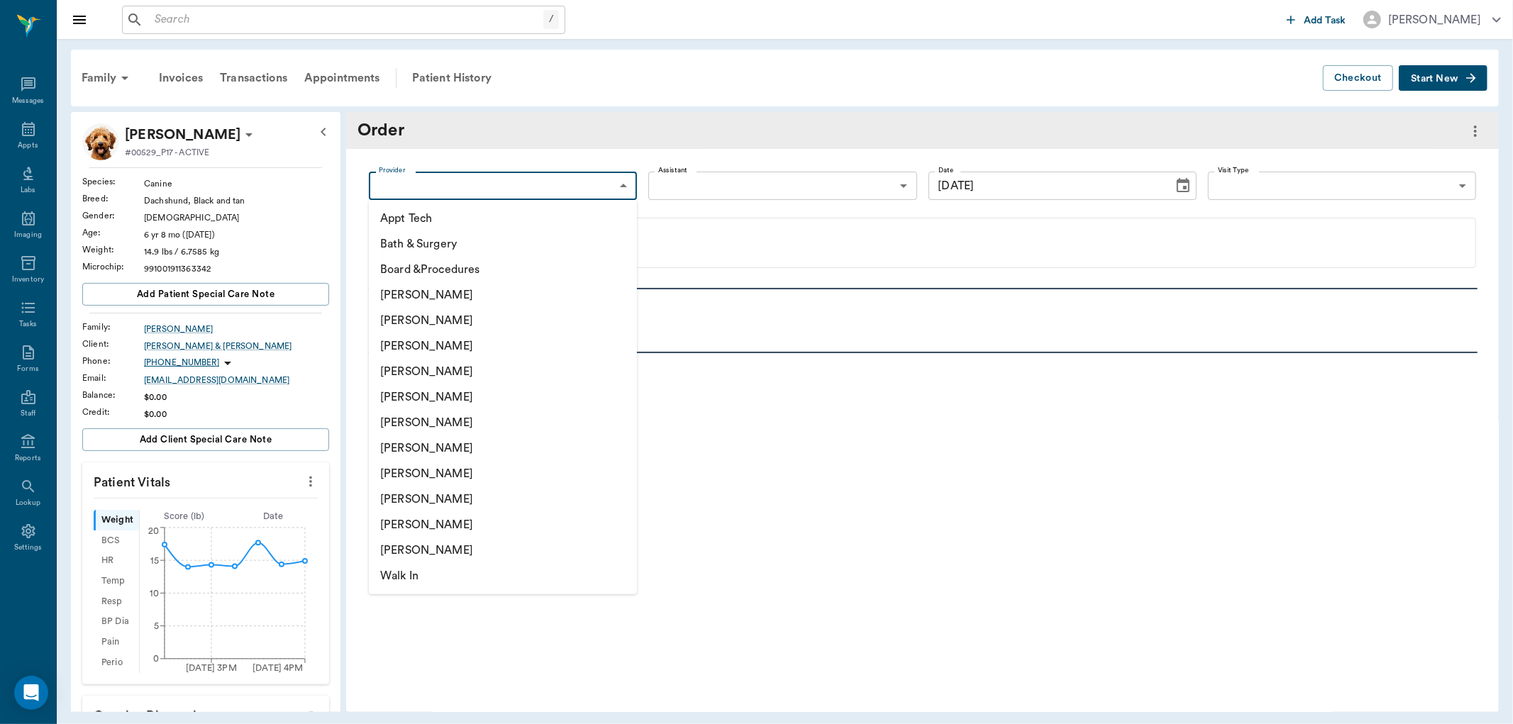
click at [611, 187] on body "/ ​ Add Task [PERSON_NAME] Nectar Messages Appts Labs Imaging Inventory Tasks F…" at bounding box center [756, 362] width 1513 height 724
click at [456, 367] on li "[PERSON_NAME]" at bounding box center [503, 372] width 268 height 26
type input "63ec2f075fda476ae8351a4d"
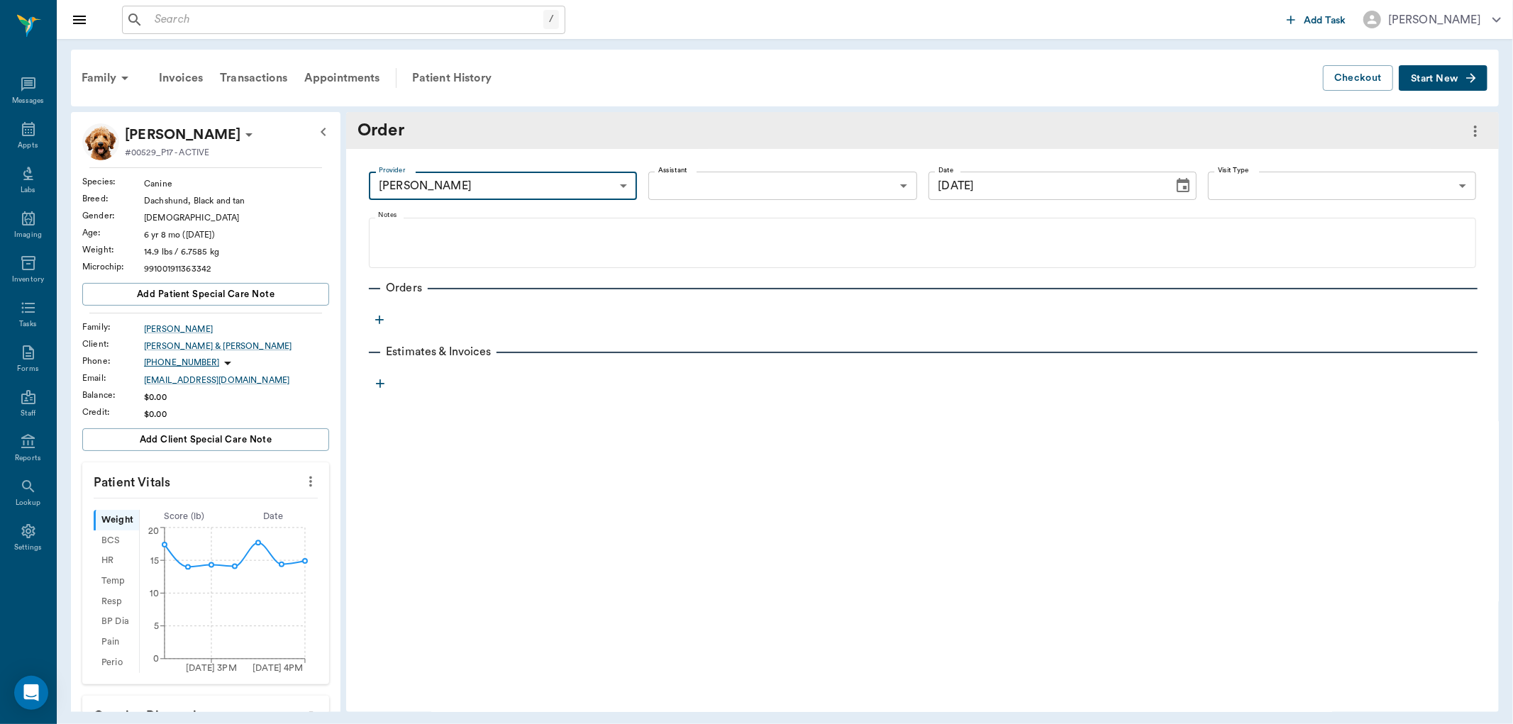
click at [379, 319] on icon "button" at bounding box center [379, 320] width 9 height 9
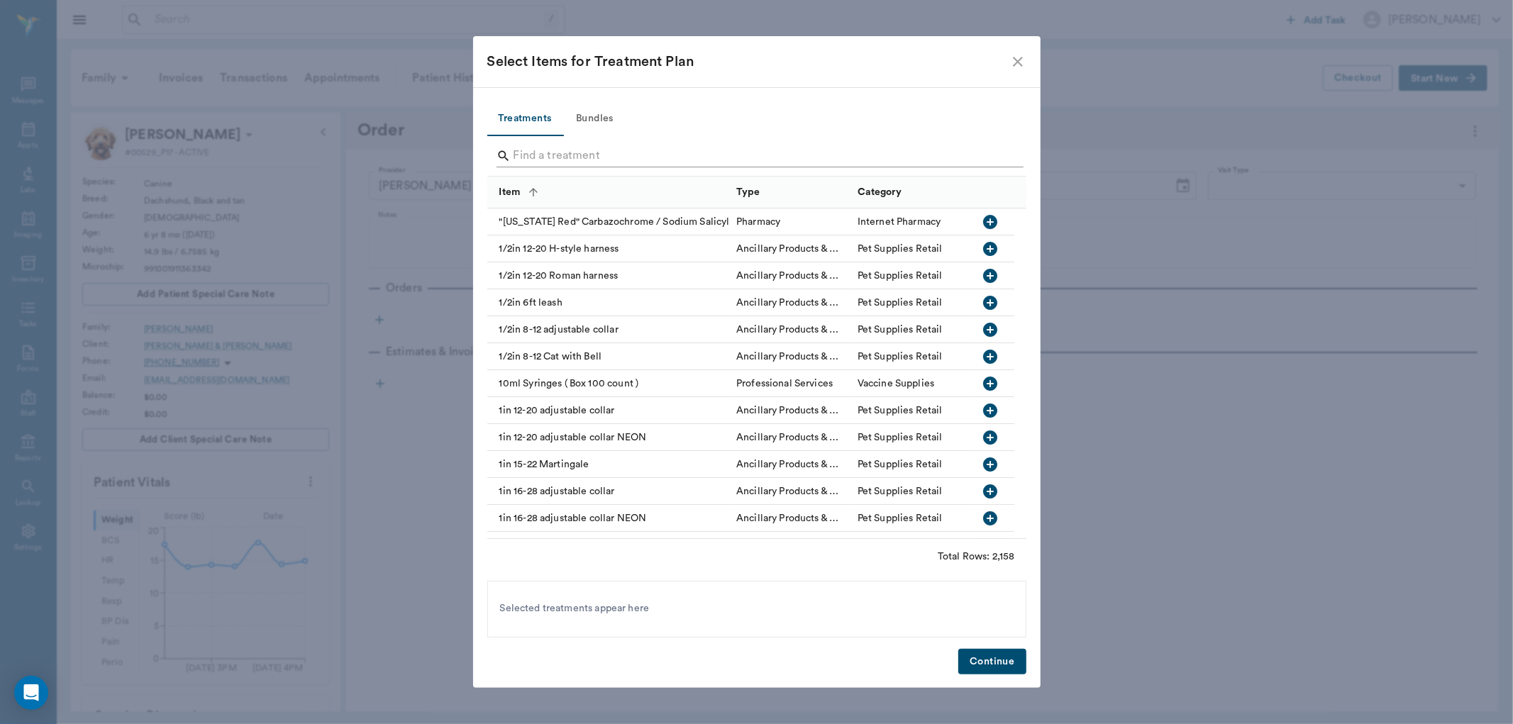
click at [557, 158] on input "Search" at bounding box center [757, 156] width 489 height 23
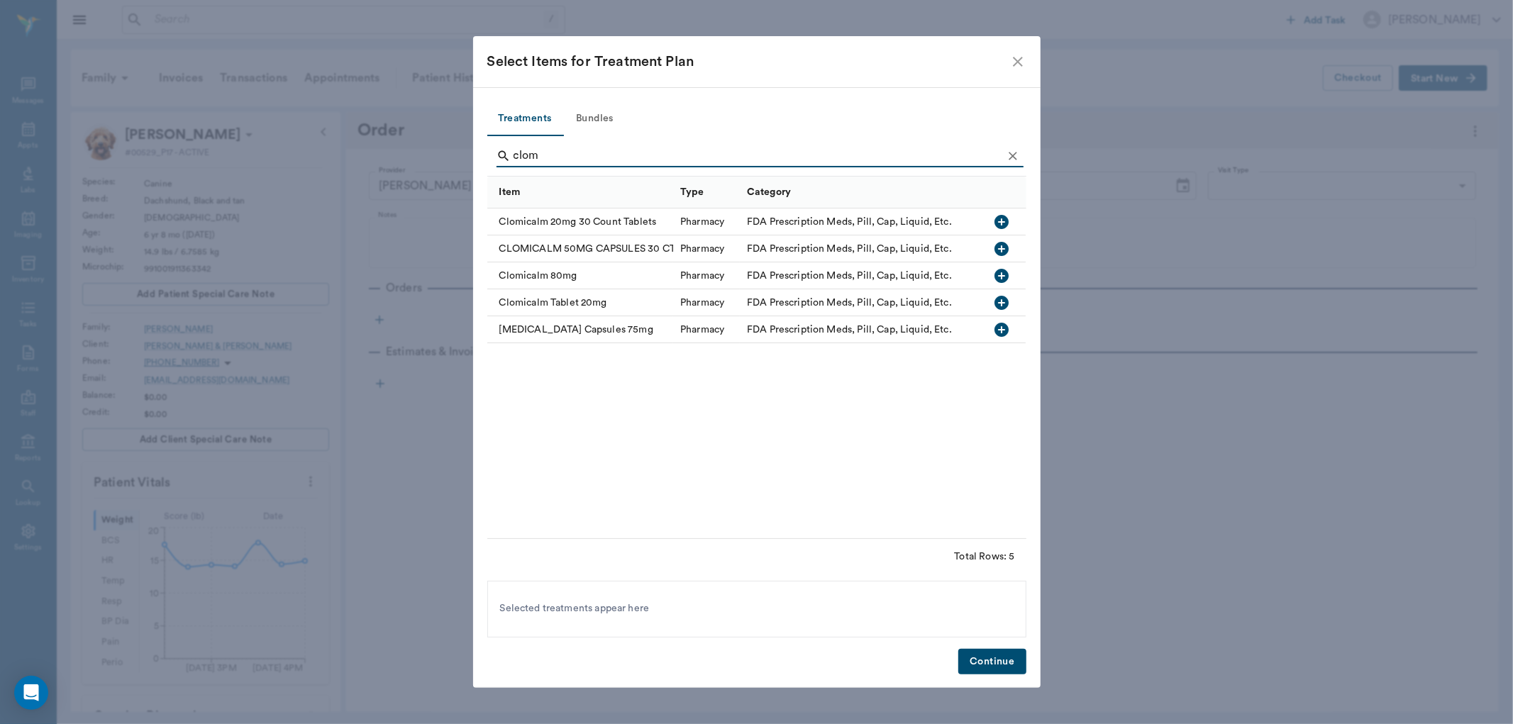
type input "clom"
click at [1008, 221] on icon "button" at bounding box center [1002, 222] width 14 height 14
click at [996, 665] on button "Continue" at bounding box center [991, 662] width 67 height 26
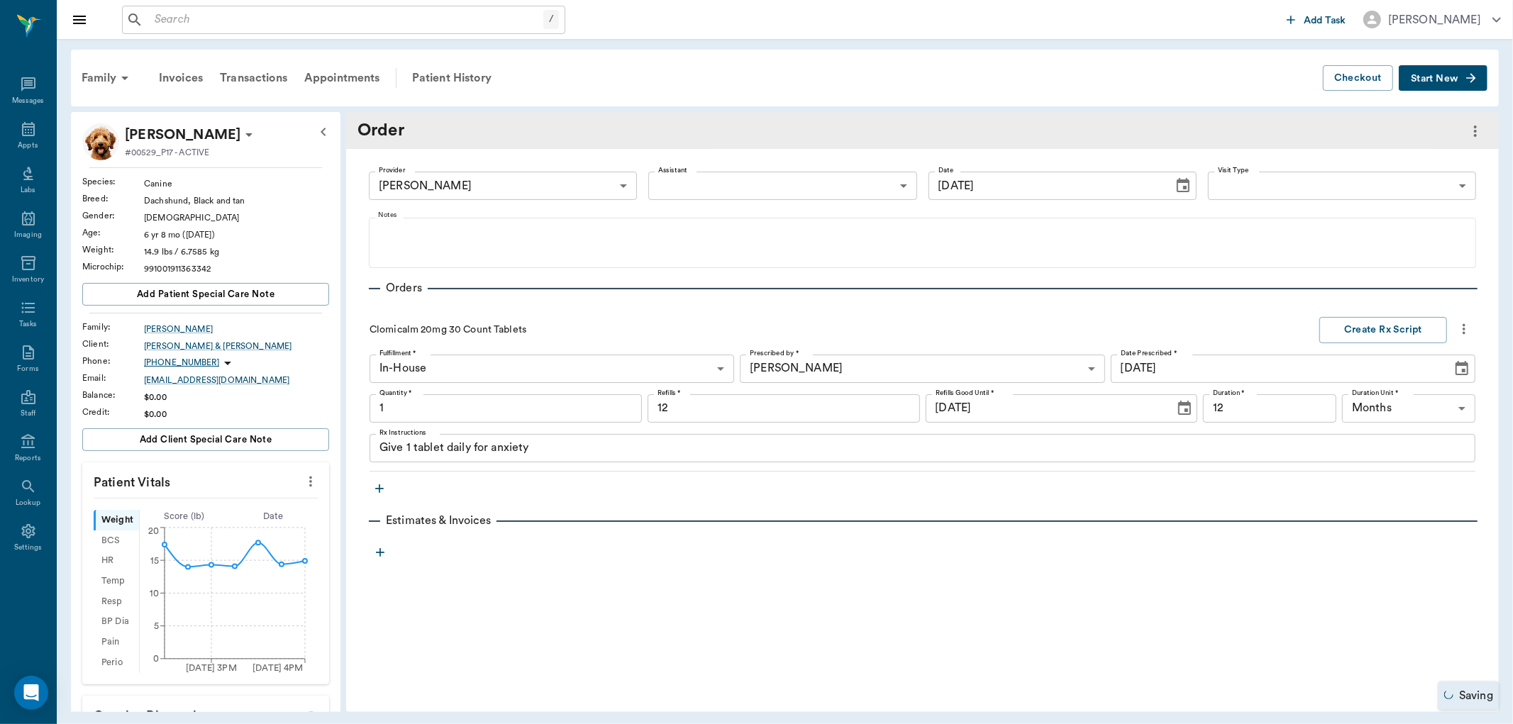
type input "1.00"
click at [1367, 324] on button "Create Rx Script" at bounding box center [1383, 330] width 128 height 26
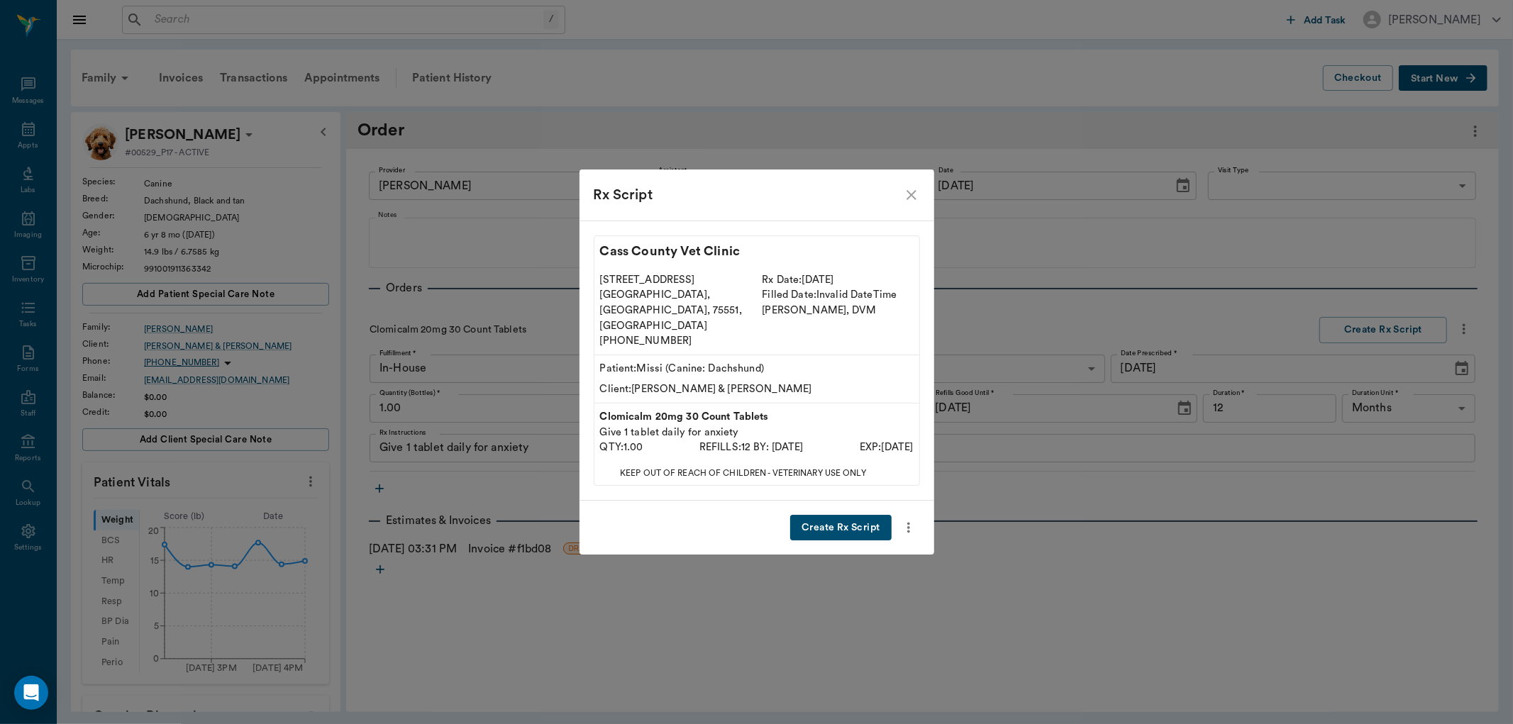
click at [862, 515] on button "Create Rx Script" at bounding box center [840, 528] width 101 height 26
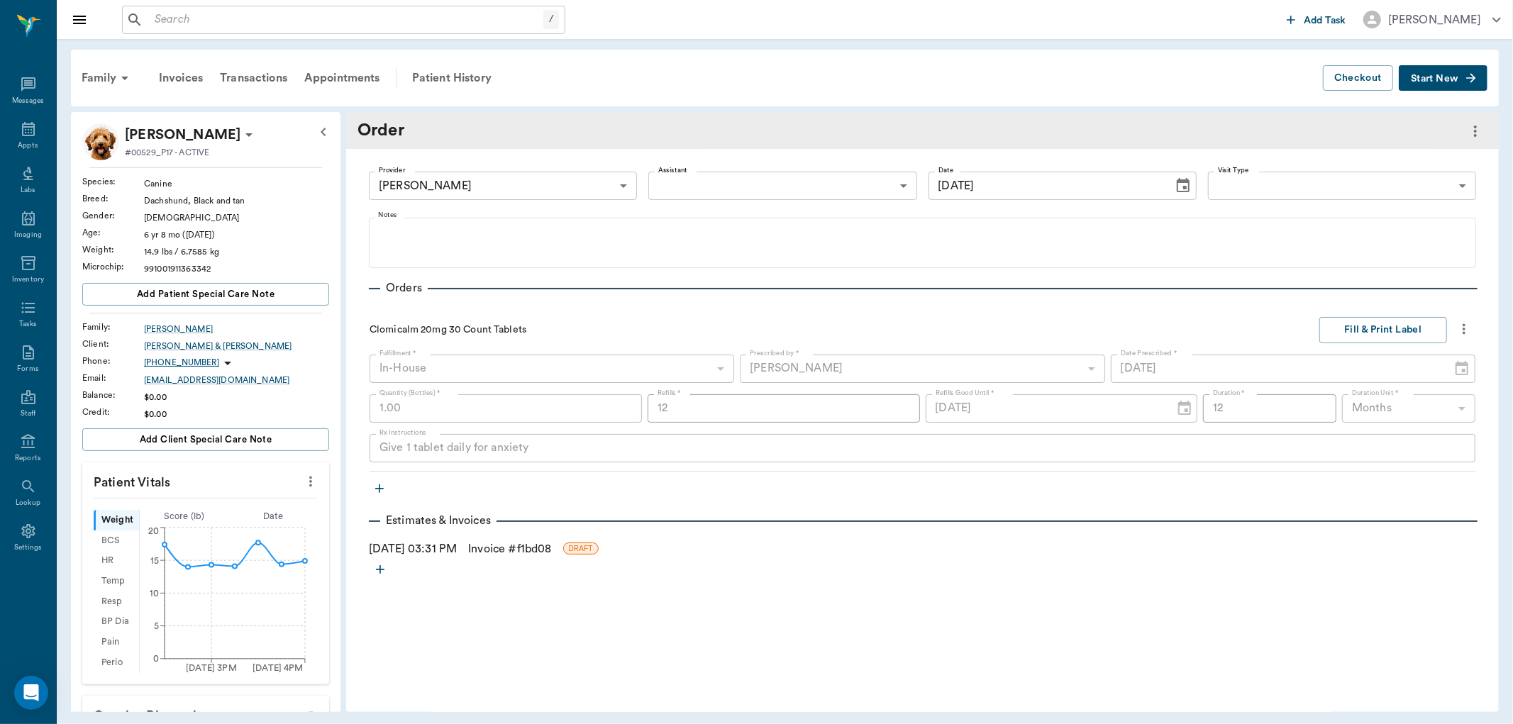
click at [513, 553] on link "Invoice # f1bd08" at bounding box center [509, 548] width 83 height 17
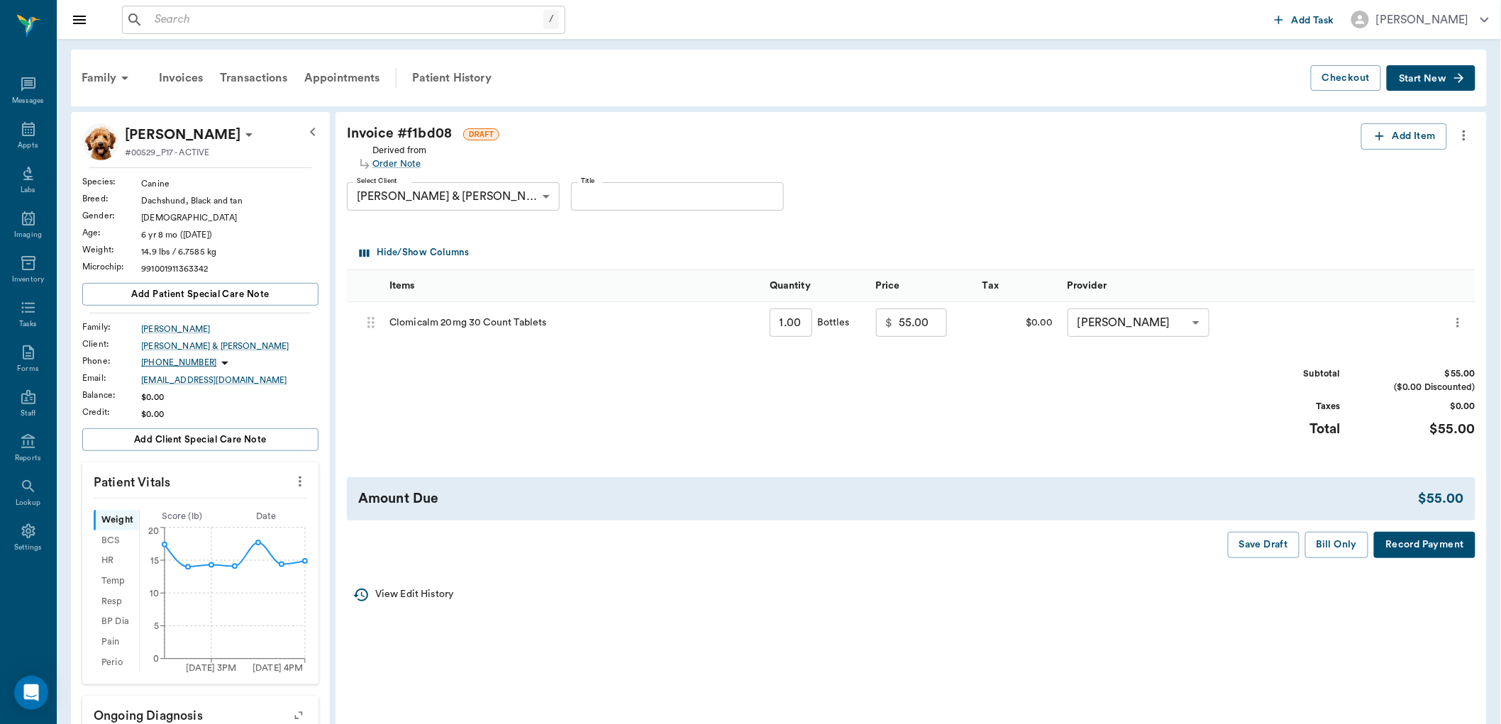
click at [1324, 543] on button "Bill Only" at bounding box center [1337, 545] width 64 height 26
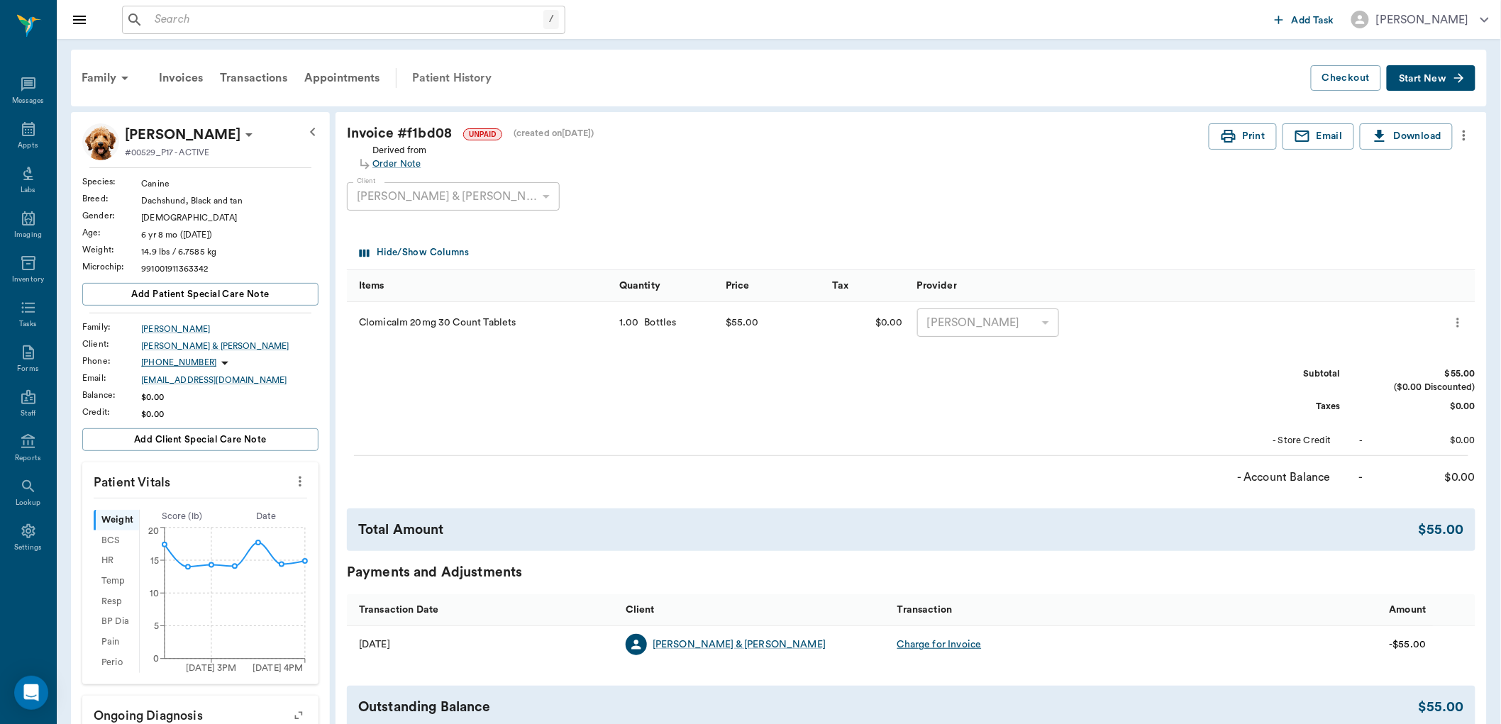
click at [457, 77] on div "Patient History" at bounding box center [452, 78] width 96 height 34
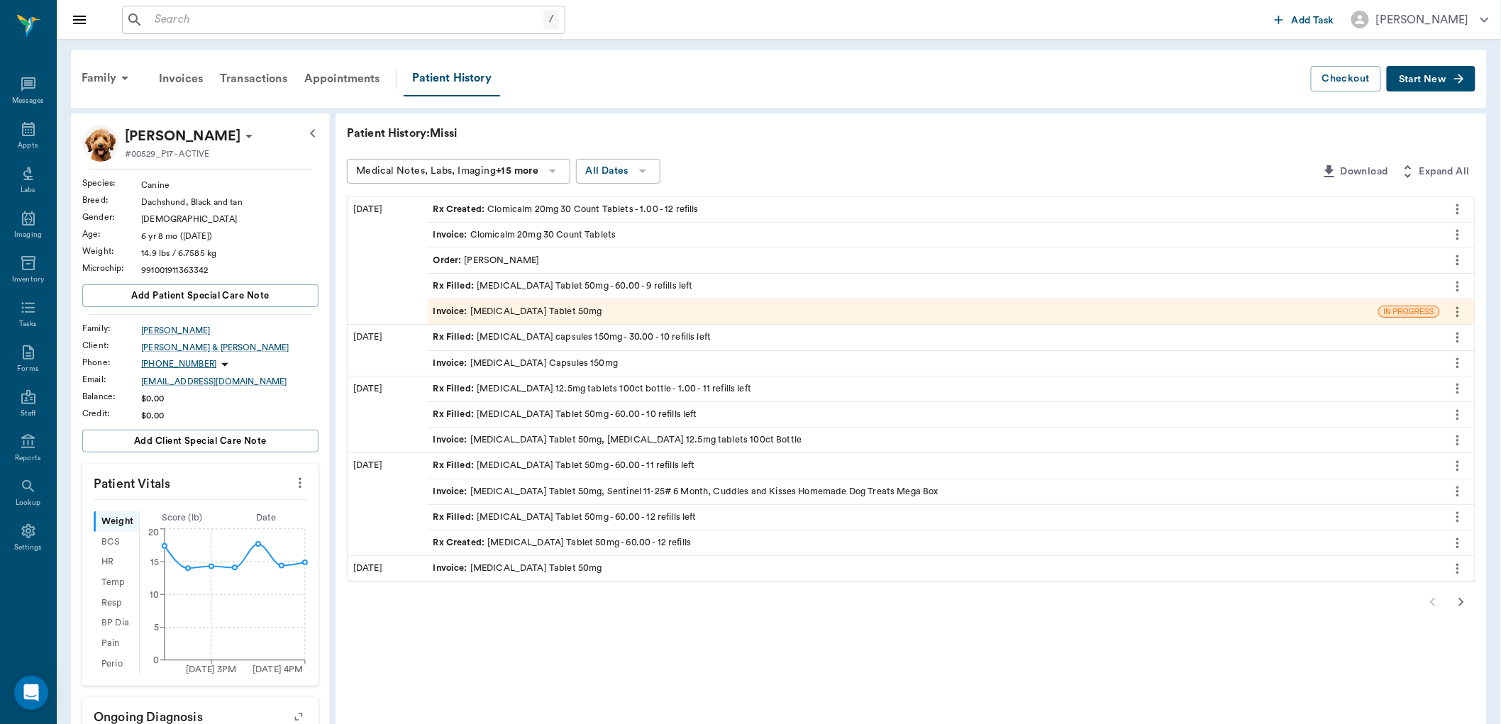
click at [558, 206] on div "Rx Created : Clomicalm 20mg 30 Count Tablets - 1.00 - 12 refills" at bounding box center [565, 209] width 265 height 13
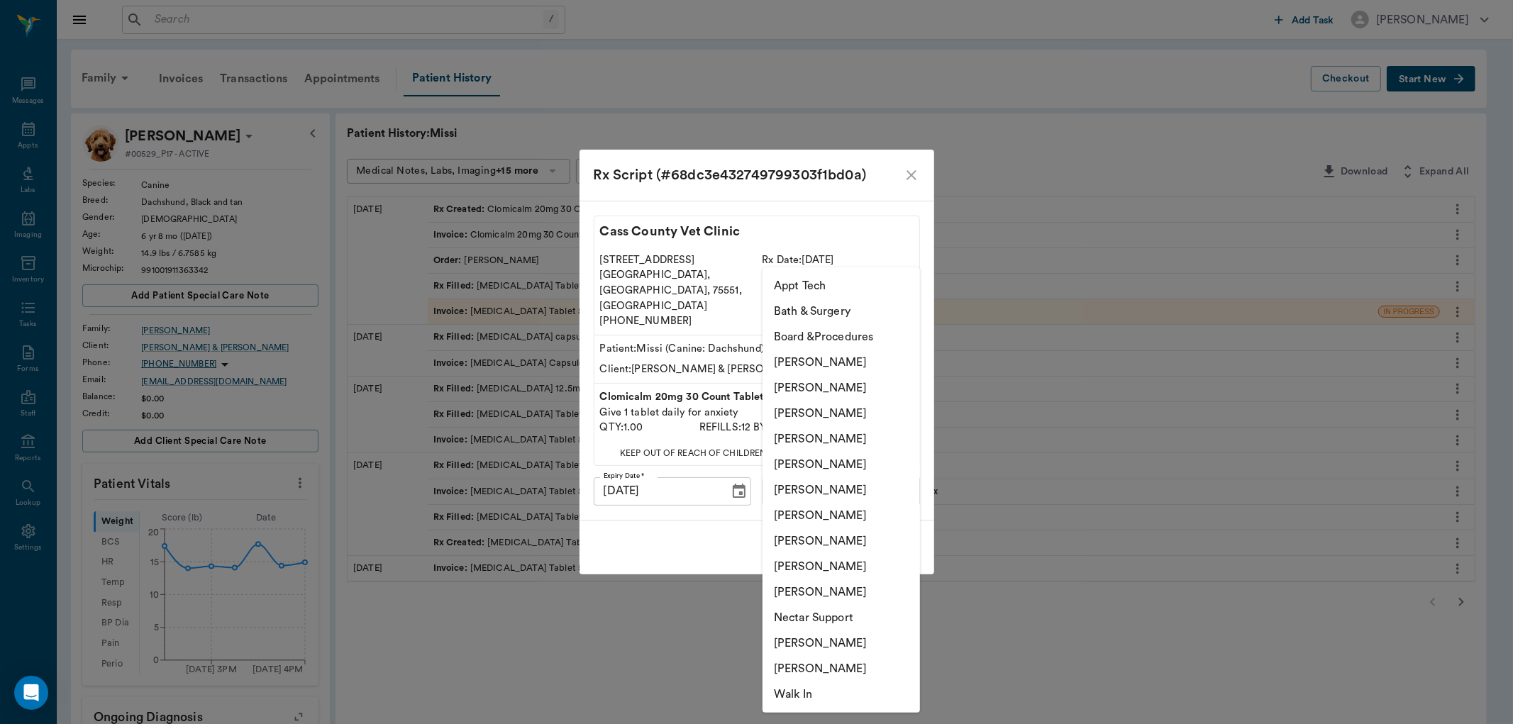
click at [851, 472] on body "/ ​ Add Task [PERSON_NAME] Nectar Messages Appts Labs Imaging Inventory Tasks F…" at bounding box center [756, 576] width 1513 height 1153
click at [852, 430] on li "[PERSON_NAME]" at bounding box center [840, 439] width 157 height 26
type input "63ec2f075fda476ae8351a4d"
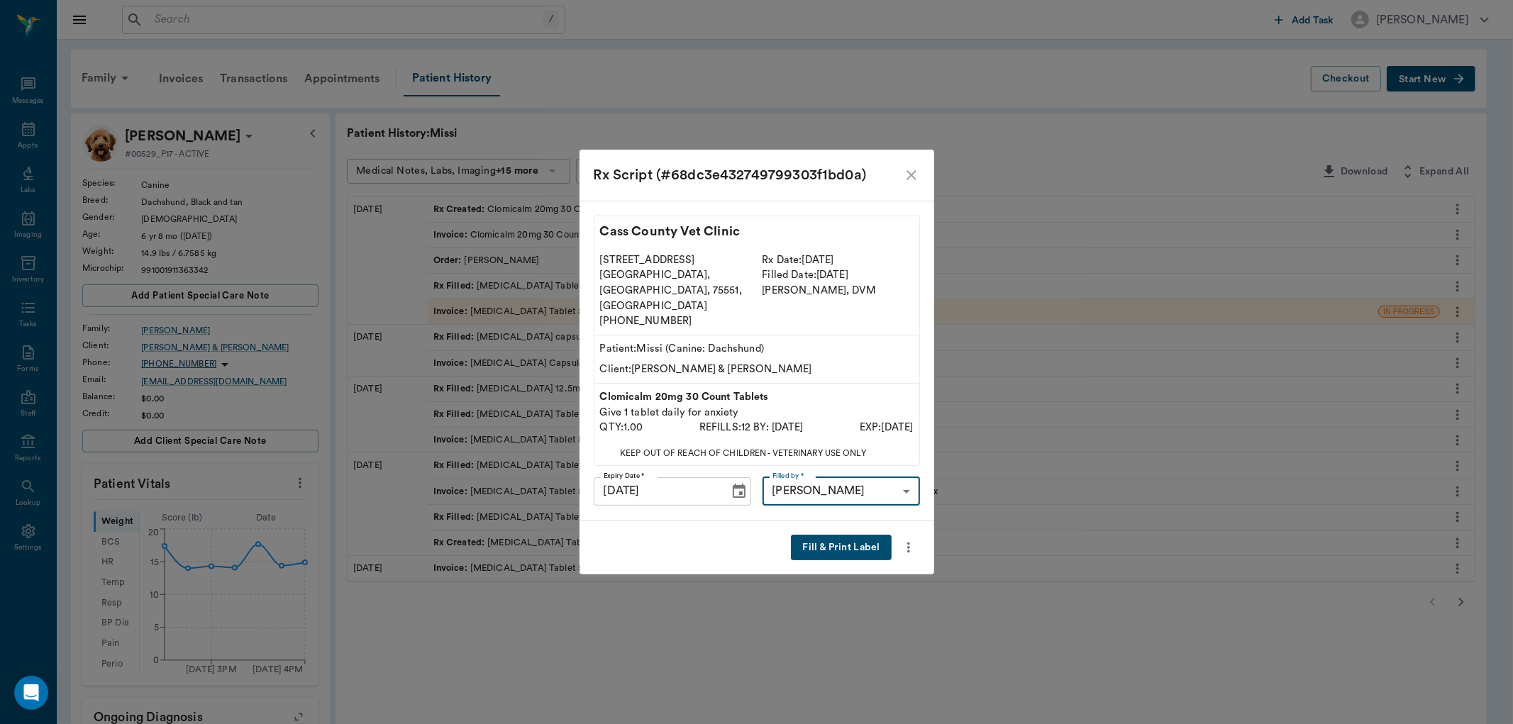
click at [846, 535] on button "Fill & Print Label" at bounding box center [841, 548] width 100 height 26
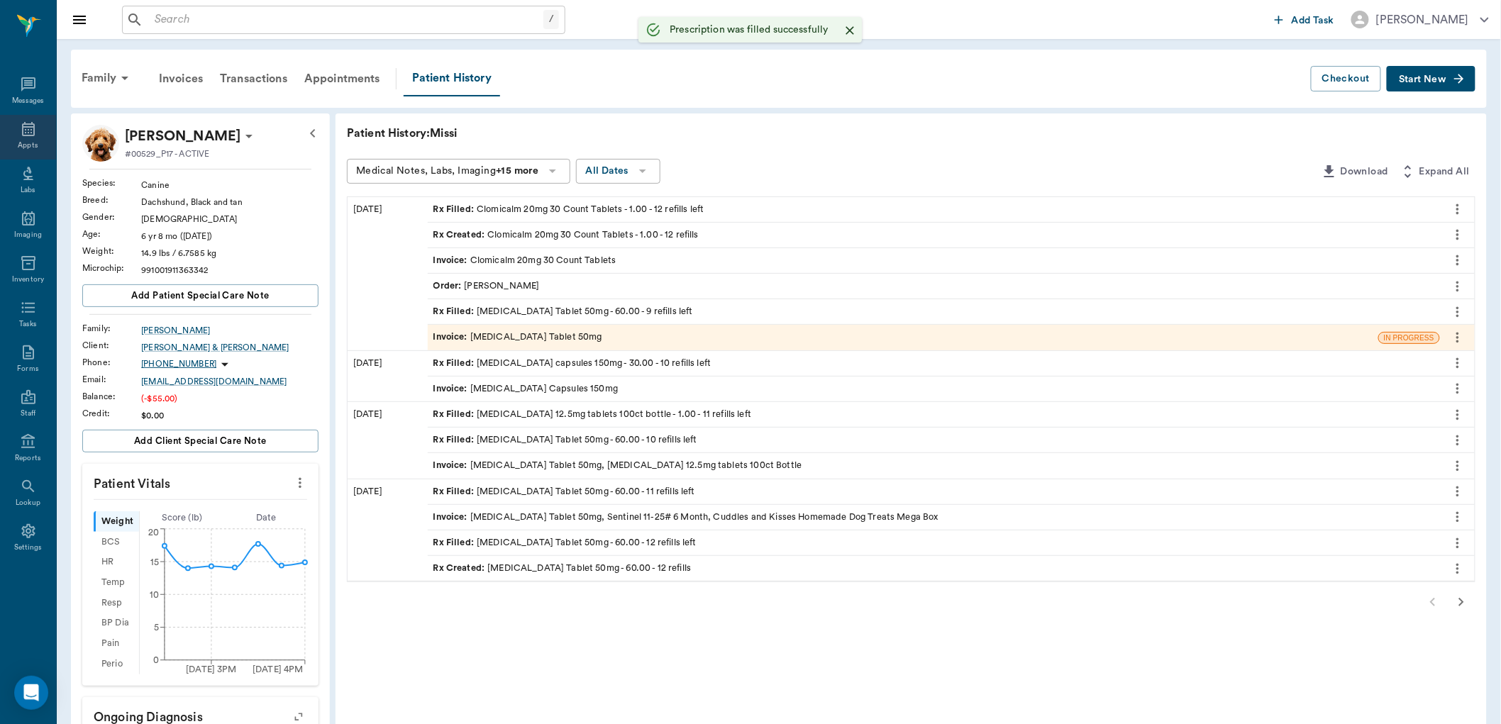
click at [25, 133] on icon at bounding box center [28, 129] width 17 height 17
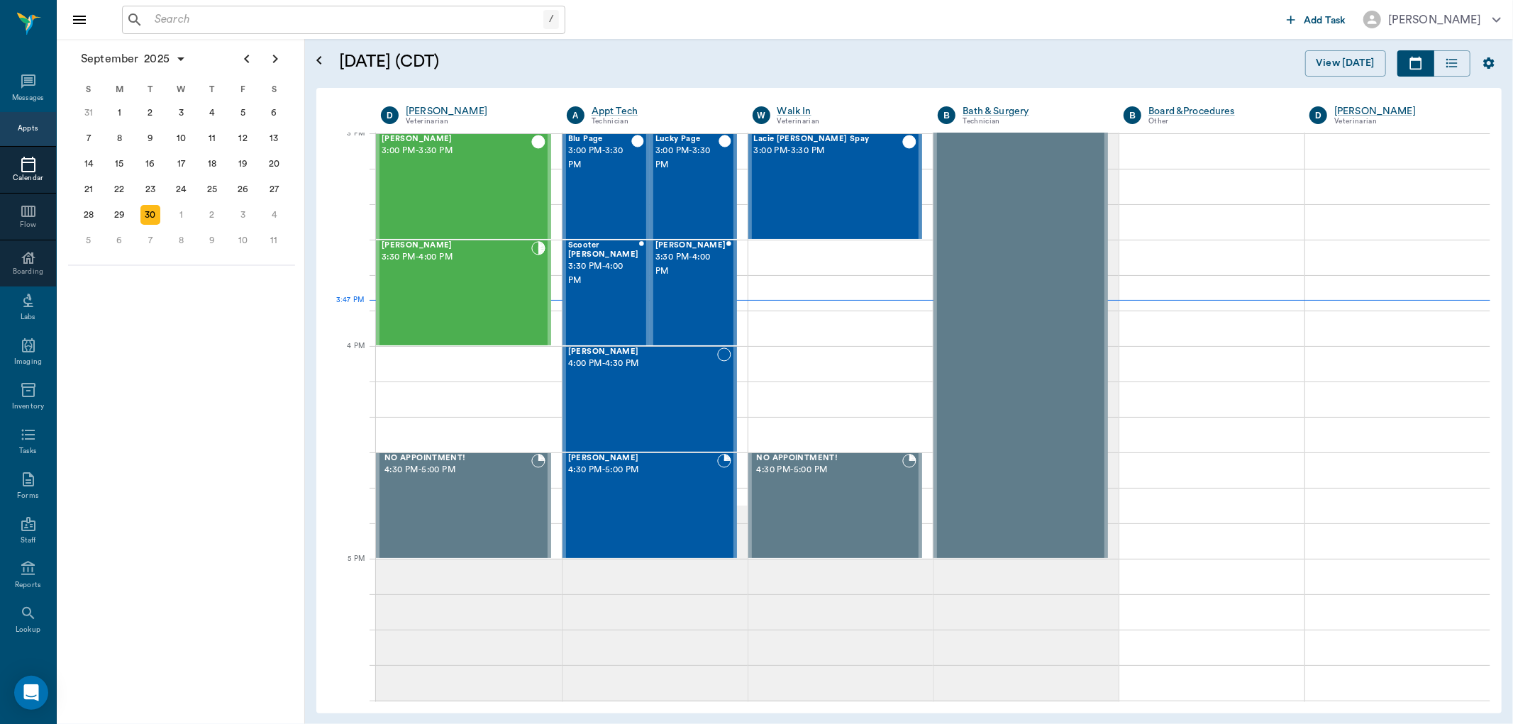
scroll to position [1493, 0]
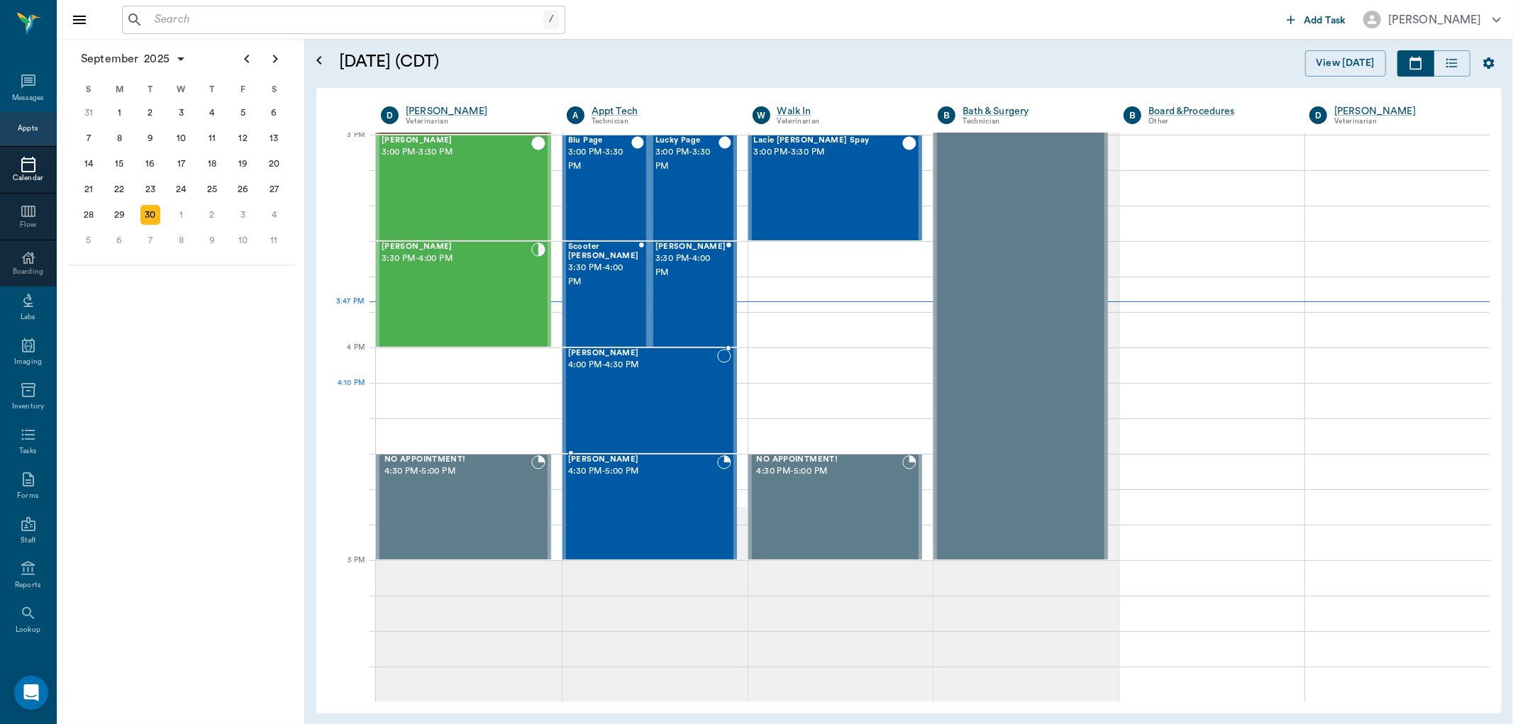
click at [643, 416] on div "[PERSON_NAME] 4:00 PM - 4:30 PM" at bounding box center [642, 401] width 149 height 104
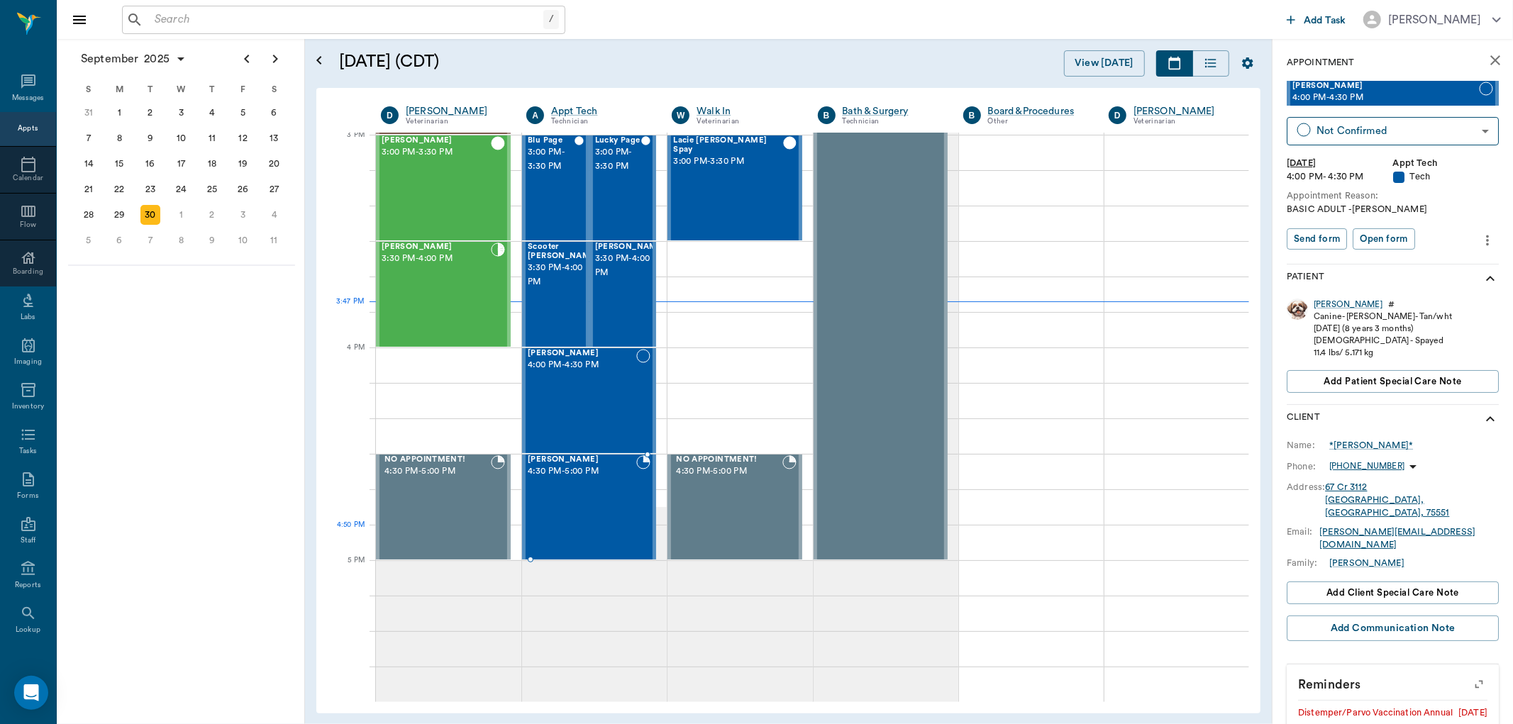
click at [574, 520] on div "[PERSON_NAME] 4:30 PM - 5:00 PM" at bounding box center [582, 507] width 109 height 104
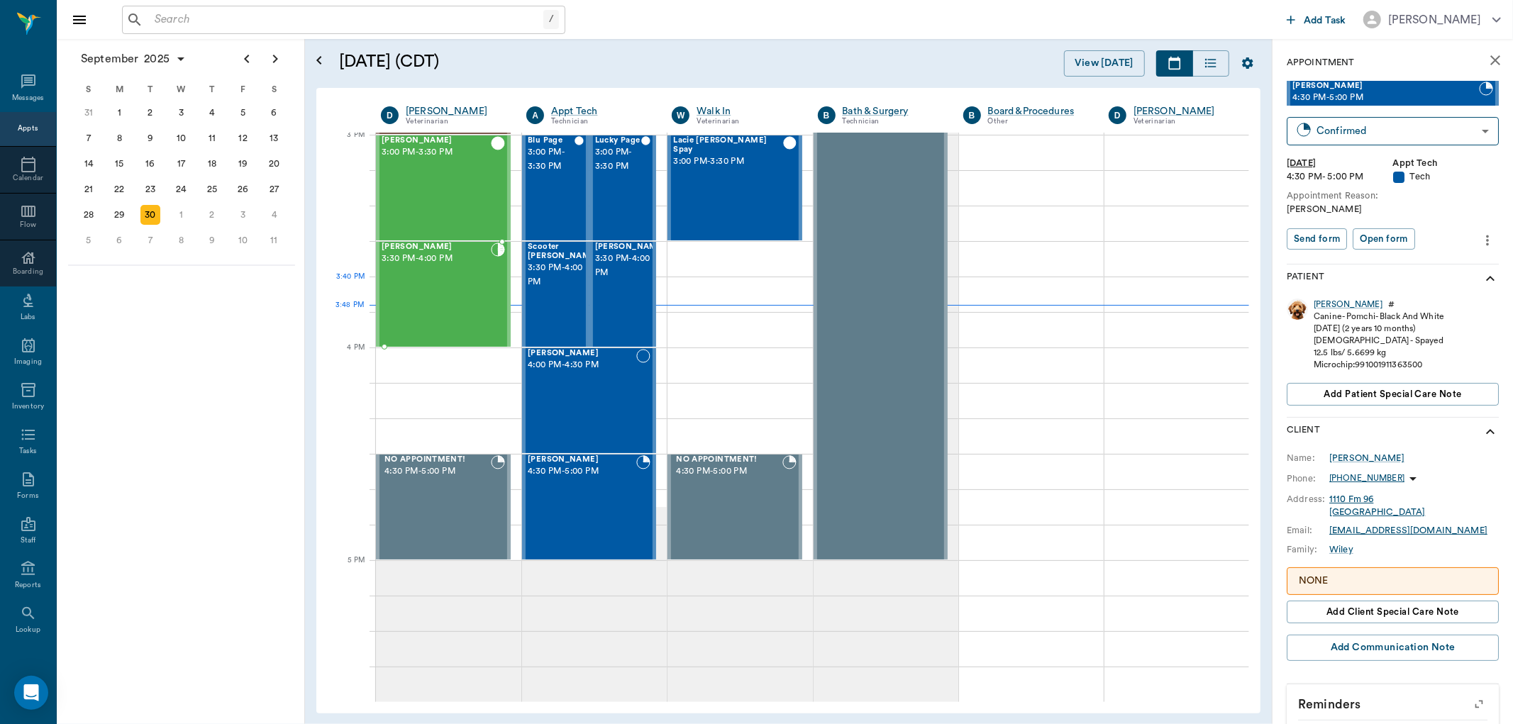
click at [423, 288] on div "[PERSON_NAME] 3:30 PM - 4:00 PM" at bounding box center [436, 295] width 109 height 104
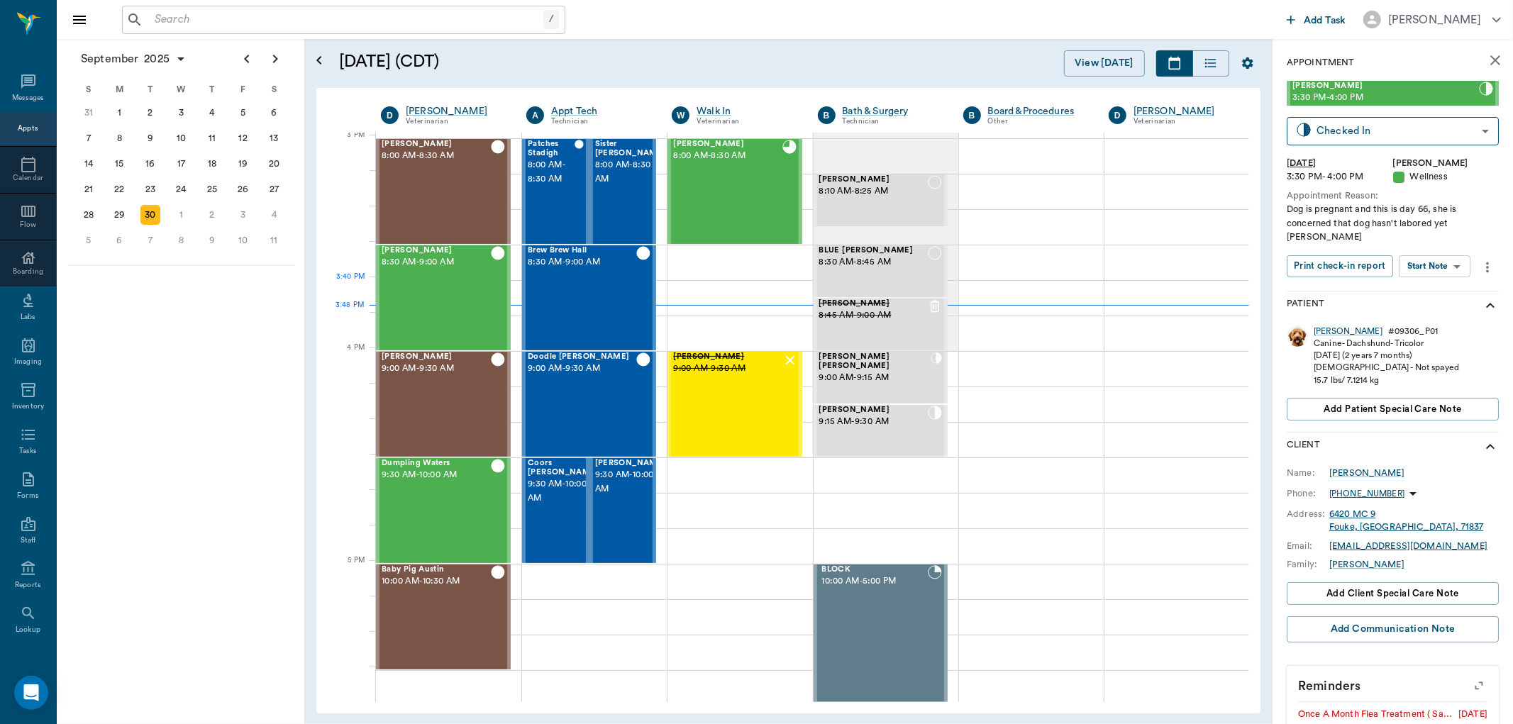
scroll to position [1493, 0]
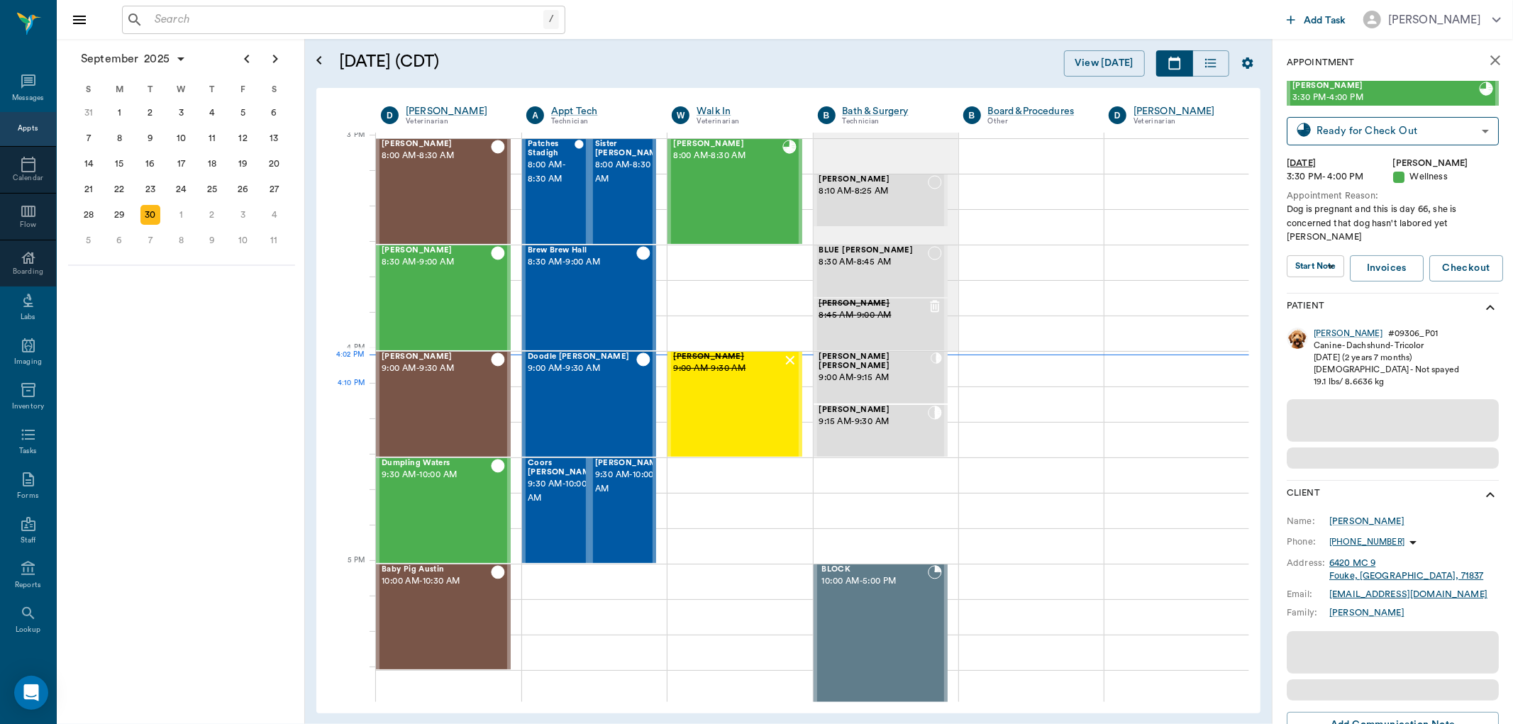
scroll to position [1493, 0]
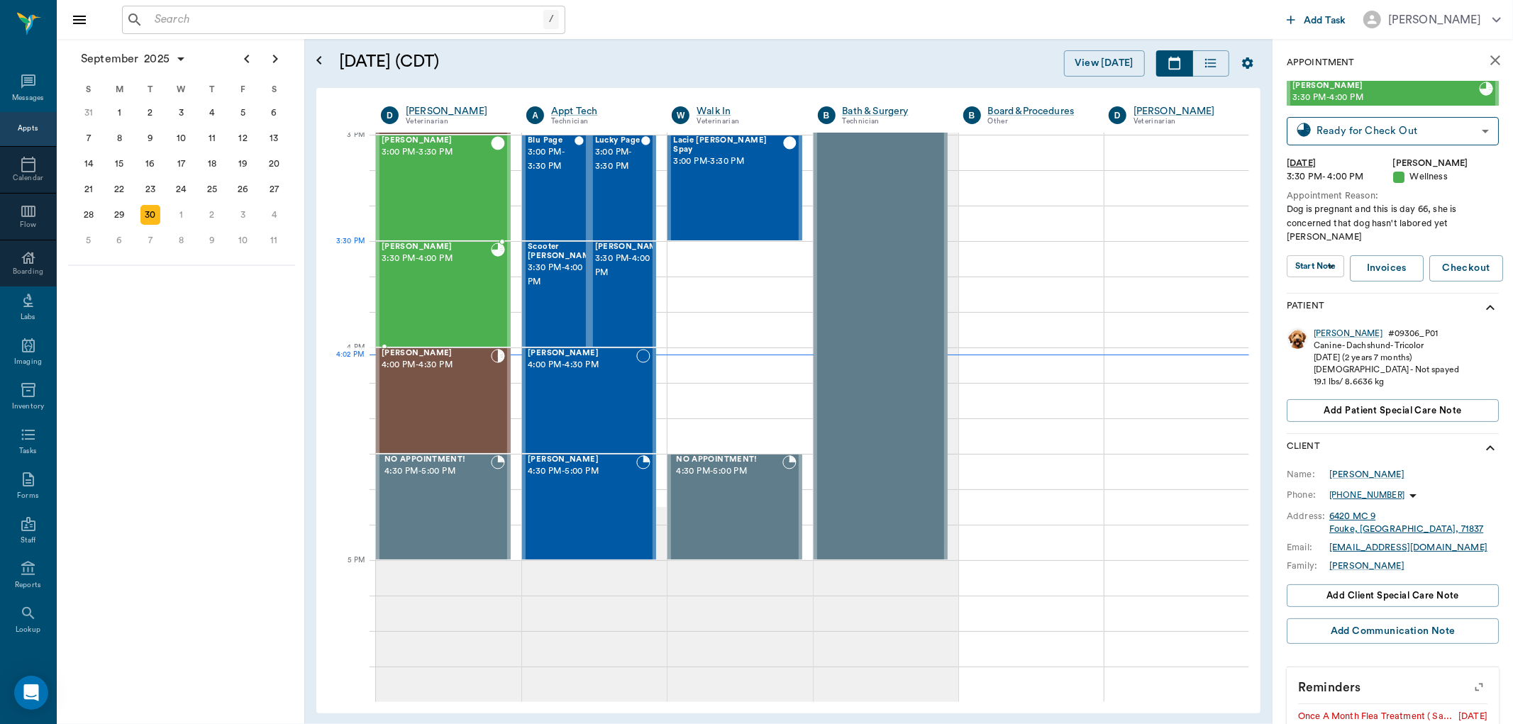
click at [452, 272] on div "Ellie Alexander 3:30 PM - 4:00 PM" at bounding box center [436, 295] width 109 height 104
click at [478, 382] on div "CHARLIE Bower 4:00 PM - 4:30 PM" at bounding box center [436, 401] width 109 height 104
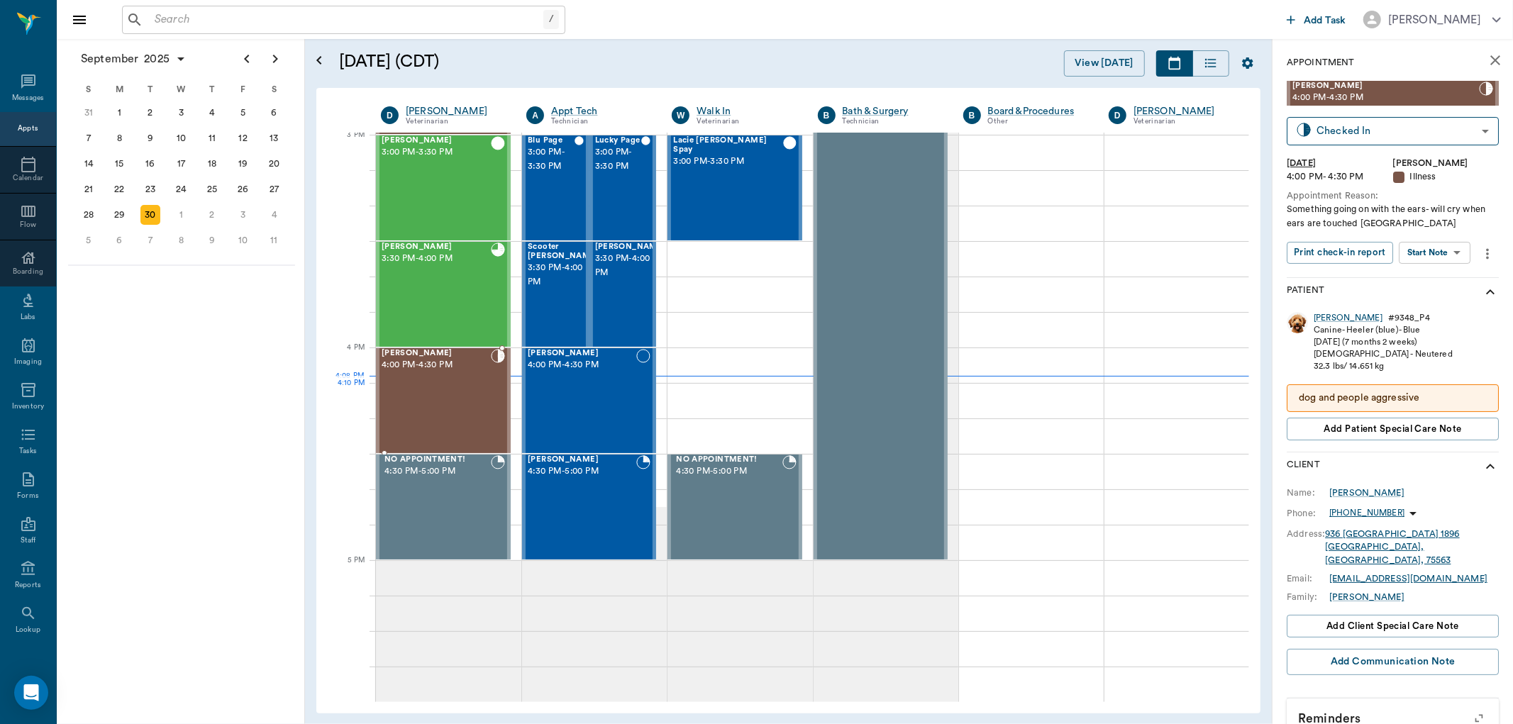
click at [421, 397] on div "CHARLIE Bower 4:00 PM - 4:30 PM" at bounding box center [436, 401] width 109 height 104
click at [1451, 258] on body "/ ​ Add Task Dr. Bert Ellsworth Nectar Messages Appts Calendar Flow Boarding La…" at bounding box center [756, 362] width 1513 height 724
click at [1449, 274] on li "Start SOAP" at bounding box center [1435, 280] width 99 height 23
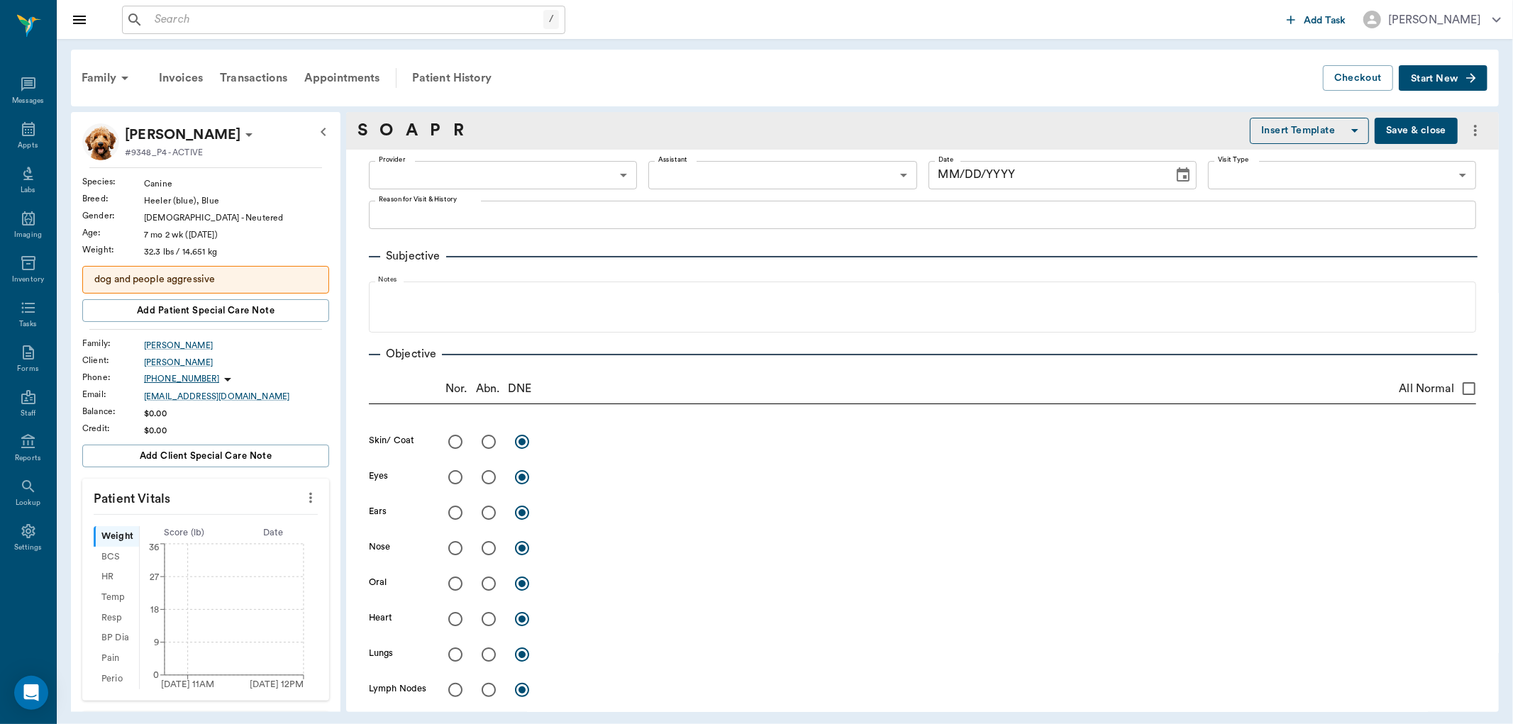
type input "63ec2f075fda476ae8351a4d"
type input "65d2be4f46e3a538d89b8c15"
type textarea "Something going on with the ears- will cry when ears are touched Caryn"
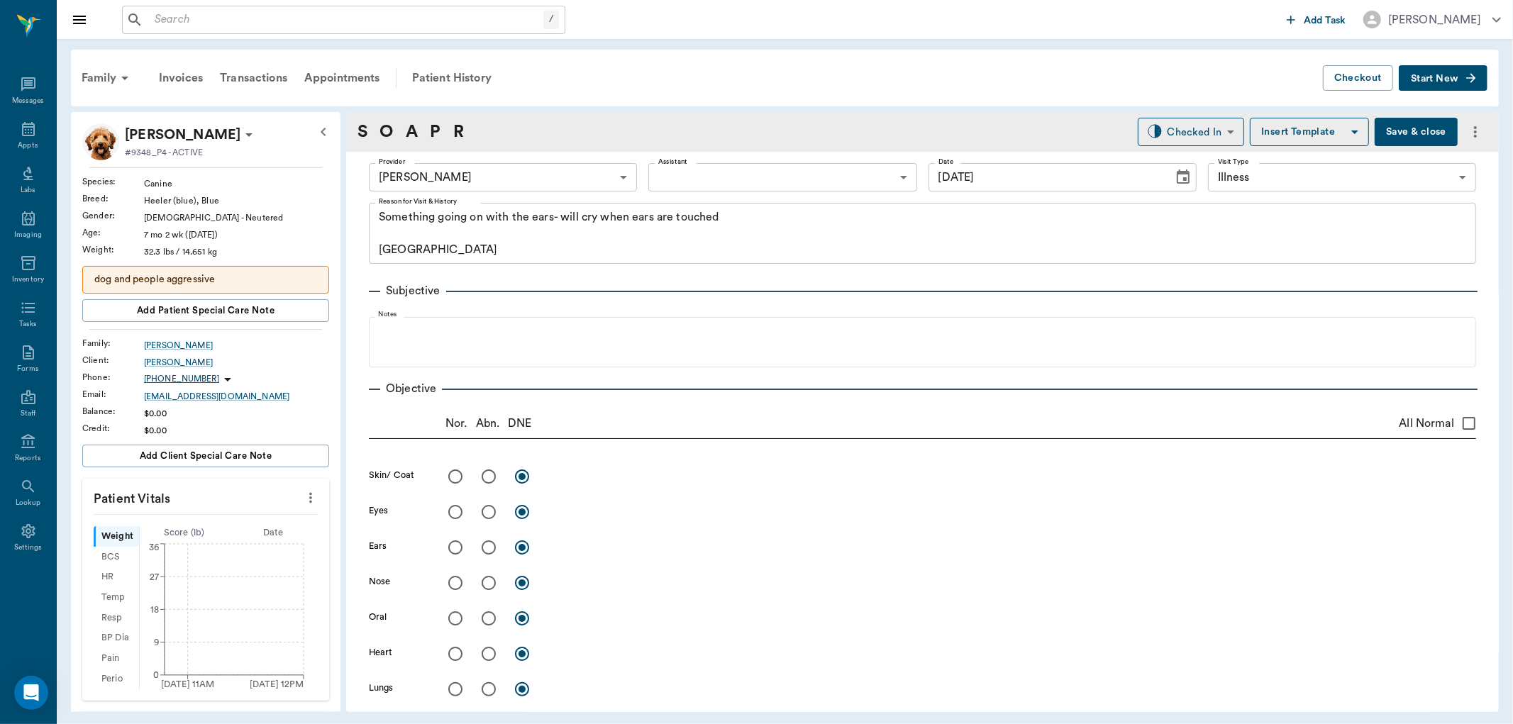
type input "[DATE]"
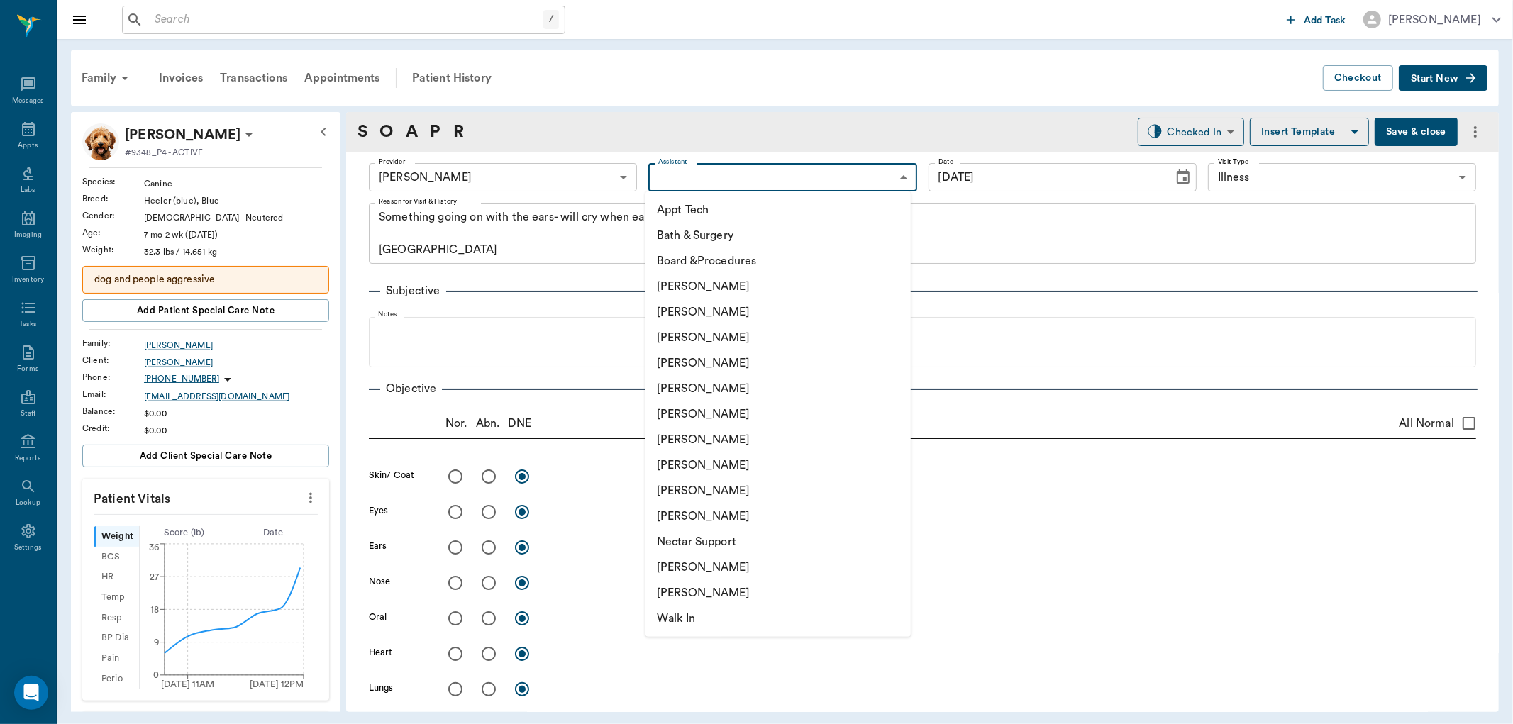
click at [834, 176] on body "/ ​ Add Task Dr. Bert Ellsworth Nectar Messages Appts Labs Imaging Inventory Ta…" at bounding box center [756, 362] width 1513 height 724
click at [828, 335] on li "[PERSON_NAME]" at bounding box center [777, 338] width 265 height 26
type input "642ef10e332a41444de2bad1"
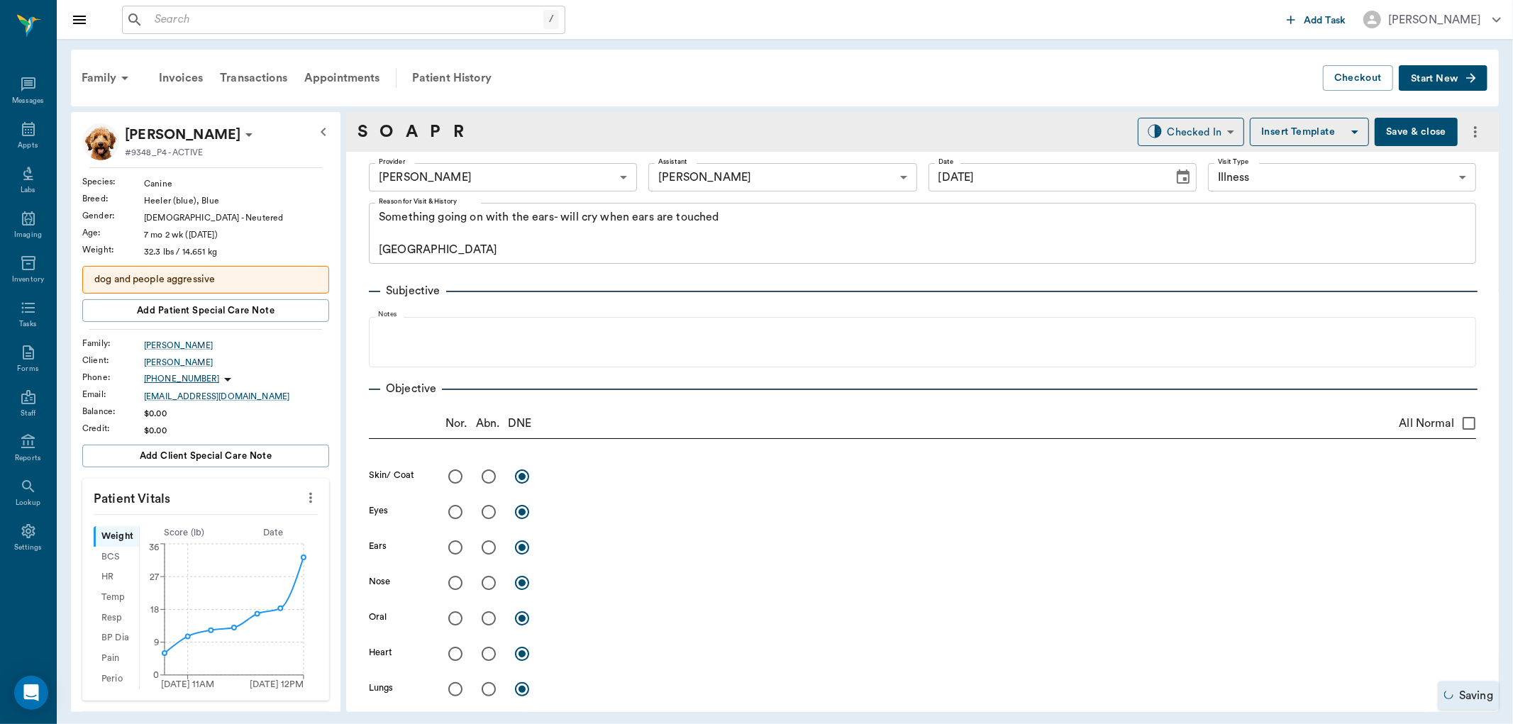
click at [304, 505] on icon "more" at bounding box center [311, 497] width 16 height 17
click at [261, 530] on li "Enter Vitals" at bounding box center [239, 523] width 142 height 26
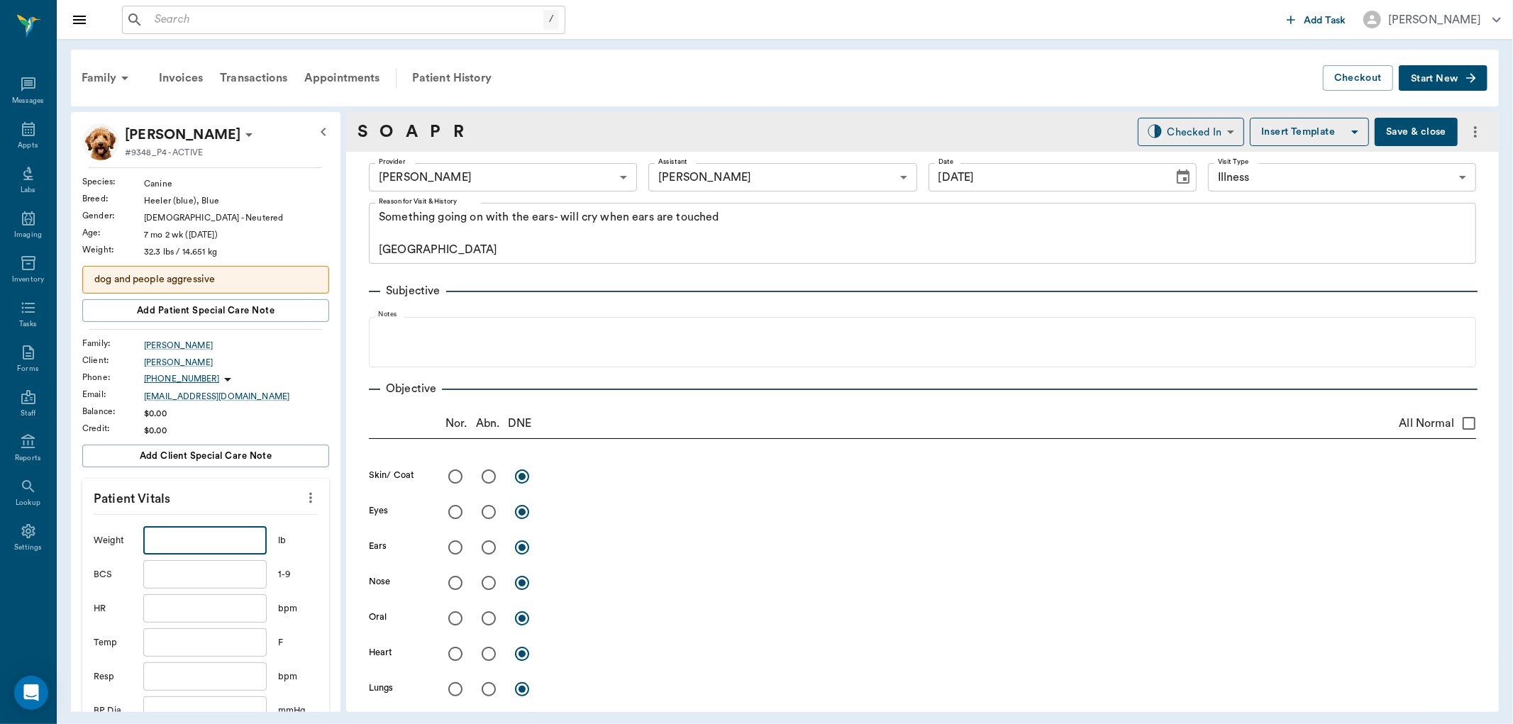
click at [203, 549] on input "text" at bounding box center [204, 540] width 123 height 28
type input "40.2"
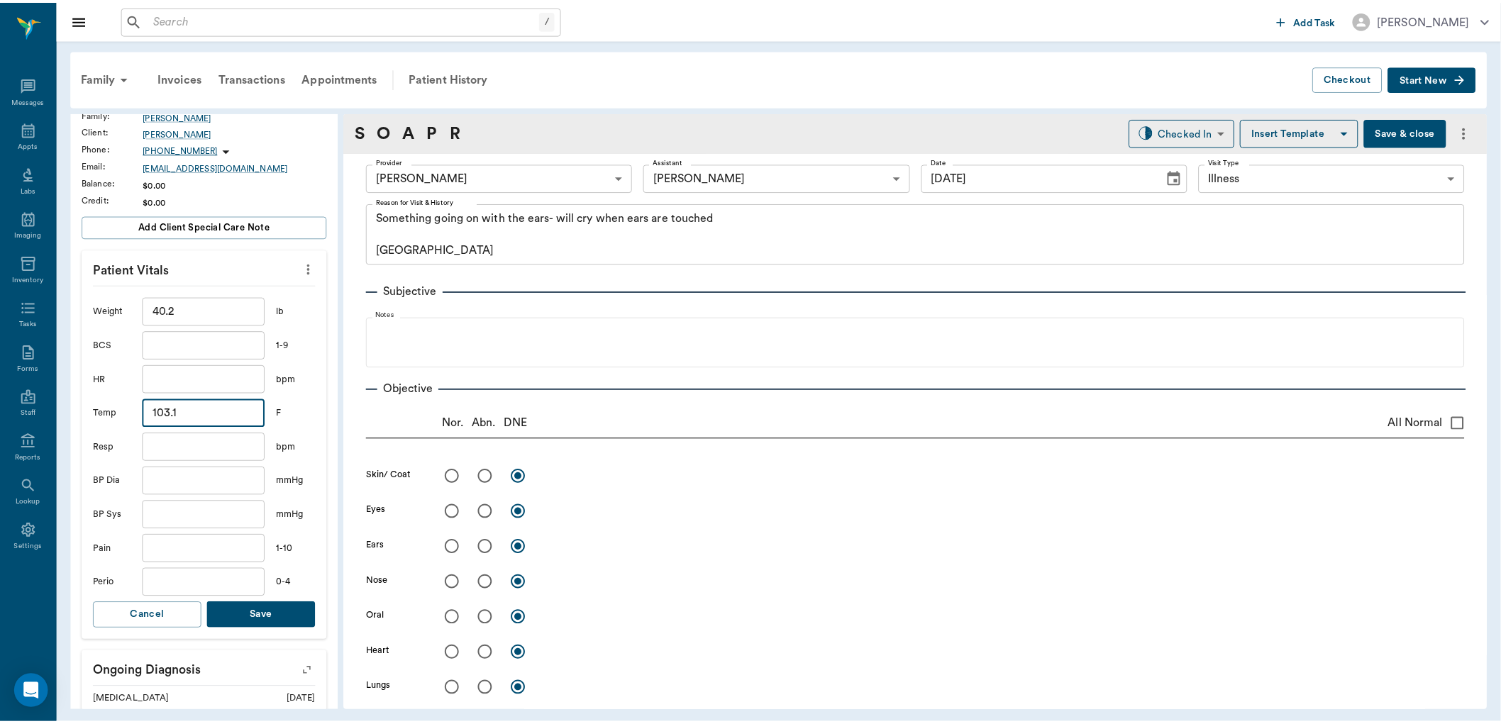
scroll to position [236, 0]
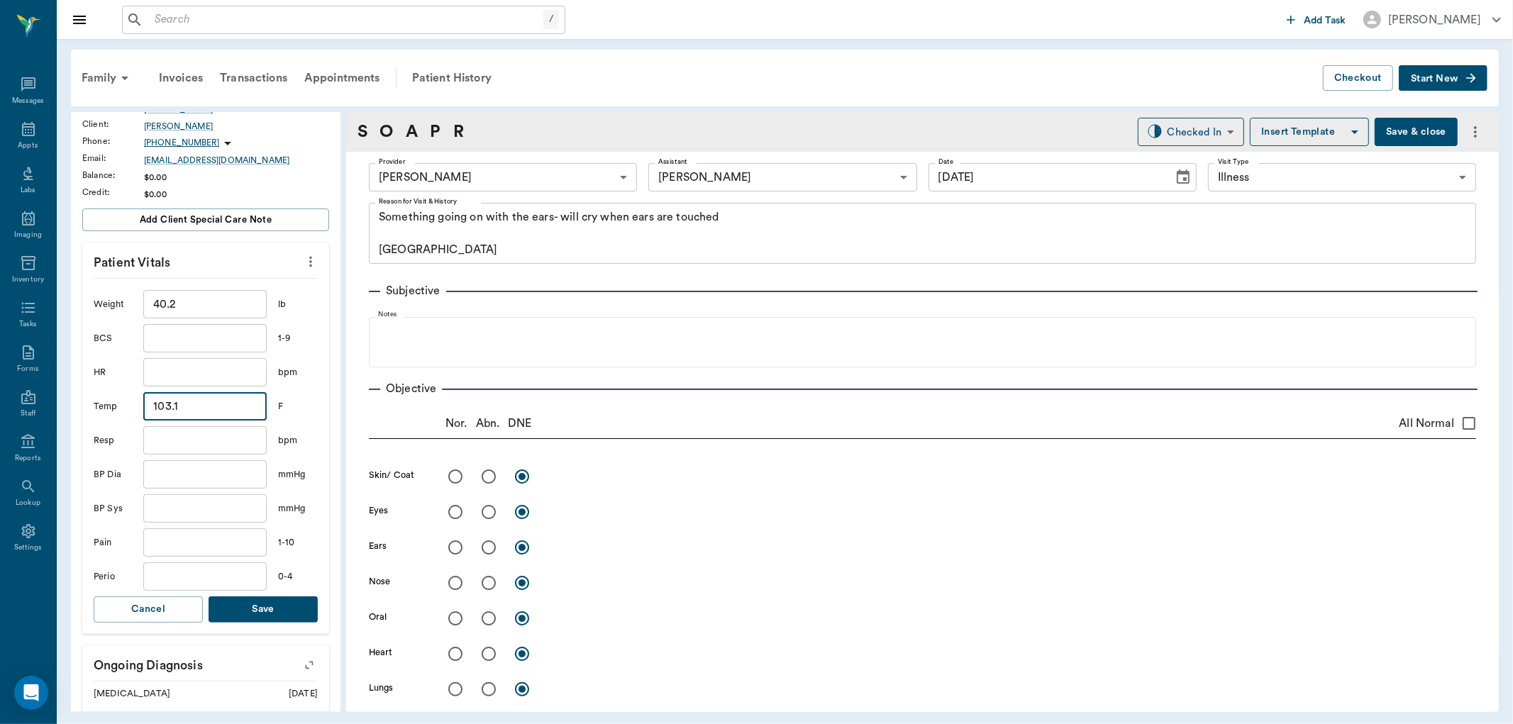
type input "103.1"
click at [252, 612] on button "Save" at bounding box center [263, 609] width 109 height 26
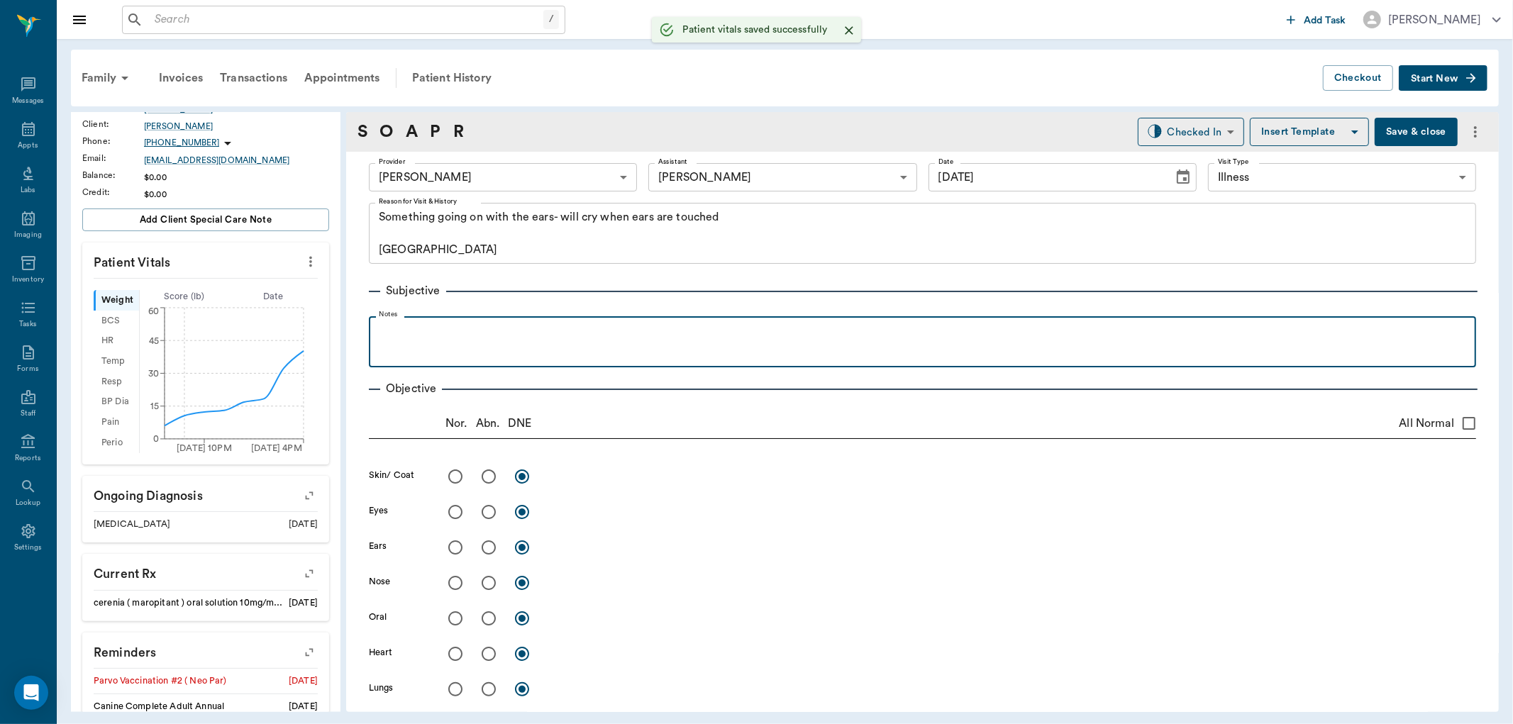
click at [435, 342] on div at bounding box center [922, 340] width 1093 height 35
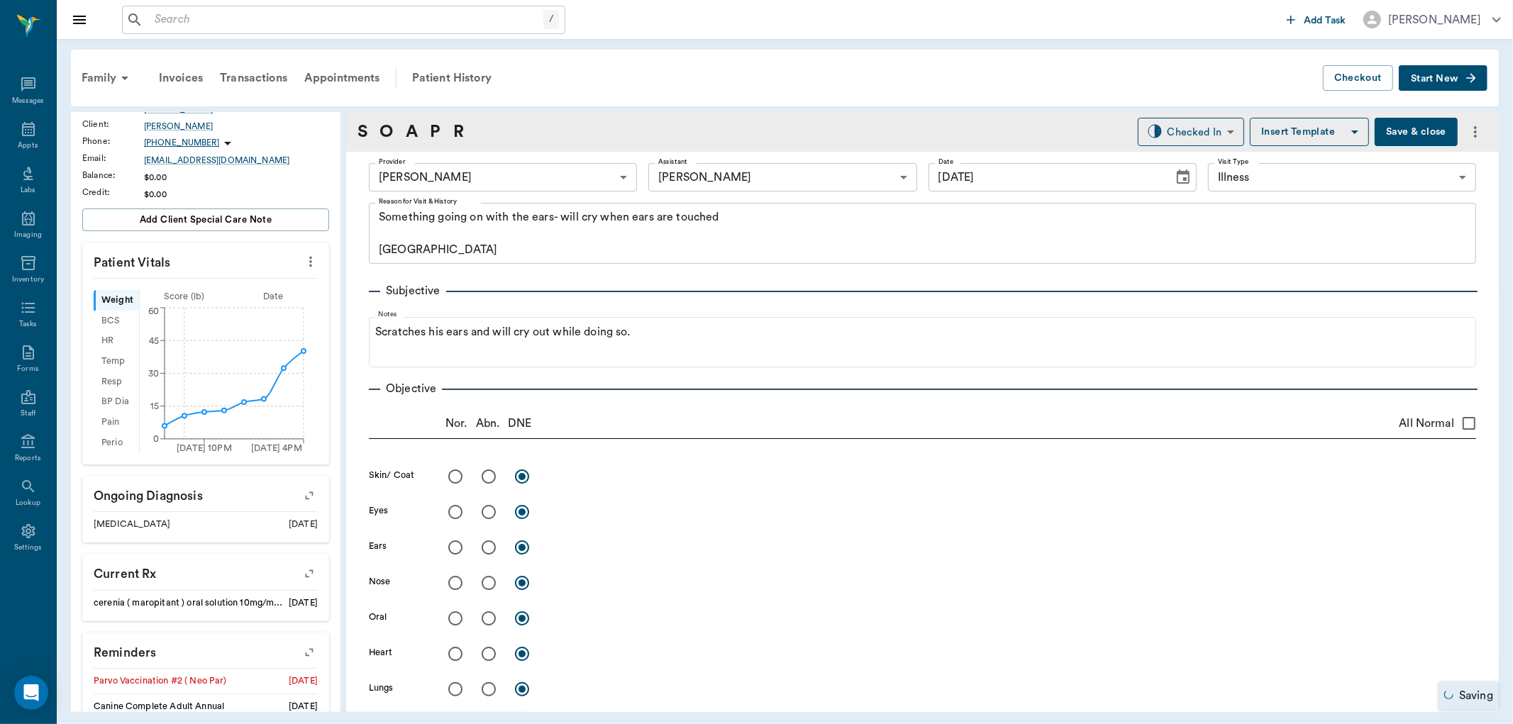
click at [1384, 137] on button "Save & close" at bounding box center [1415, 132] width 83 height 28
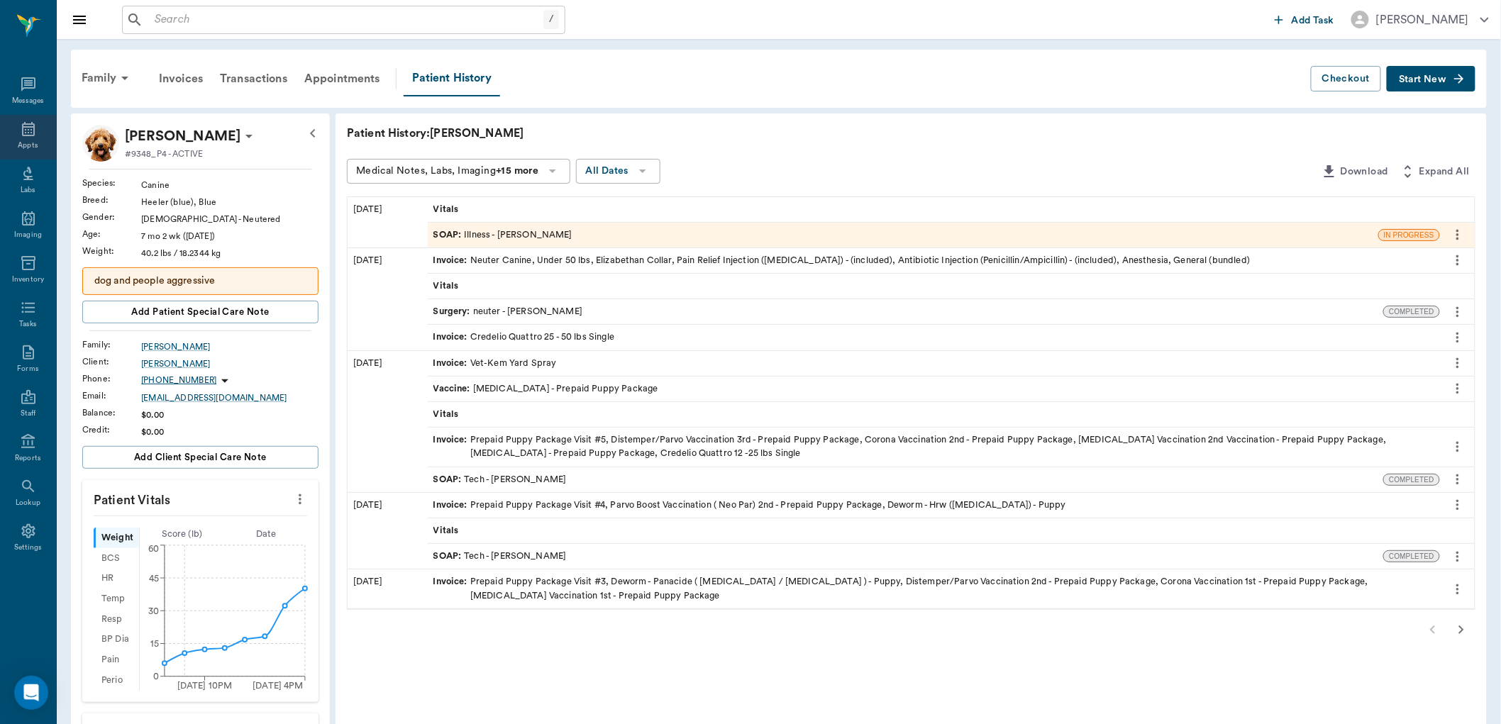
click at [30, 125] on icon at bounding box center [28, 129] width 17 height 17
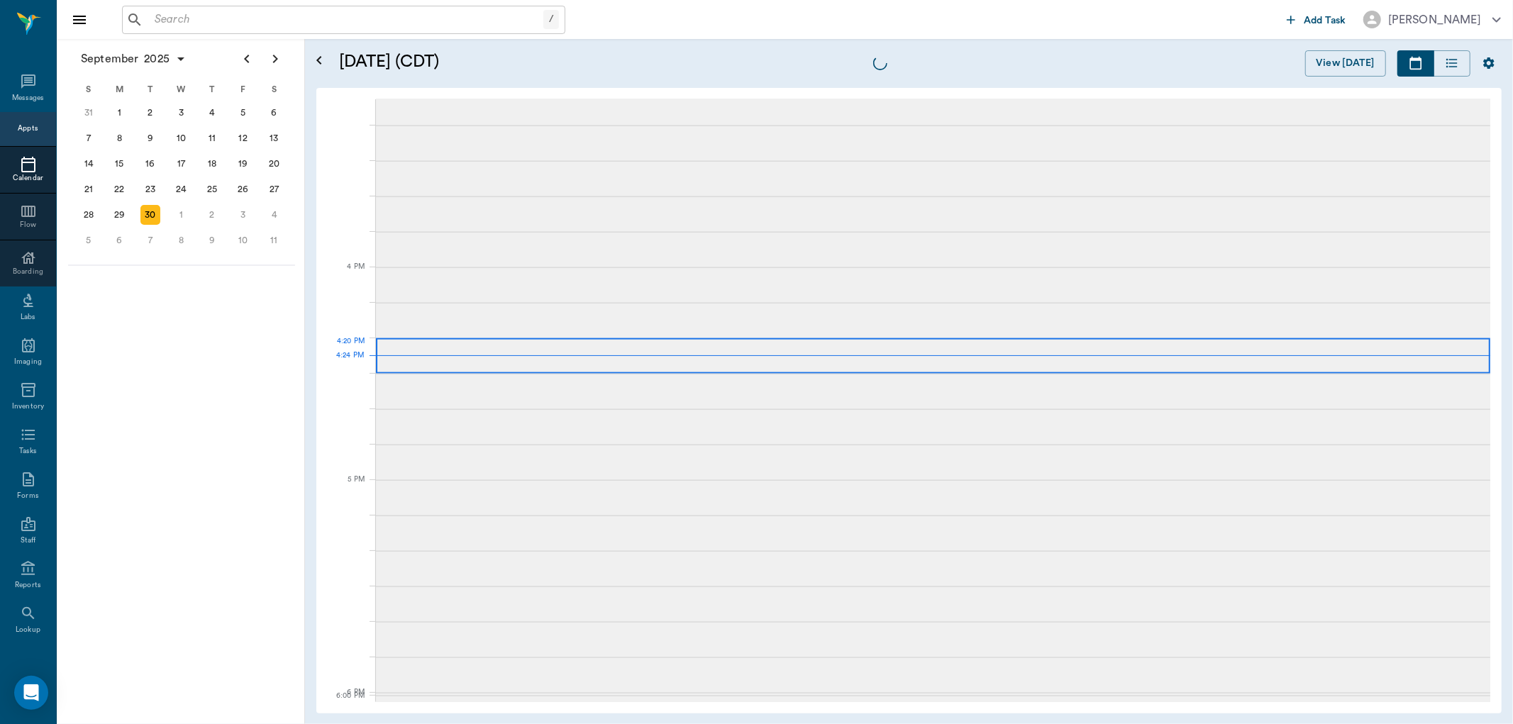
scroll to position [1703, 0]
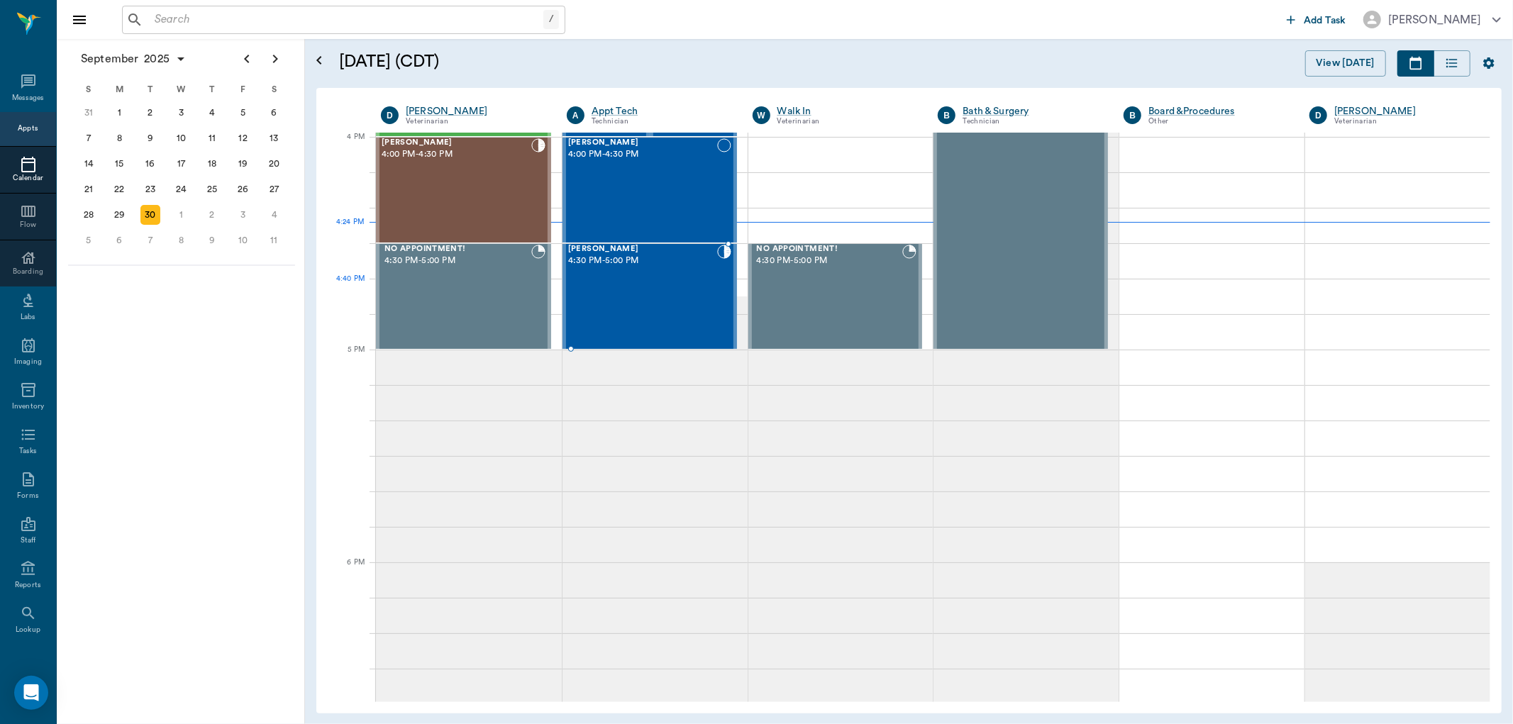
click at [642, 289] on div "[PERSON_NAME] 4:30 PM - 5:00 PM" at bounding box center [642, 297] width 149 height 104
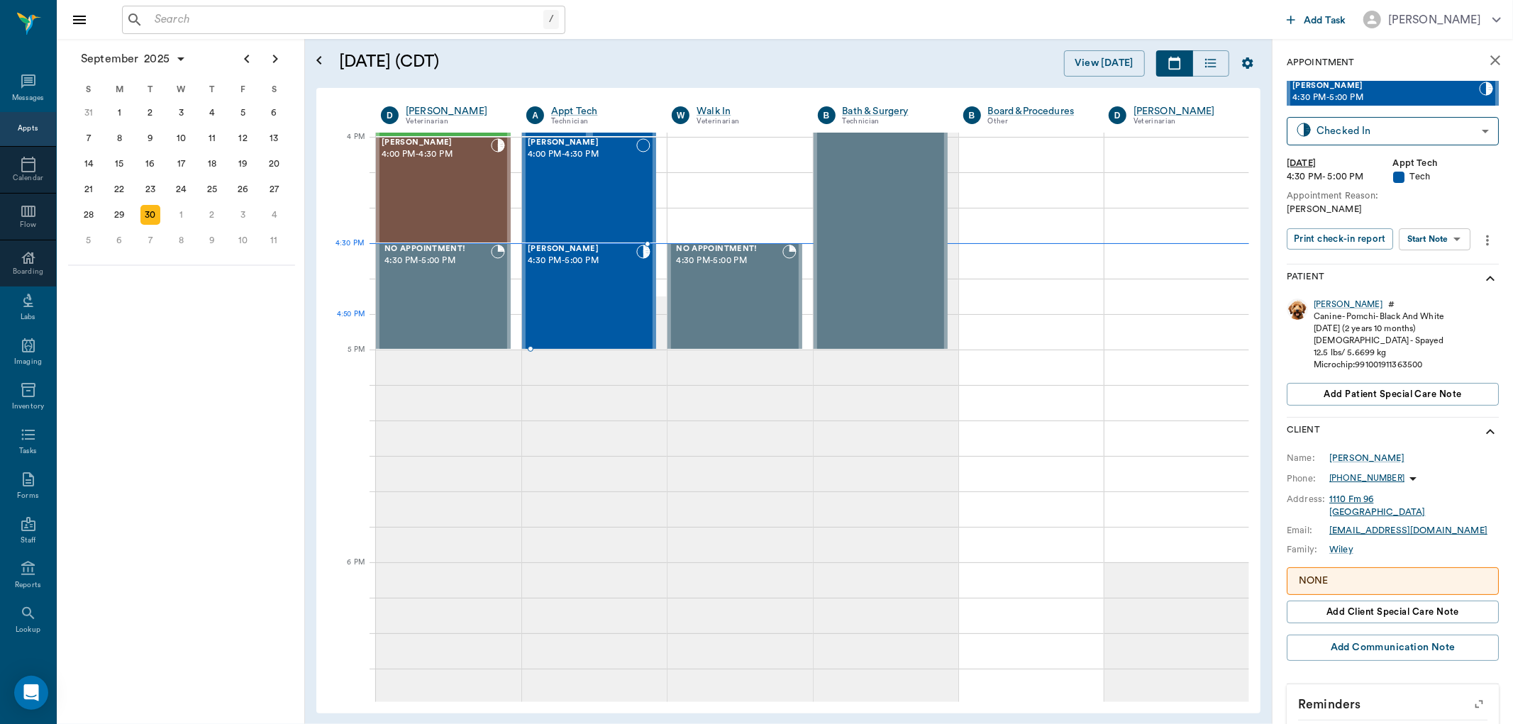
click at [599, 315] on div "[PERSON_NAME] 4:30 PM - 5:00 PM" at bounding box center [582, 297] width 109 height 104
click at [1337, 301] on div "[PERSON_NAME]" at bounding box center [1347, 305] width 69 height 12
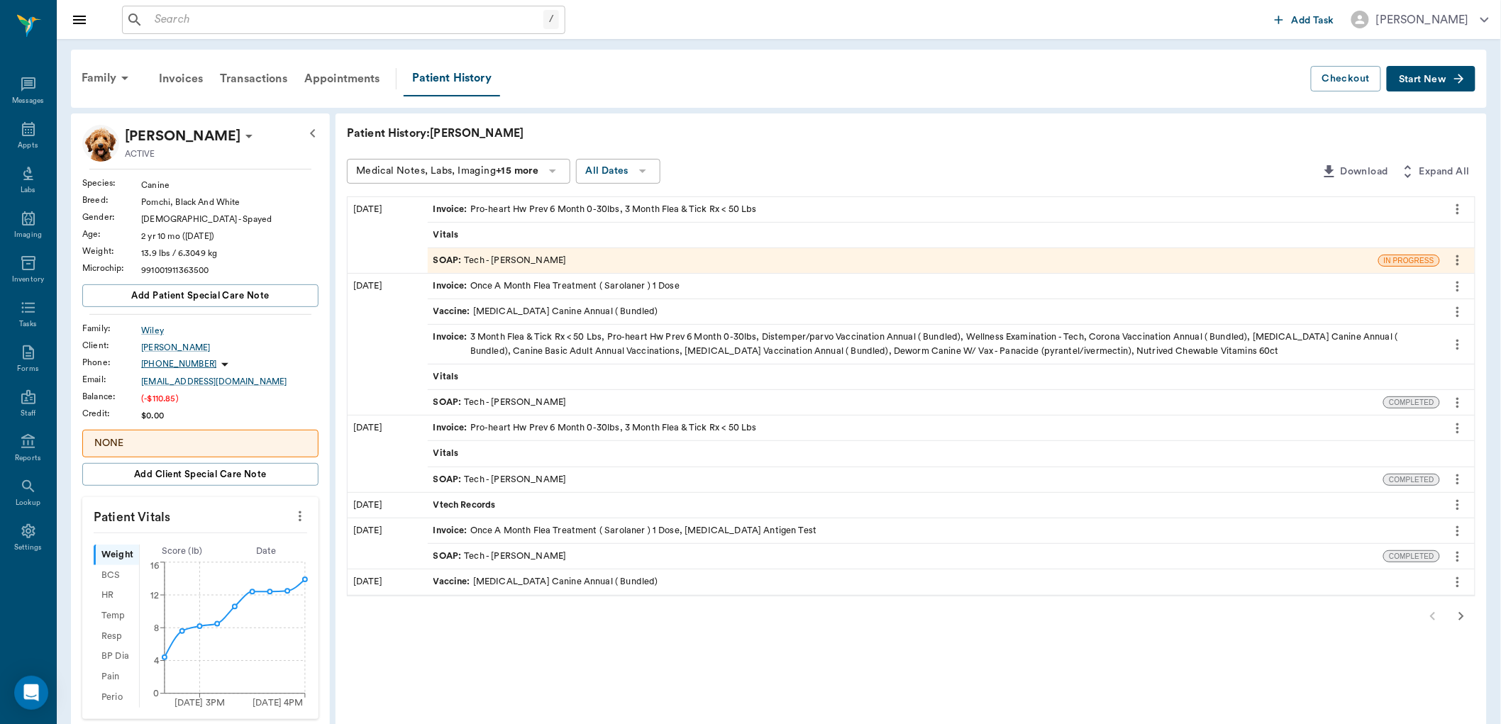
click at [1426, 84] on button "Start New" at bounding box center [1430, 79] width 89 height 26
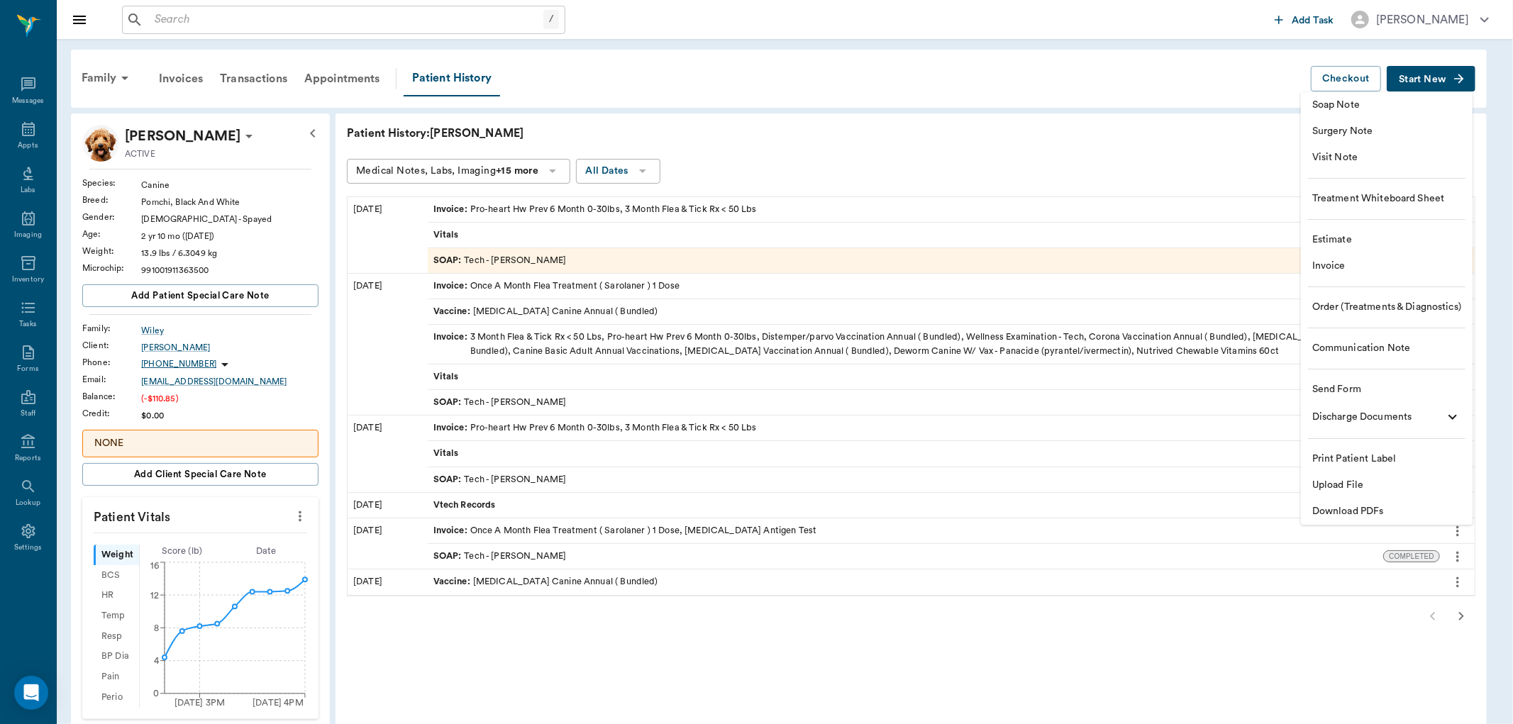
click at [1379, 272] on span "Invoice" at bounding box center [1386, 266] width 149 height 15
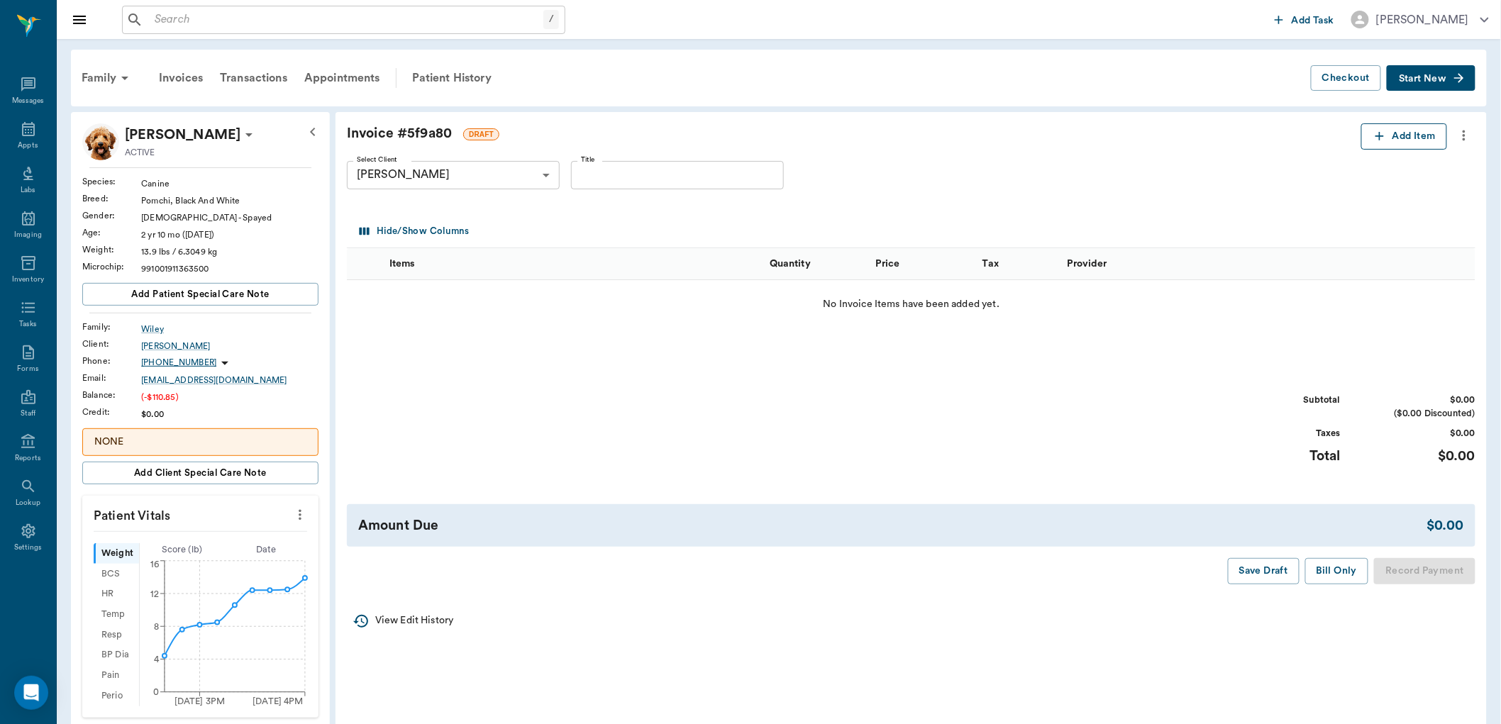
click at [1384, 138] on icon "button" at bounding box center [1379, 136] width 14 height 14
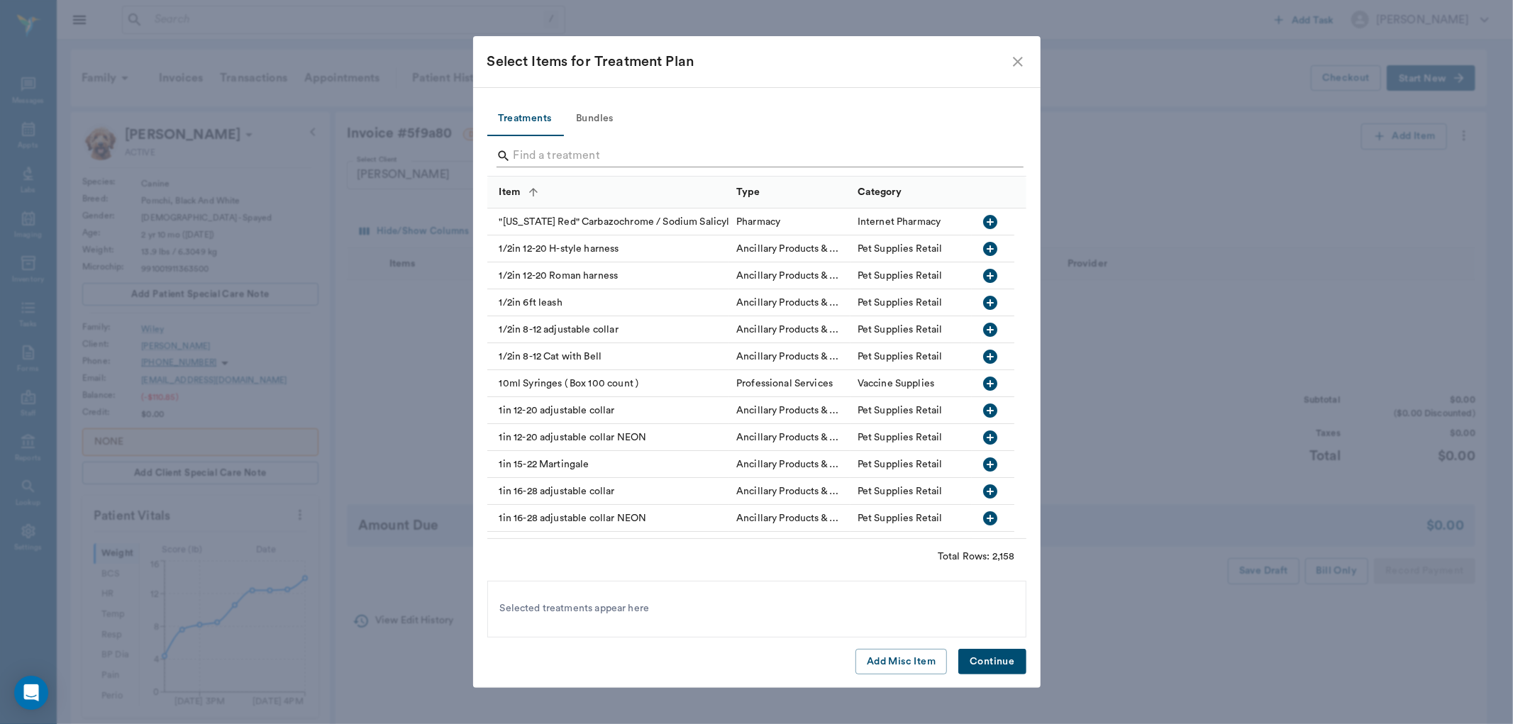
click at [674, 156] on input "Search" at bounding box center [757, 156] width 489 height 23
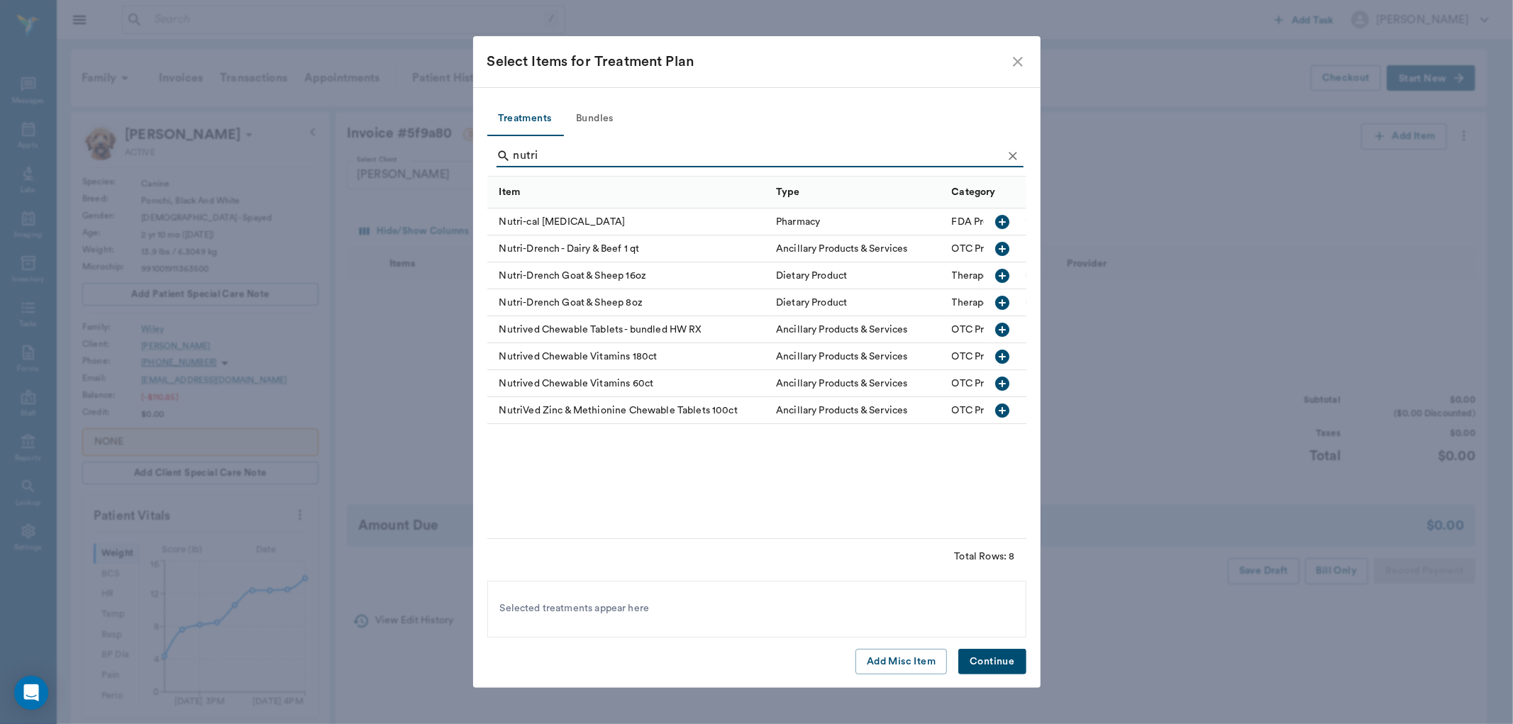
type input "nutri"
click at [998, 382] on icon "button" at bounding box center [1002, 384] width 14 height 14
click at [995, 664] on button "Continue" at bounding box center [991, 662] width 67 height 26
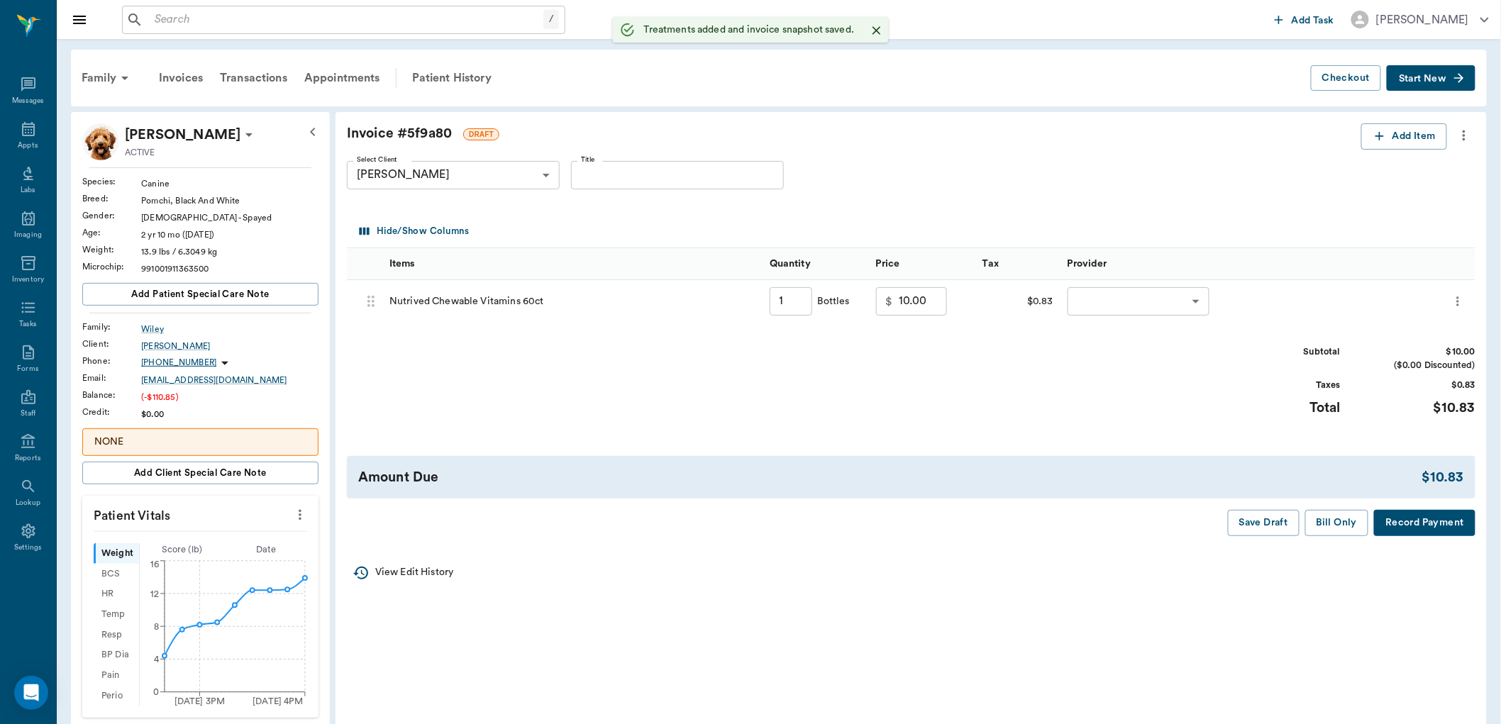
type input "1.00"
click at [1191, 299] on body "/ ​ Add Task Dr. Bert Ellsworth Nectar Messages Appts Labs Imaging Inventory Ta…" at bounding box center [750, 554] width 1501 height 1108
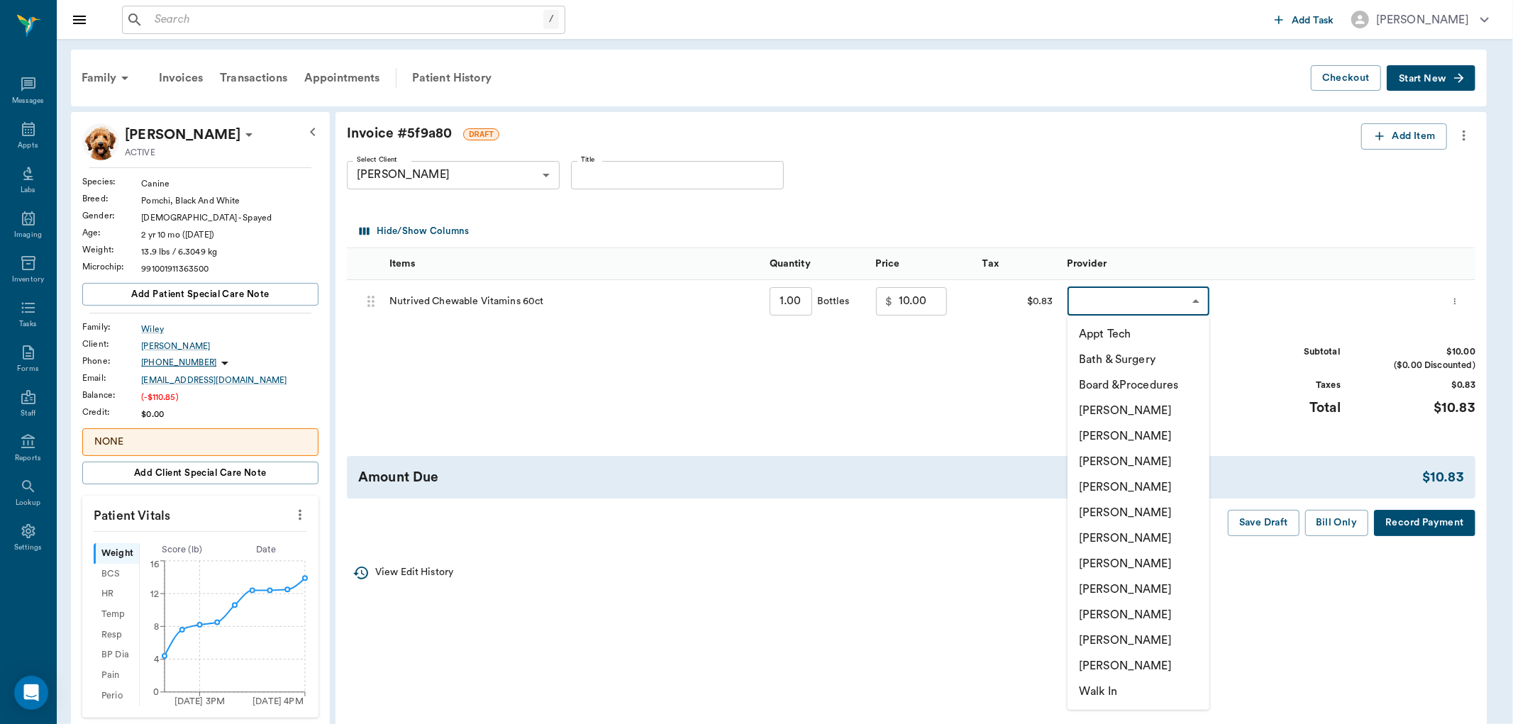
click at [1150, 462] on li "[PERSON_NAME]" at bounding box center [1138, 462] width 142 height 26
type input "none-642ef10e332a41444de2bad1"
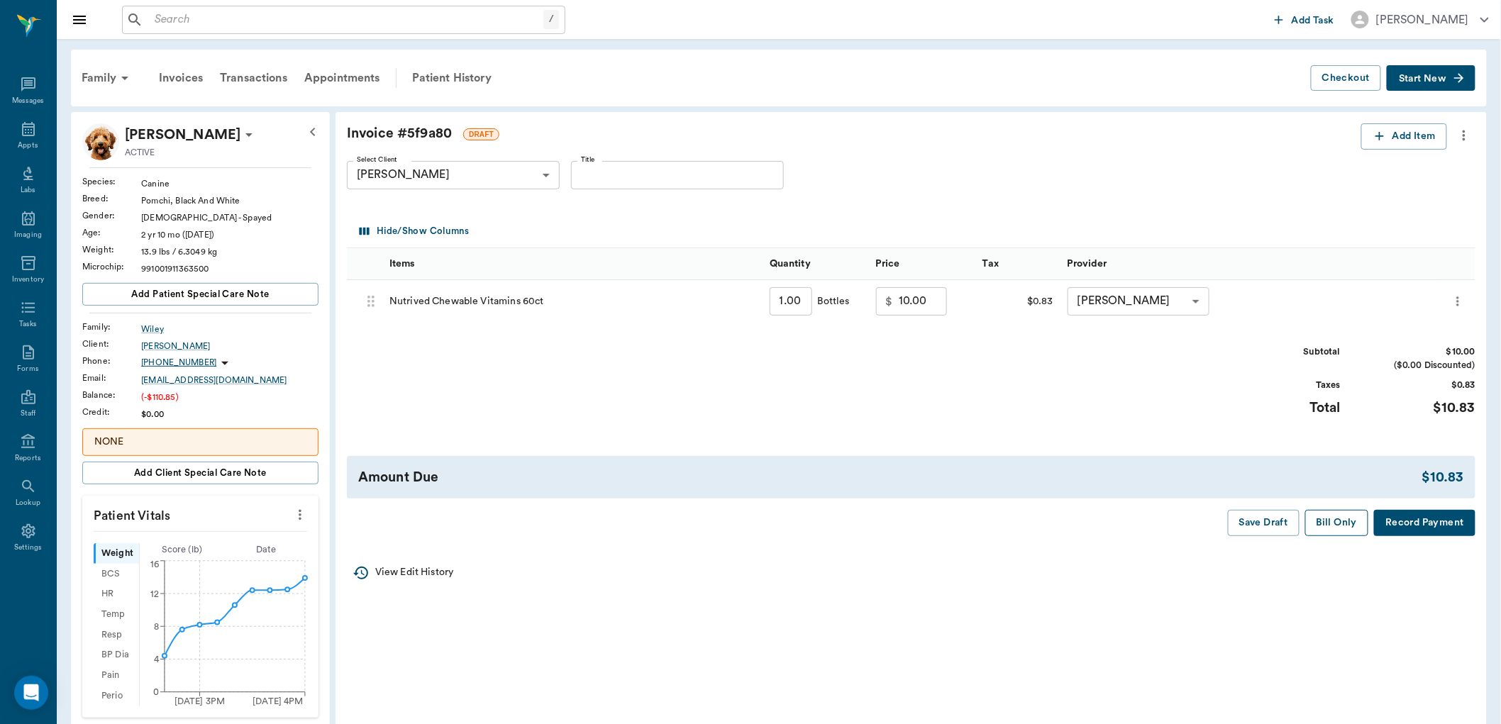
click at [1336, 528] on button "Bill Only" at bounding box center [1337, 523] width 64 height 26
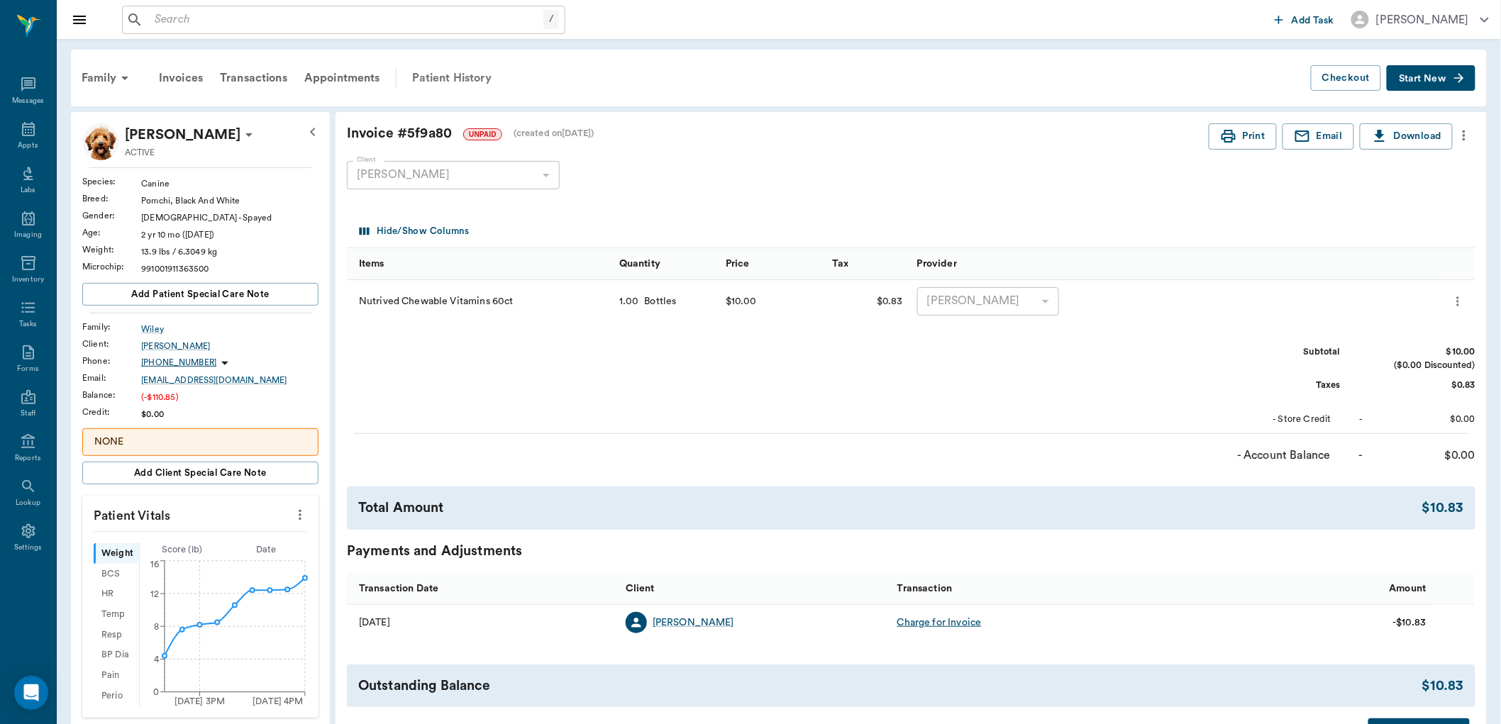
click at [450, 79] on div "Patient History" at bounding box center [452, 78] width 96 height 34
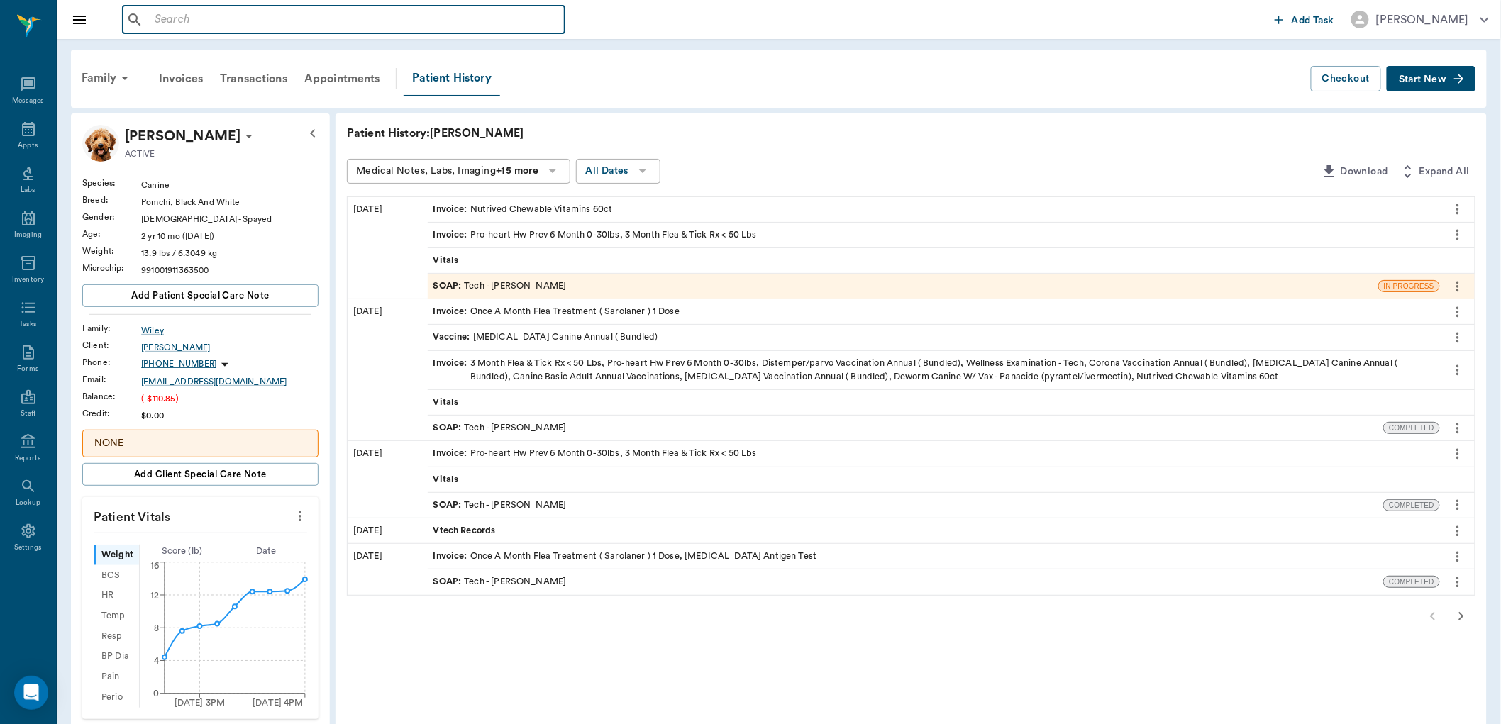
click at [157, 18] on input "text" at bounding box center [354, 20] width 410 height 20
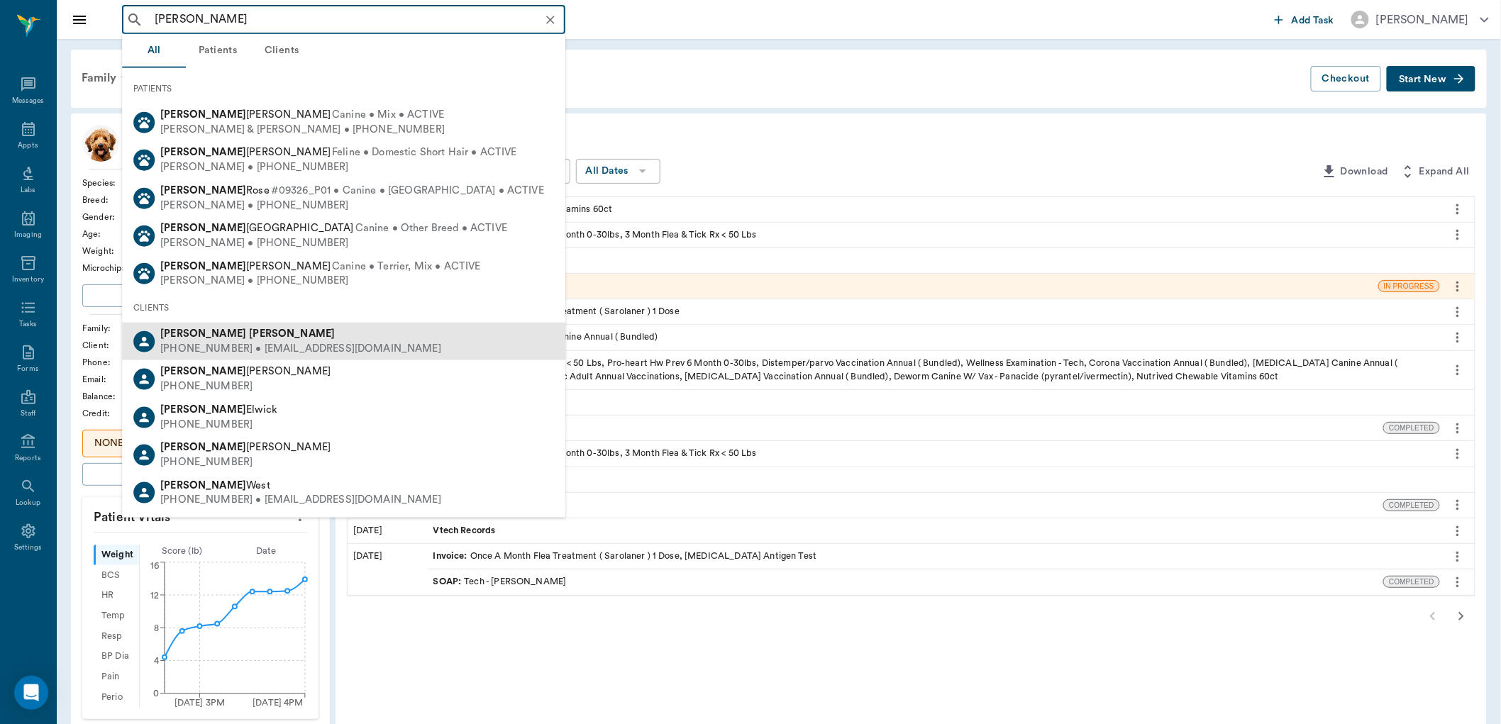
click at [196, 343] on div "(214) 532-8508 • RAFBURROWS@icloud.com" at bounding box center [300, 349] width 281 height 15
type input "bob burrows"
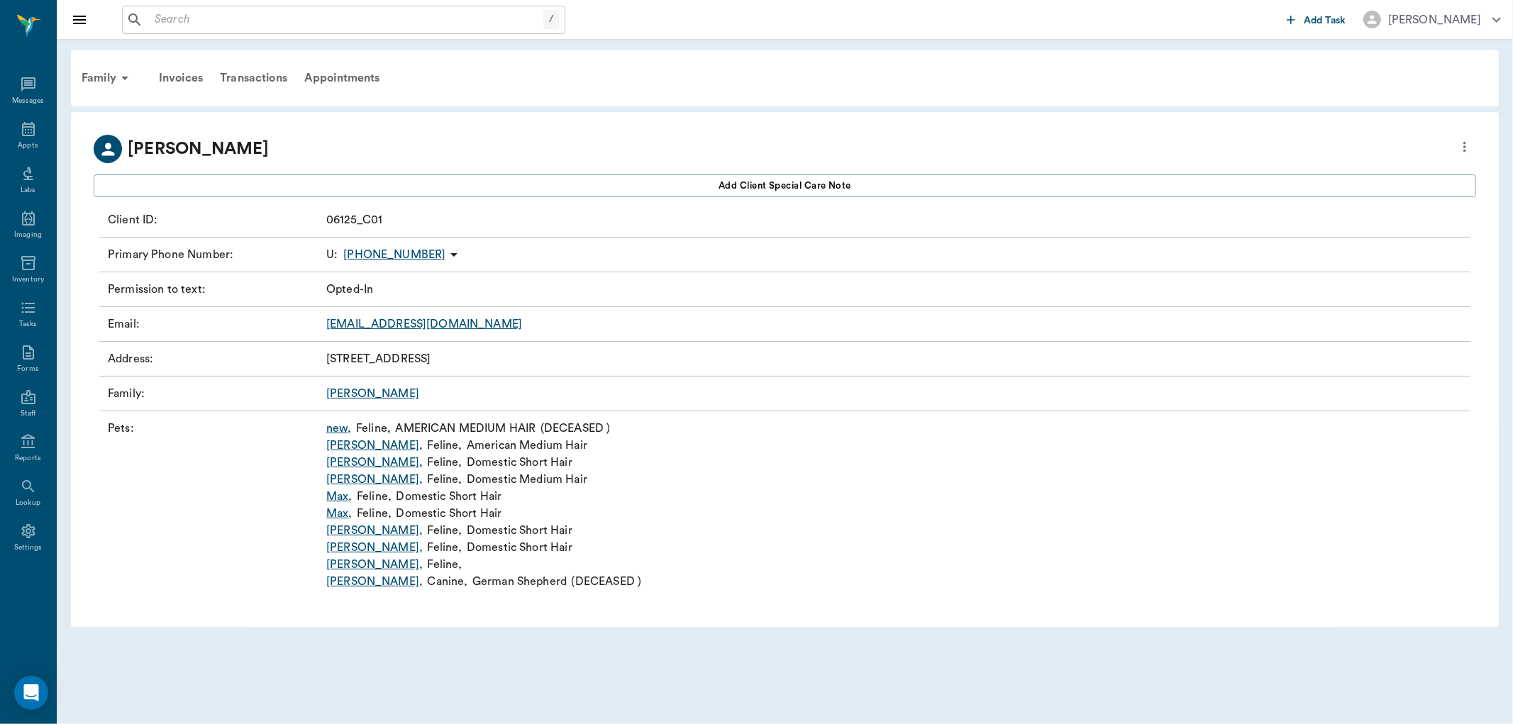
click at [335, 465] on link "Annie ," at bounding box center [374, 462] width 96 height 17
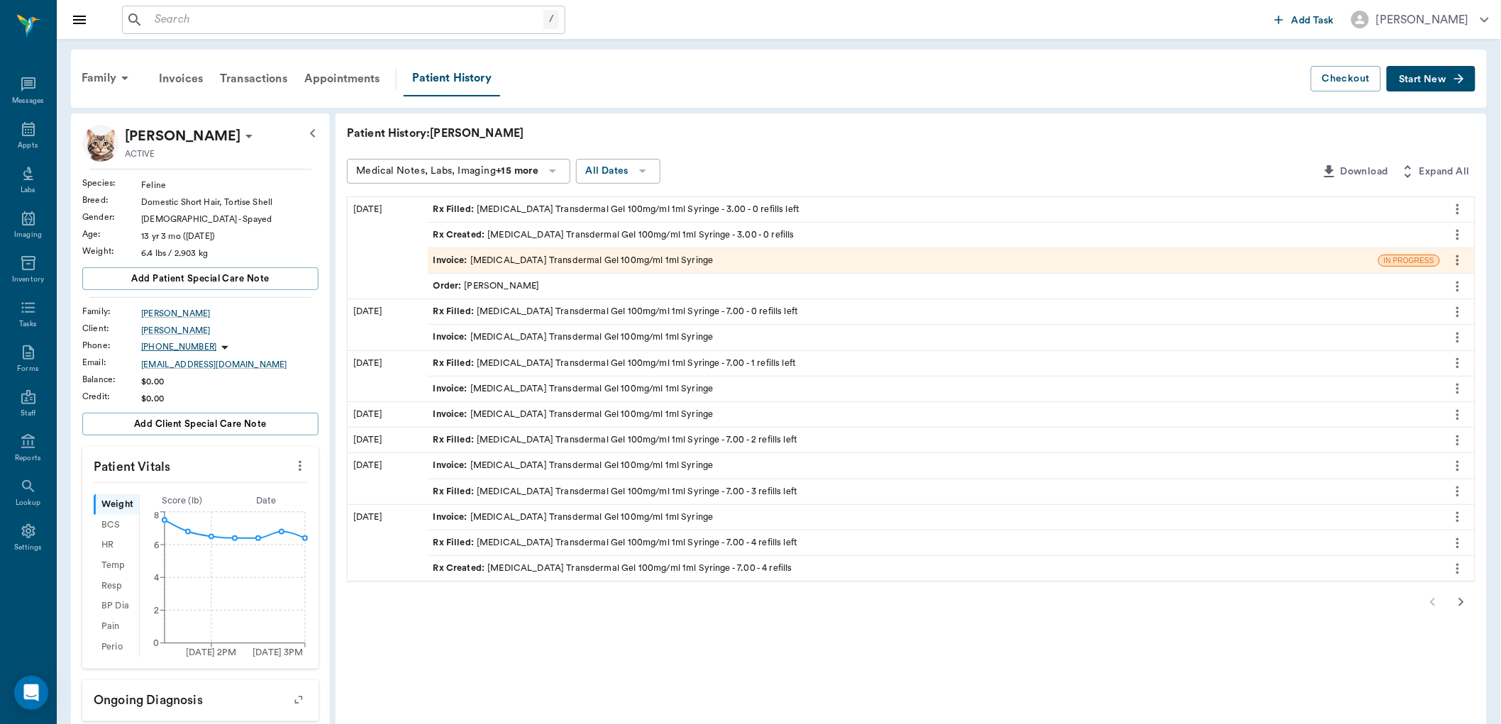
click at [537, 213] on div "Rx Filled : Methimazole Transdermal Gel 100mg/ml 1ml Syringe - 3.00 - 0 refills…" at bounding box center [616, 209] width 367 height 13
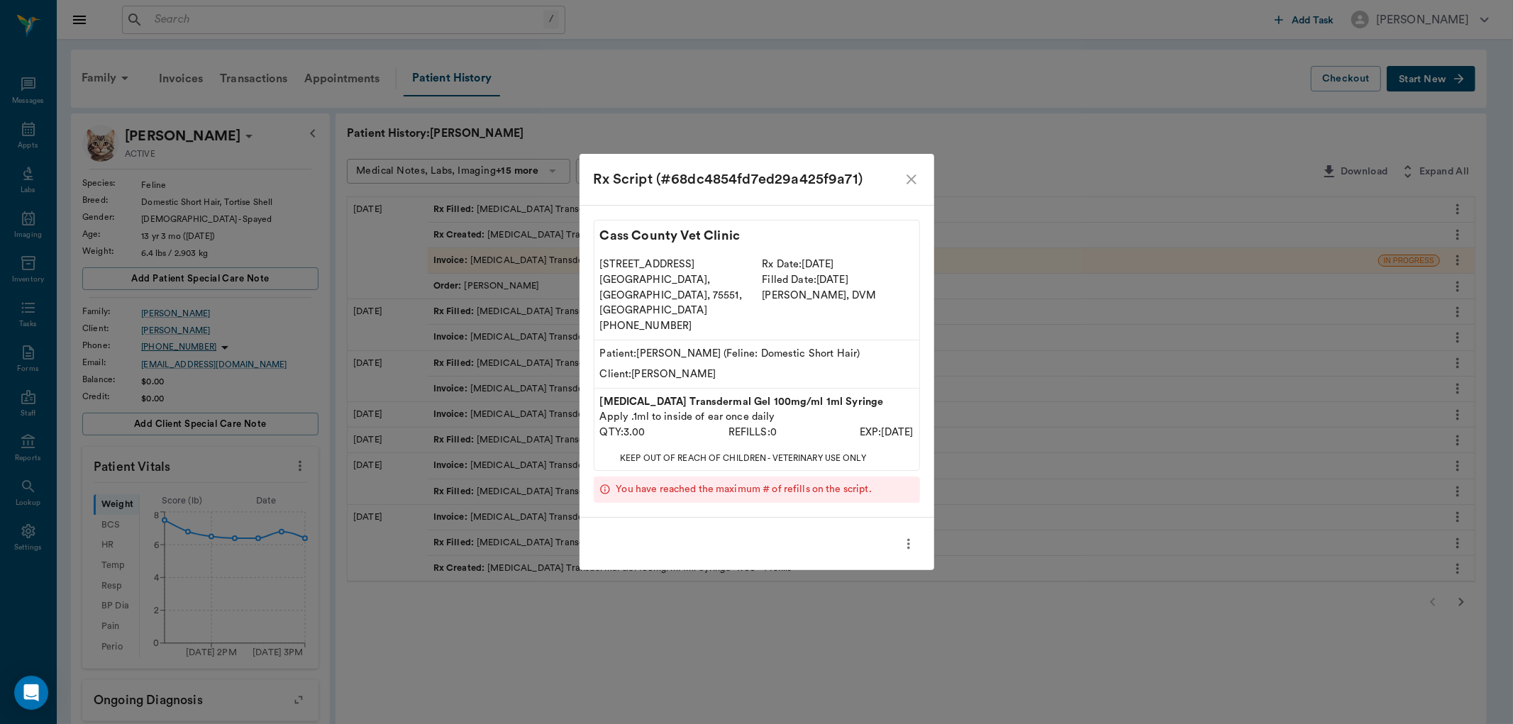
click at [913, 184] on icon "close" at bounding box center [911, 179] width 10 height 10
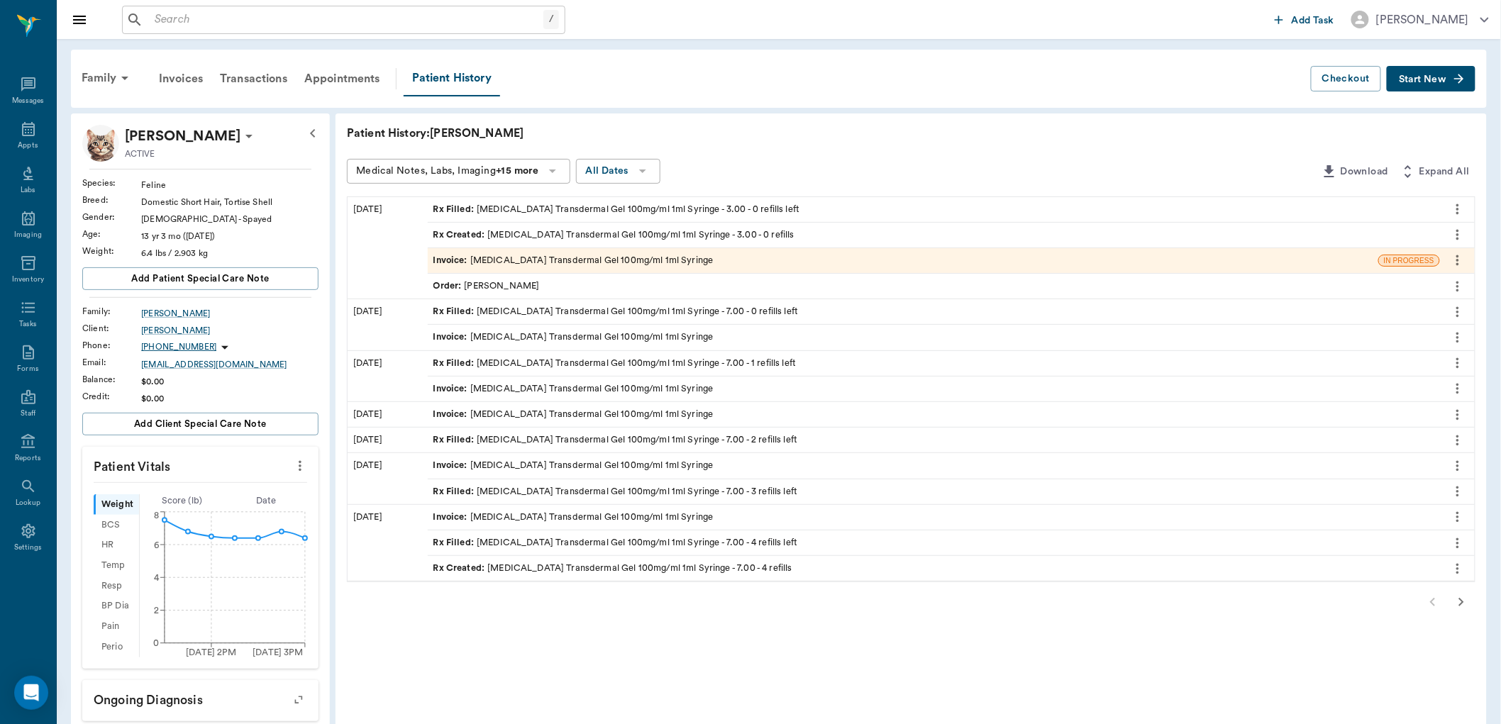
click at [1457, 209] on icon "more" at bounding box center [1457, 209] width 3 height 11
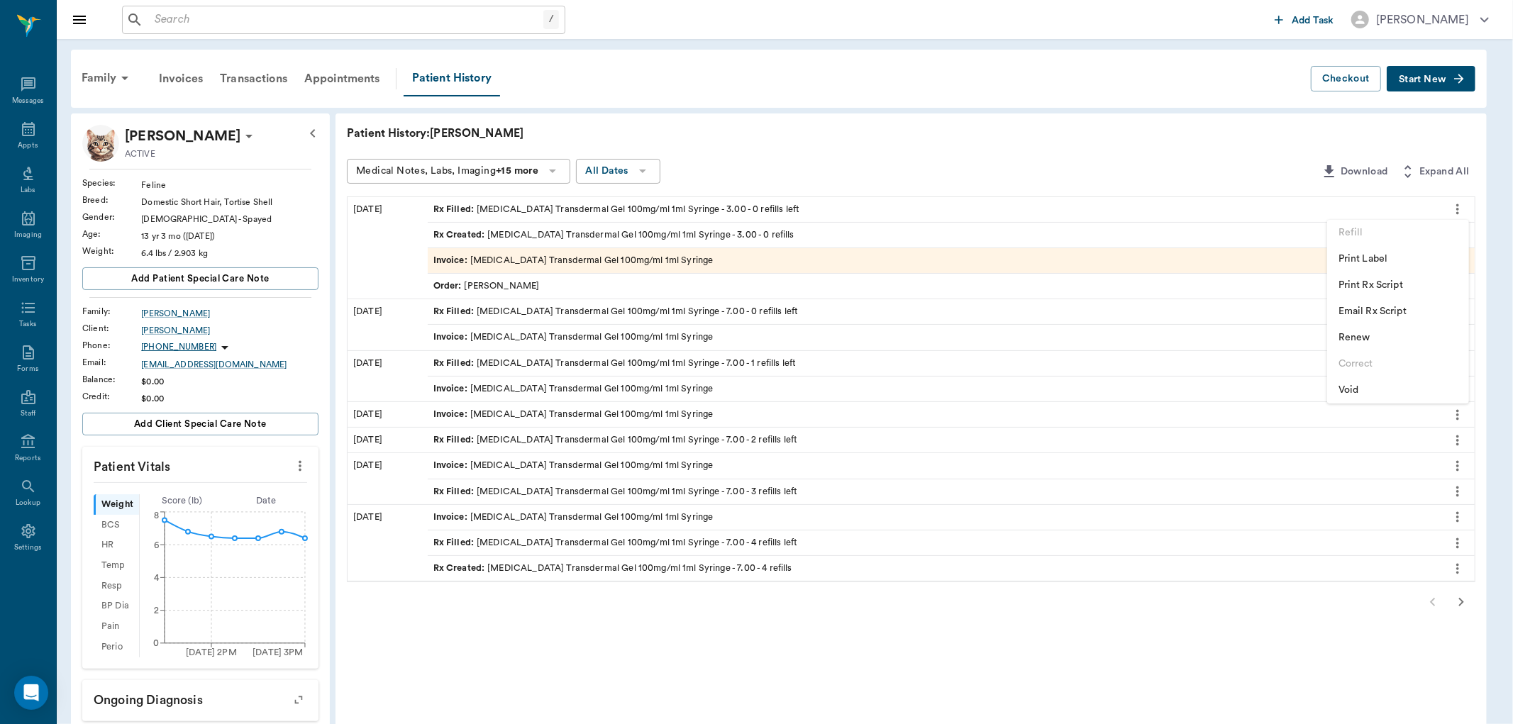
click at [1382, 260] on span "Print Label" at bounding box center [1397, 259] width 119 height 15
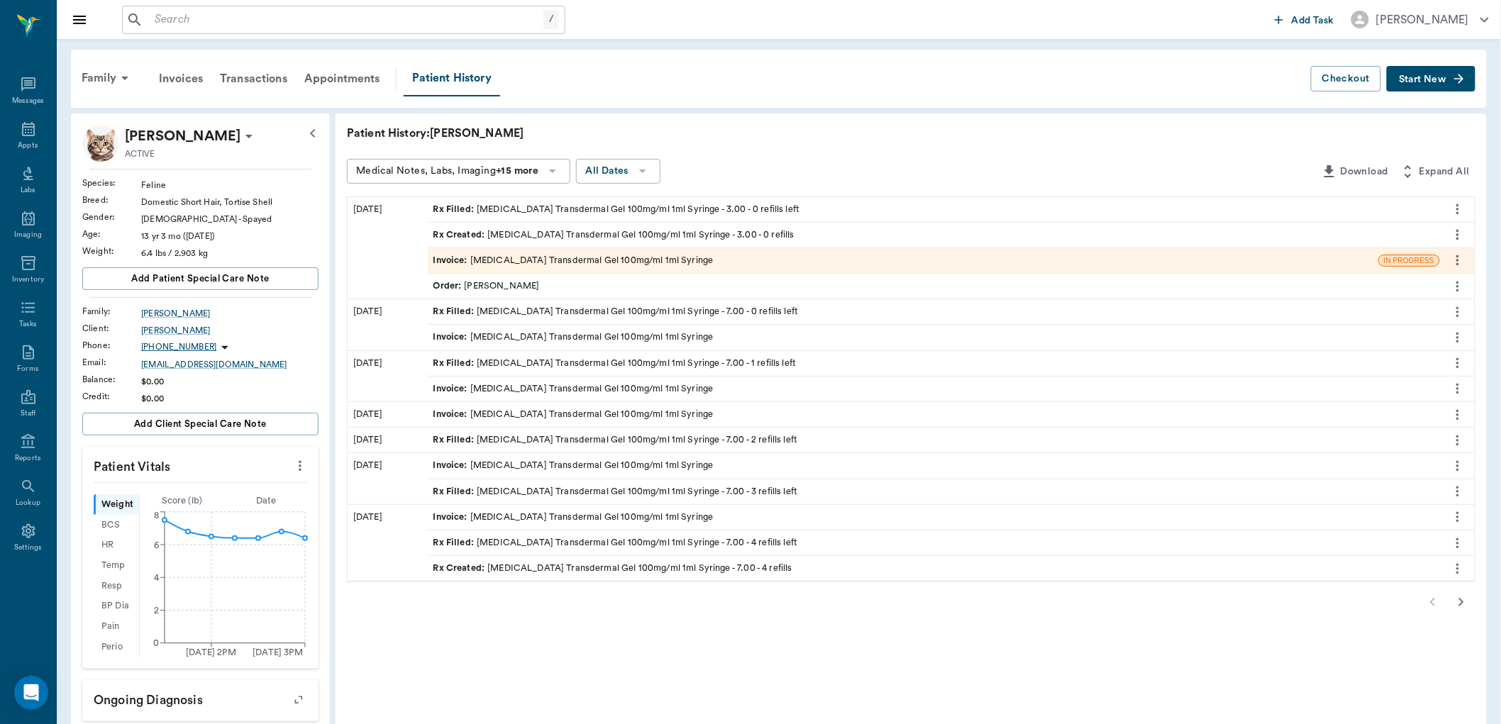
click at [650, 209] on div "Rx Filled : Methimazole Transdermal Gel 100mg/ml 1ml Syringe - 3.00 - 0 refills…" at bounding box center [616, 209] width 367 height 13
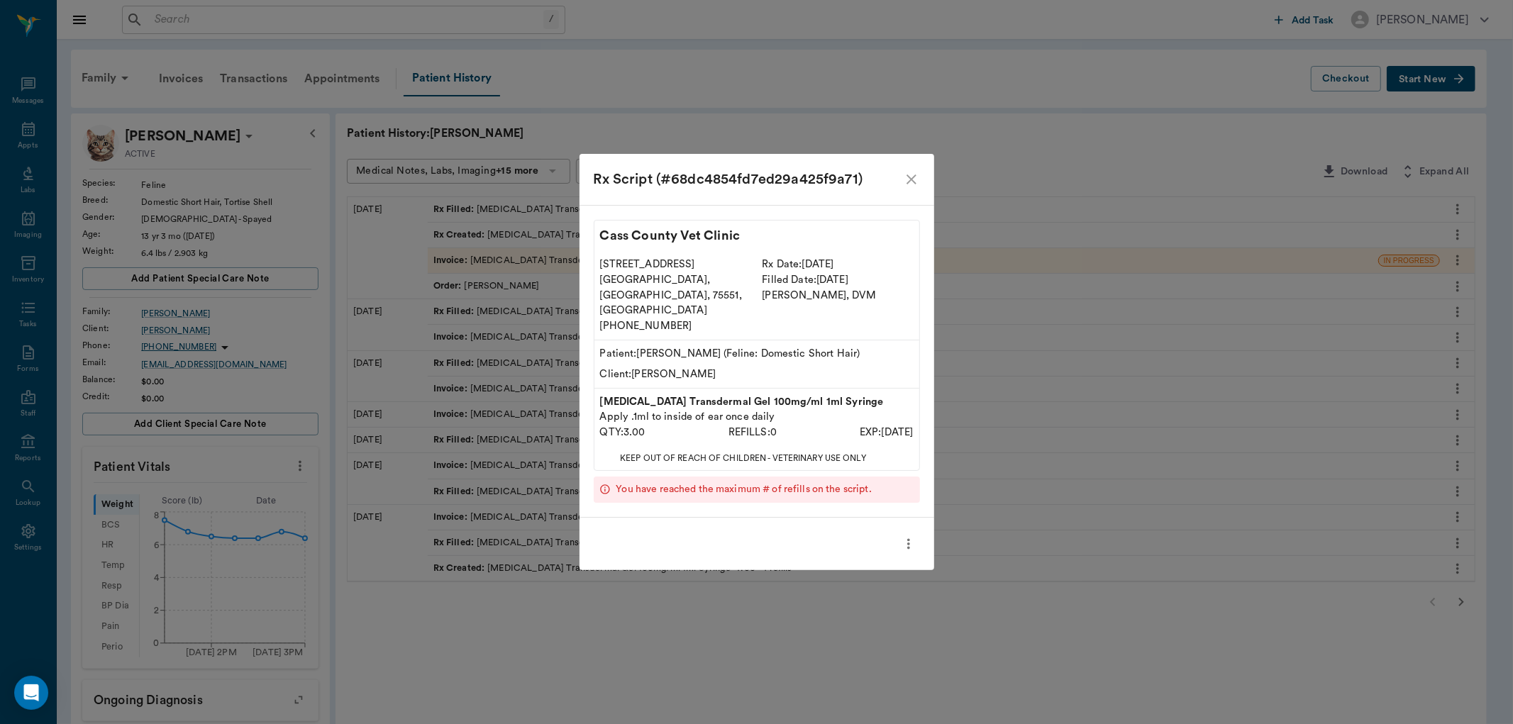
click at [910, 188] on icon "close" at bounding box center [911, 179] width 17 height 17
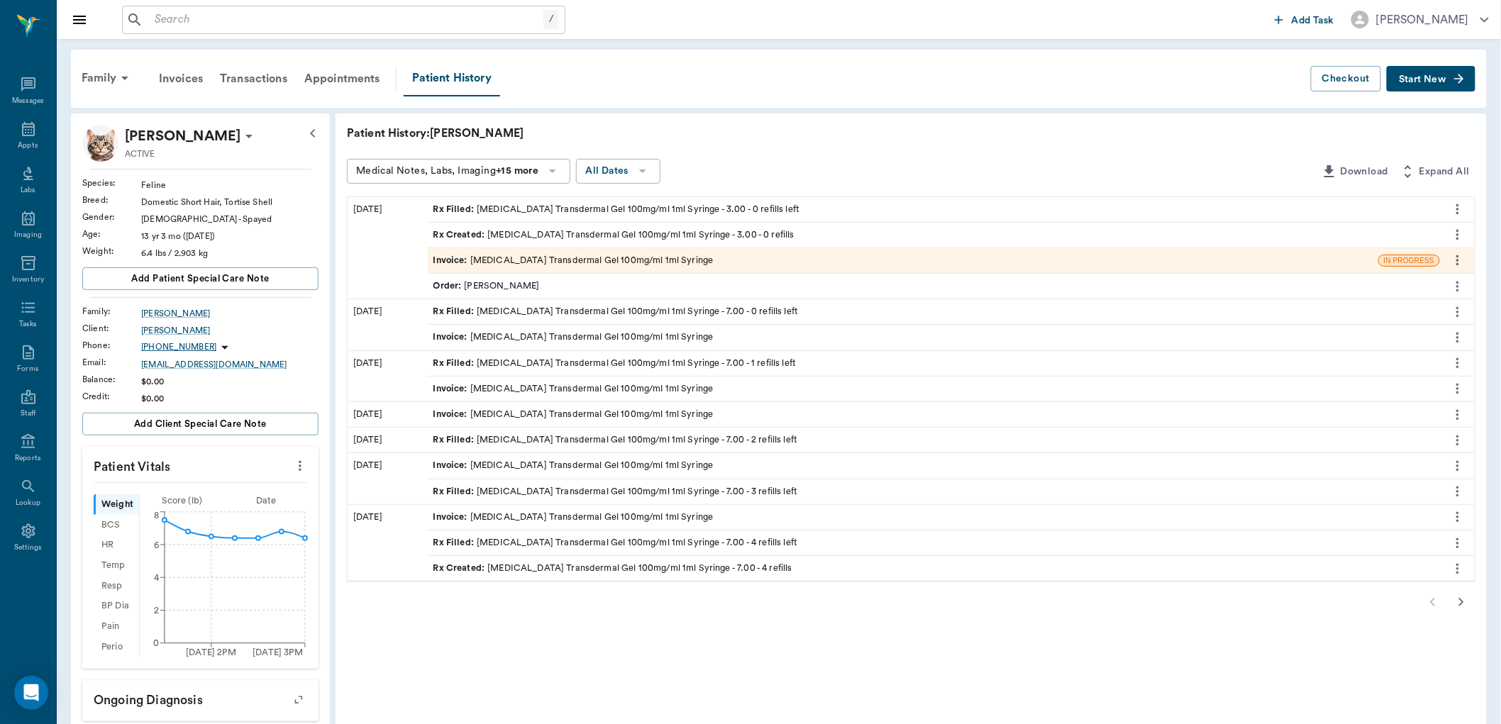
click at [1454, 211] on icon "more" at bounding box center [1458, 209] width 16 height 17
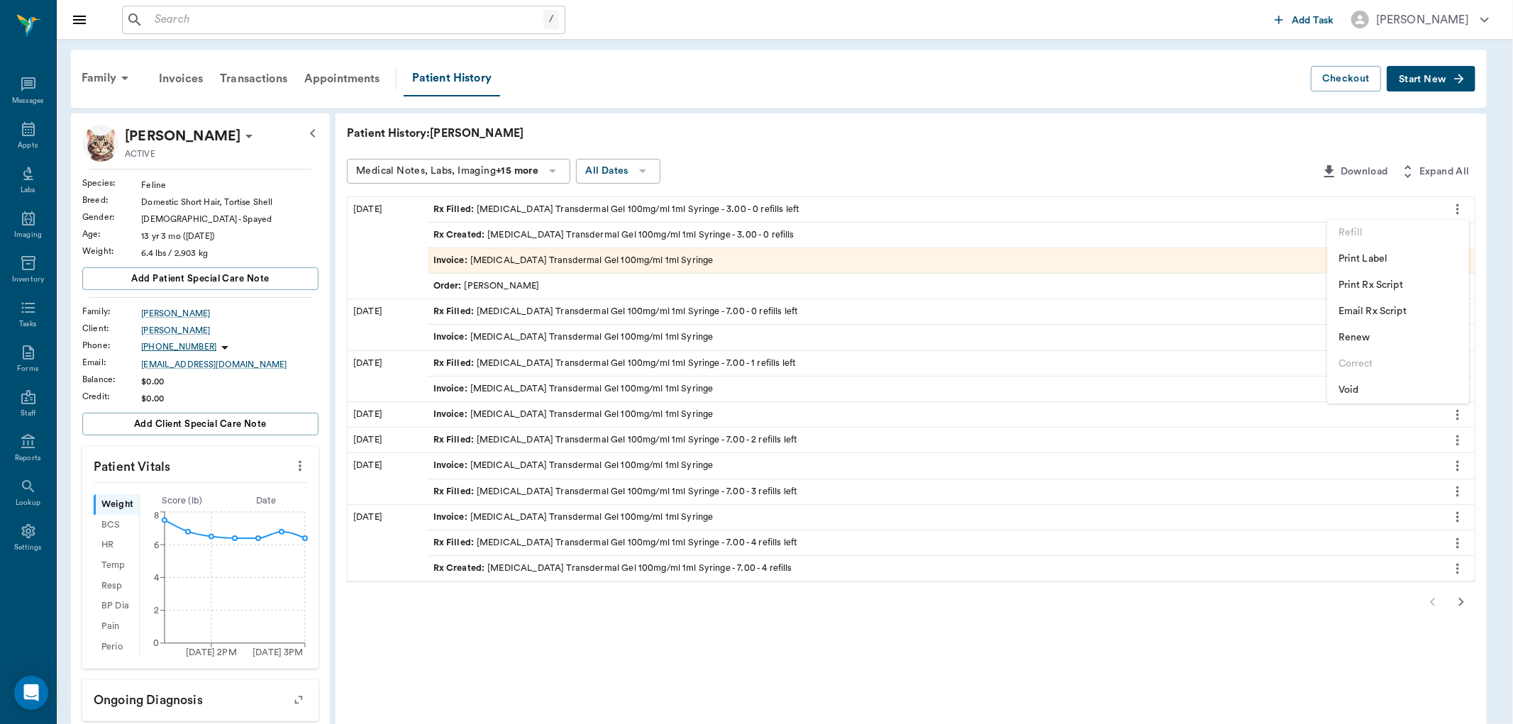
click at [1376, 259] on span "Print Label" at bounding box center [1397, 259] width 119 height 15
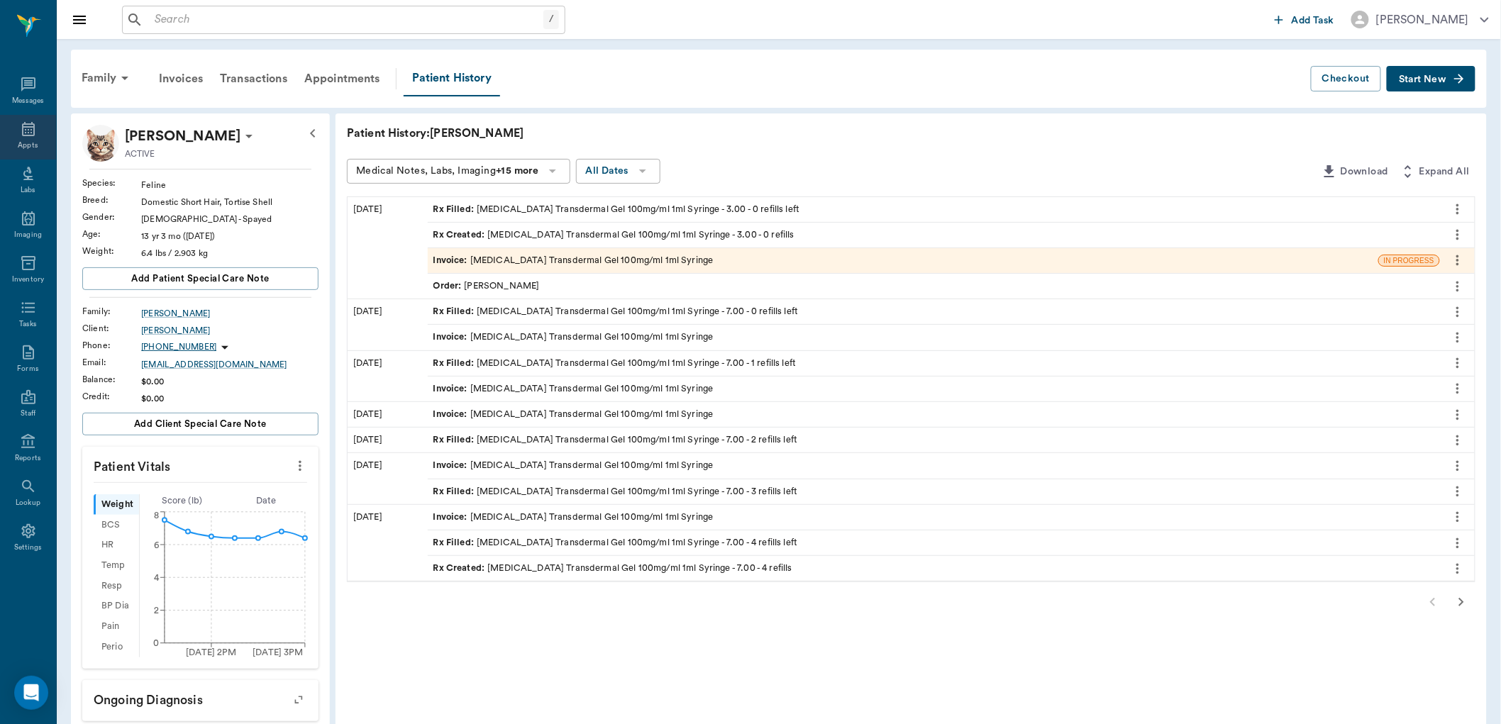
click at [43, 135] on div "Appts" at bounding box center [28, 137] width 56 height 45
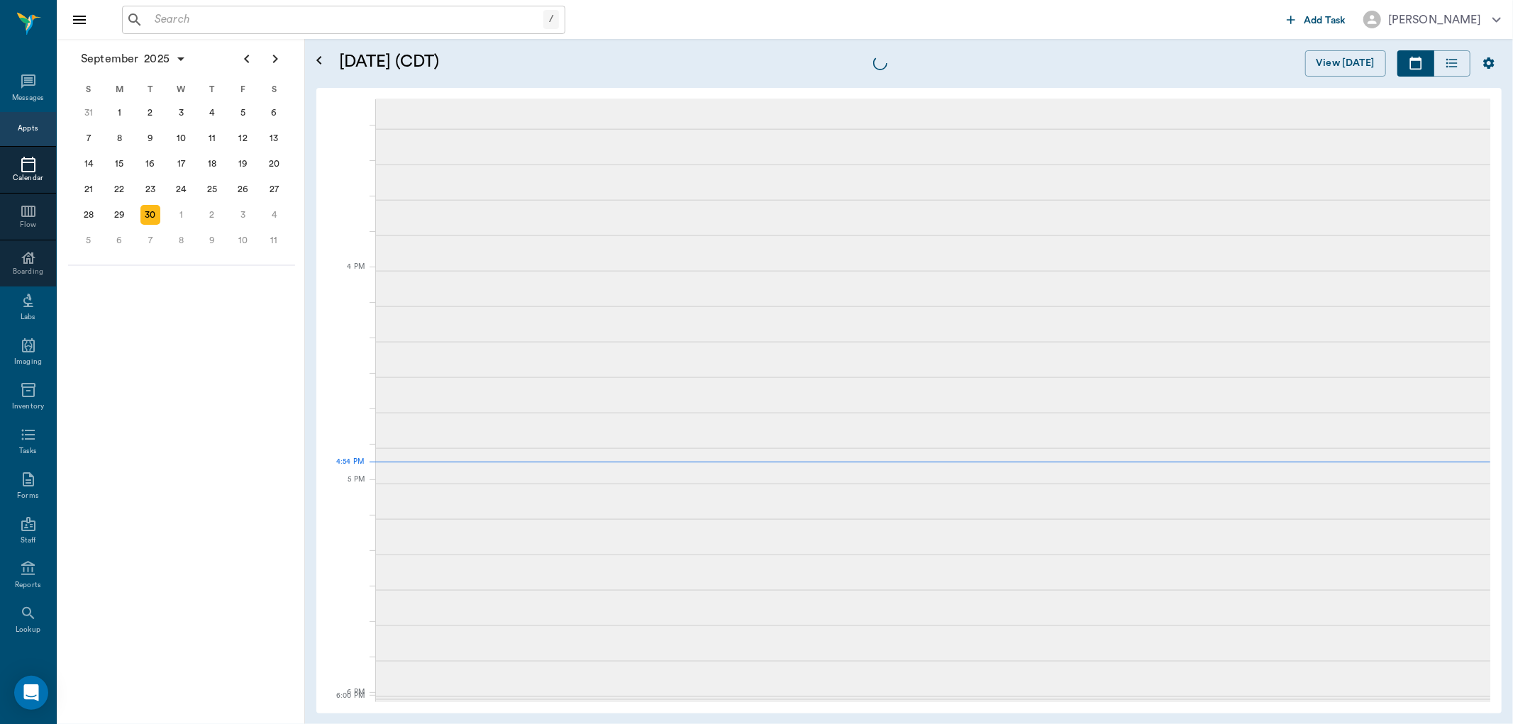
scroll to position [1702, 0]
